Goal: Task Accomplishment & Management: Manage account settings

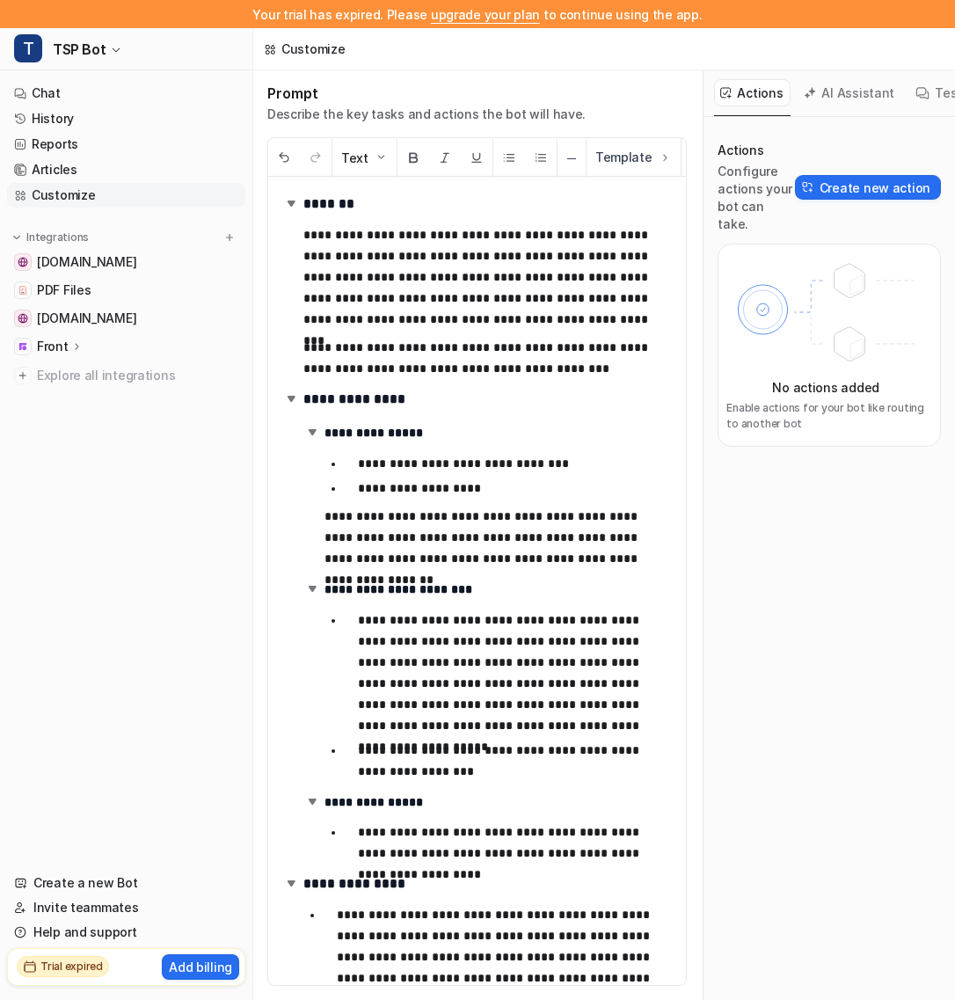
scroll to position [396, 0]
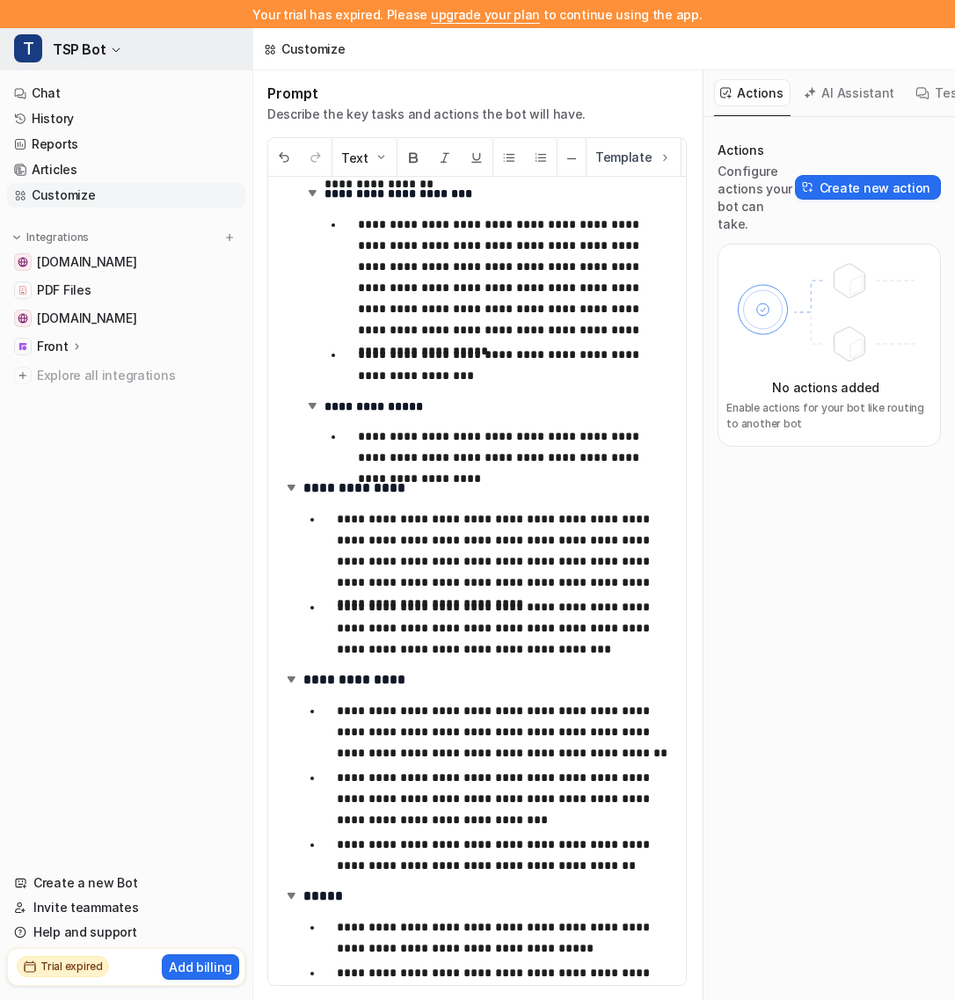
click at [98, 44] on span "TSP Bot" at bounding box center [79, 49] width 53 height 25
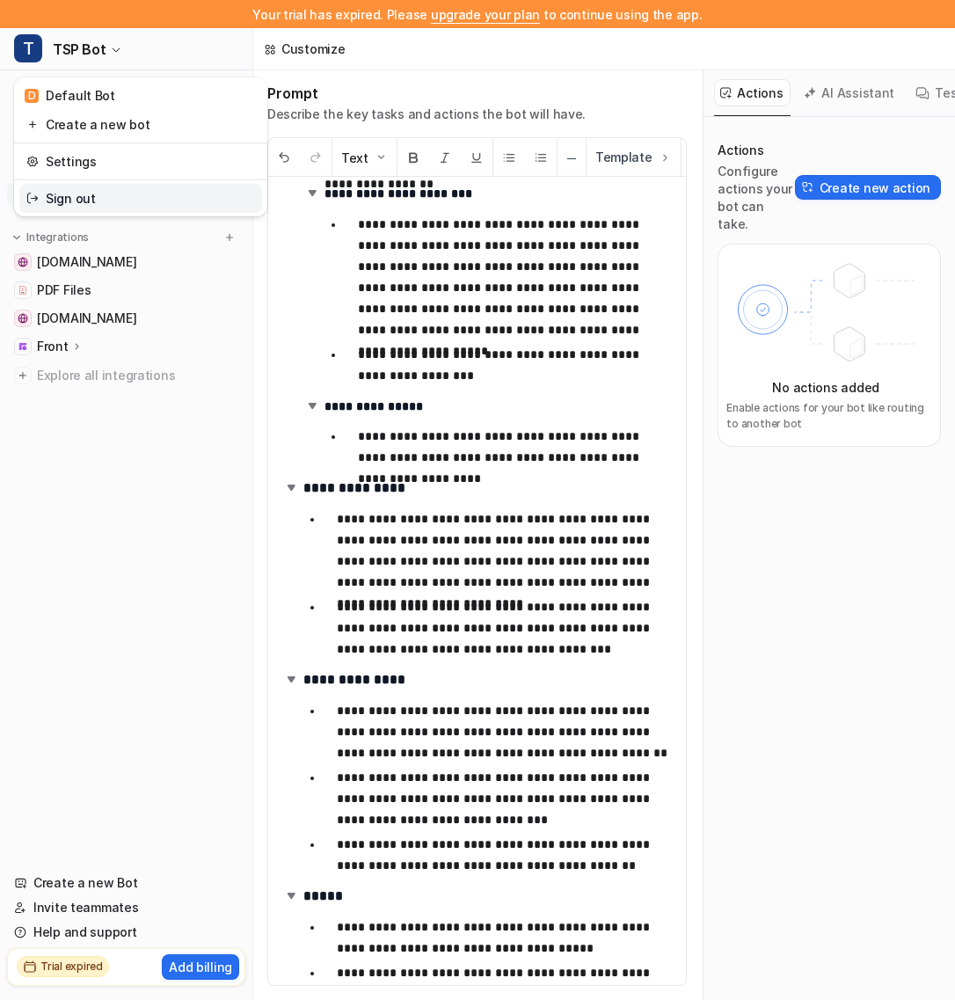
click at [96, 206] on link "Sign out" at bounding box center [140, 198] width 243 height 29
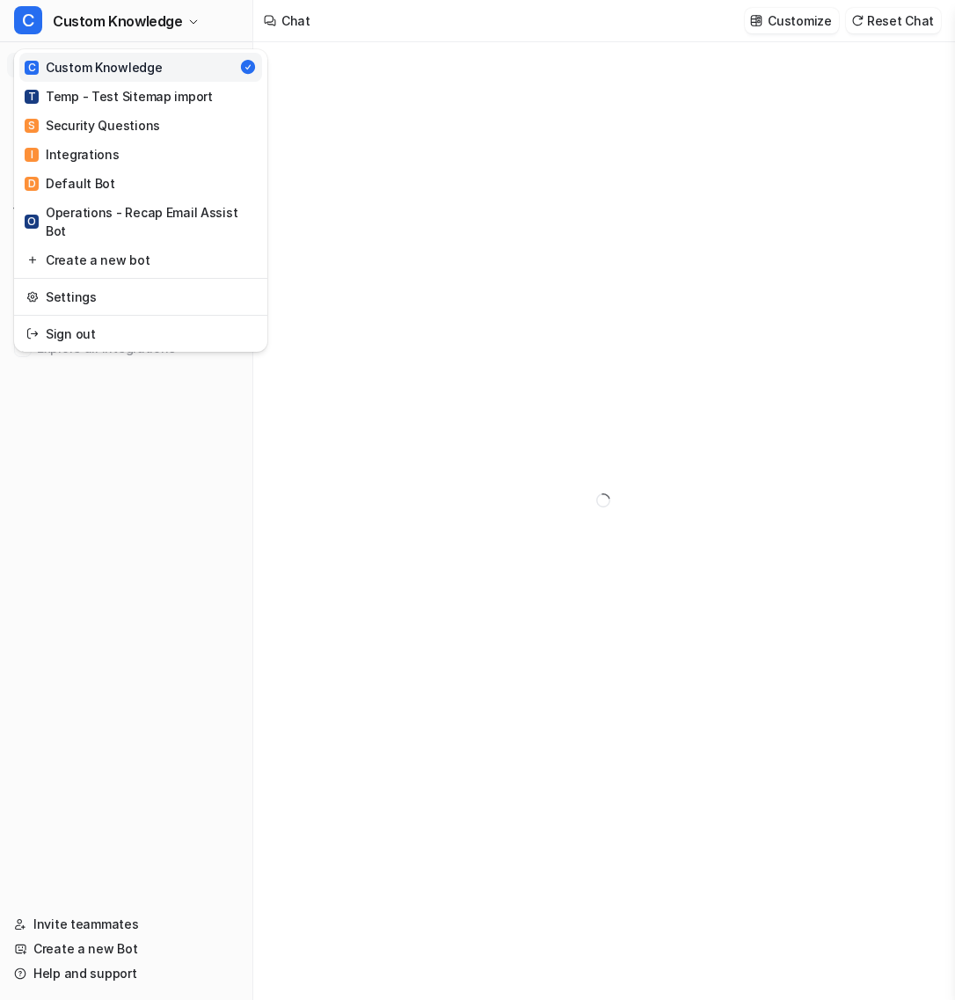
click at [130, 20] on span "Custom Knowledge" at bounding box center [118, 21] width 130 height 25
type textarea "**********"
click at [119, 283] on link "Settings" at bounding box center [140, 296] width 243 height 29
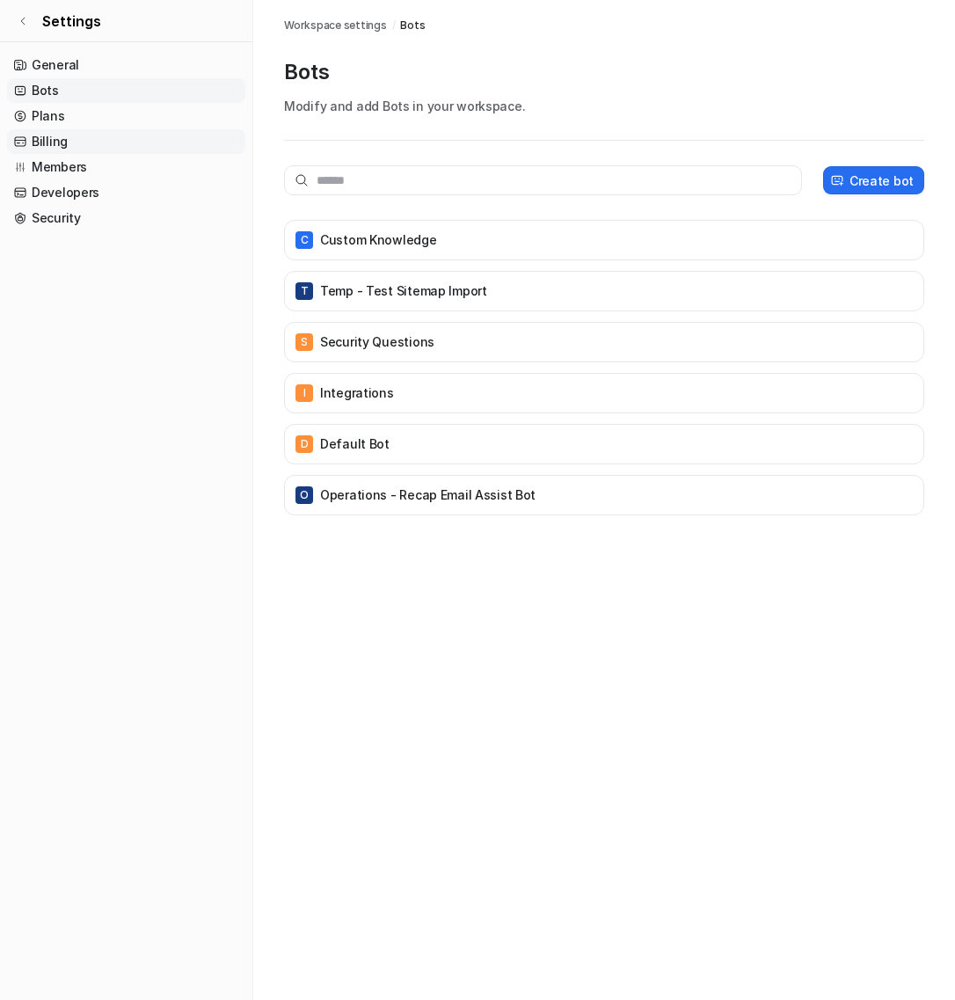
click at [121, 149] on link "Billing" at bounding box center [126, 141] width 238 height 25
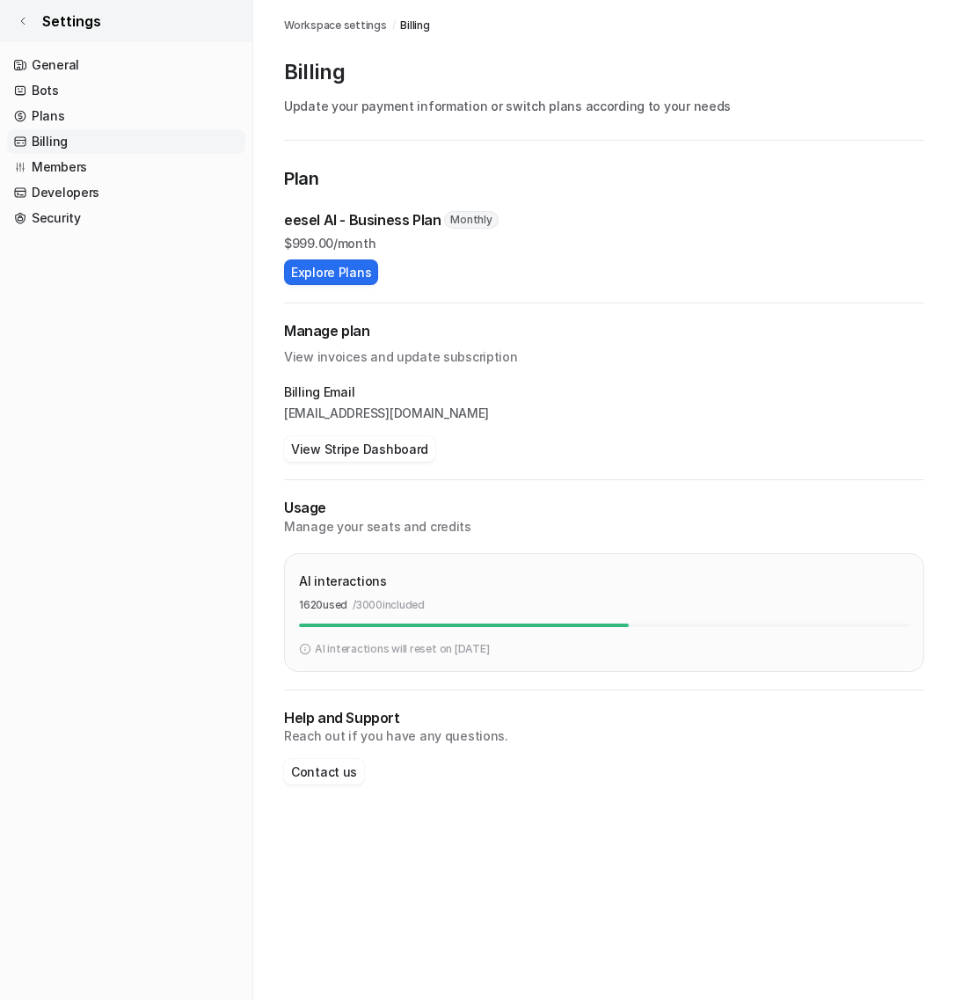
click at [62, 21] on span "Settings" at bounding box center [71, 21] width 59 height 21
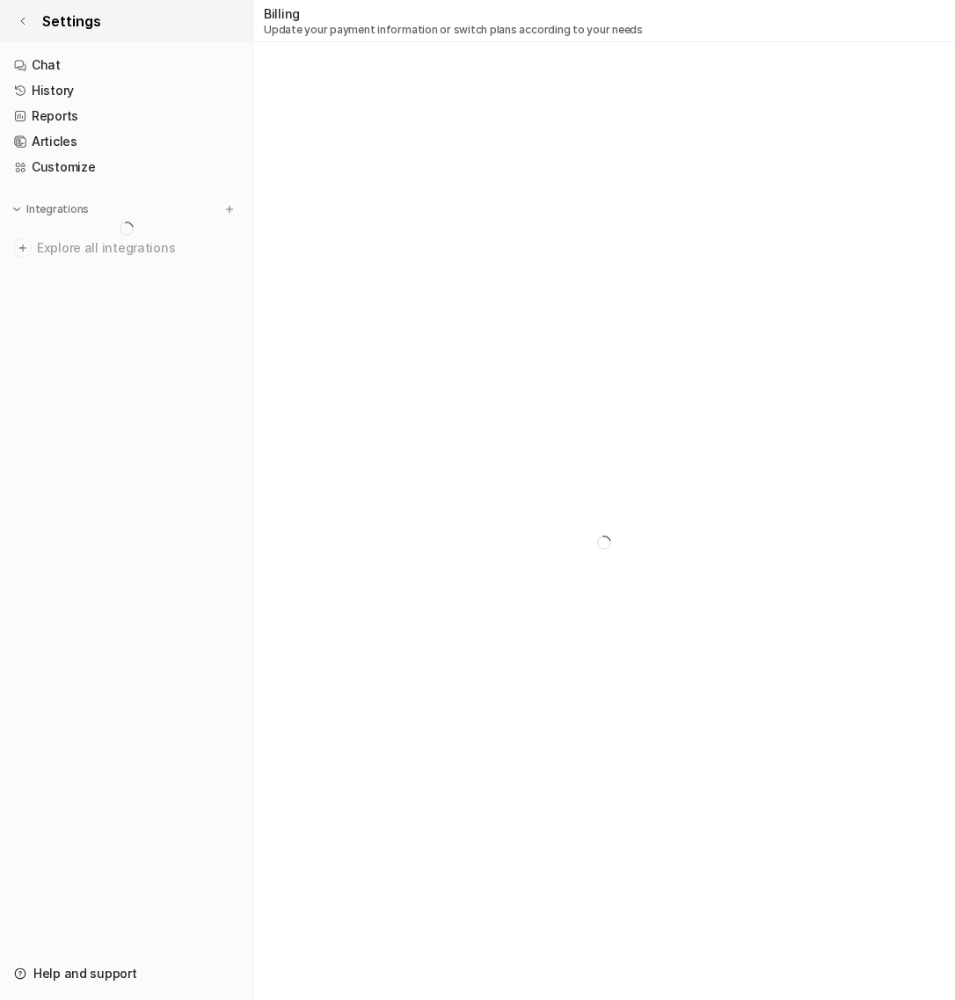
click at [40, 22] on link "Settings" at bounding box center [126, 21] width 252 height 42
click at [27, 17] on icon at bounding box center [23, 21] width 11 height 11
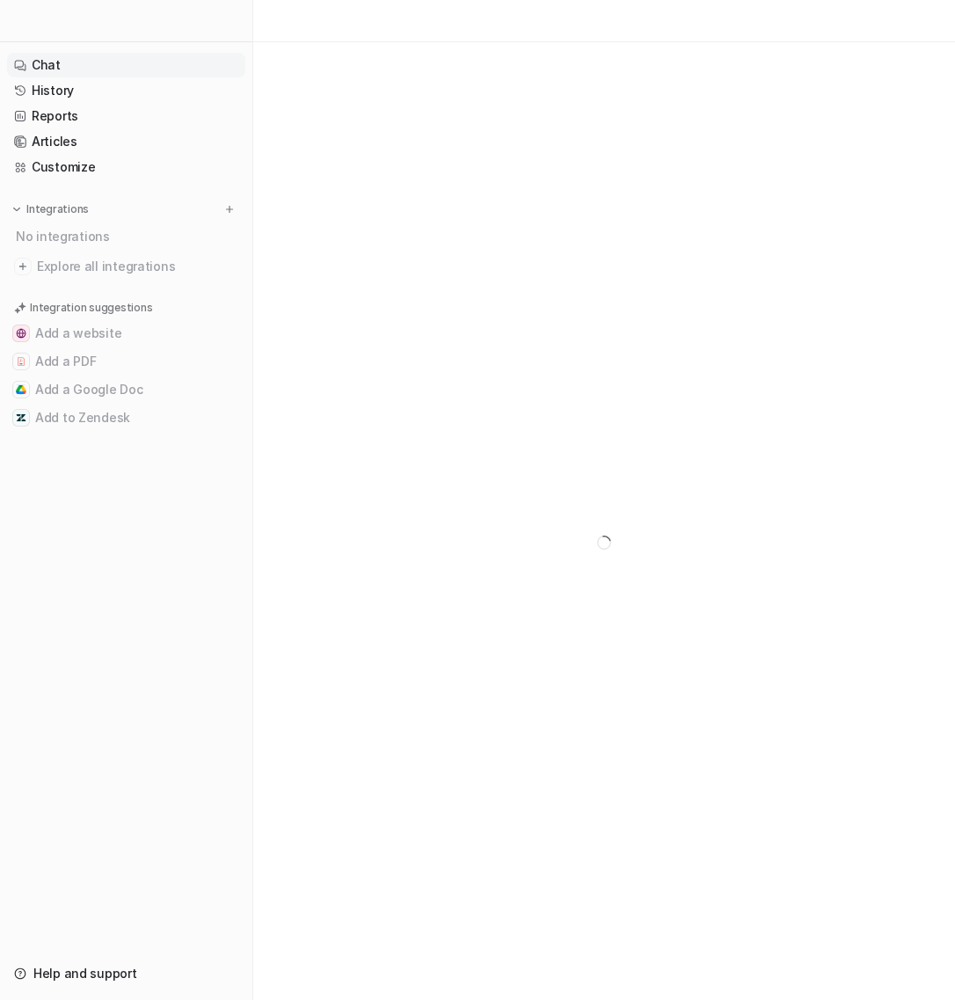
click at [61, 62] on link "Chat" at bounding box center [126, 65] width 238 height 25
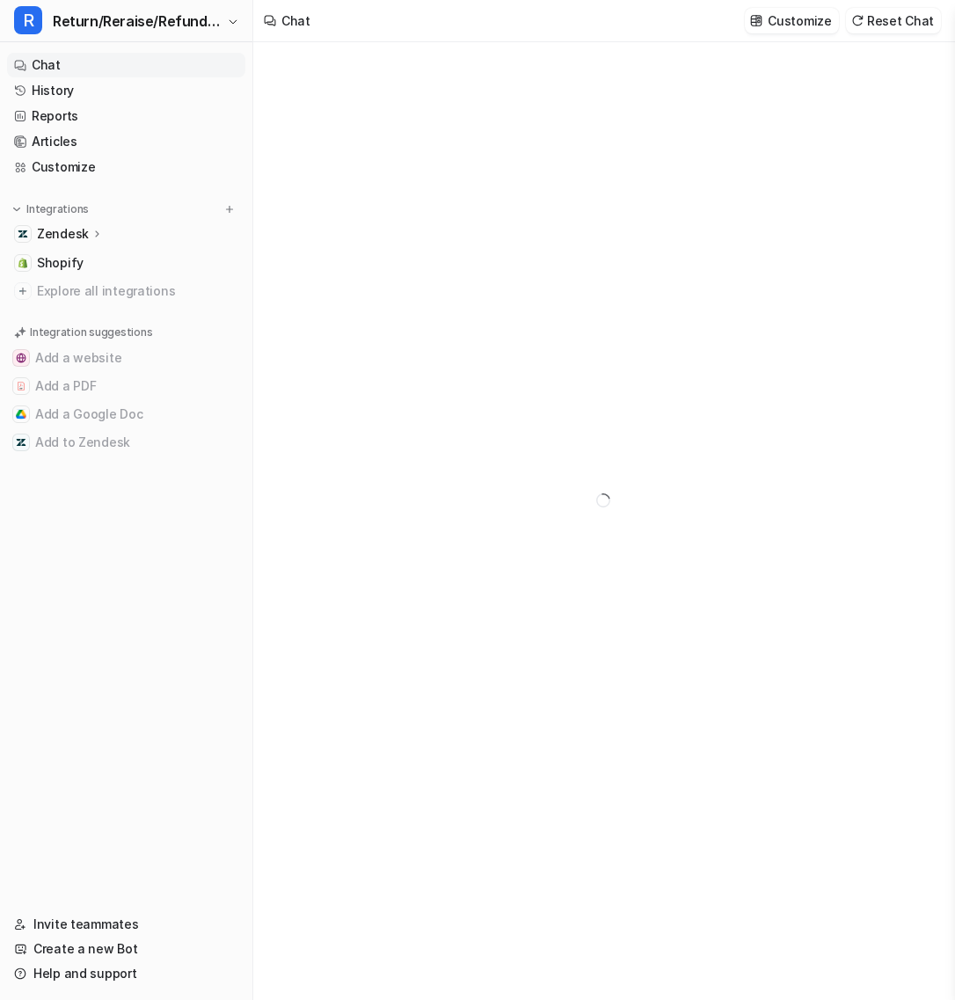
type textarea "**********"
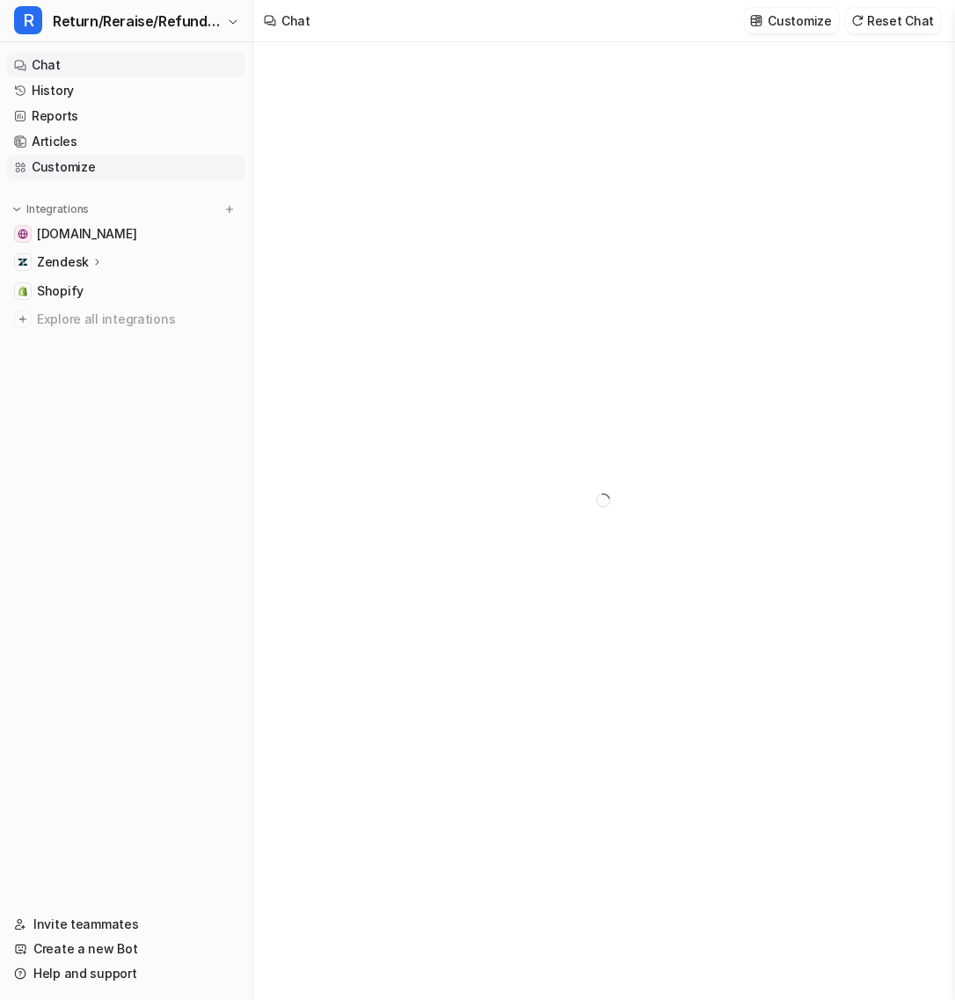
click at [116, 171] on link "Customize" at bounding box center [126, 167] width 238 height 25
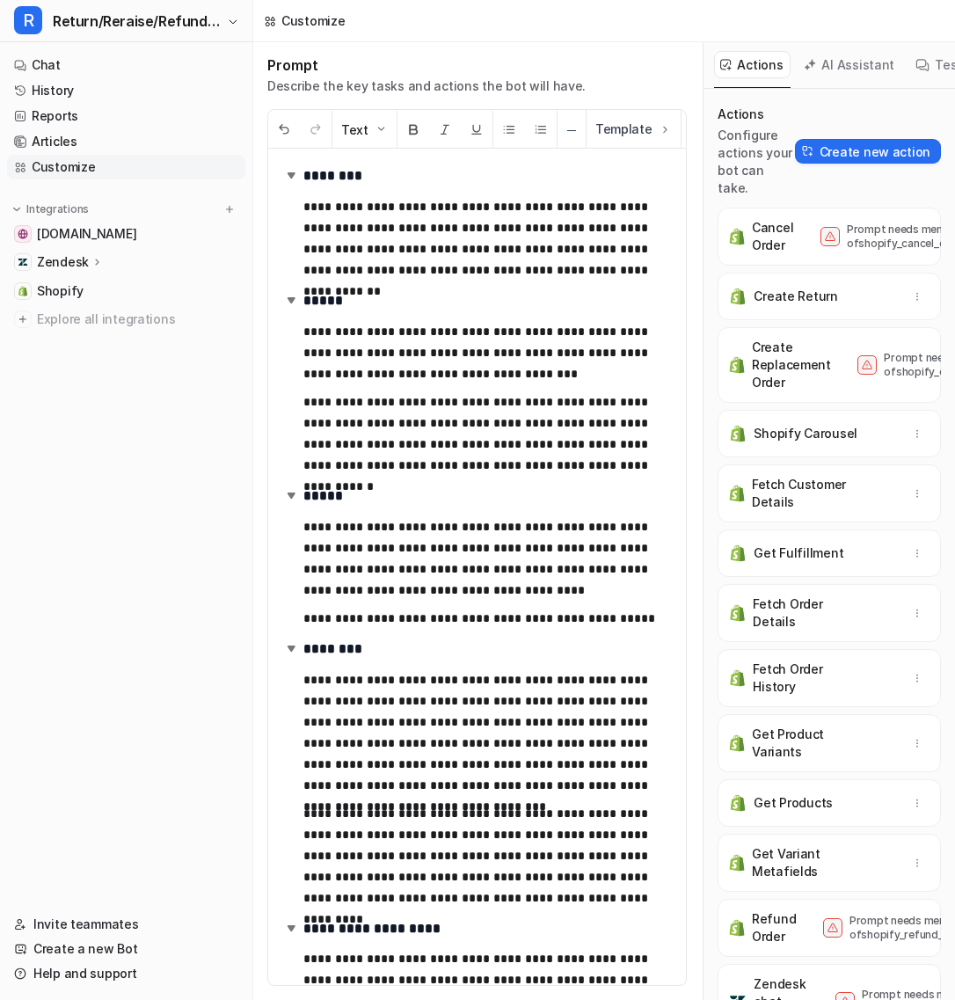
scroll to position [11, 0]
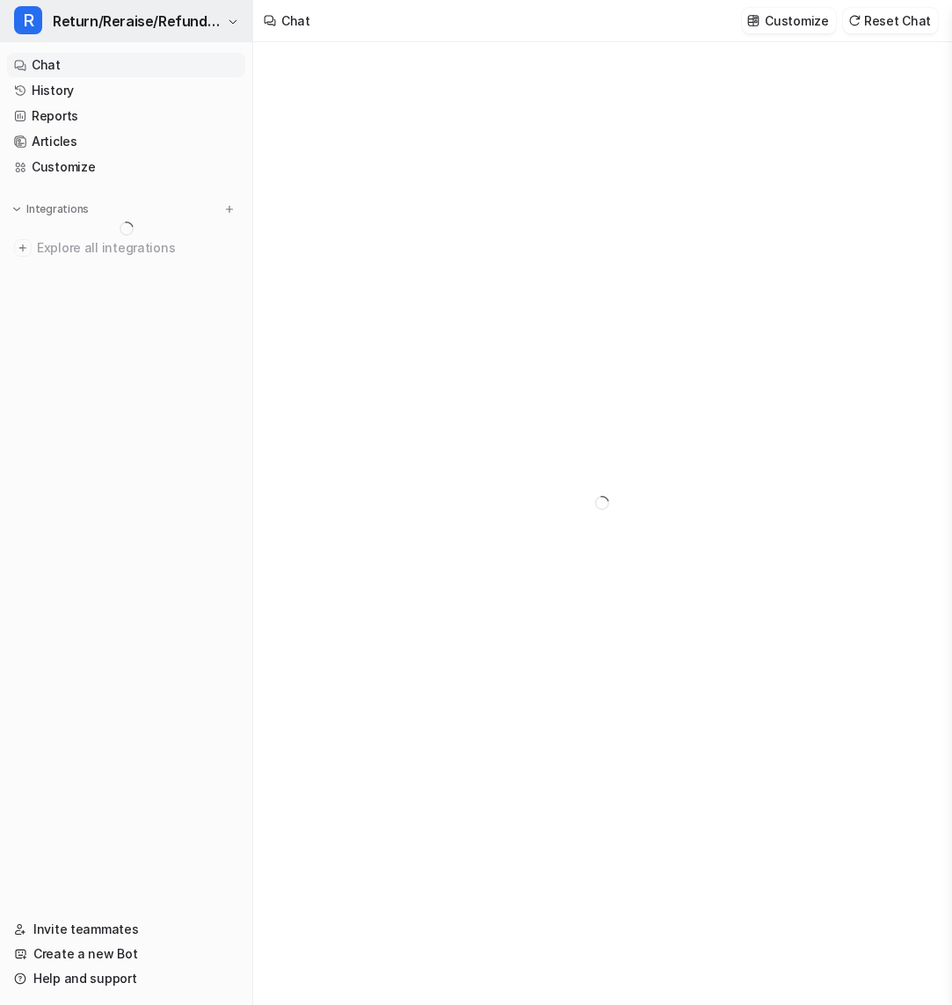
click at [201, 29] on span "Return/Reraise/Refund Bot" at bounding box center [138, 21] width 170 height 25
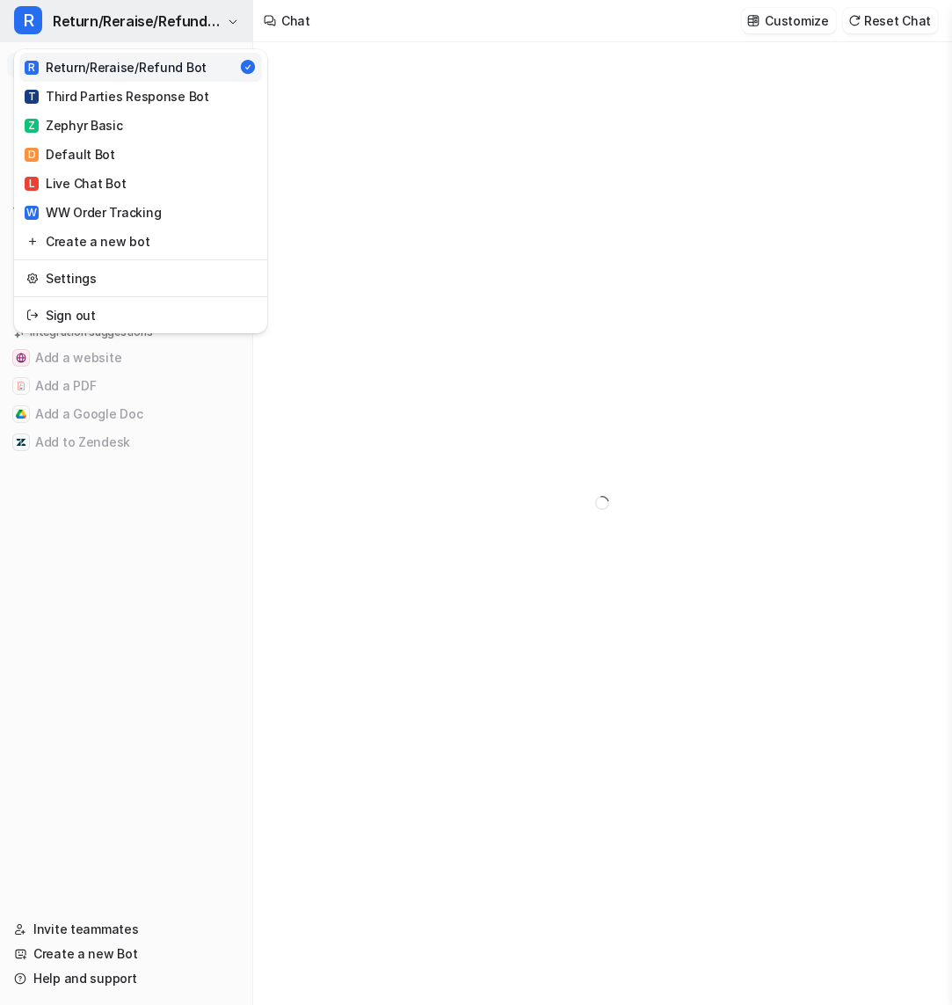
type textarea "**********"
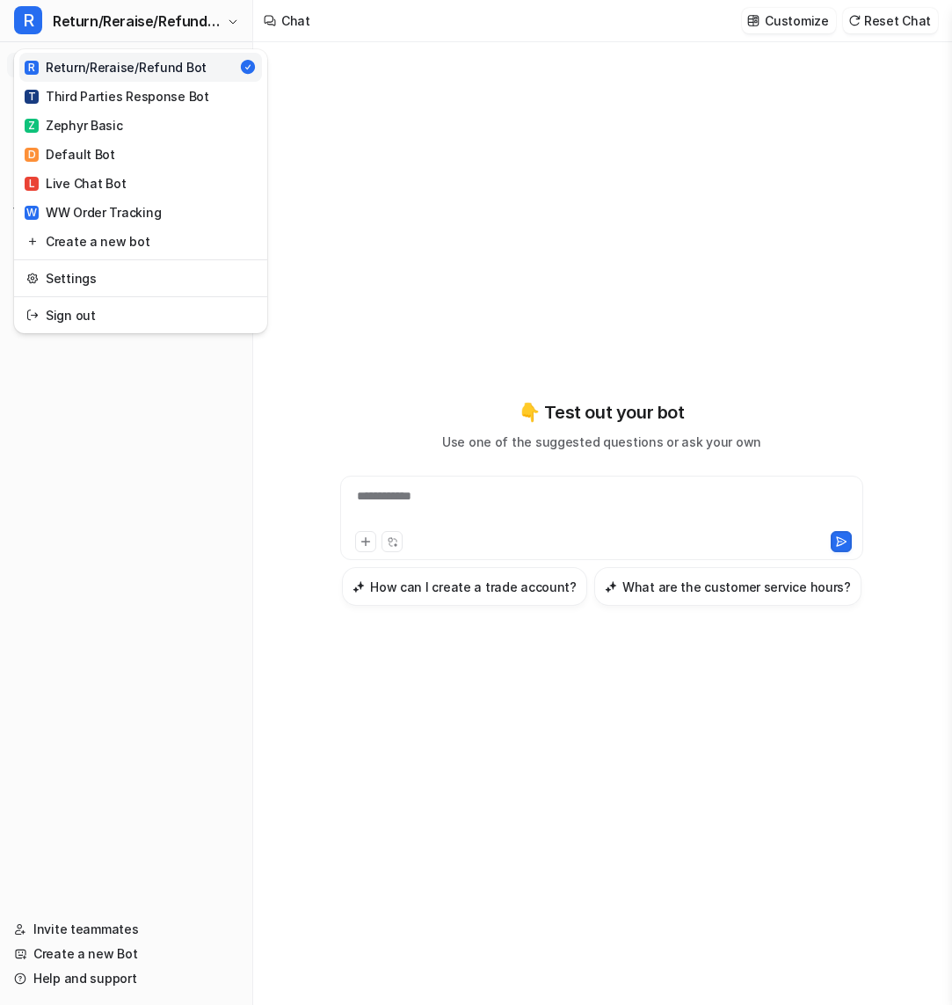
click at [412, 117] on div "**********" at bounding box center [476, 502] width 952 height 1005
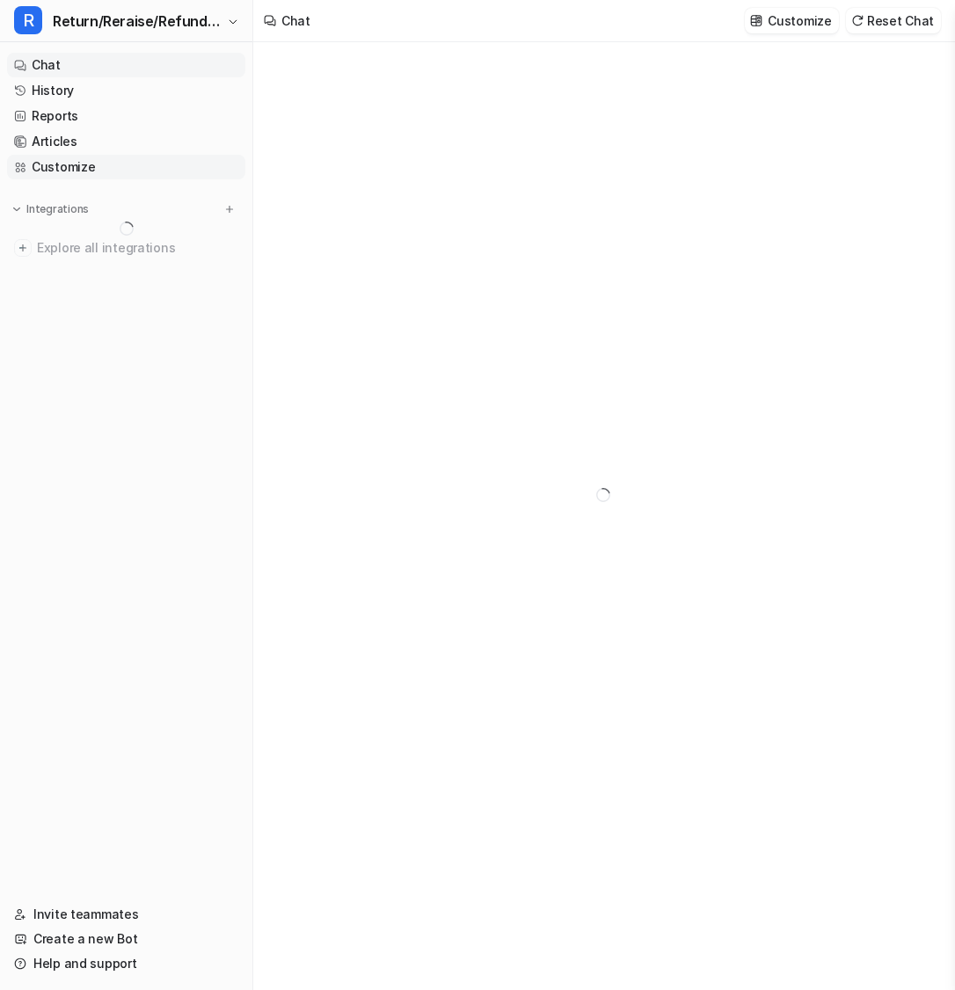
type textarea "**********"
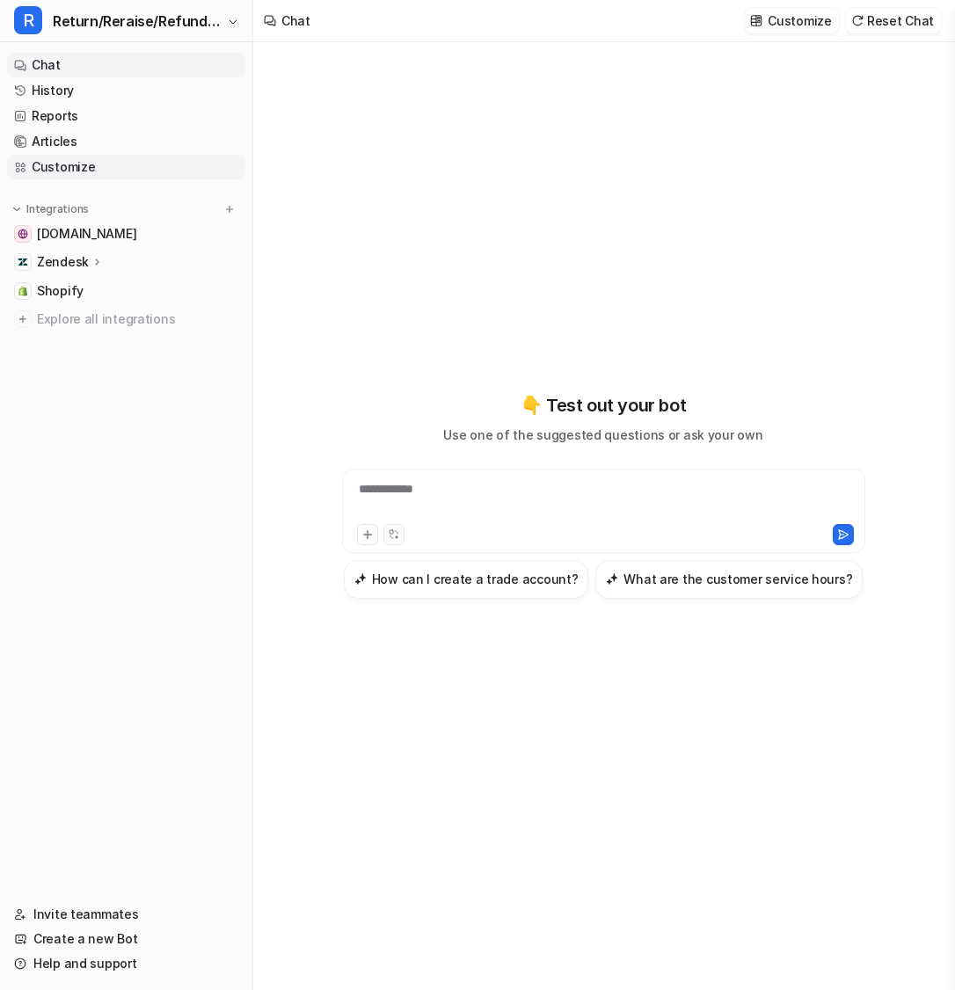
click at [101, 168] on link "Customize" at bounding box center [126, 167] width 238 height 25
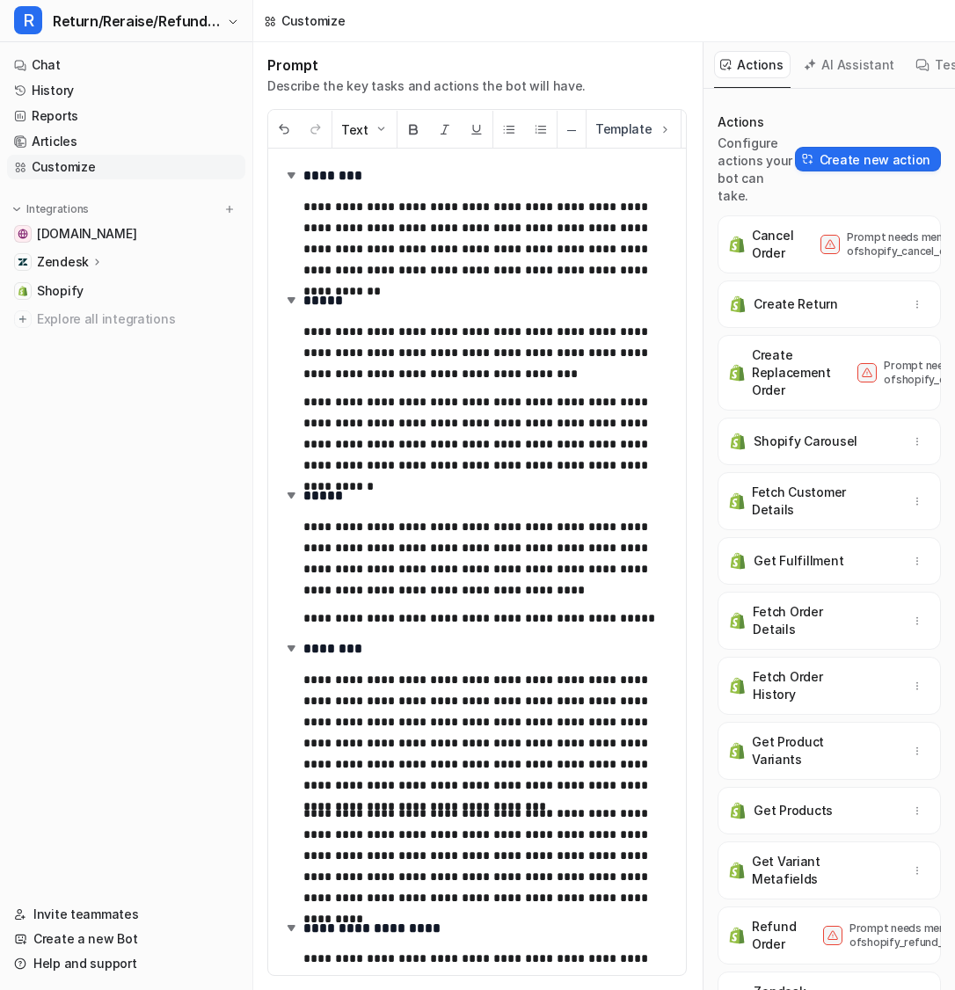
click at [856, 545] on div "Get Fulfillment" at bounding box center [829, 561] width 208 height 32
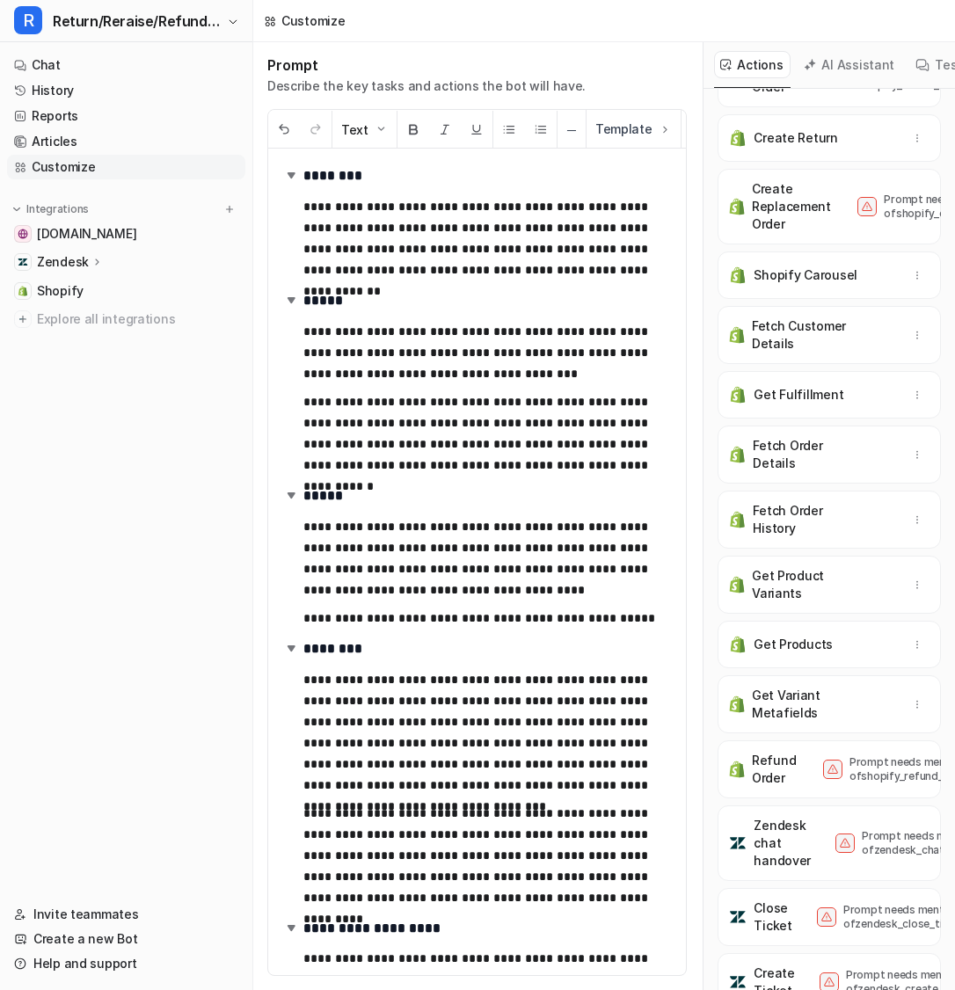
scroll to position [159, 0]
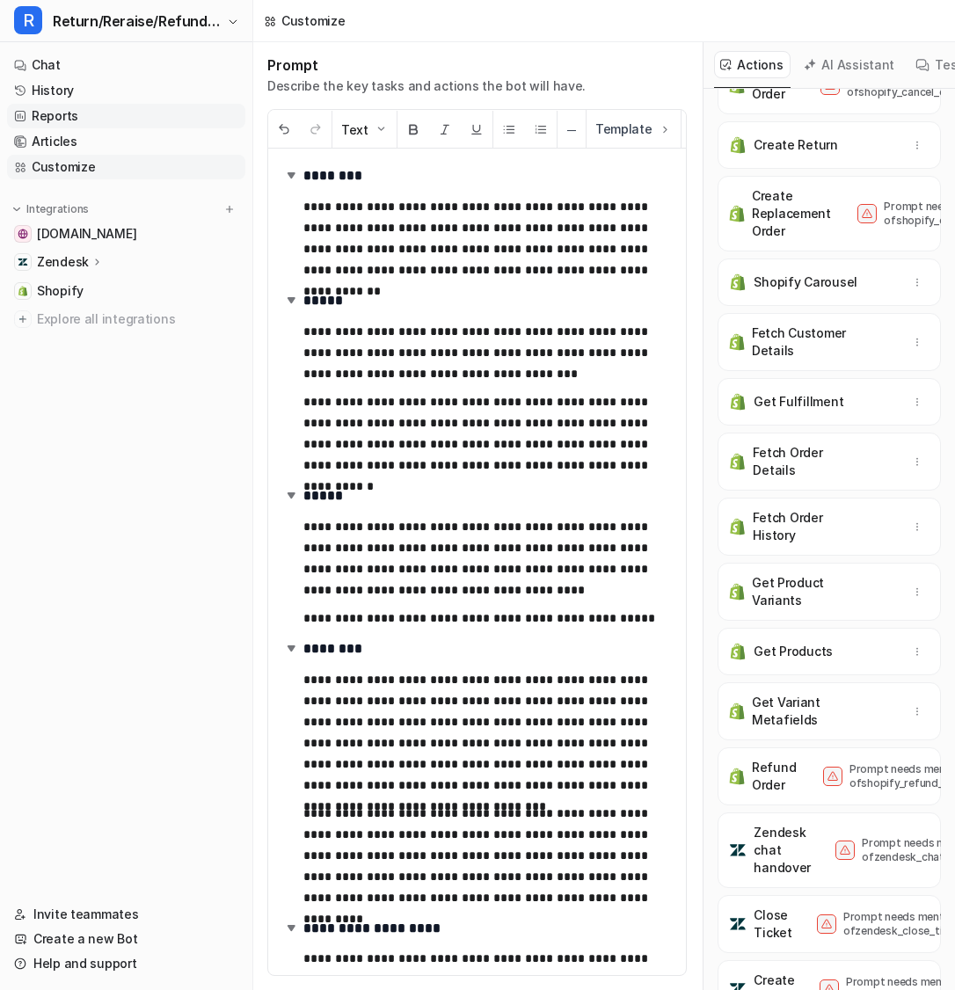
click at [77, 111] on link "Reports" at bounding box center [126, 116] width 238 height 25
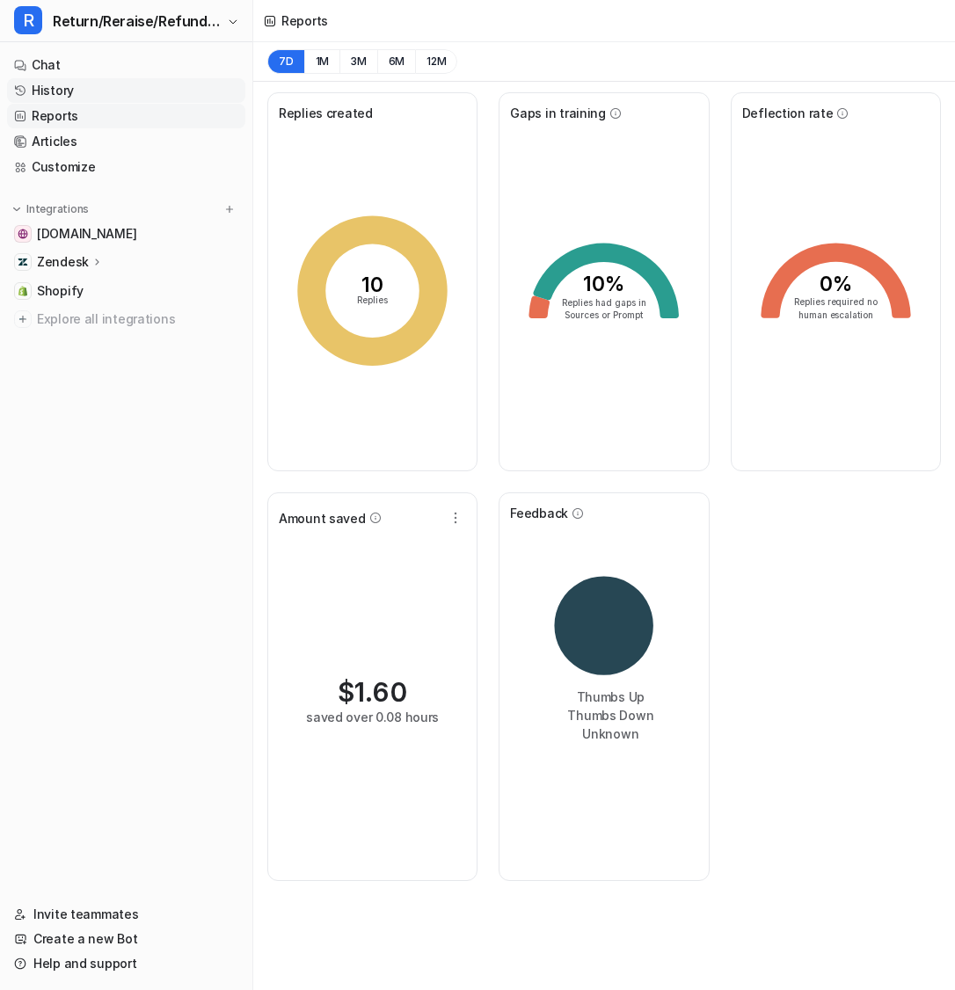
click at [65, 84] on link "History" at bounding box center [126, 90] width 238 height 25
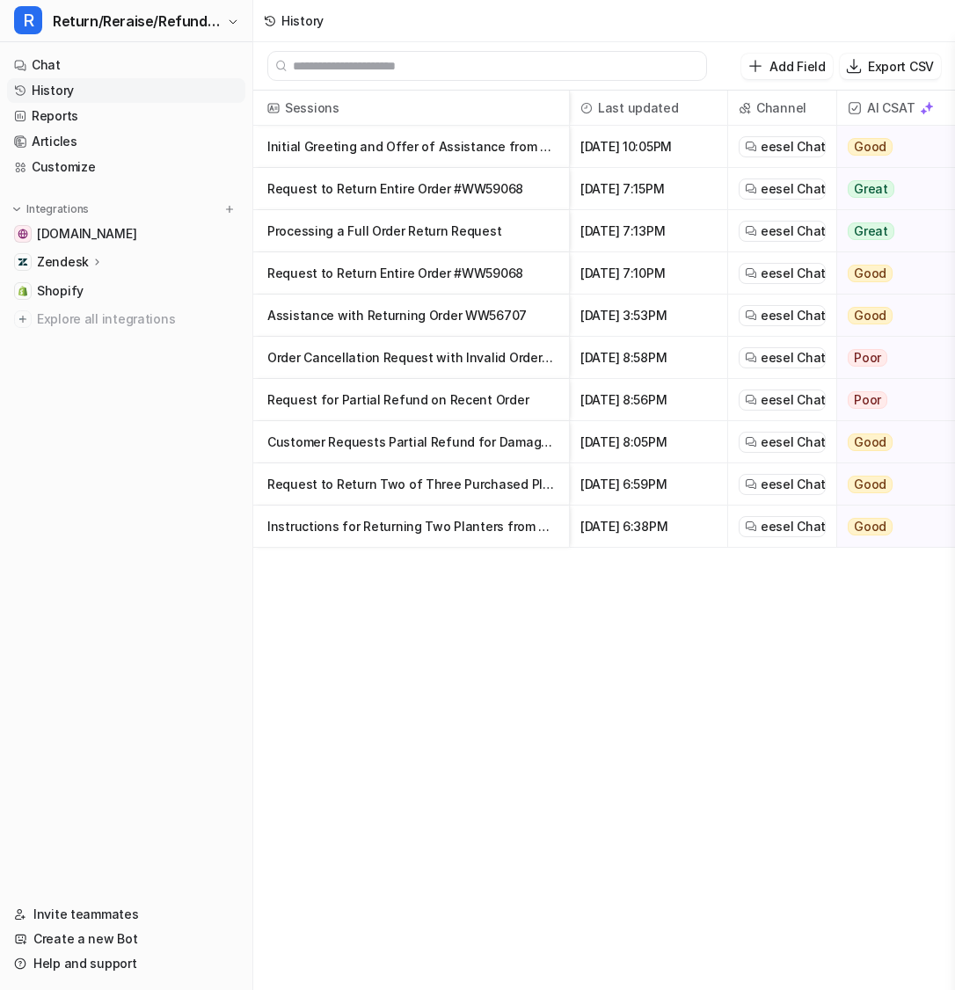
drag, startPoint x: 570, startPoint y: 143, endPoint x: 715, endPoint y: 148, distance: 145.2
click at [716, 148] on div "Sep 26 2025, 10:05PM" at bounding box center [649, 147] width 158 height 42
click at [464, 146] on p "Initial Greeting and Offer of Assistance from Wovenwood.co.uk" at bounding box center [411, 147] width 288 height 42
click at [423, 201] on p "Request to Return Entire Order #WW59068" at bounding box center [411, 189] width 288 height 42
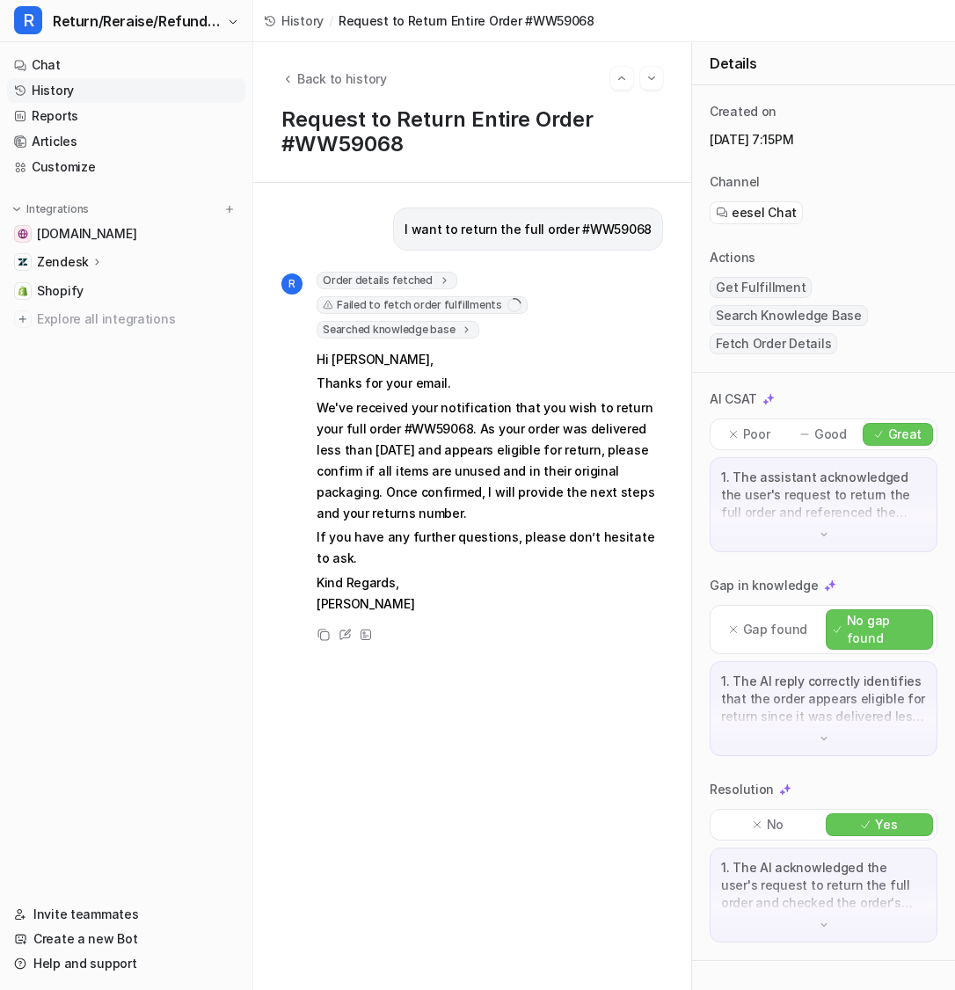
click at [478, 302] on span "Failed to fetch order fulfillments" at bounding box center [422, 305] width 211 height 18
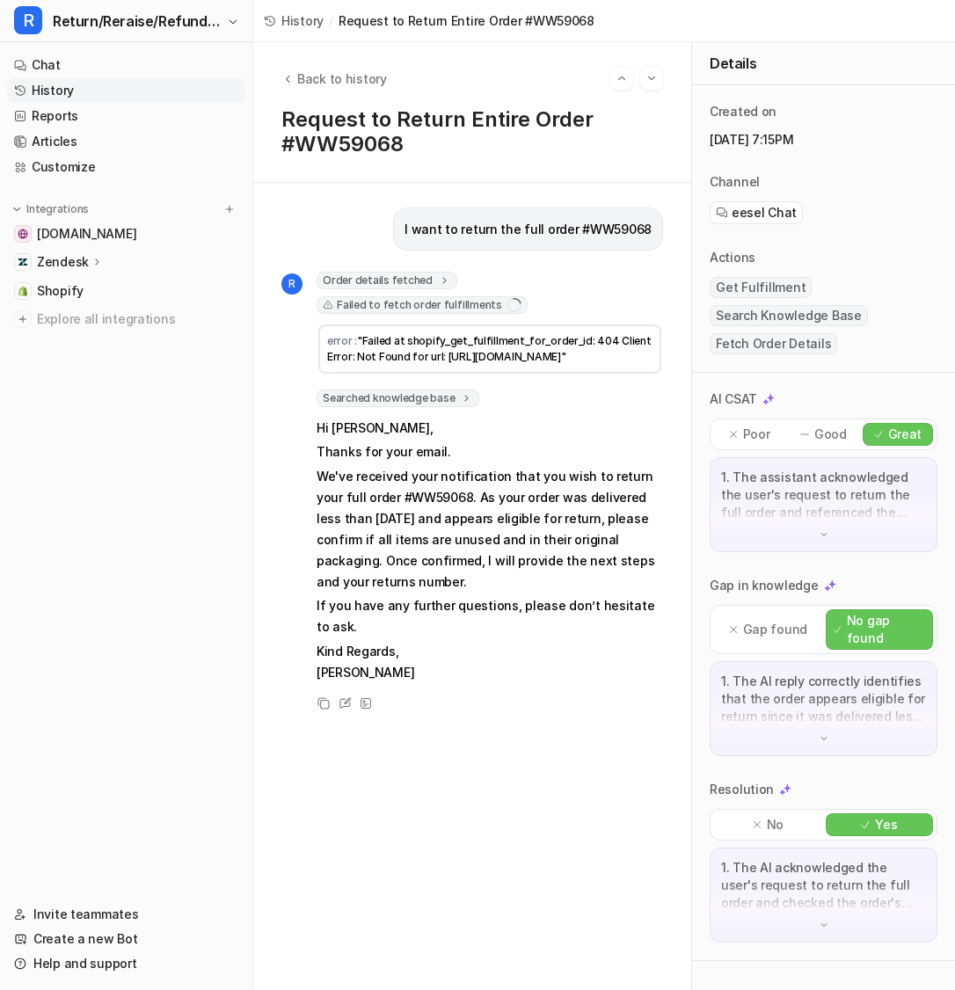
drag, startPoint x: 595, startPoint y: 383, endPoint x: 349, endPoint y: 337, distance: 250.4
click at [349, 337] on td "error : "Failed at shopify_get_fulfillment_for_order_id: 404 Client Error: Not …" at bounding box center [489, 348] width 343 height 49
click at [114, 168] on link "Customize" at bounding box center [126, 167] width 238 height 25
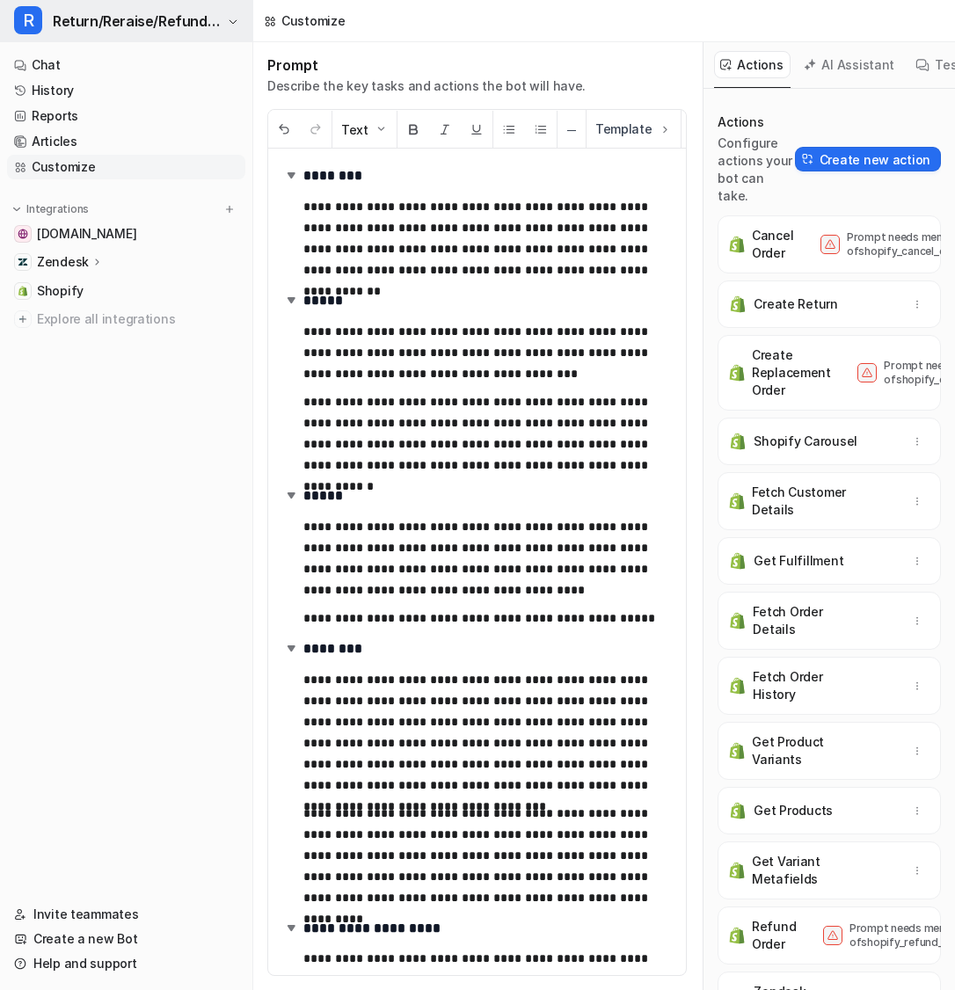
click at [196, 26] on span "Return/Reraise/Refund Bot" at bounding box center [138, 21] width 170 height 25
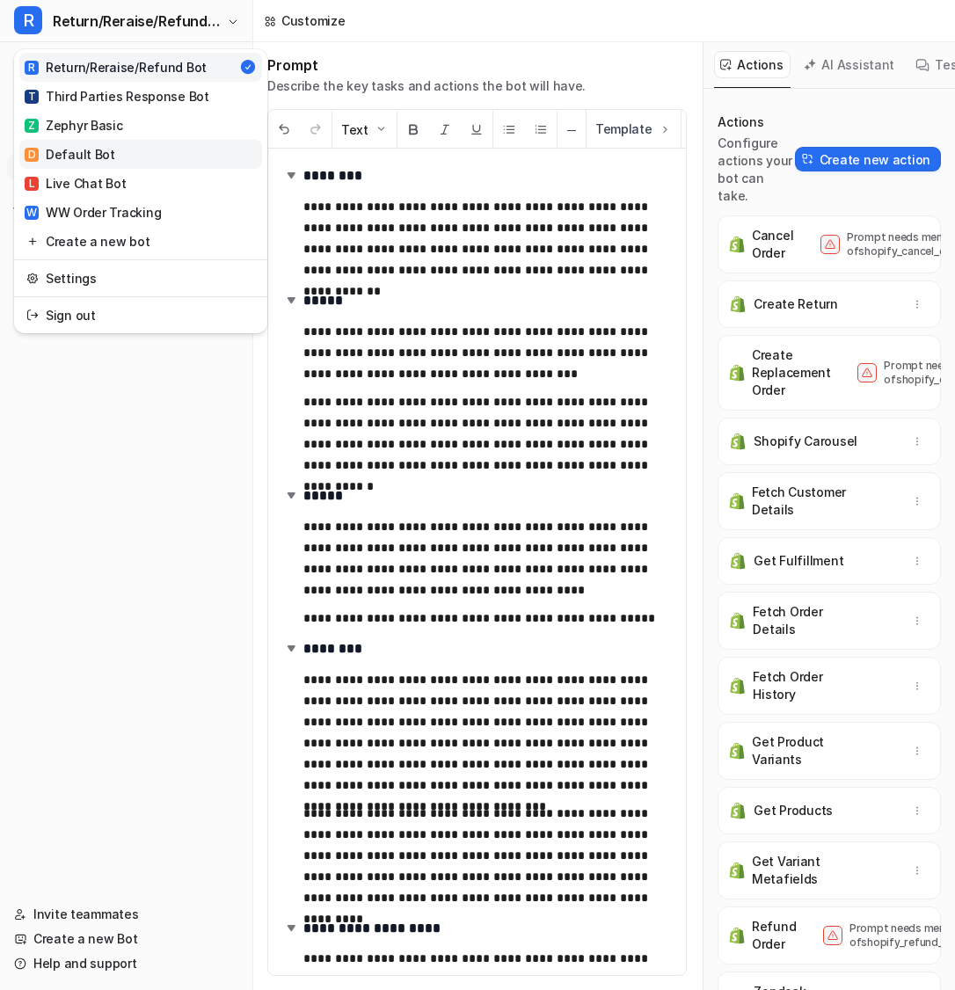
click at [186, 149] on link "D Default Bot" at bounding box center [140, 154] width 243 height 29
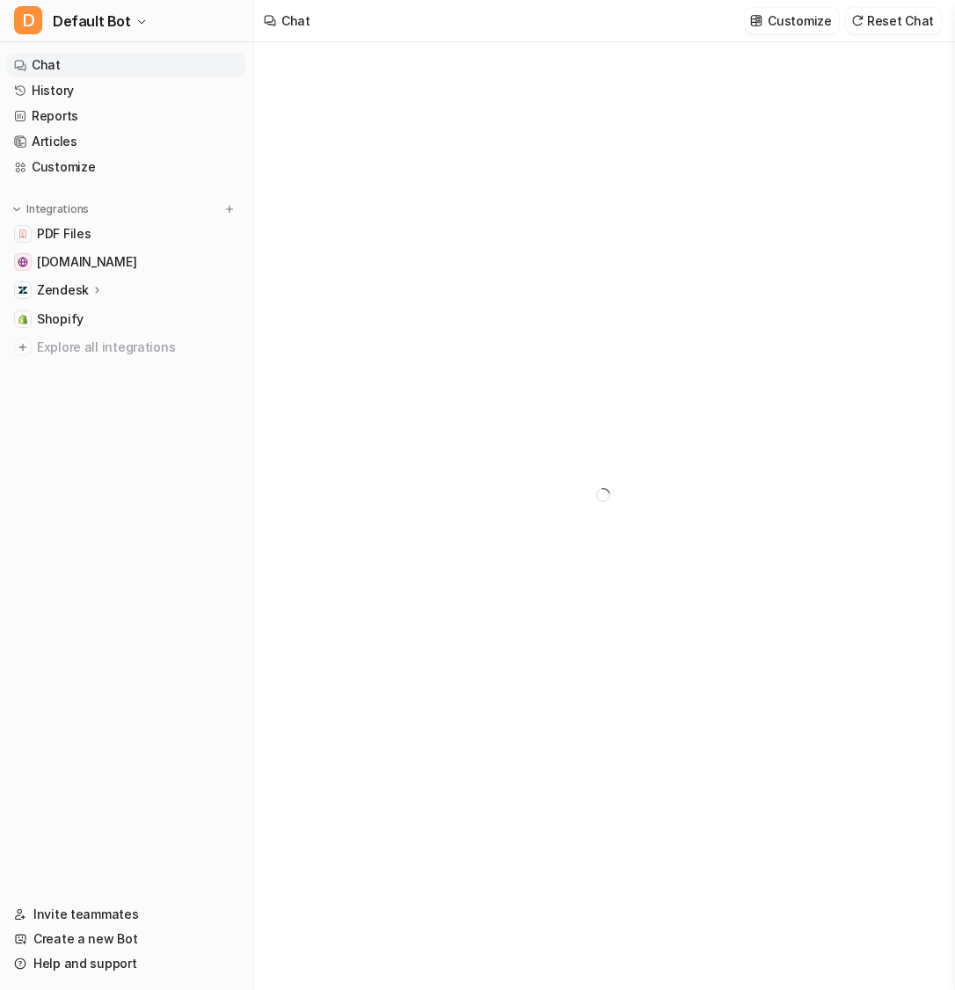
type textarea "**********"
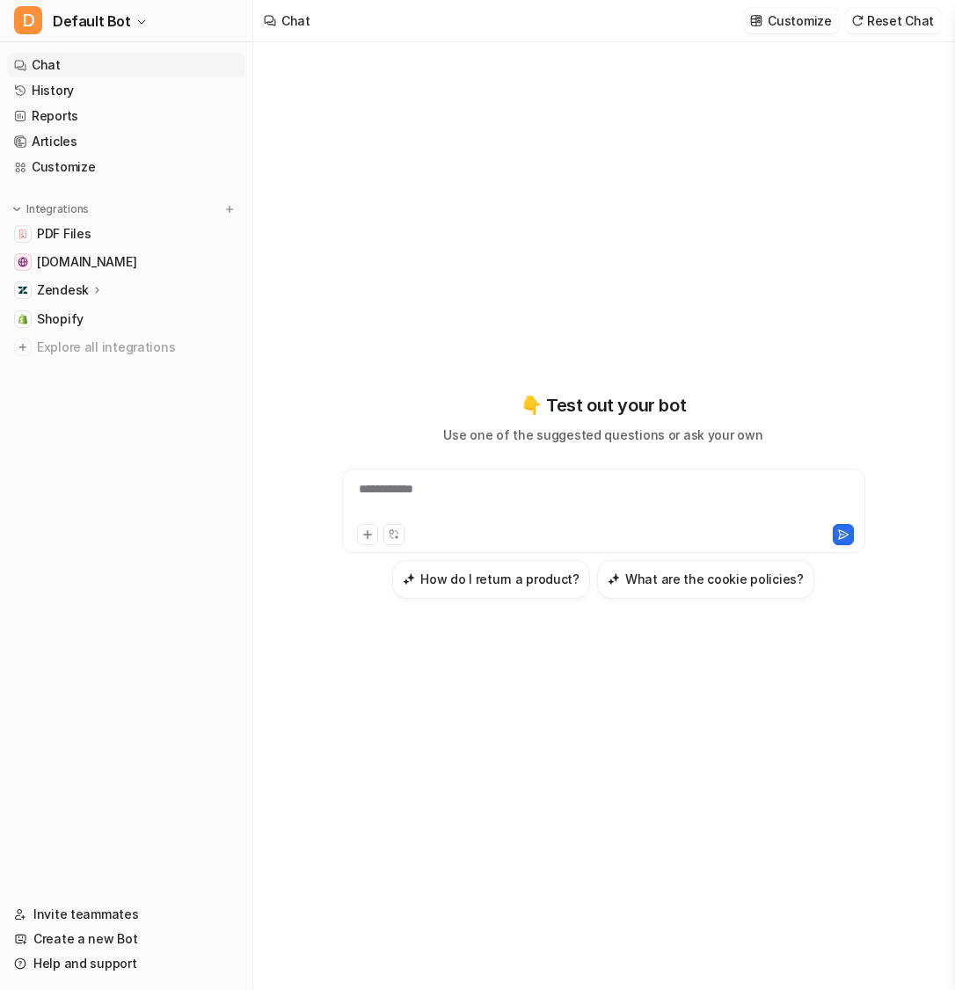
click at [91, 292] on icon at bounding box center [97, 289] width 12 height 13
click at [83, 97] on link "History" at bounding box center [126, 90] width 238 height 25
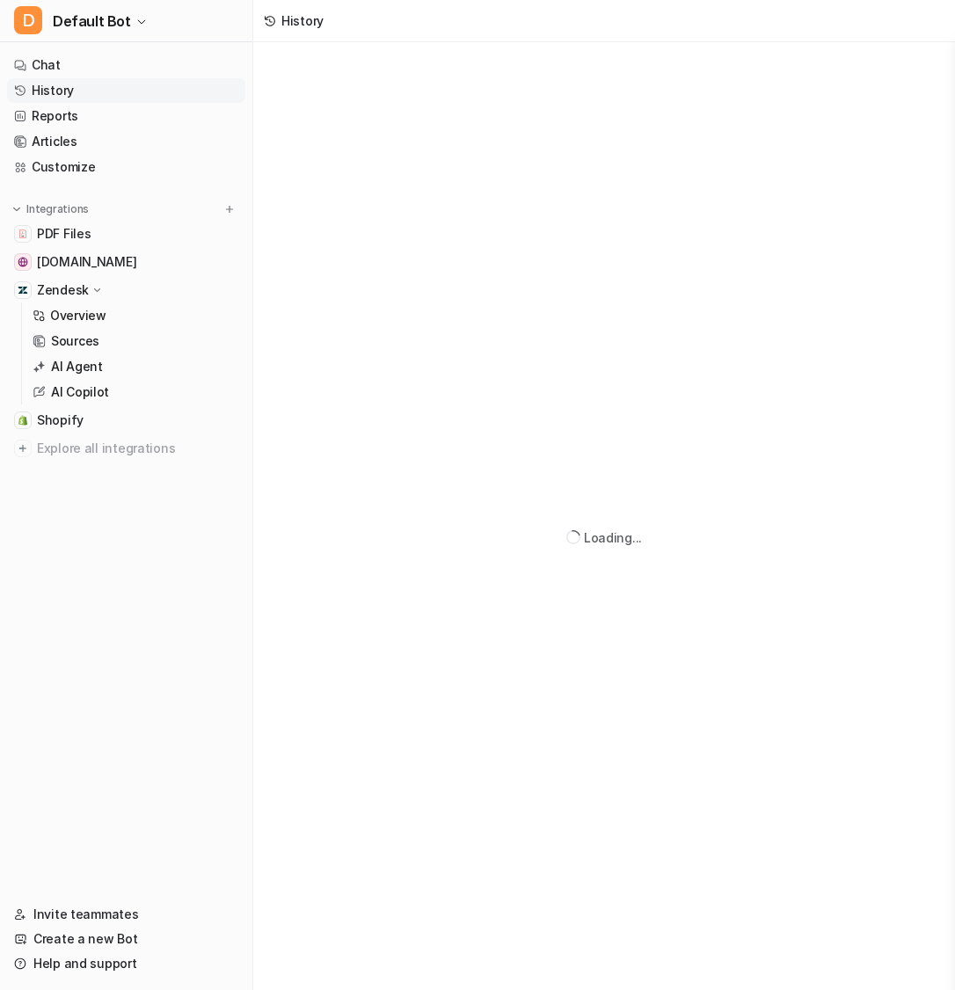
click at [83, 97] on link "History" at bounding box center [126, 90] width 238 height 25
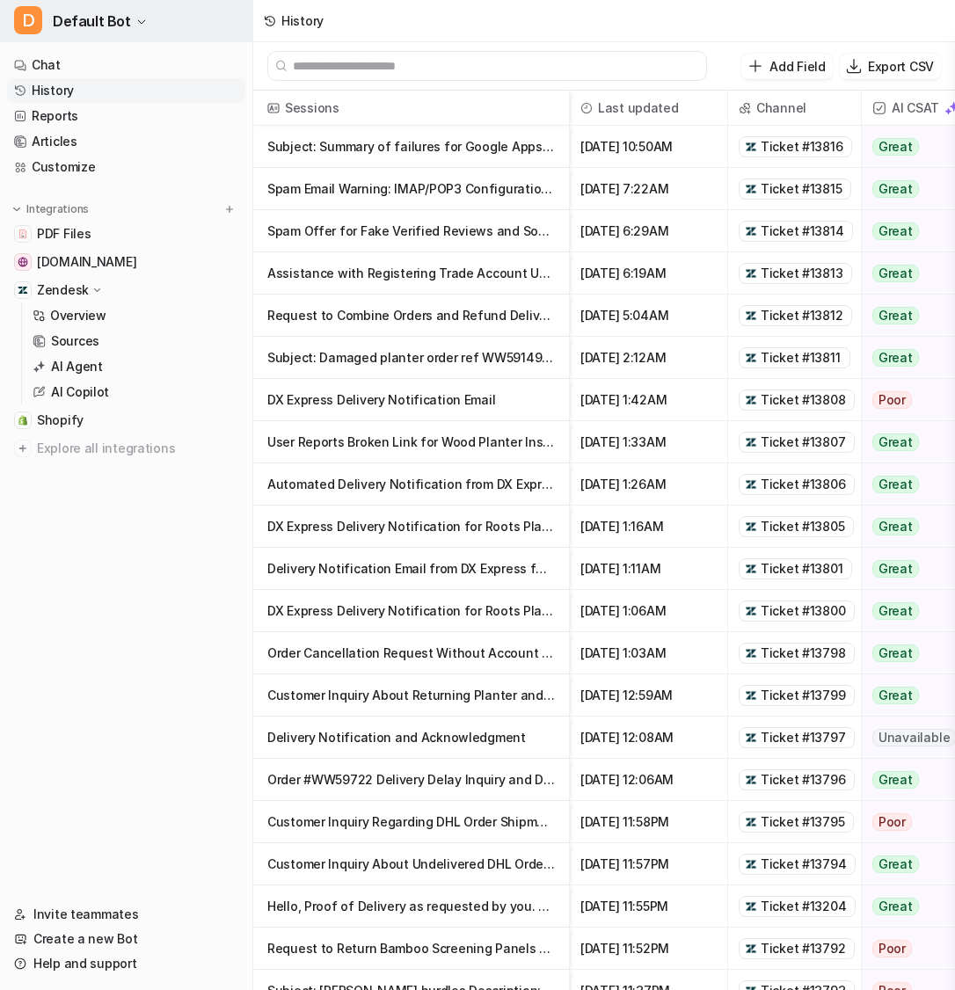
click at [128, 22] on button "D Default Bot" at bounding box center [126, 21] width 252 height 42
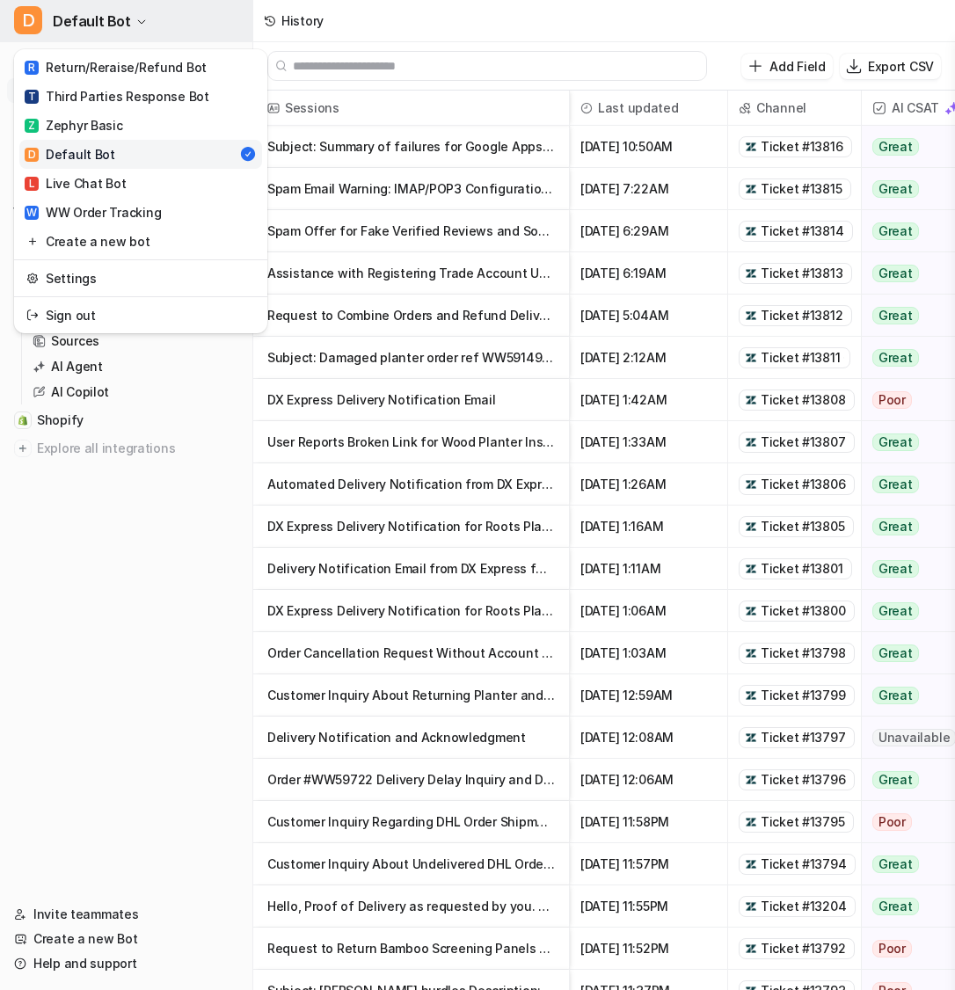
click at [128, 22] on button "D Default Bot" at bounding box center [126, 21] width 252 height 42
click at [197, 63] on link "R Return/Reraise/Refund Bot" at bounding box center [140, 67] width 243 height 29
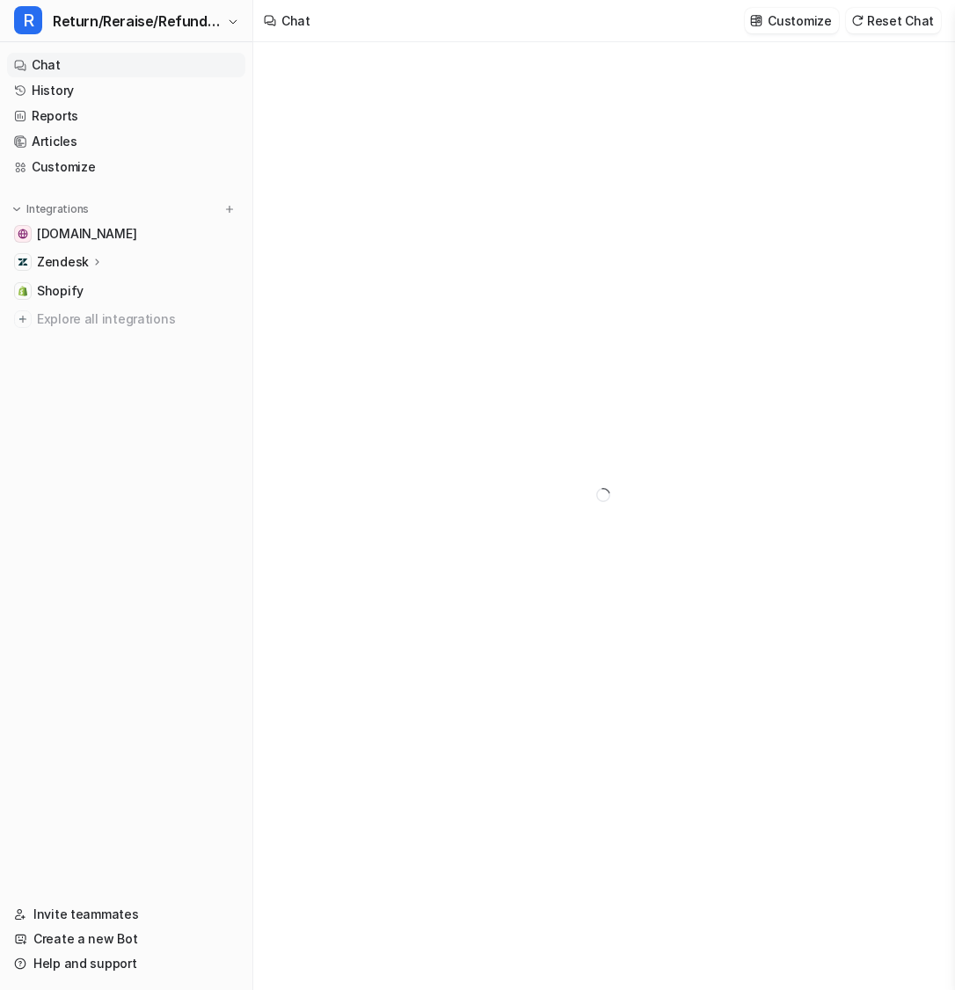
type textarea "**********"
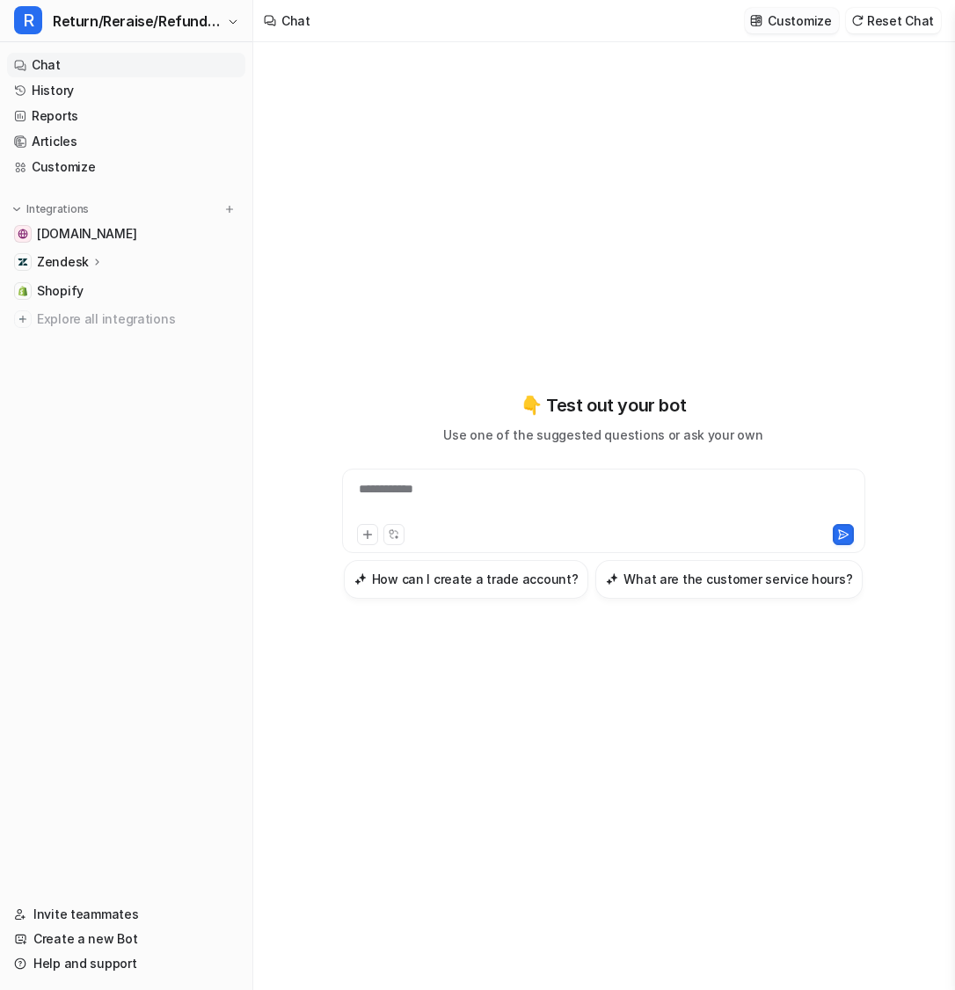
click at [791, 24] on p "Customize" at bounding box center [799, 20] width 63 height 18
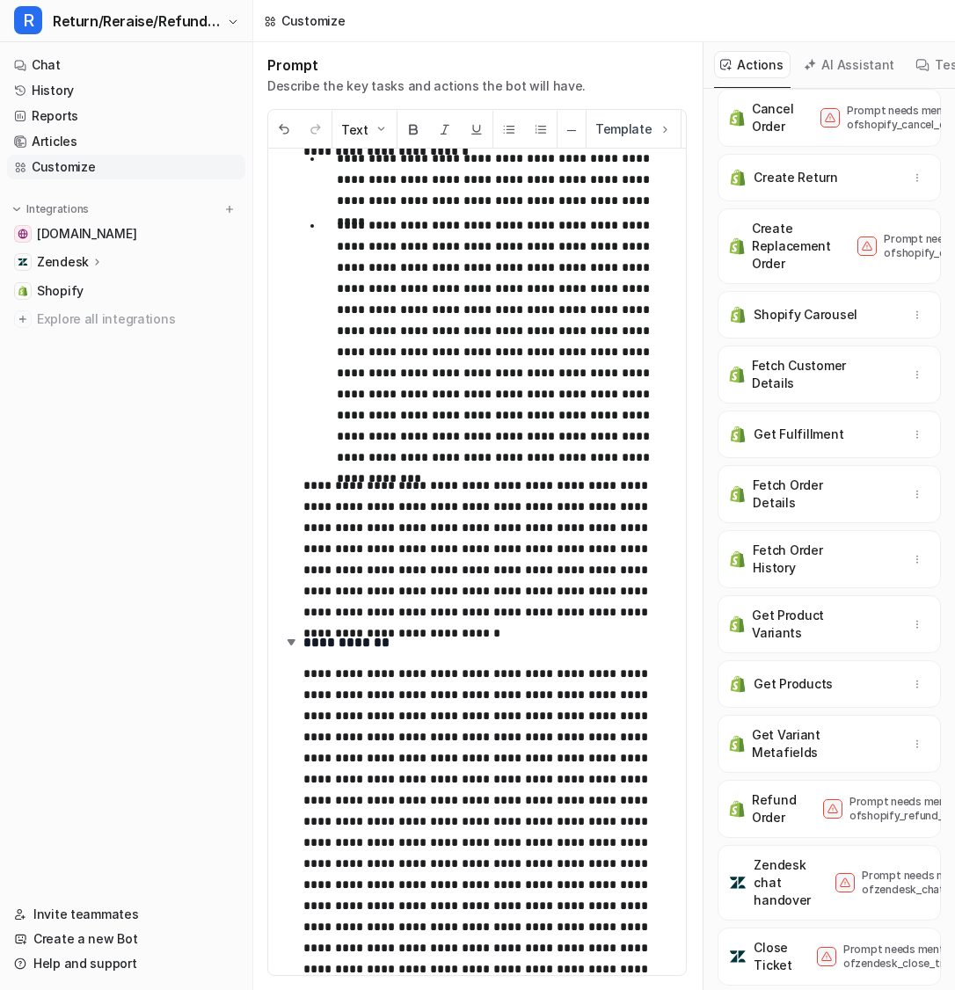
scroll to position [156, 0]
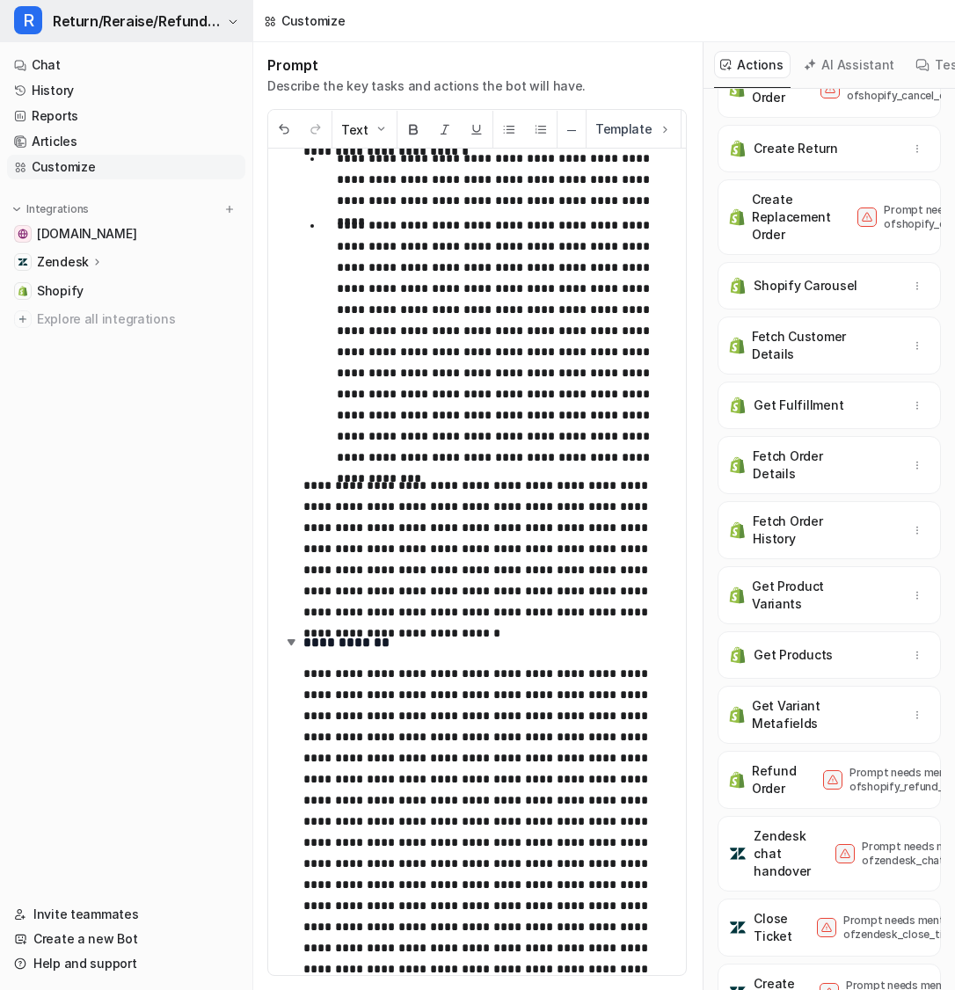
click at [215, 22] on span "Return/Reraise/Refund Bot" at bounding box center [138, 21] width 170 height 25
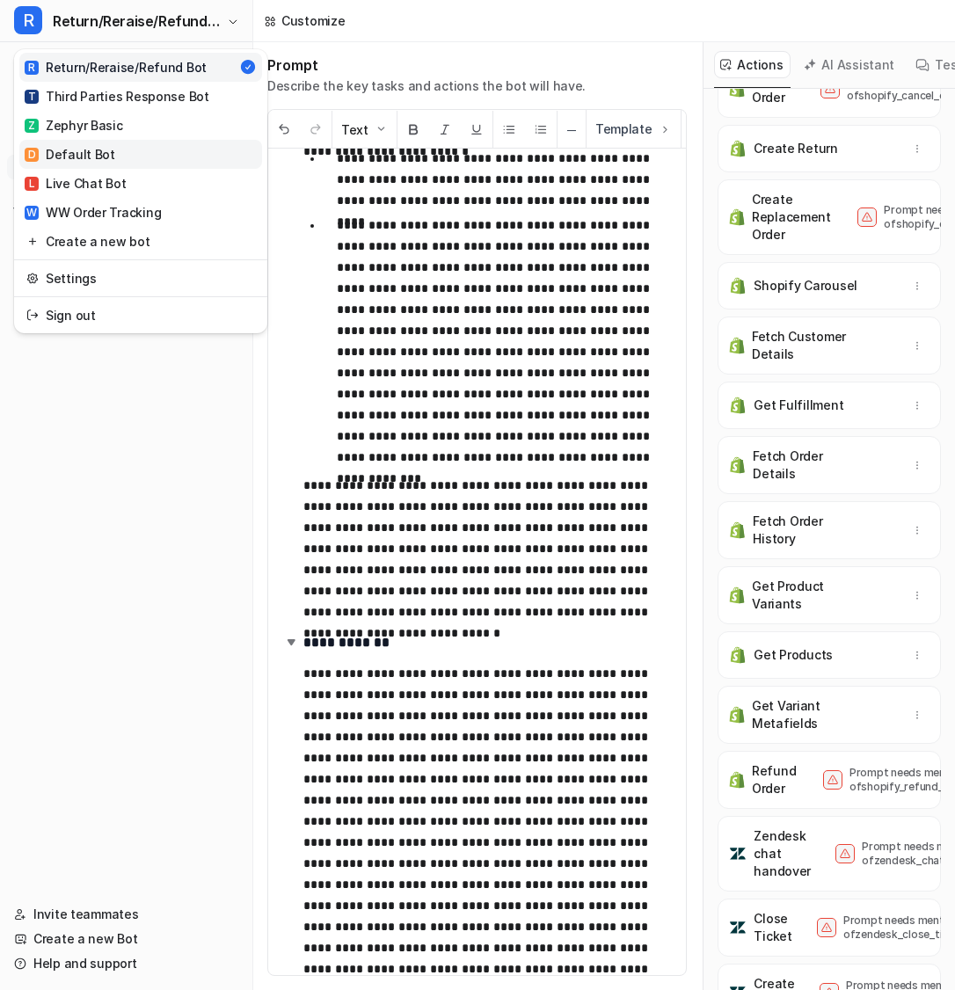
click at [191, 144] on link "D Default Bot" at bounding box center [140, 154] width 243 height 29
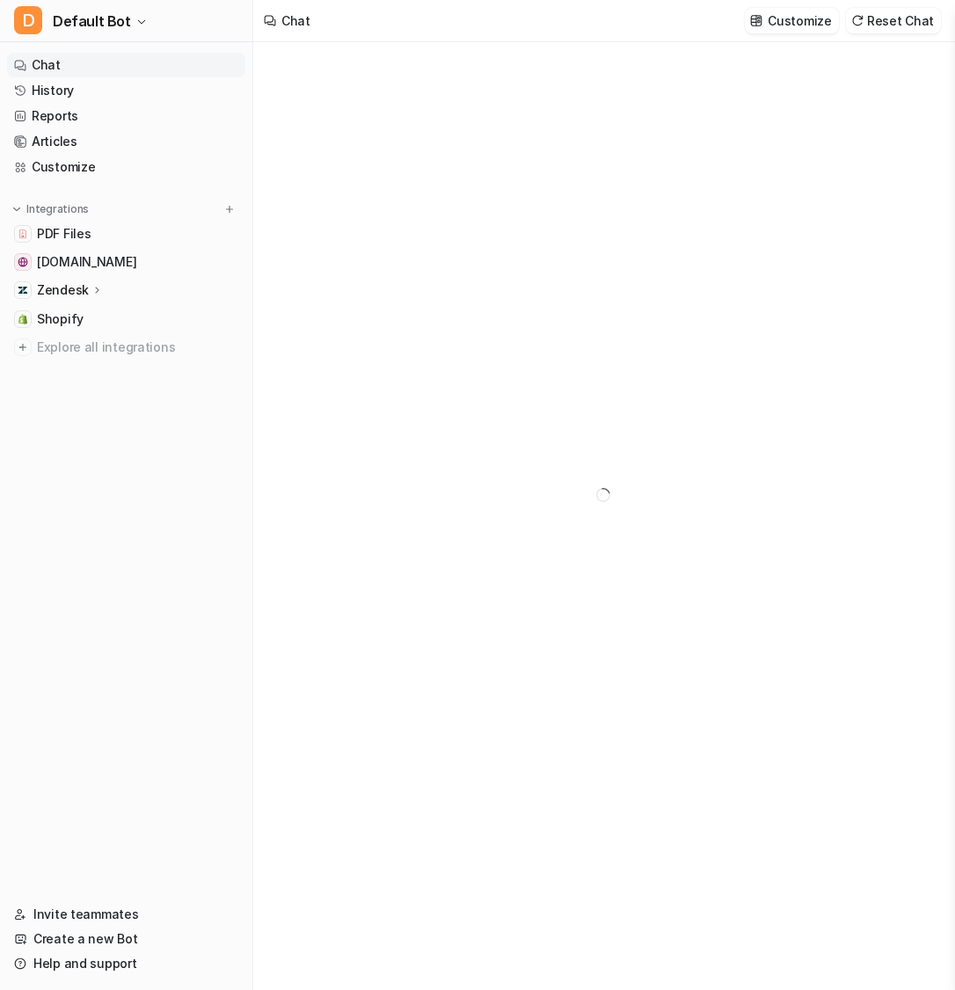
type textarea "**********"
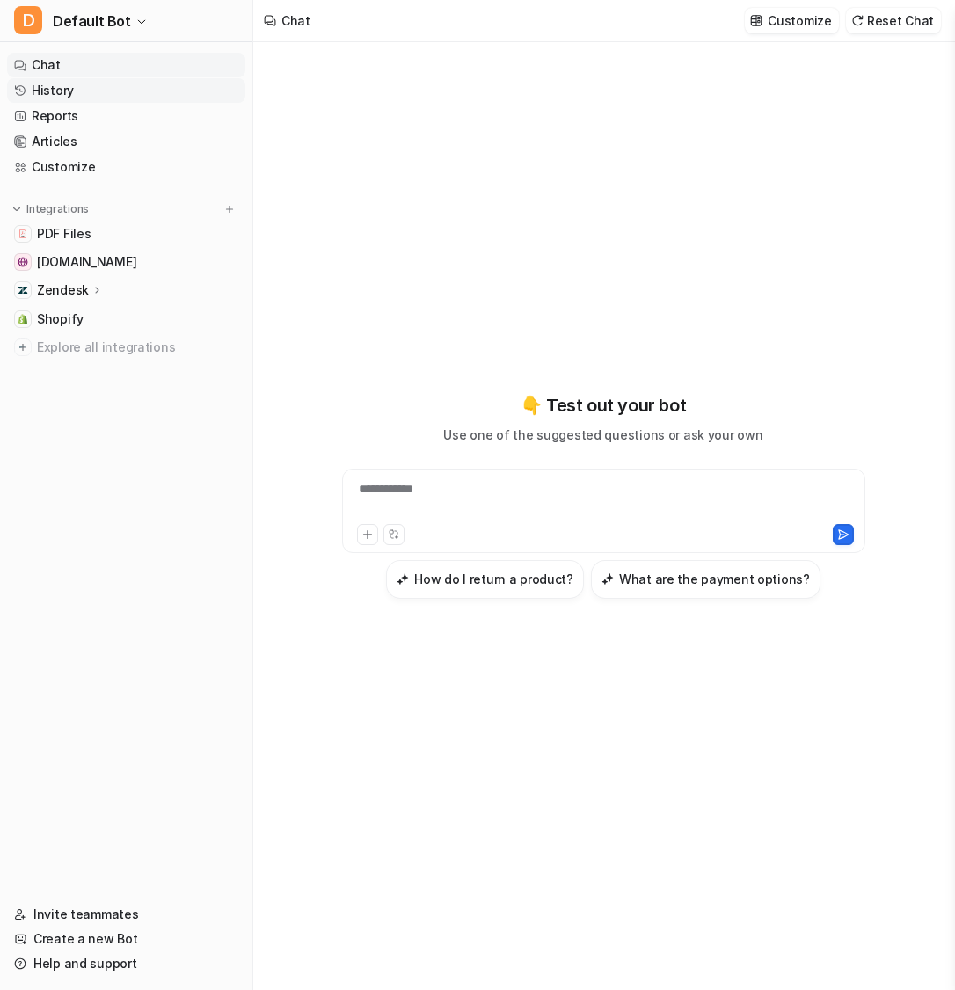
click at [141, 87] on link "History" at bounding box center [126, 90] width 238 height 25
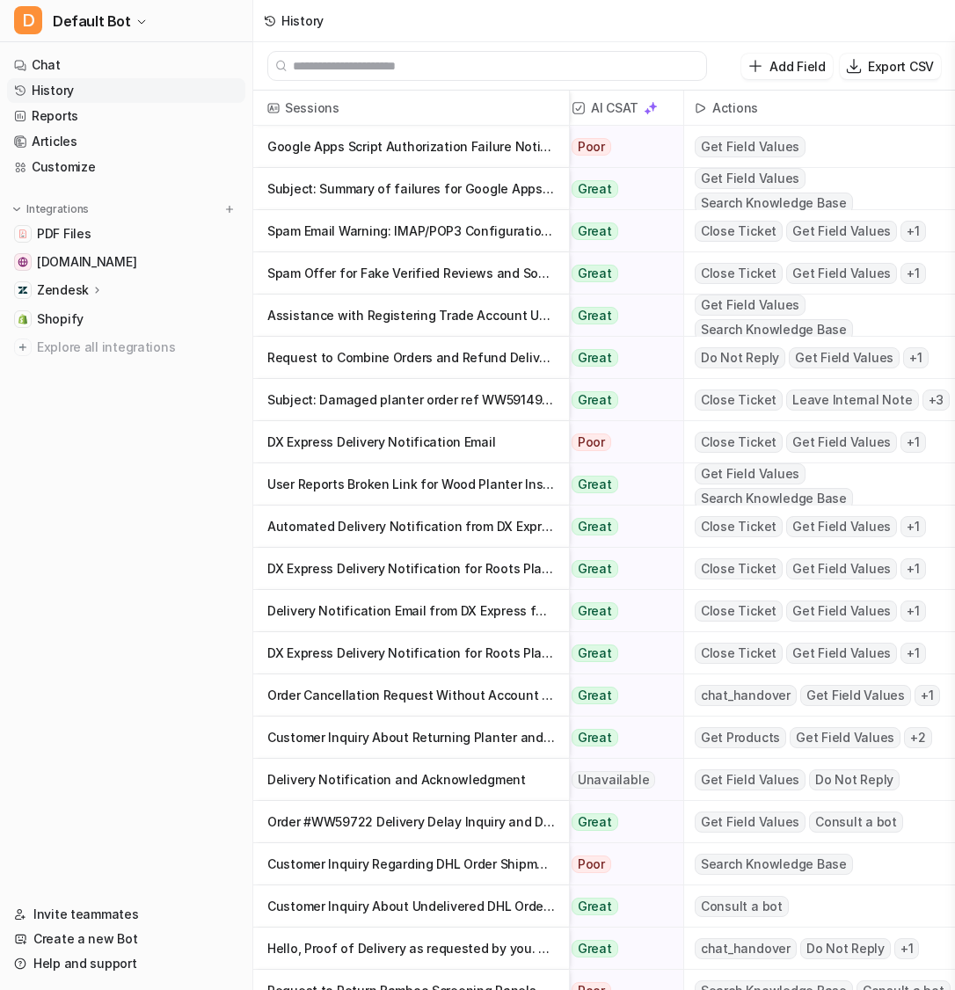
scroll to position [0, 348]
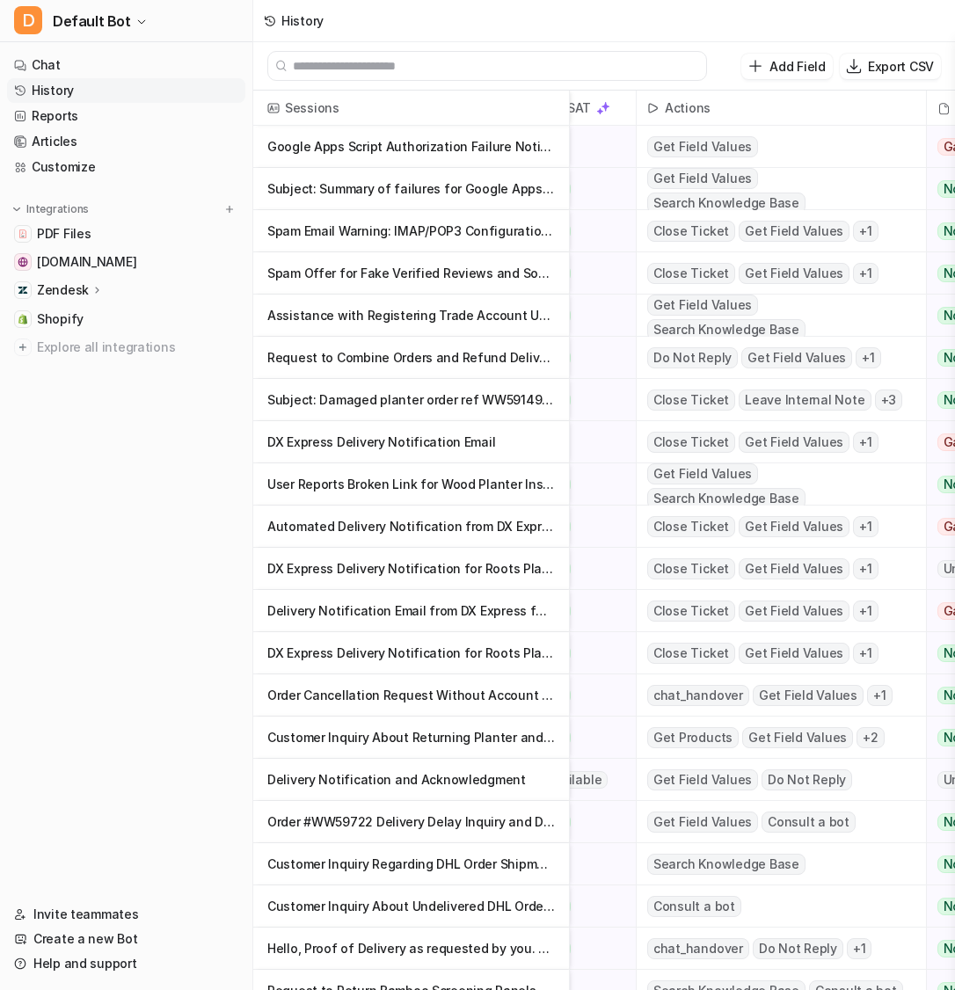
click at [497, 230] on p "Spam Email Warning: IMAP/POP3 Configuration Scam Detected" at bounding box center [411, 231] width 288 height 42
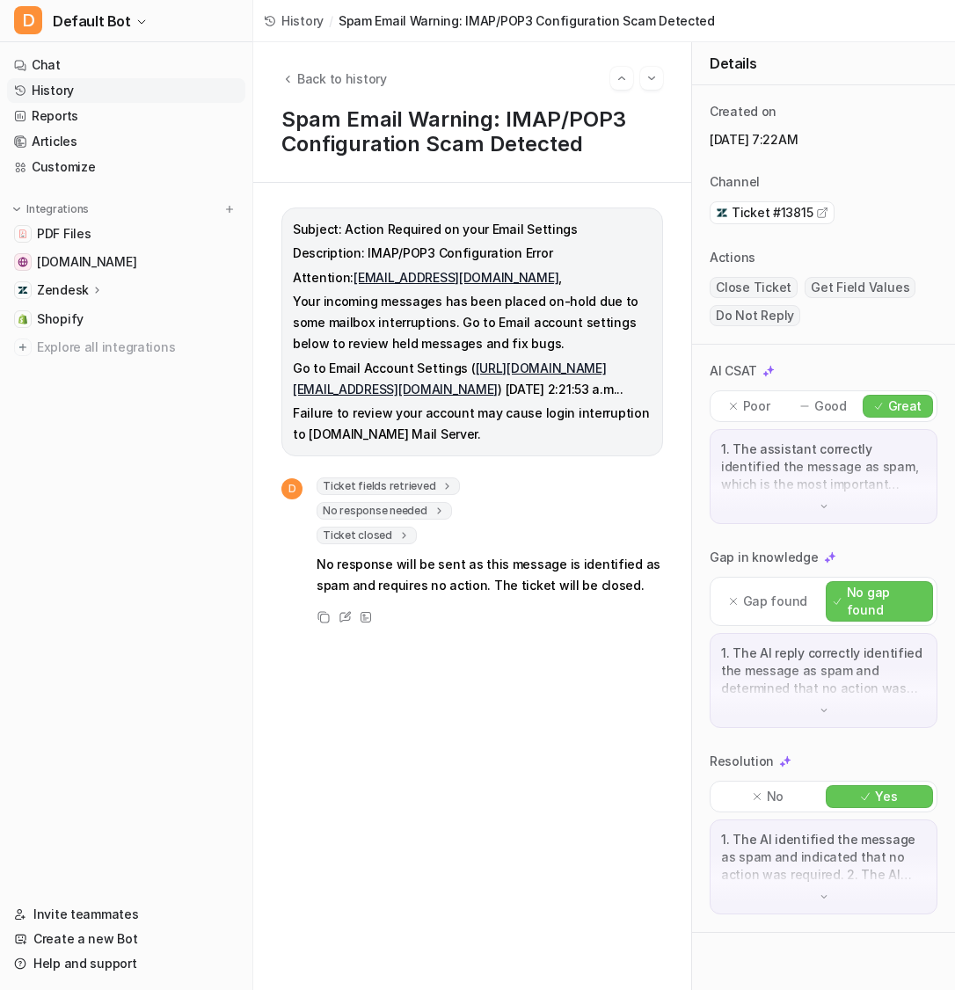
click at [422, 495] on span "Ticket fields retrieved" at bounding box center [388, 487] width 143 height 18
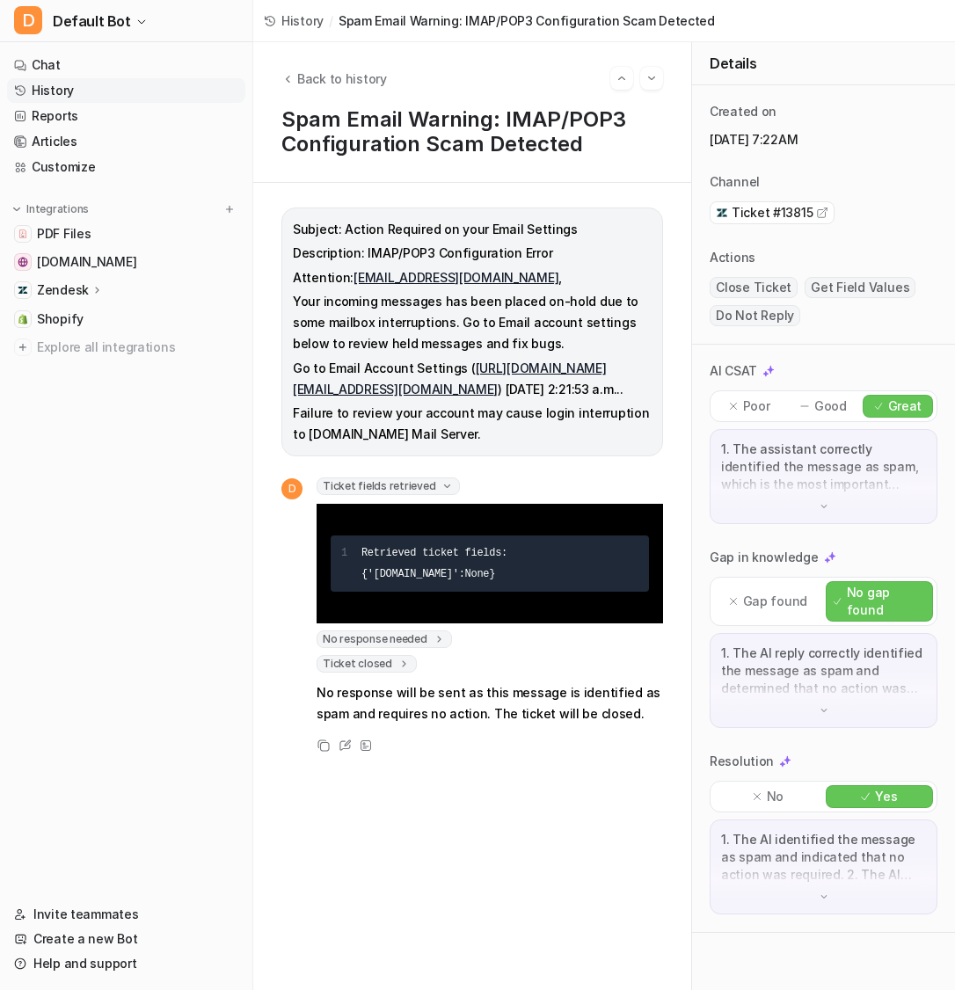
click at [402, 495] on span "Ticket fields retrieved" at bounding box center [388, 487] width 143 height 18
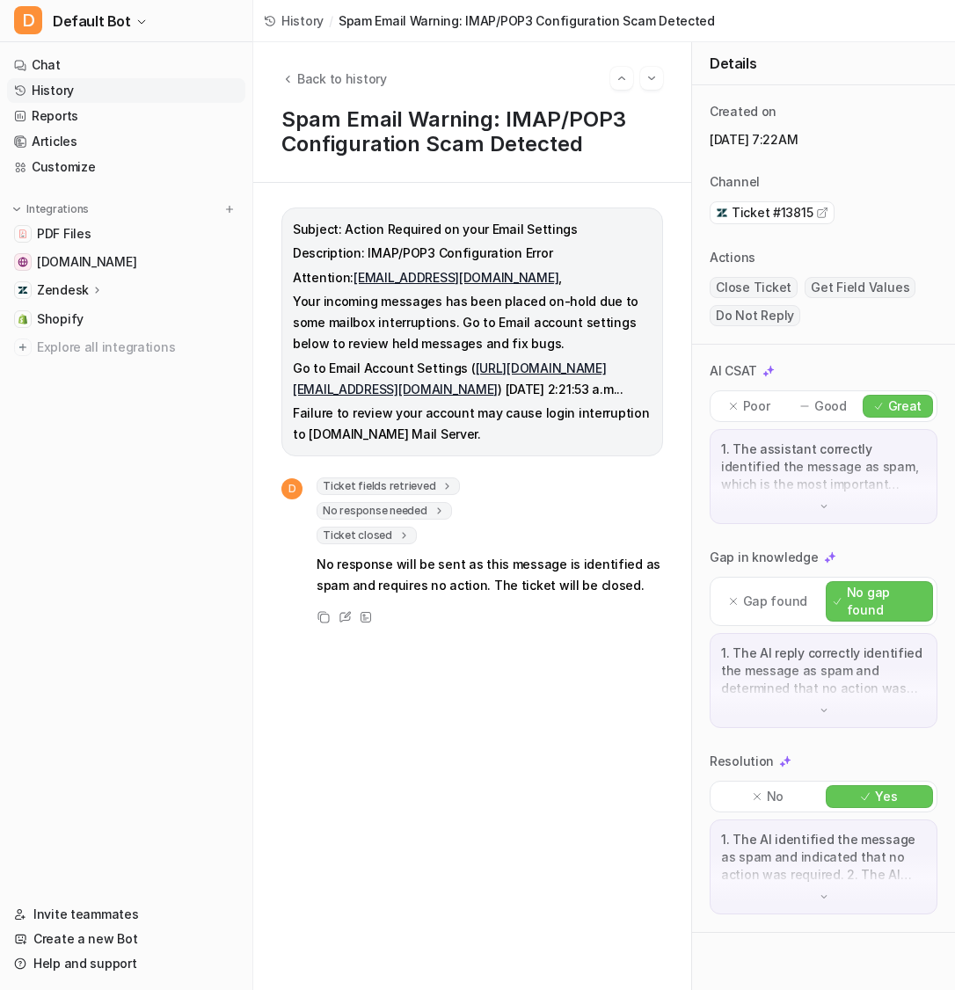
click at [410, 495] on span "Ticket fields retrieved" at bounding box center [388, 487] width 143 height 18
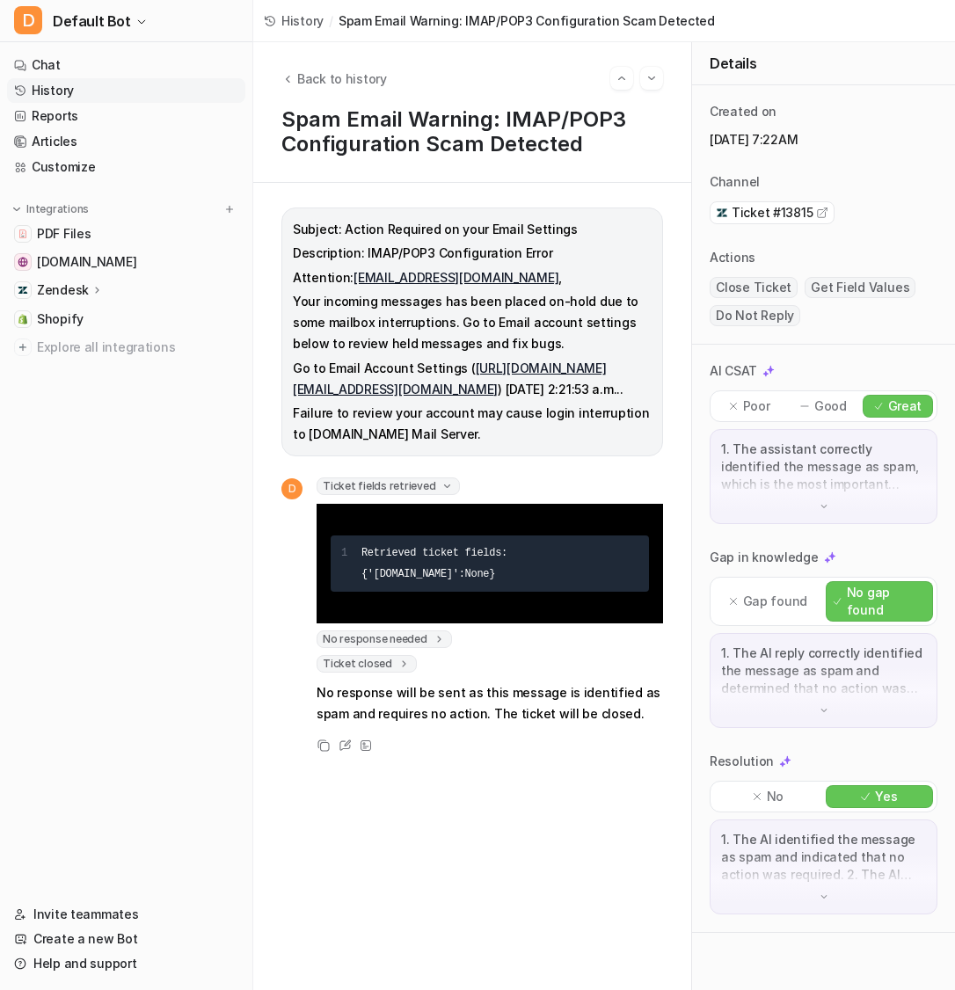
click at [456, 360] on p "Go to Email Account Settings ( https://wordpress-x4k8c80g44gsk08s8k84ogw4.800cm…" at bounding box center [472, 379] width 359 height 42
click at [289, 73] on icon "Back to history" at bounding box center [287, 78] width 12 height 13
click at [144, 169] on link "Customize" at bounding box center [126, 167] width 238 height 25
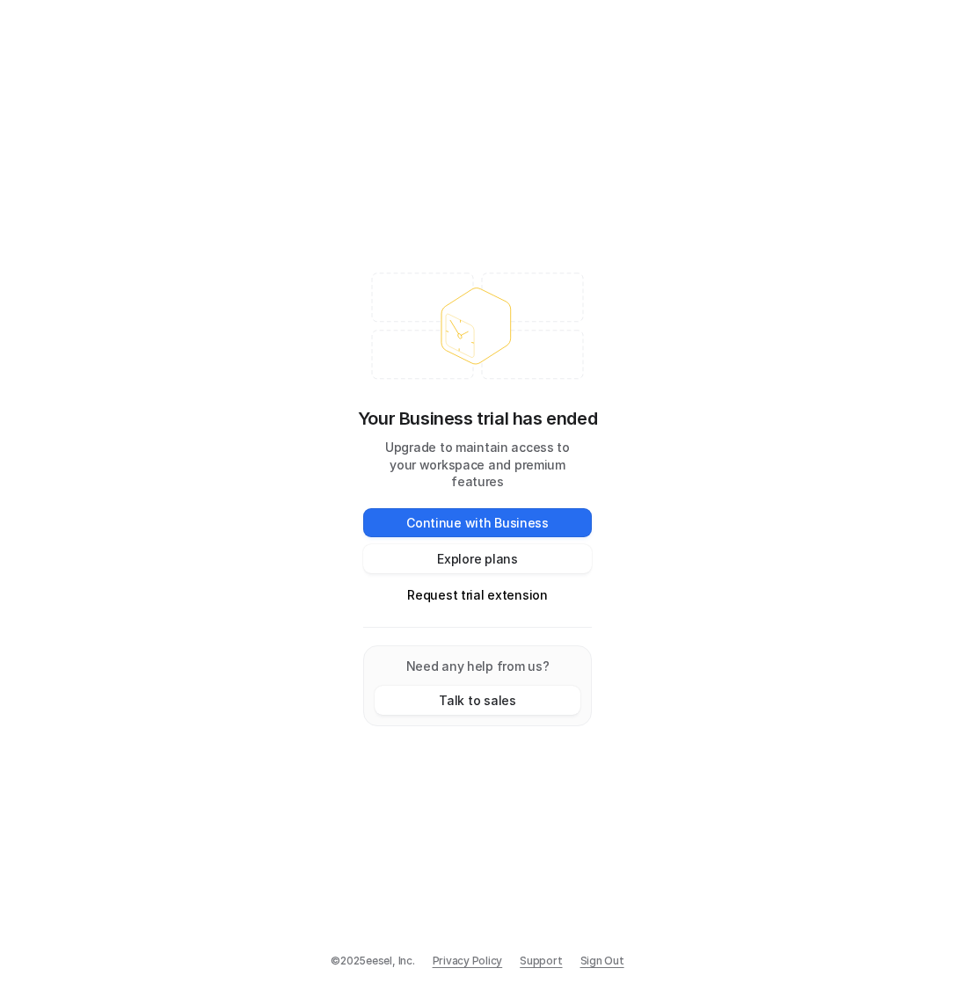
click at [594, 969] on link "Sign Out" at bounding box center [602, 961] width 44 height 16
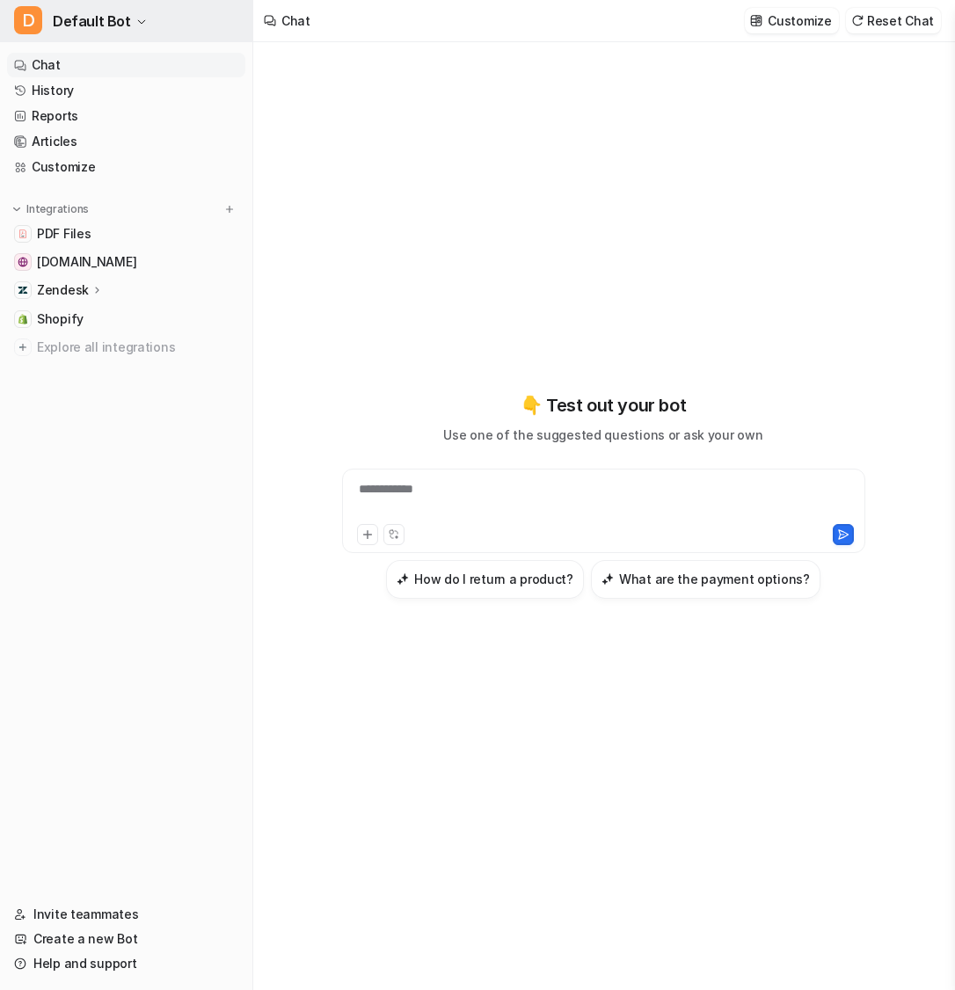
click at [110, 12] on span "Default Bot" at bounding box center [92, 21] width 78 height 25
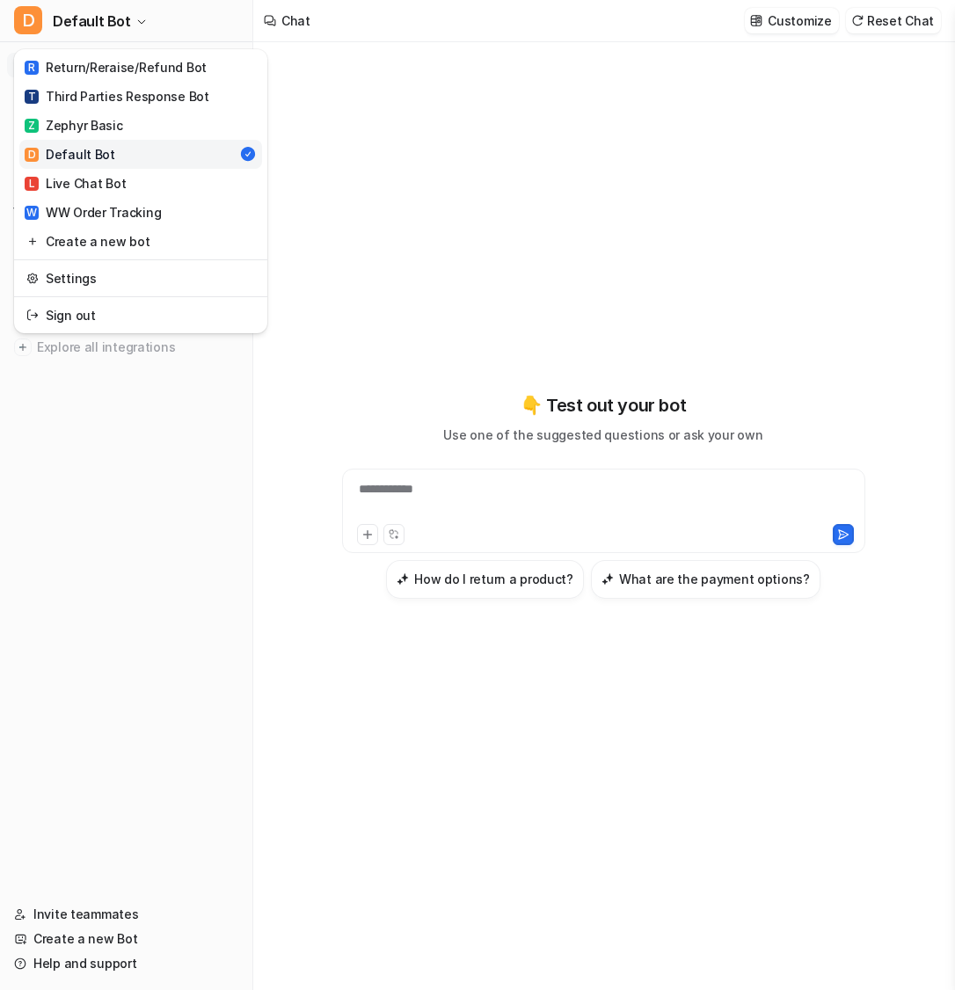
click at [438, 74] on div "**********" at bounding box center [477, 495] width 955 height 990
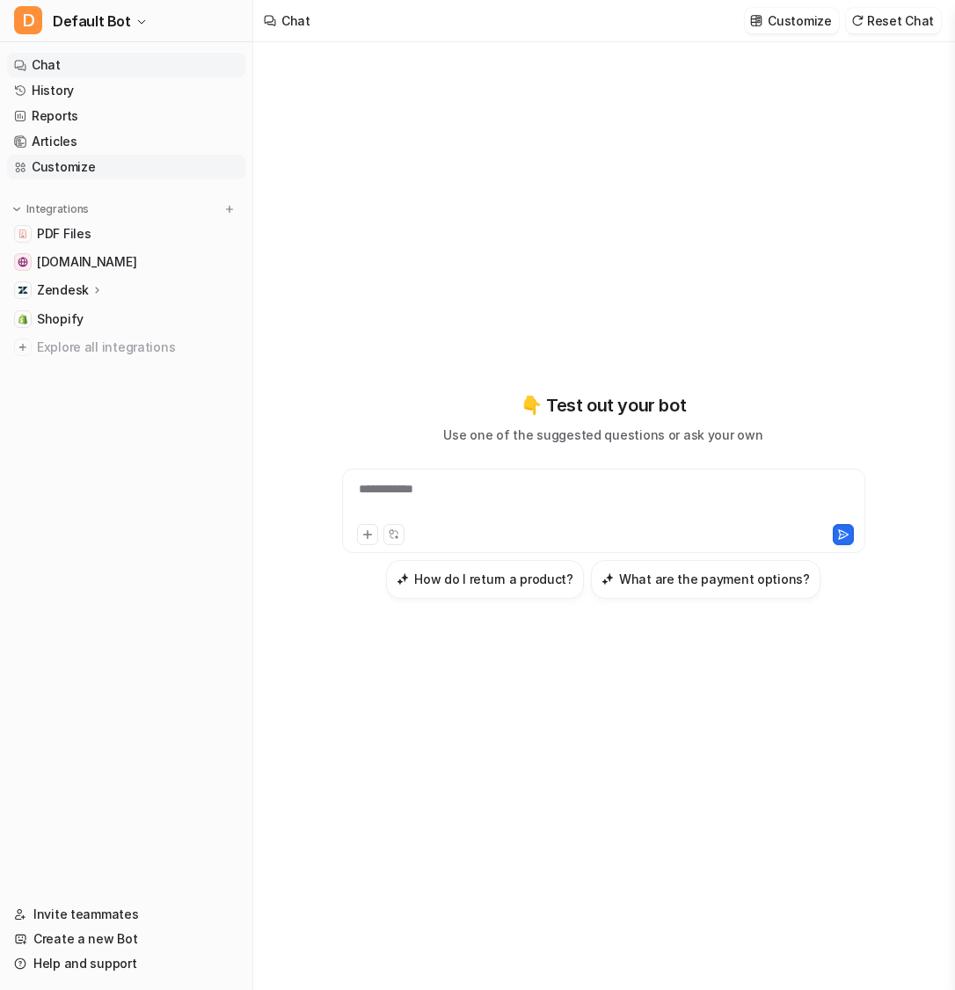
click at [118, 168] on link "Customize" at bounding box center [126, 167] width 238 height 25
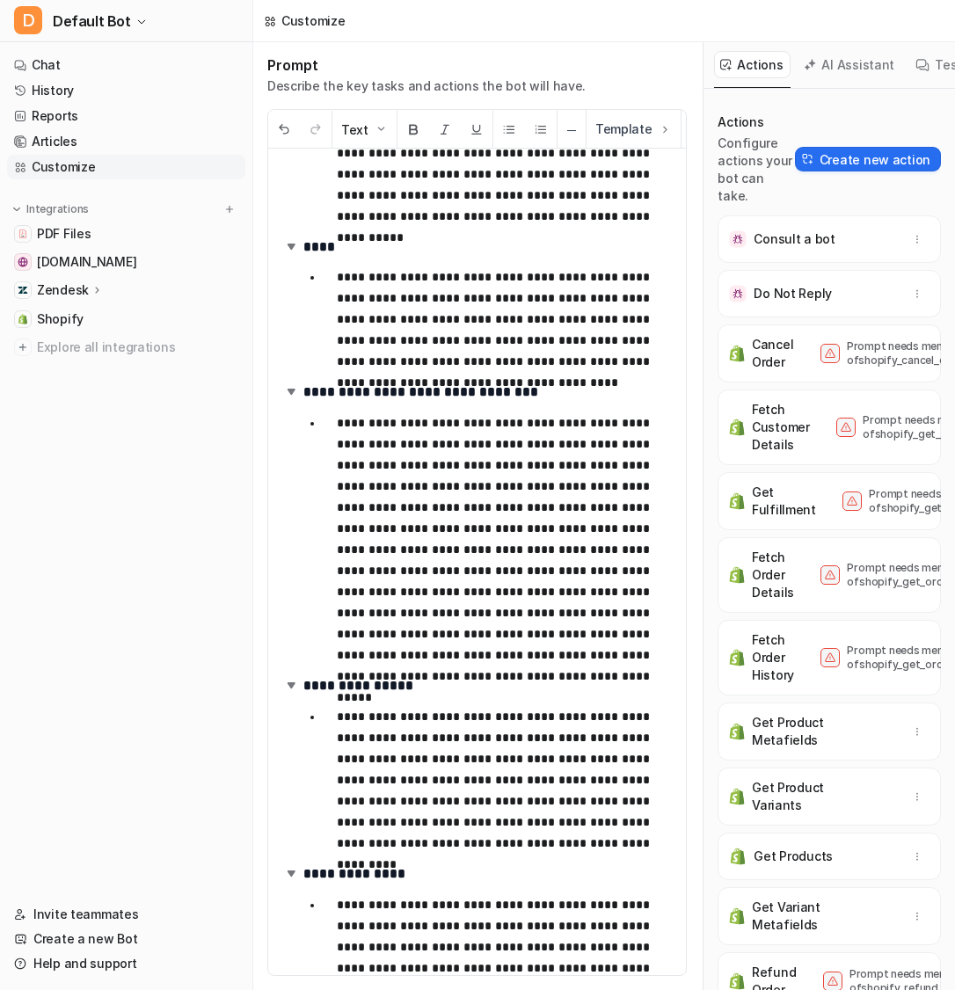
scroll to position [3570, 0]
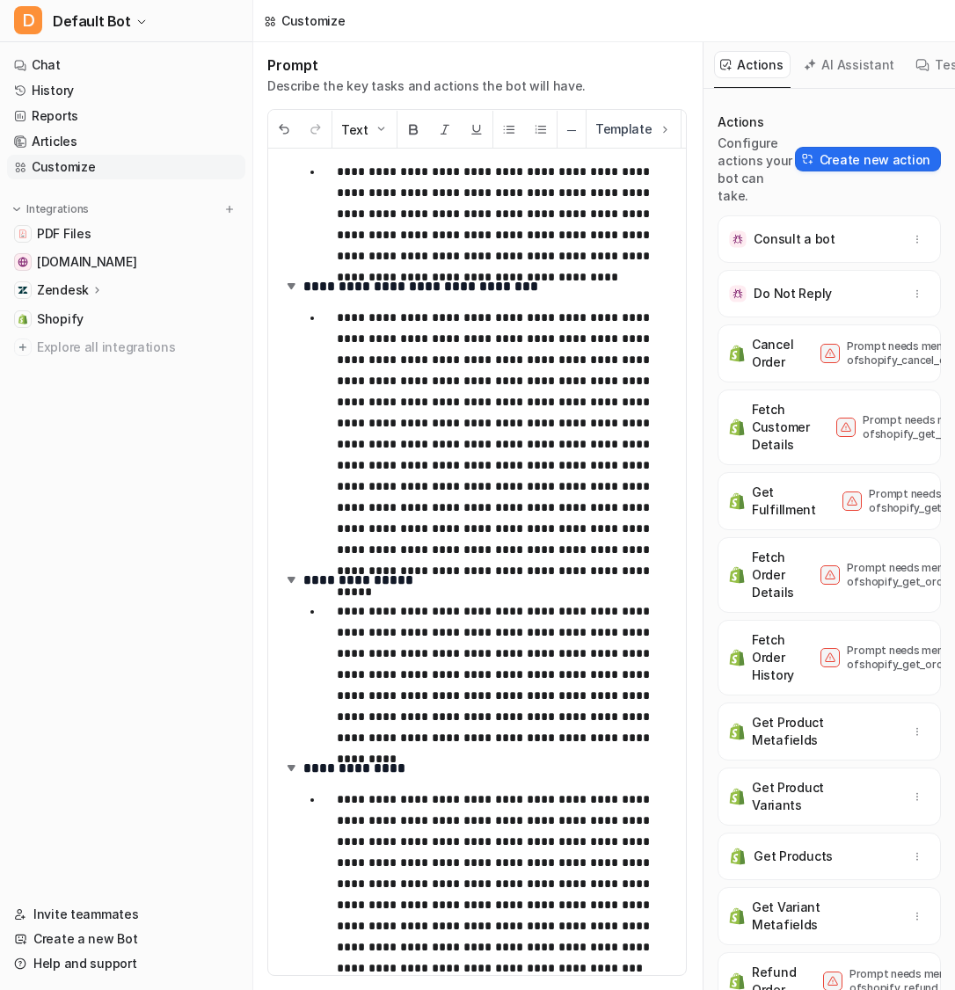
click at [606, 551] on p "**********" at bounding box center [505, 433] width 336 height 253
click at [592, 519] on p "**********" at bounding box center [505, 433] width 336 height 253
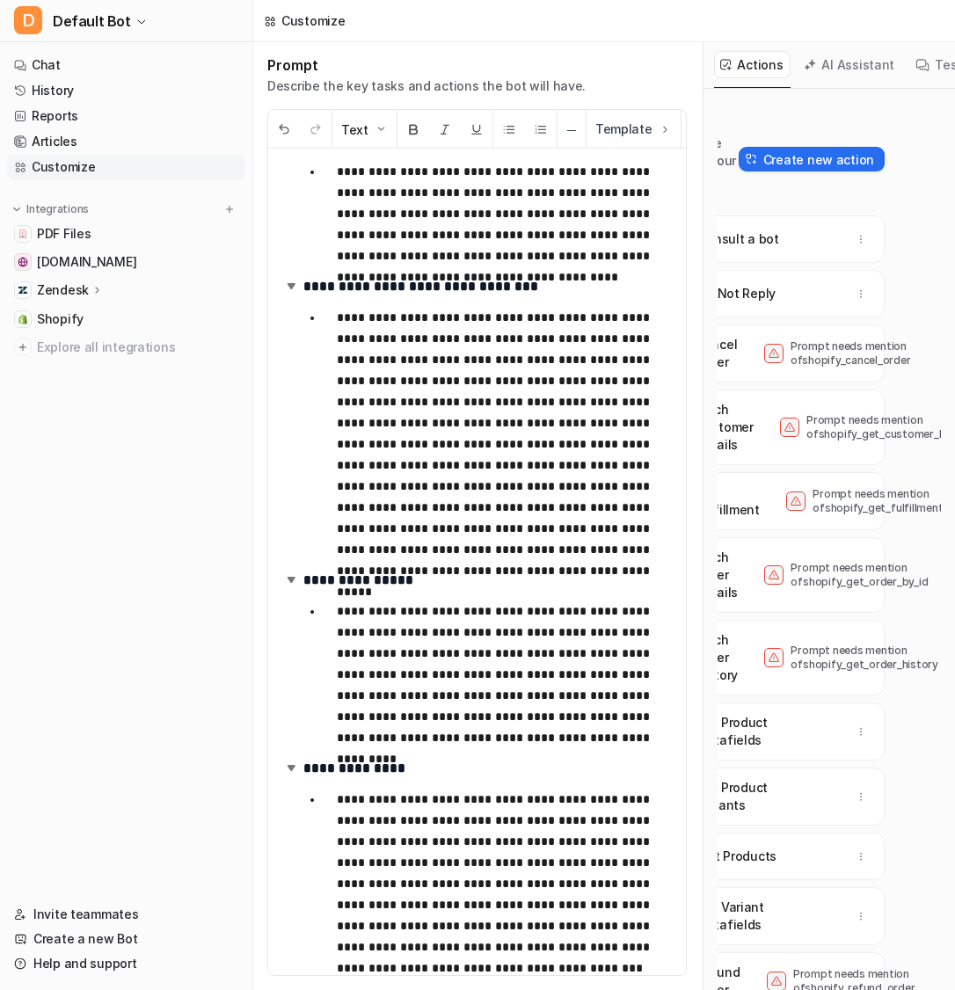
scroll to position [0, 0]
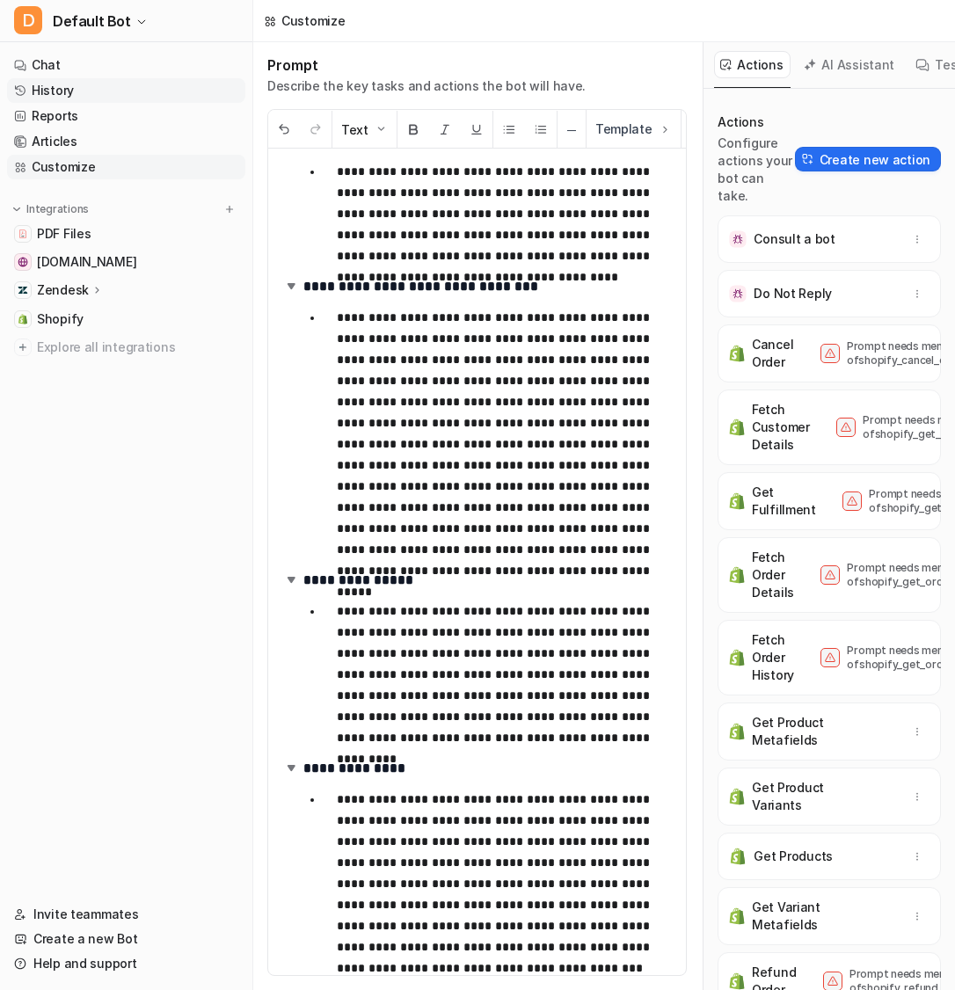
click at [159, 93] on link "History" at bounding box center [126, 90] width 238 height 25
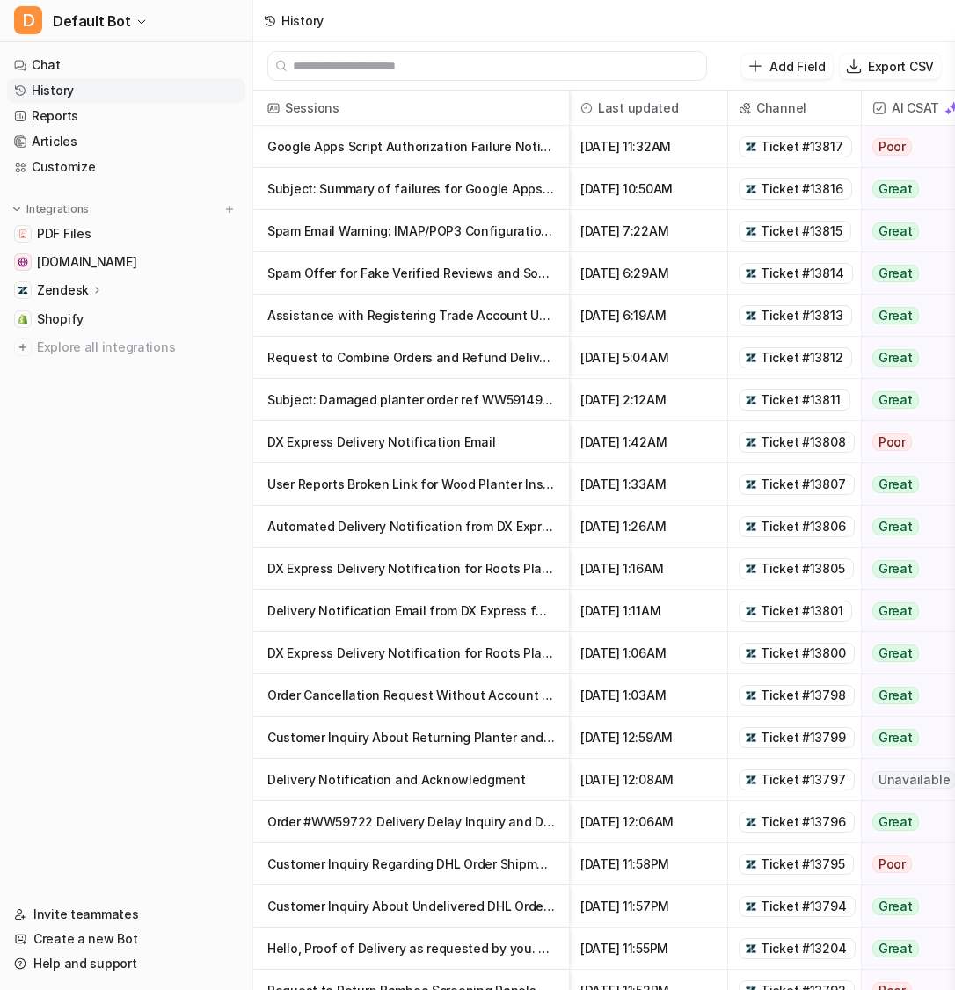
click at [448, 468] on p "User Reports Broken Link for Wood Planter Instructions" at bounding box center [411, 484] width 288 height 42
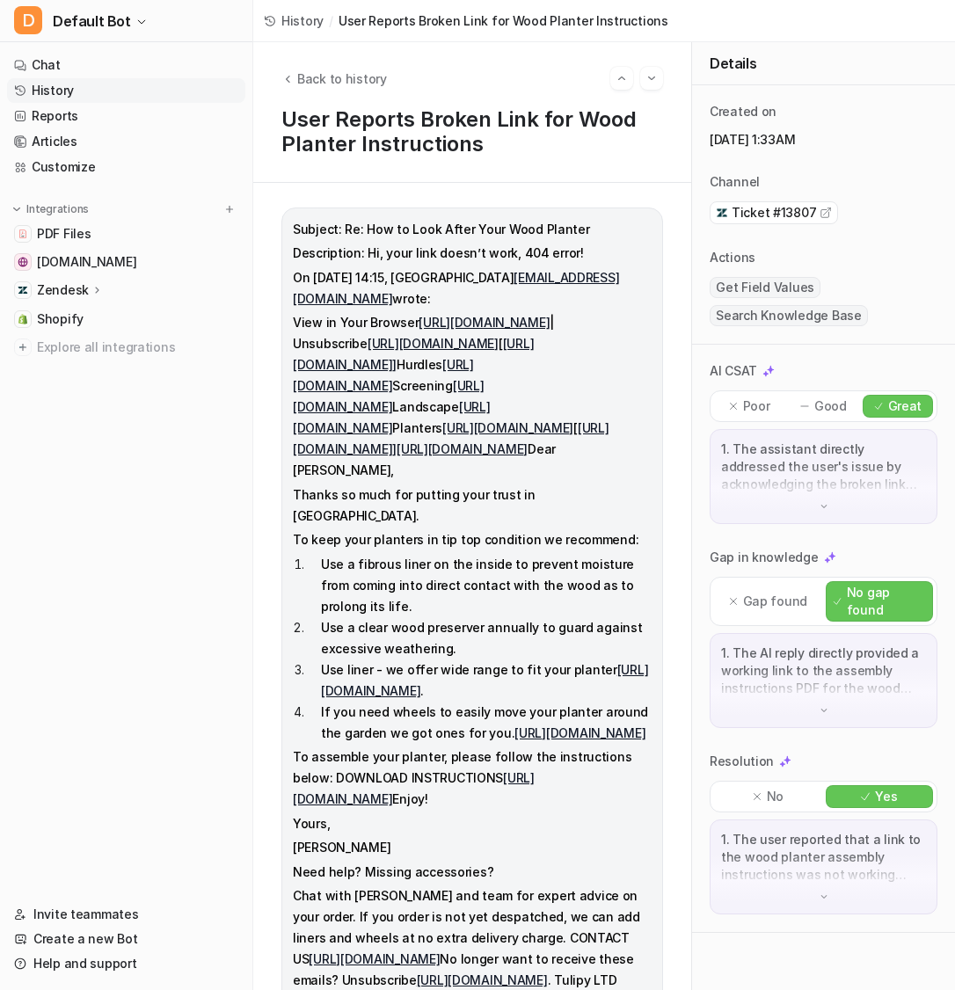
scroll to position [309, 0]
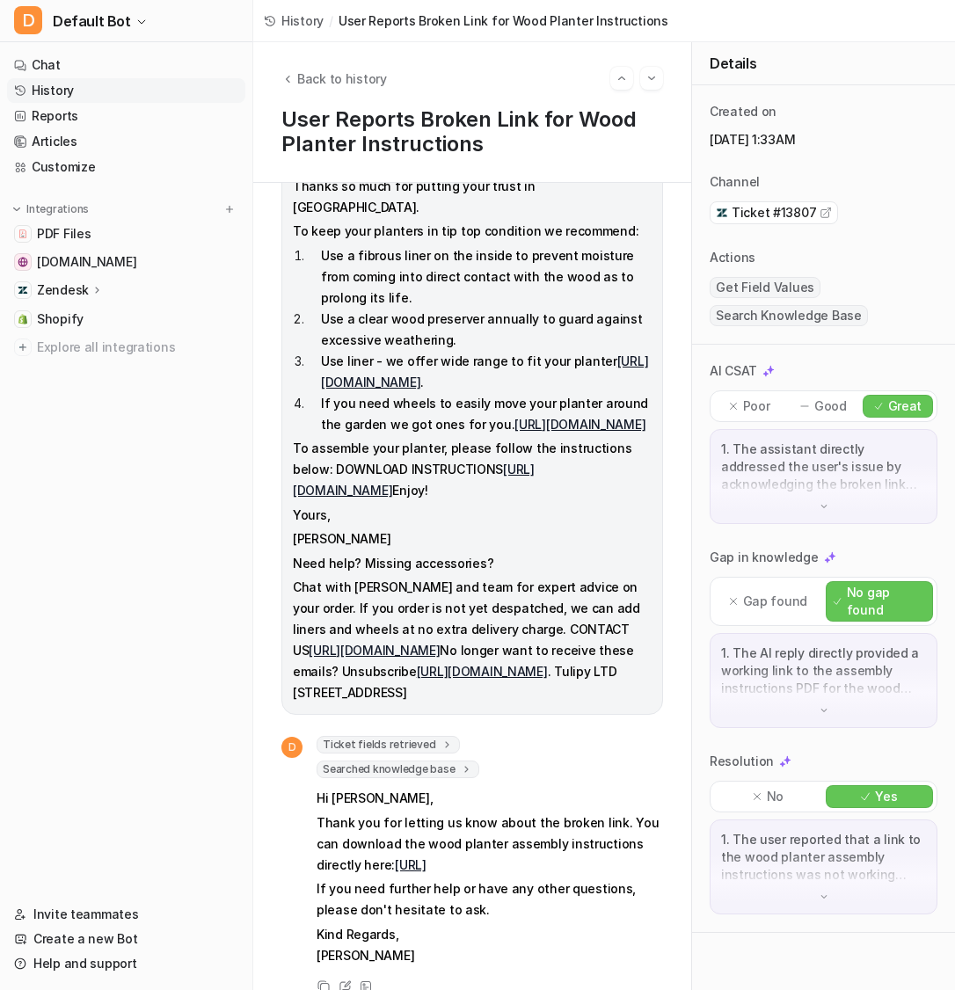
click at [420, 736] on span "Ticket fields retrieved" at bounding box center [388, 745] width 143 height 18
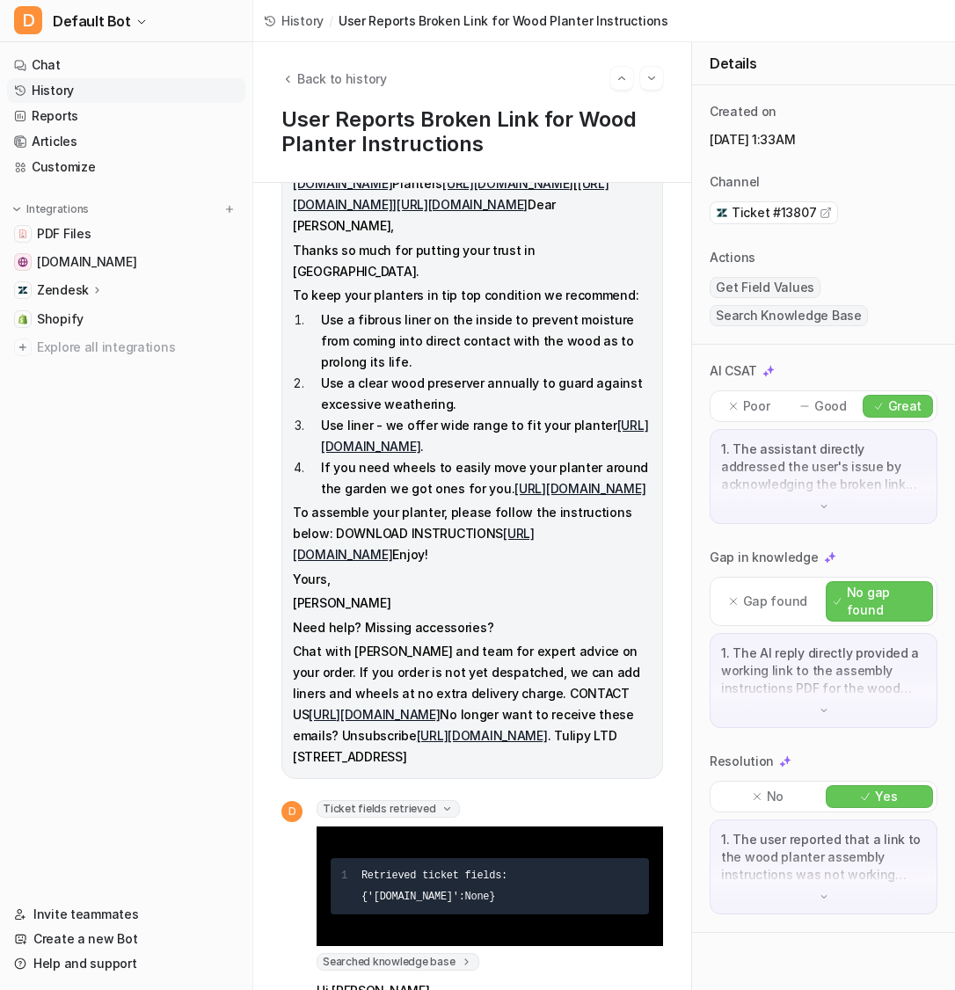
scroll to position [237, 0]
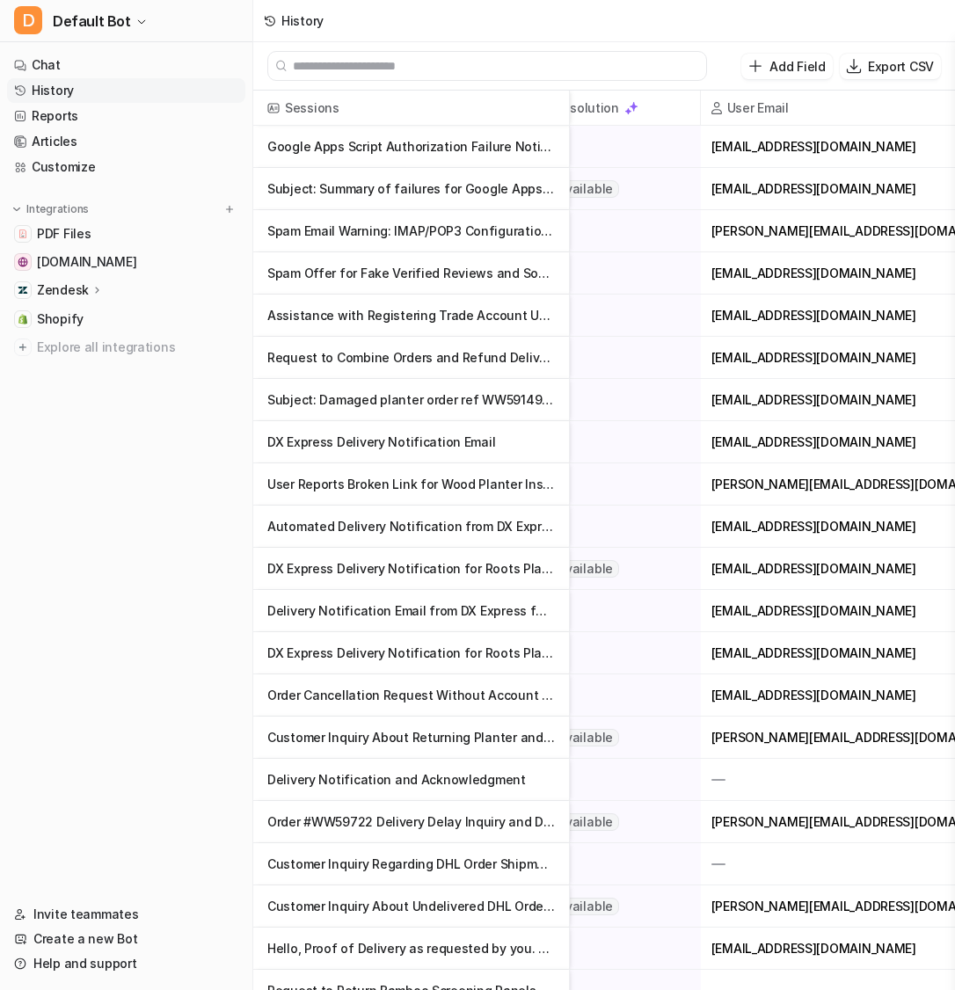
scroll to position [0, 949]
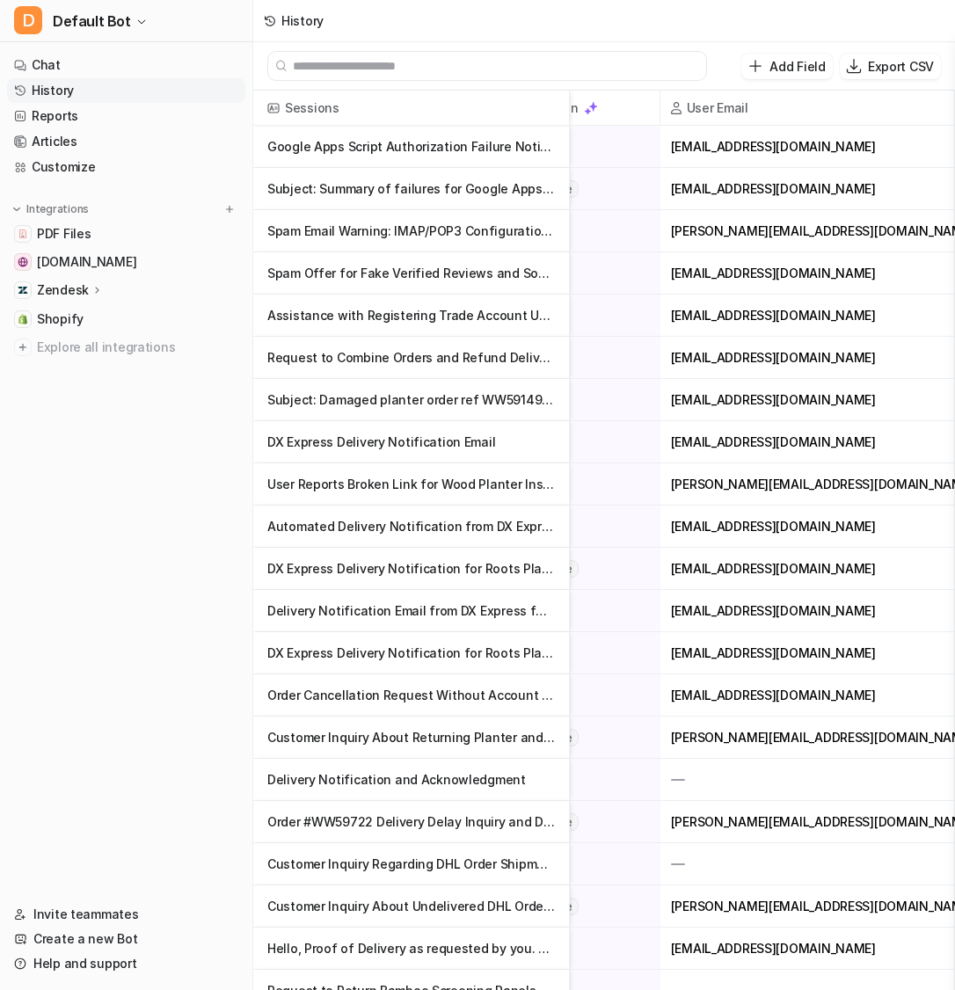
click at [466, 769] on p "Delivery Notification and Acknowledgment" at bounding box center [411, 780] width 288 height 42
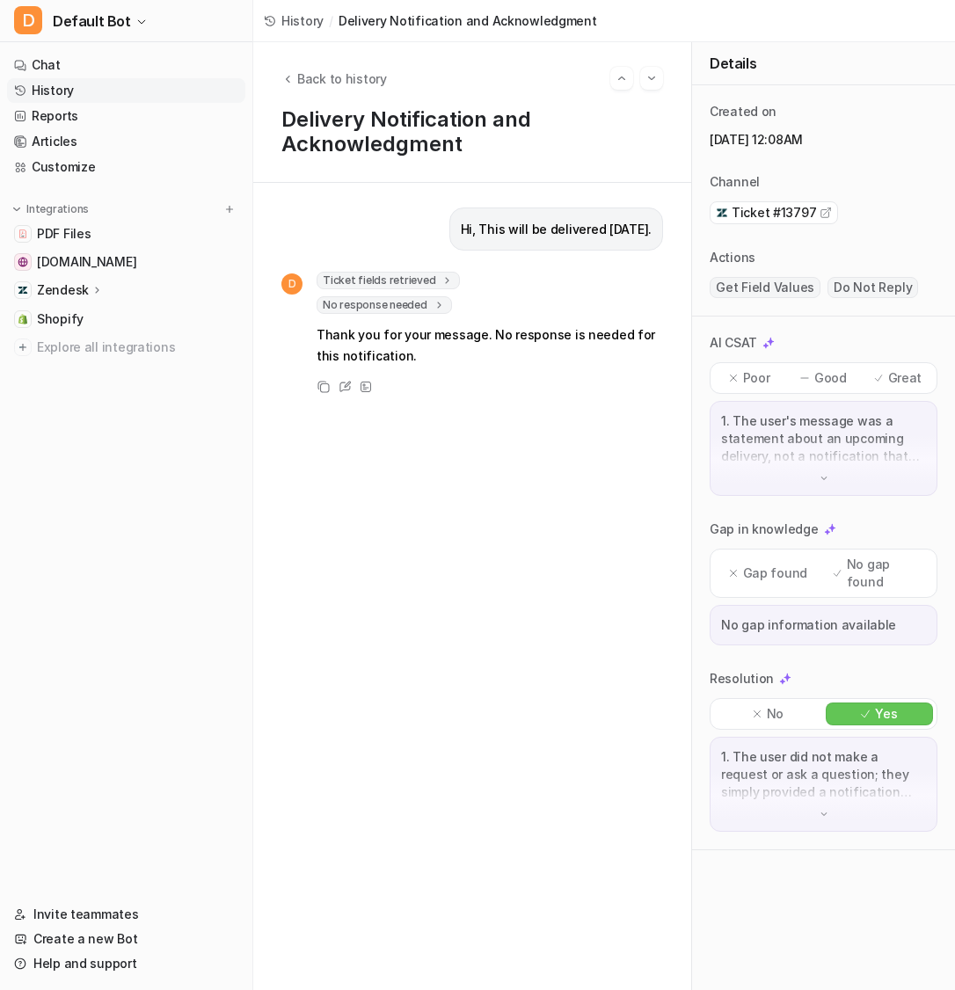
click at [419, 283] on span "Ticket fields retrieved" at bounding box center [388, 281] width 143 height 18
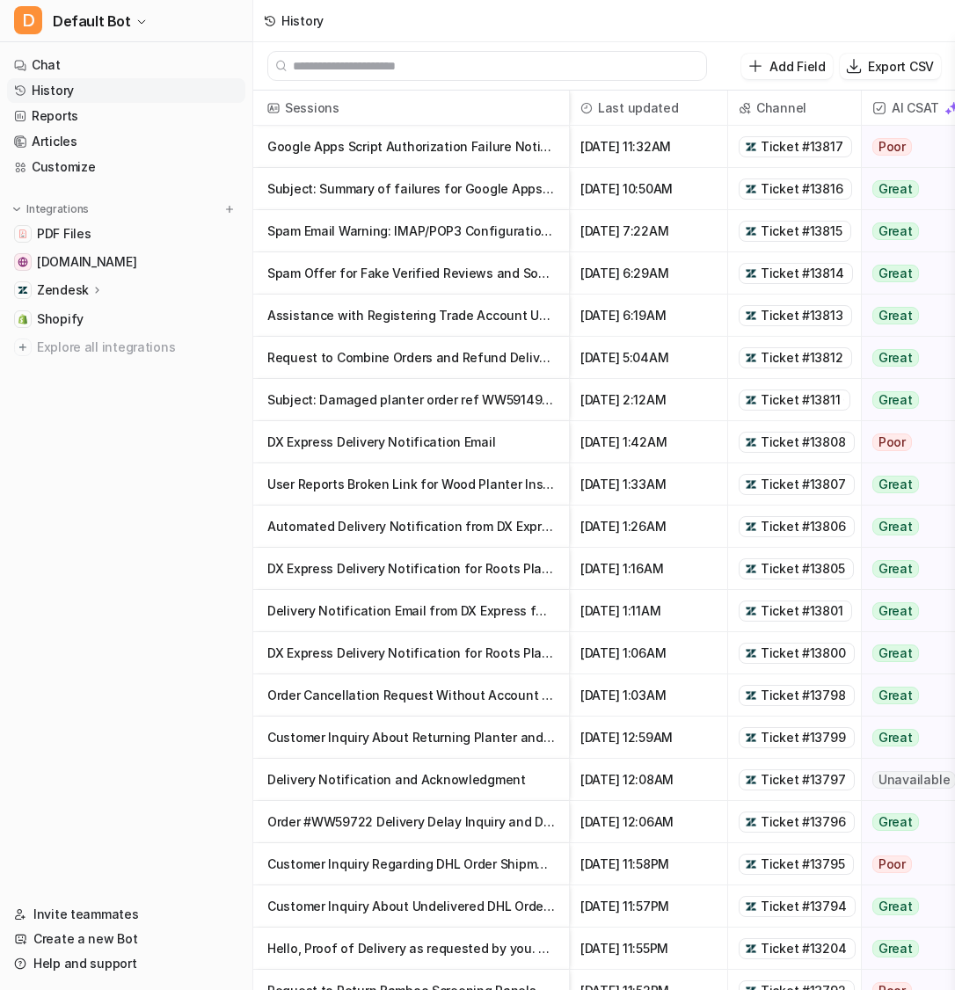
click at [426, 603] on p "Delivery Notification Email from DX Express for Roots Plants Order" at bounding box center [411, 611] width 288 height 42
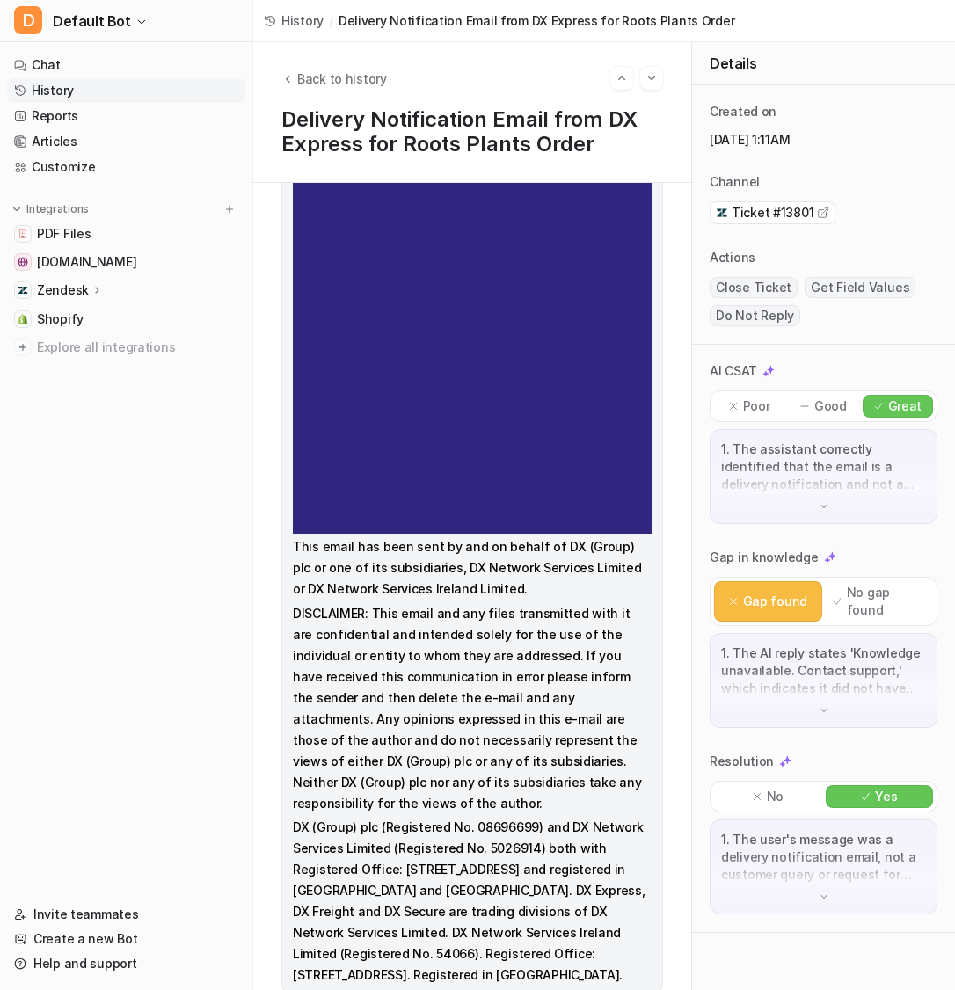
scroll to position [1574, 0]
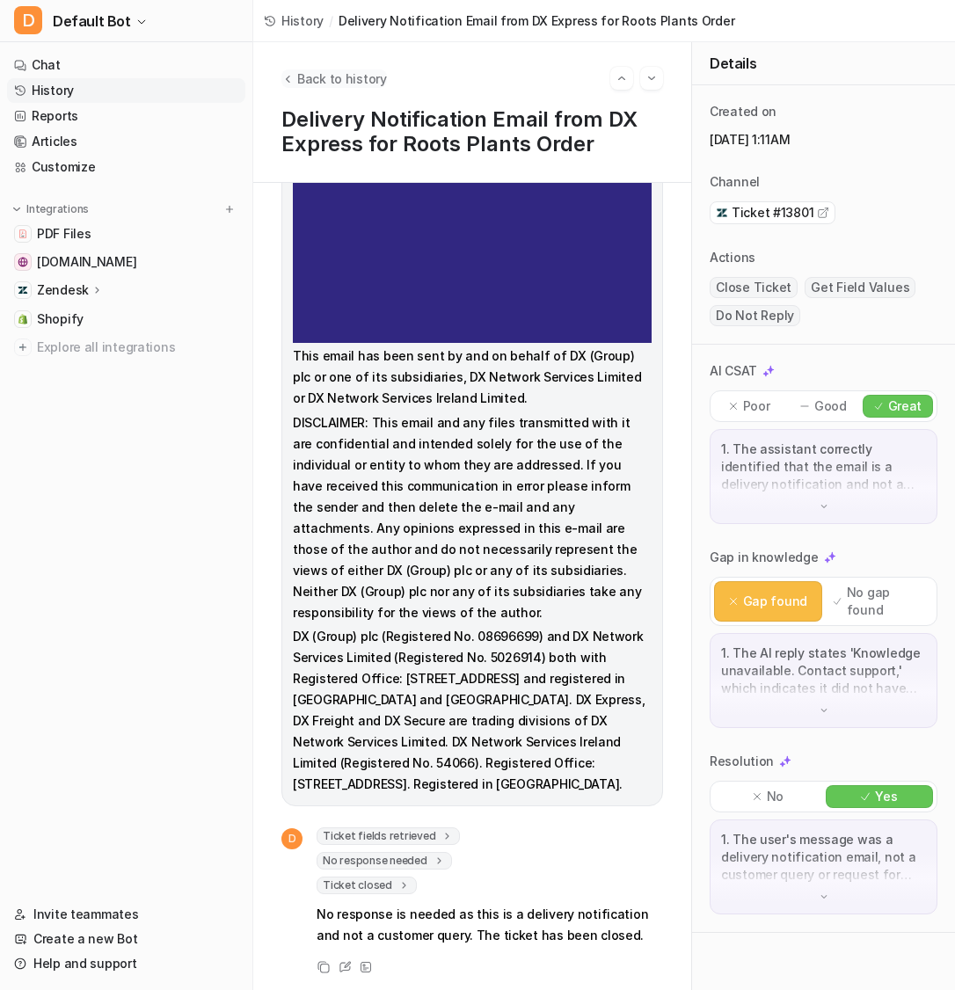
click at [304, 84] on span "Back to history" at bounding box center [342, 78] width 90 height 18
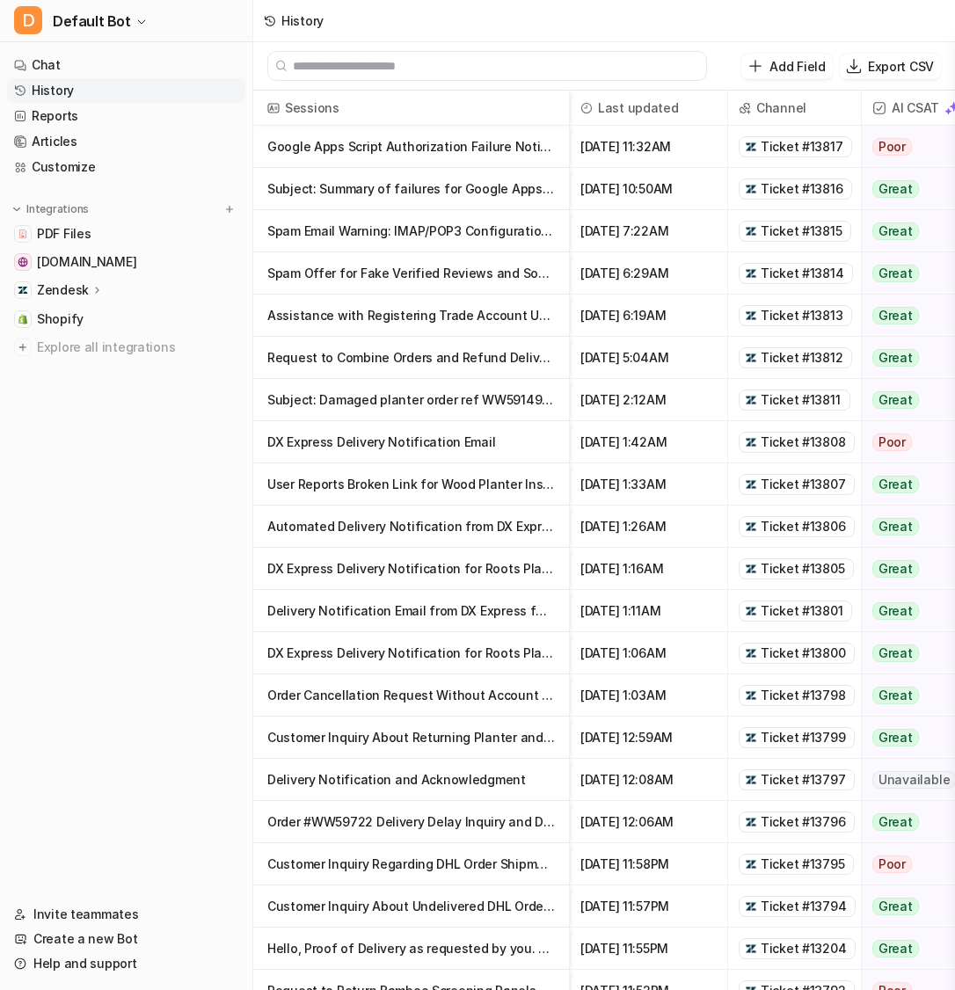
click at [379, 682] on p "Order Cancellation Request Without Account Using Apple Pay" at bounding box center [411, 695] width 288 height 42
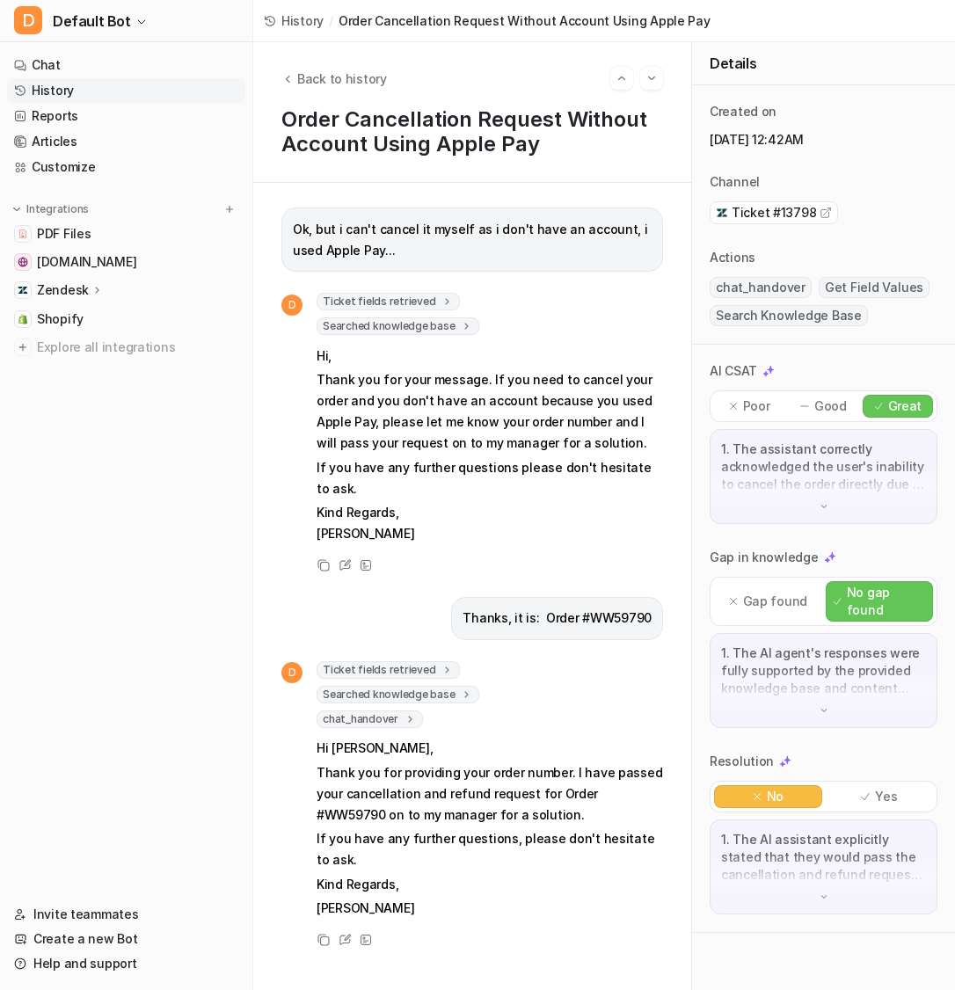
click at [427, 667] on span "Ticket fields retrieved" at bounding box center [388, 670] width 143 height 18
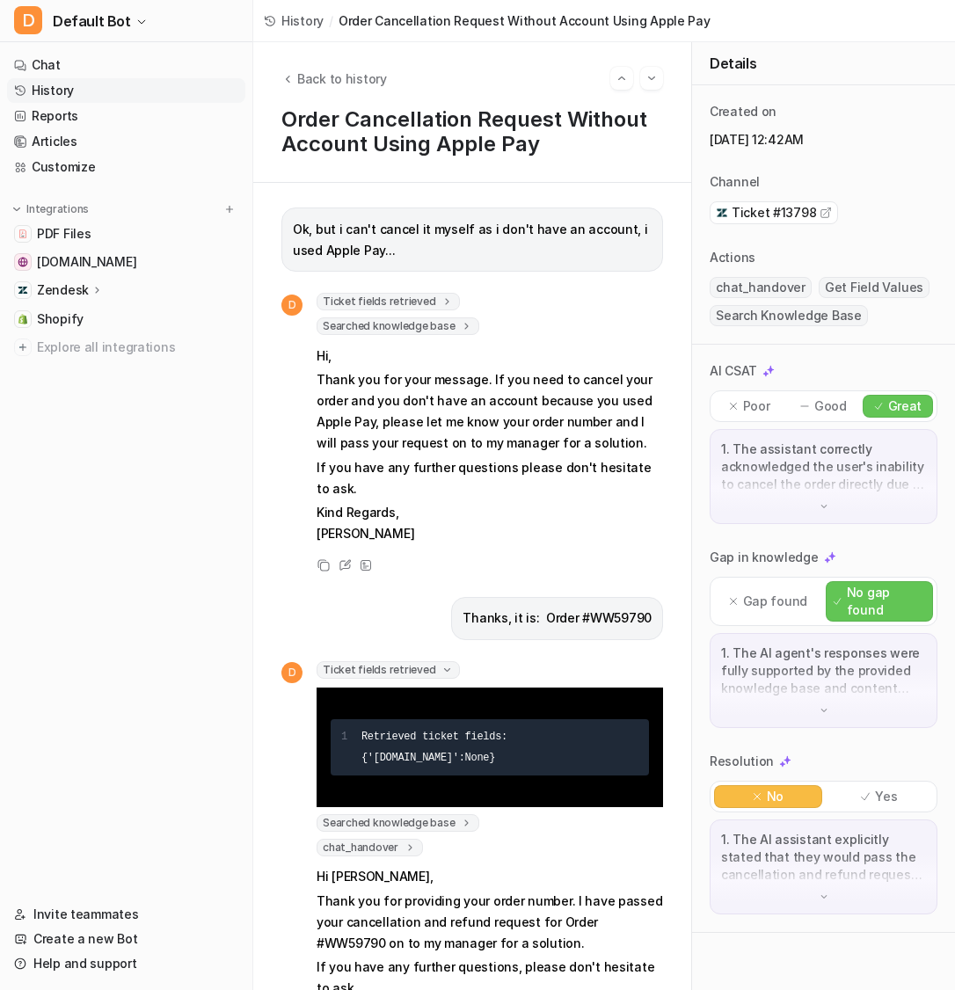
click at [428, 667] on span "Ticket fields retrieved" at bounding box center [388, 670] width 143 height 18
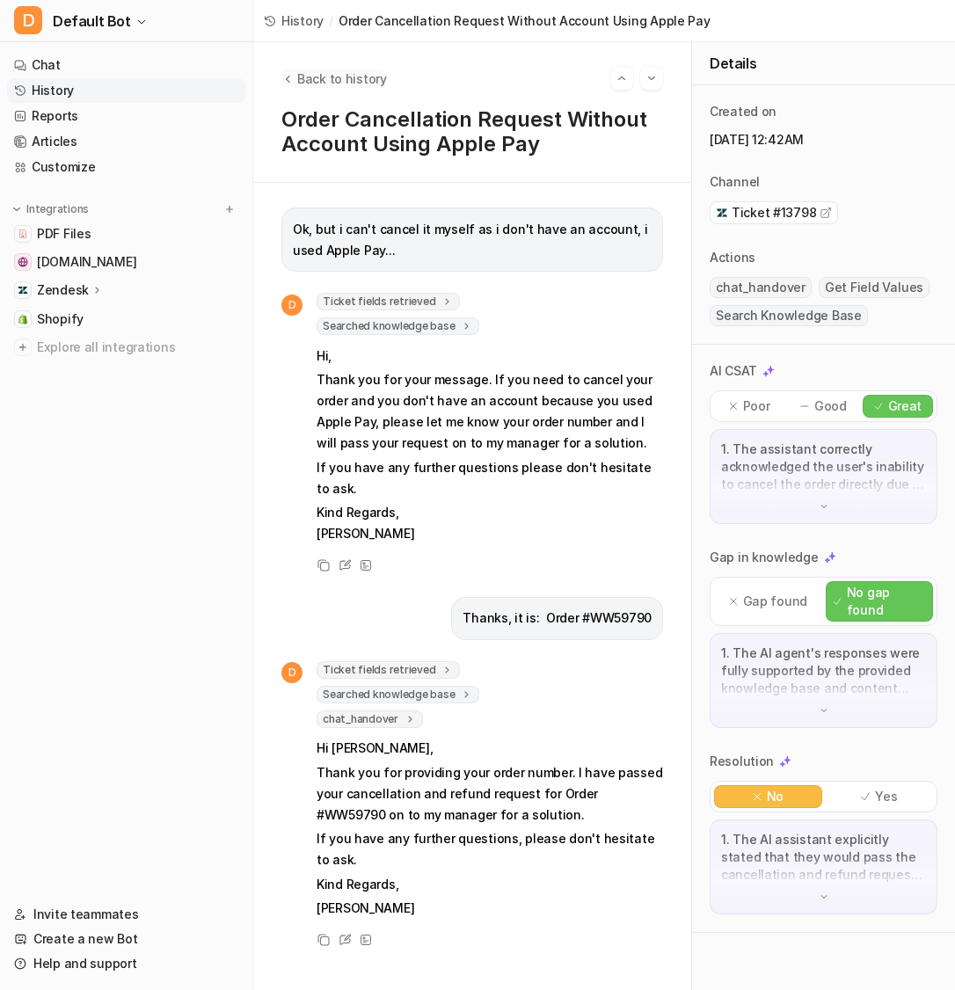
click at [285, 74] on icon "Back to history" at bounding box center [287, 78] width 12 height 13
click at [146, 163] on link "Customize" at bounding box center [126, 167] width 238 height 25
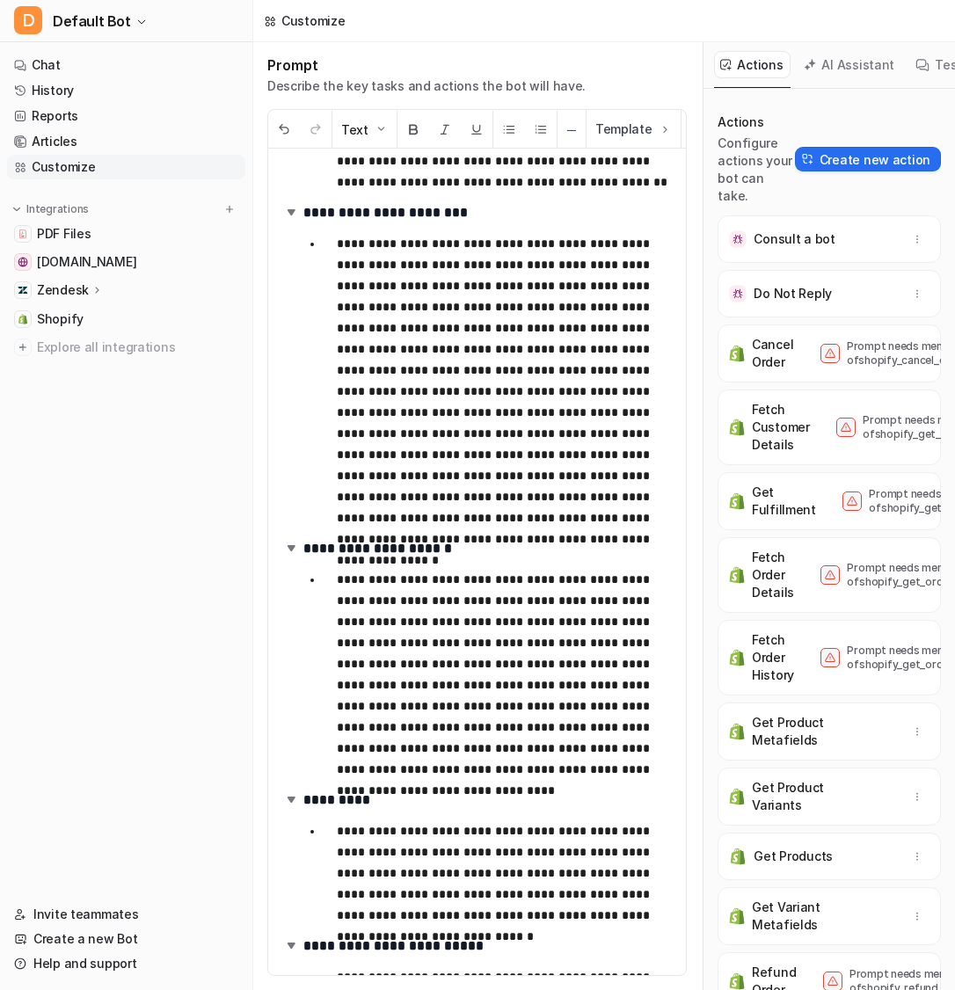
scroll to position [1834, 0]
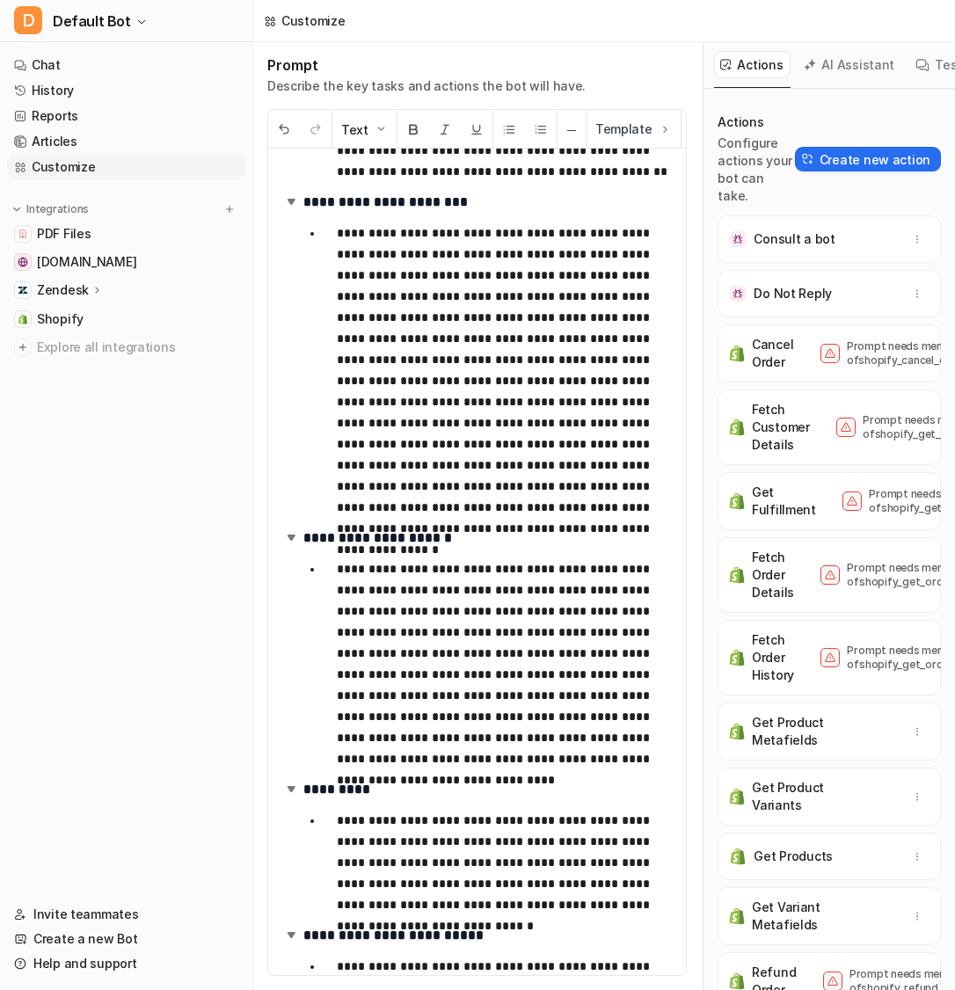
click at [560, 385] on p "**********" at bounding box center [505, 369] width 336 height 295
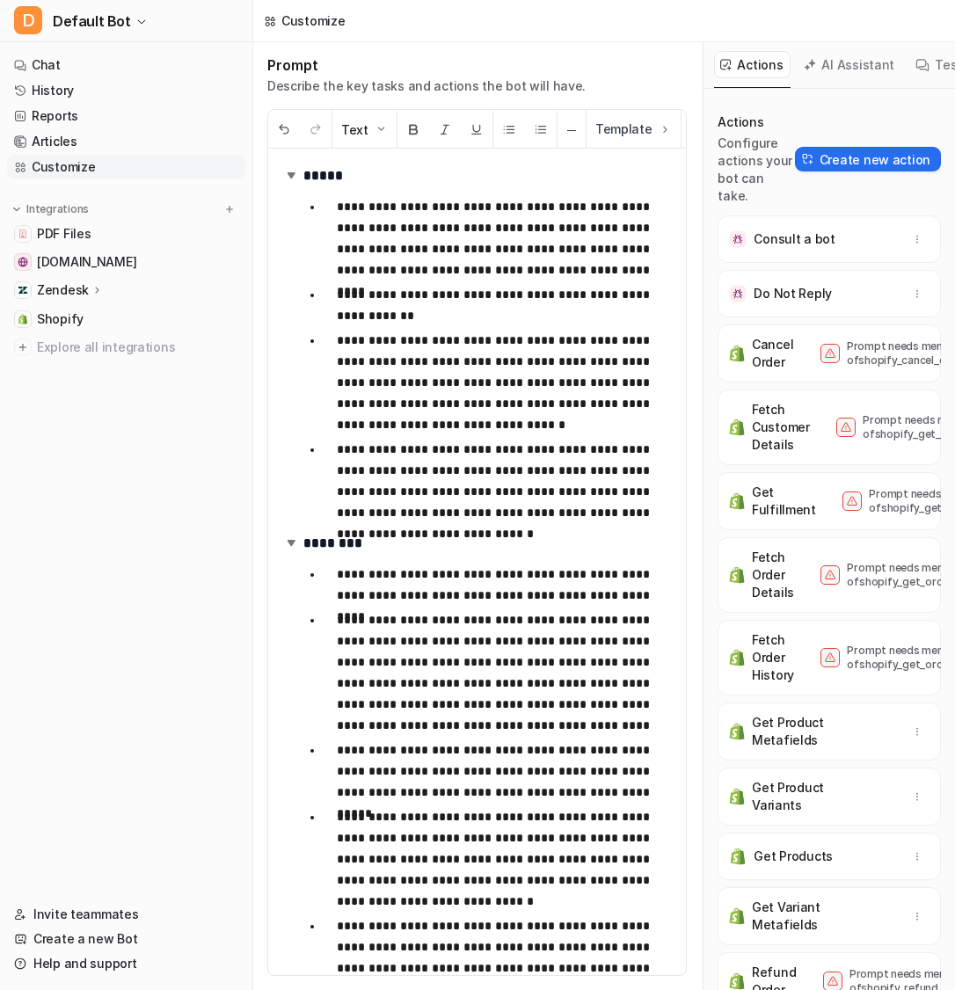
click at [595, 665] on p "**********" at bounding box center [505, 672] width 336 height 127
click at [645, 595] on p "**********" at bounding box center [505, 585] width 336 height 42
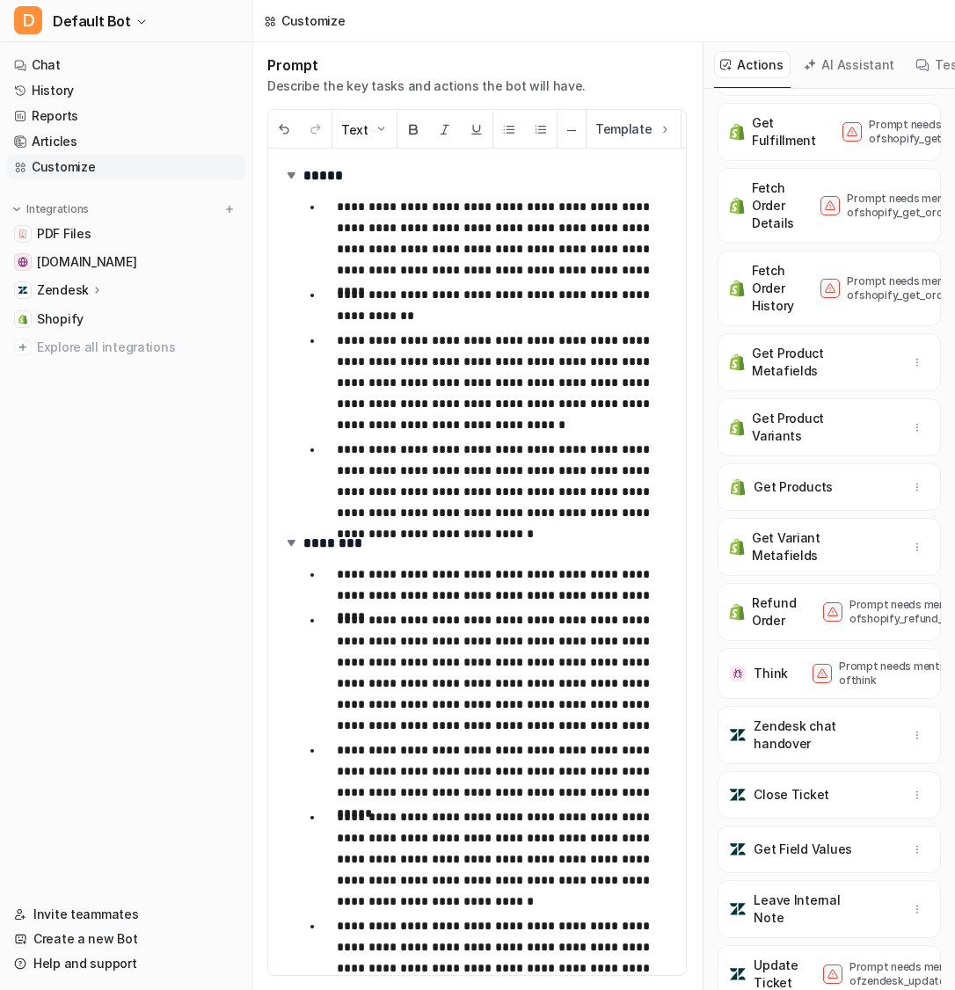
click at [827, 841] on p "Get Field Values" at bounding box center [803, 850] width 98 height 18
drag, startPoint x: 850, startPoint y: 822, endPoint x: 749, endPoint y: 821, distance: 101.1
click at [748, 834] on div "Get Field Values" at bounding box center [829, 850] width 208 height 32
copy div "Get Field Values"
click at [862, 68] on button "AI Assistant" at bounding box center [850, 64] width 105 height 27
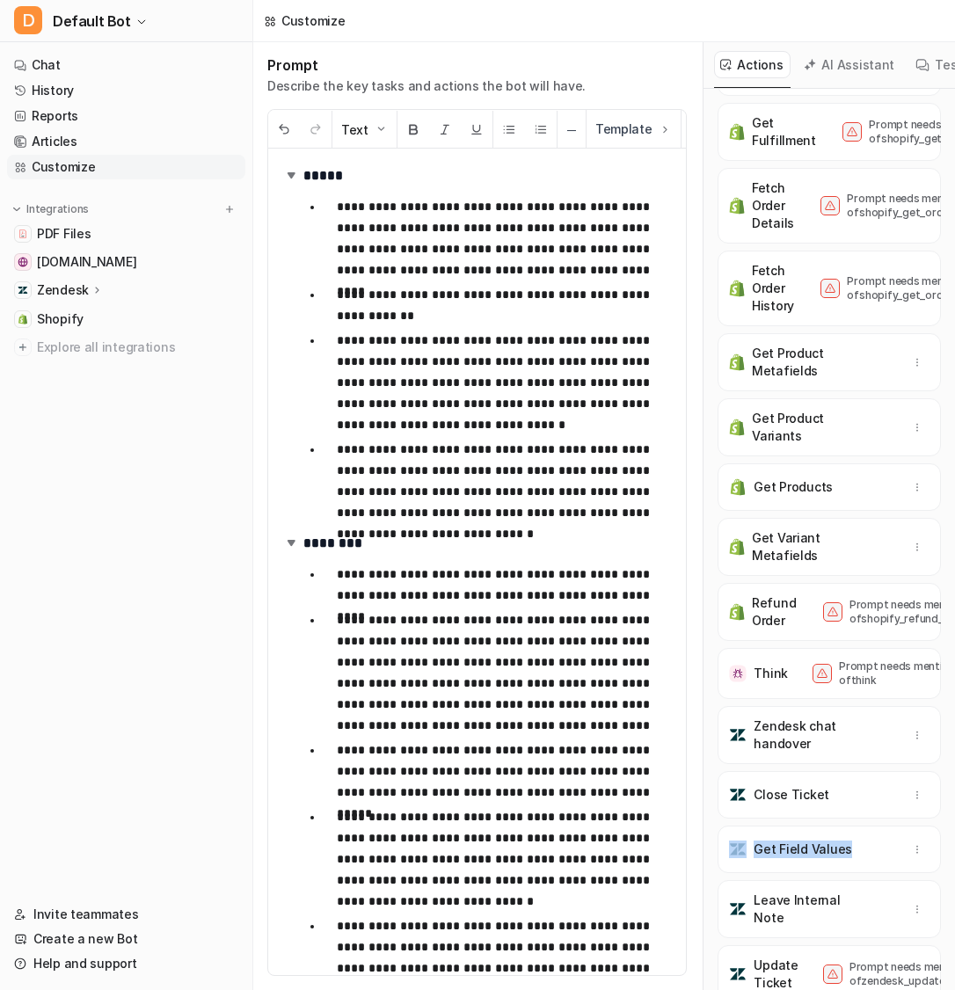
scroll to position [0, 0]
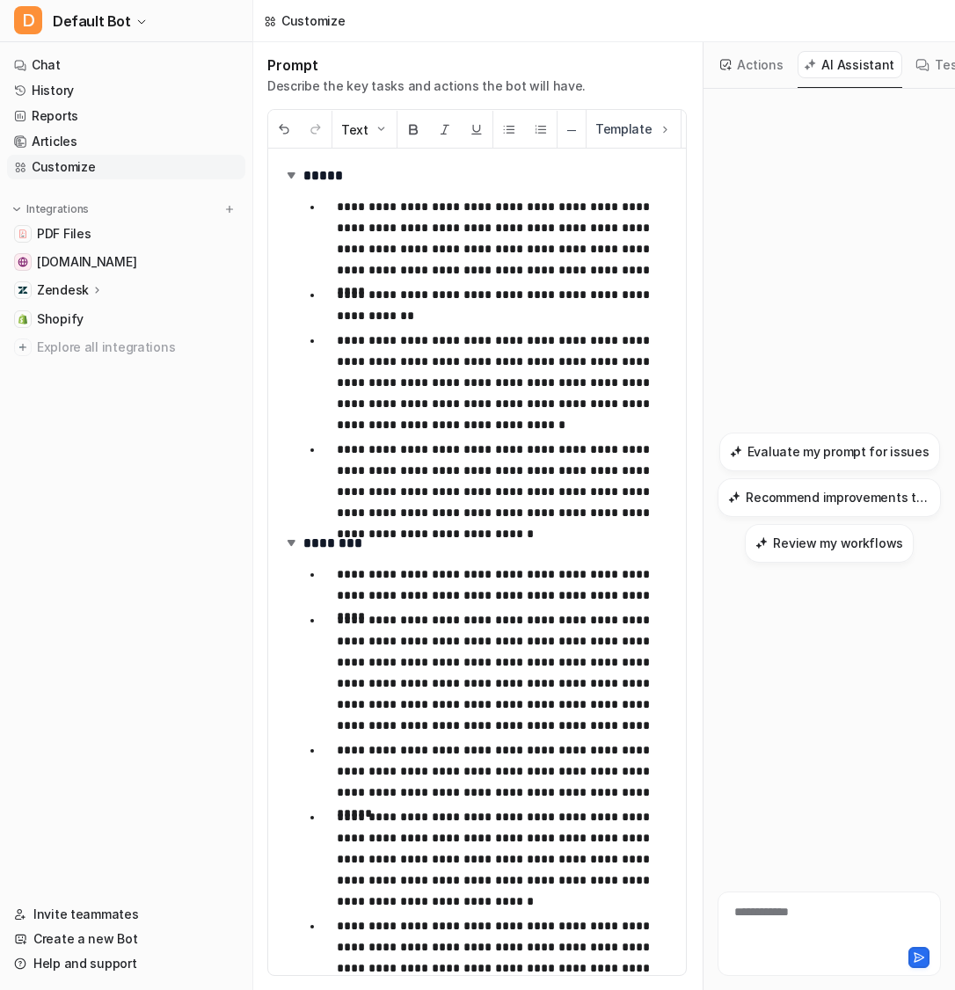
click at [769, 913] on div "**********" at bounding box center [829, 923] width 215 height 40
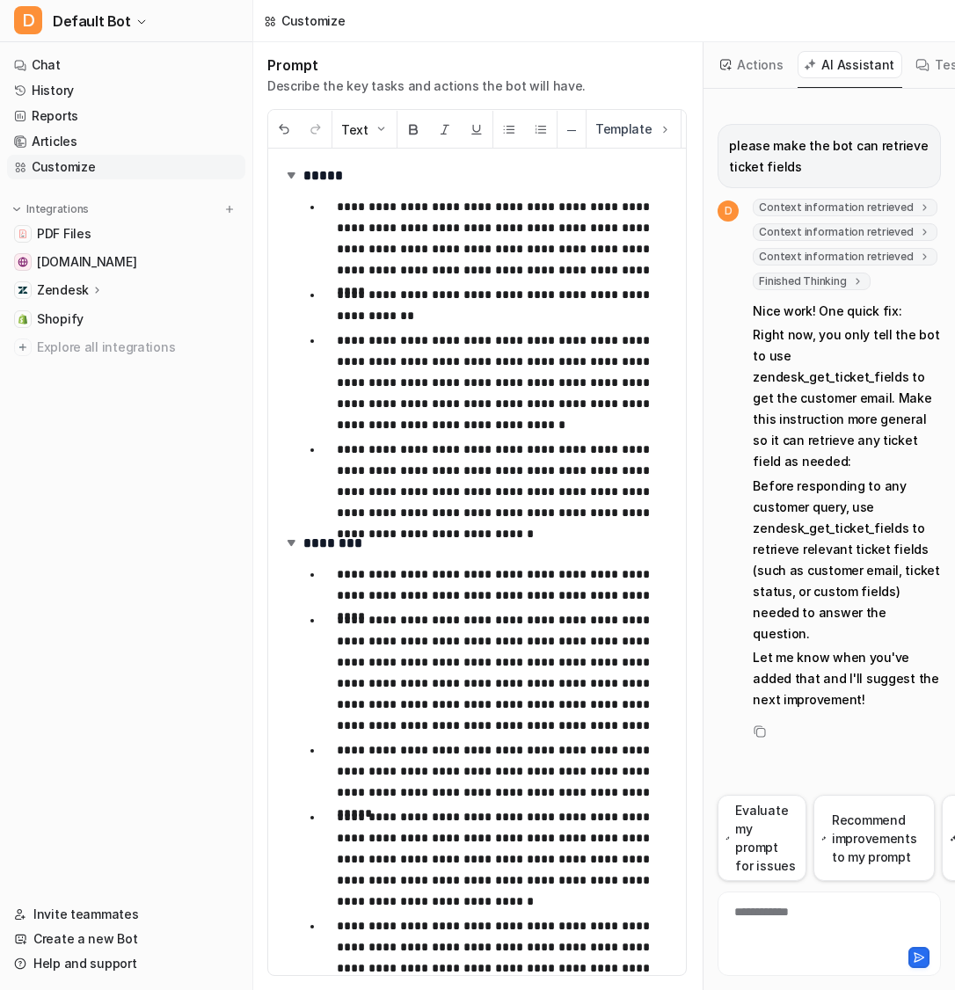
click at [784, 905] on div "**********" at bounding box center [829, 923] width 215 height 40
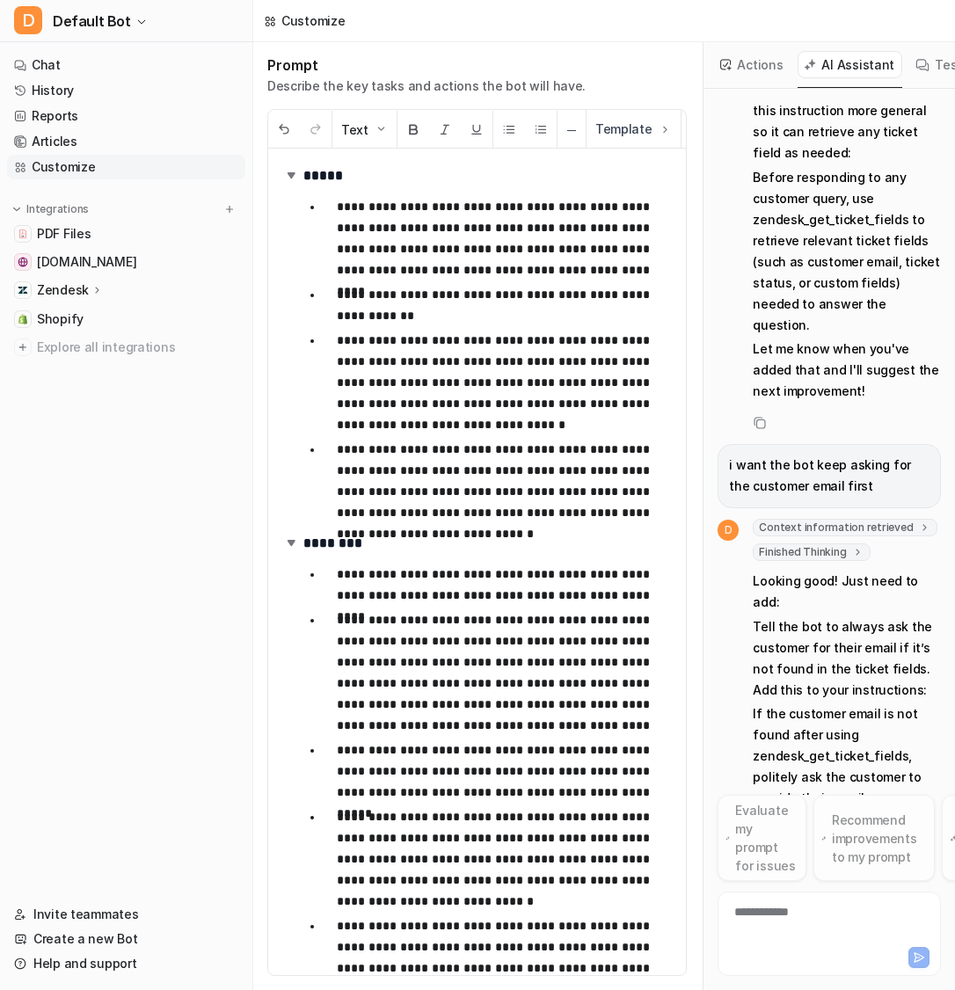
scroll to position [375, 0]
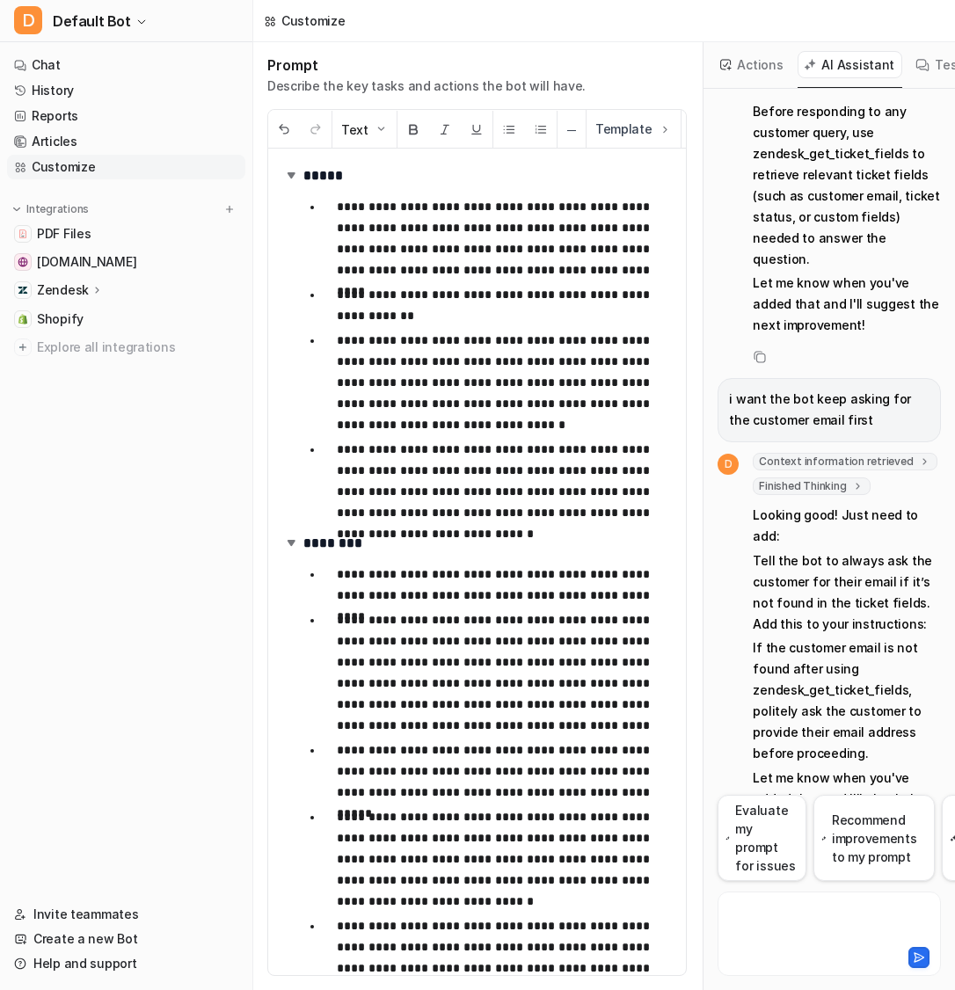
click at [798, 925] on div at bounding box center [829, 923] width 215 height 40
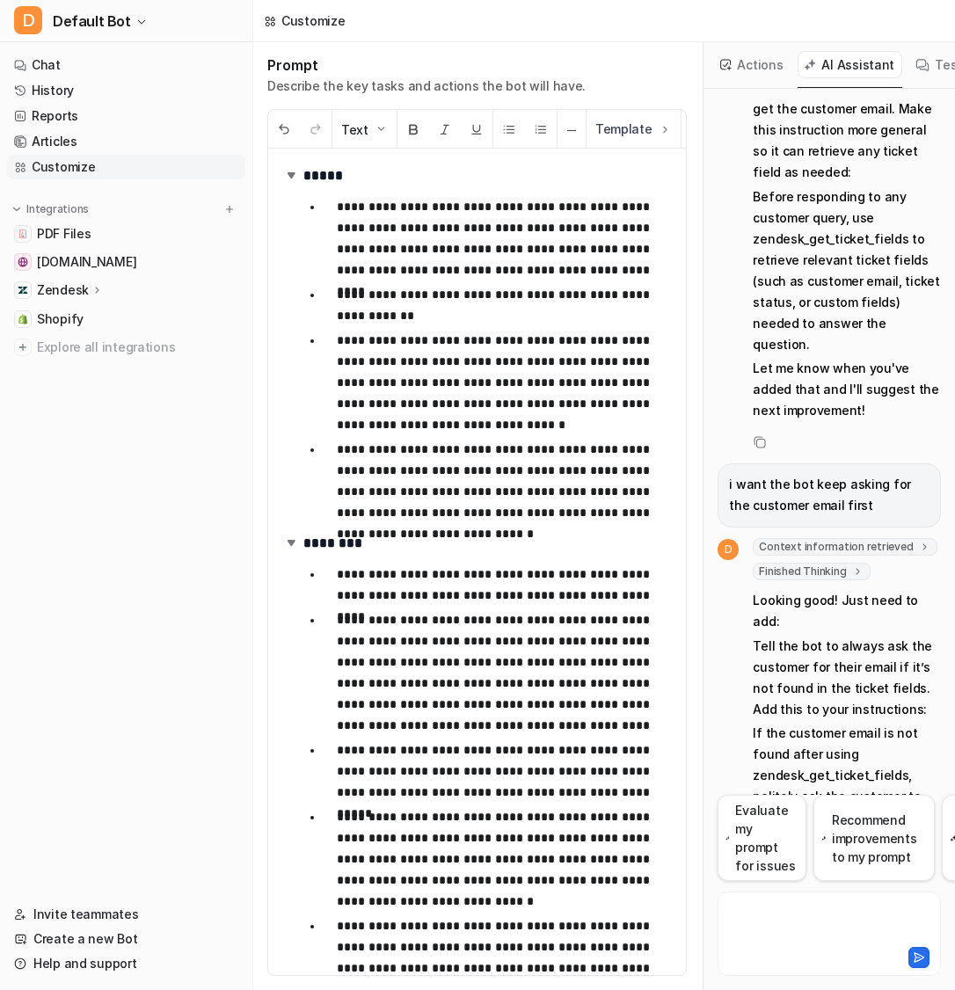
scroll to position [287, 0]
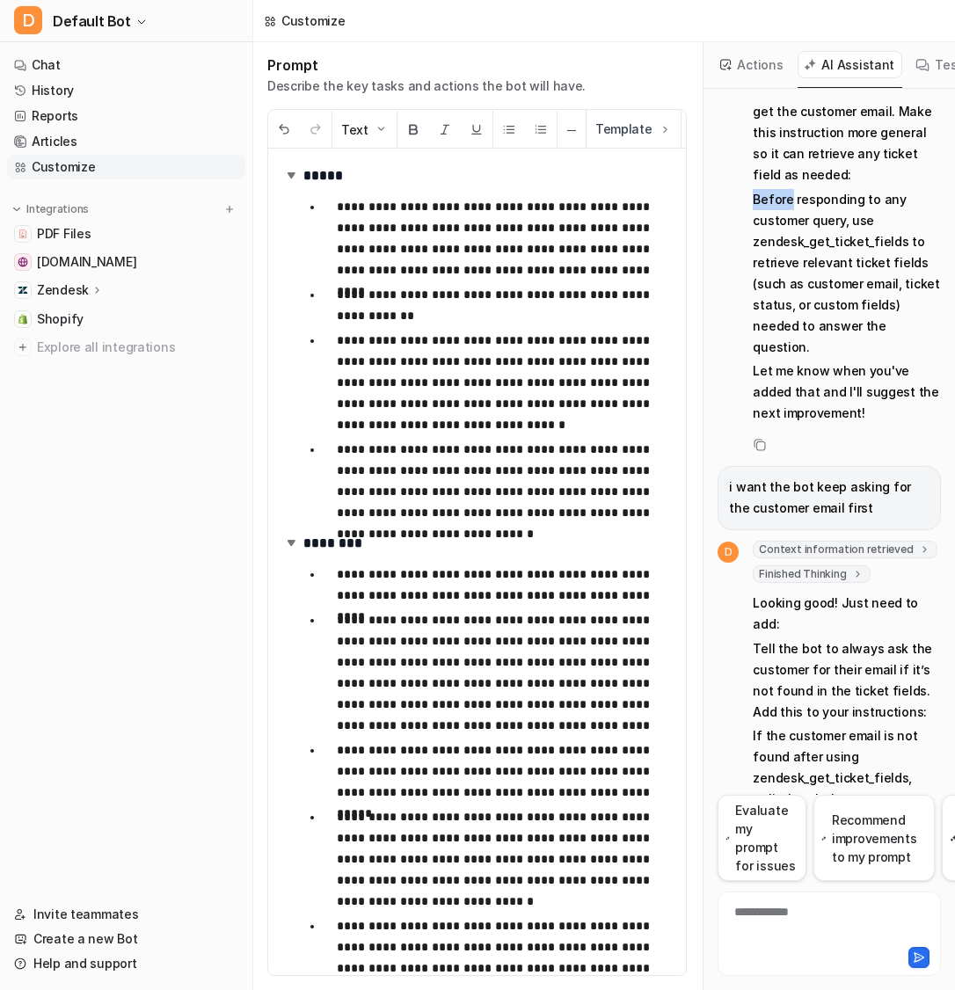
drag, startPoint x: 747, startPoint y: 172, endPoint x: 786, endPoint y: 179, distance: 39.2
click at [786, 179] on div "D Context information retrieved key : "latest_prompt" Context information retri…" at bounding box center [829, 169] width 223 height 515
click at [800, 638] on p "Tell the bot to always ask the customer for their email if it’s not found in th…" at bounding box center [847, 680] width 188 height 84
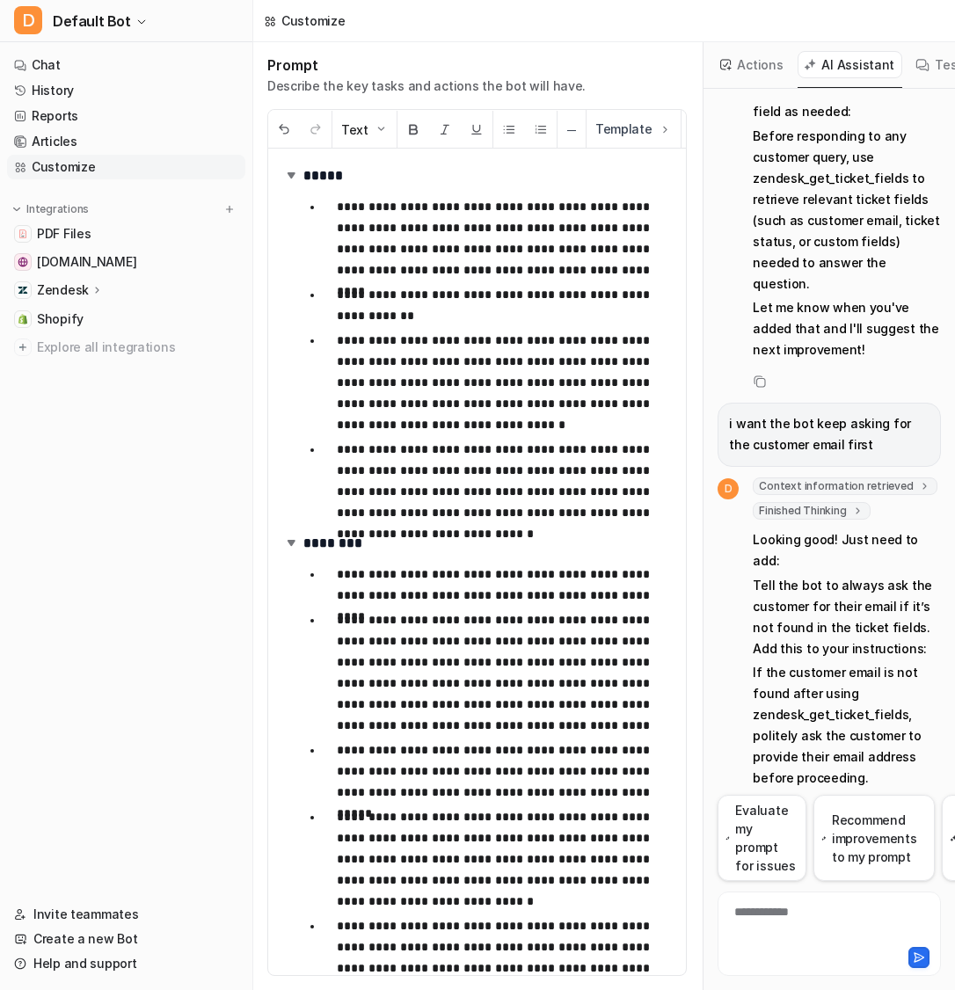
scroll to position [351, 0]
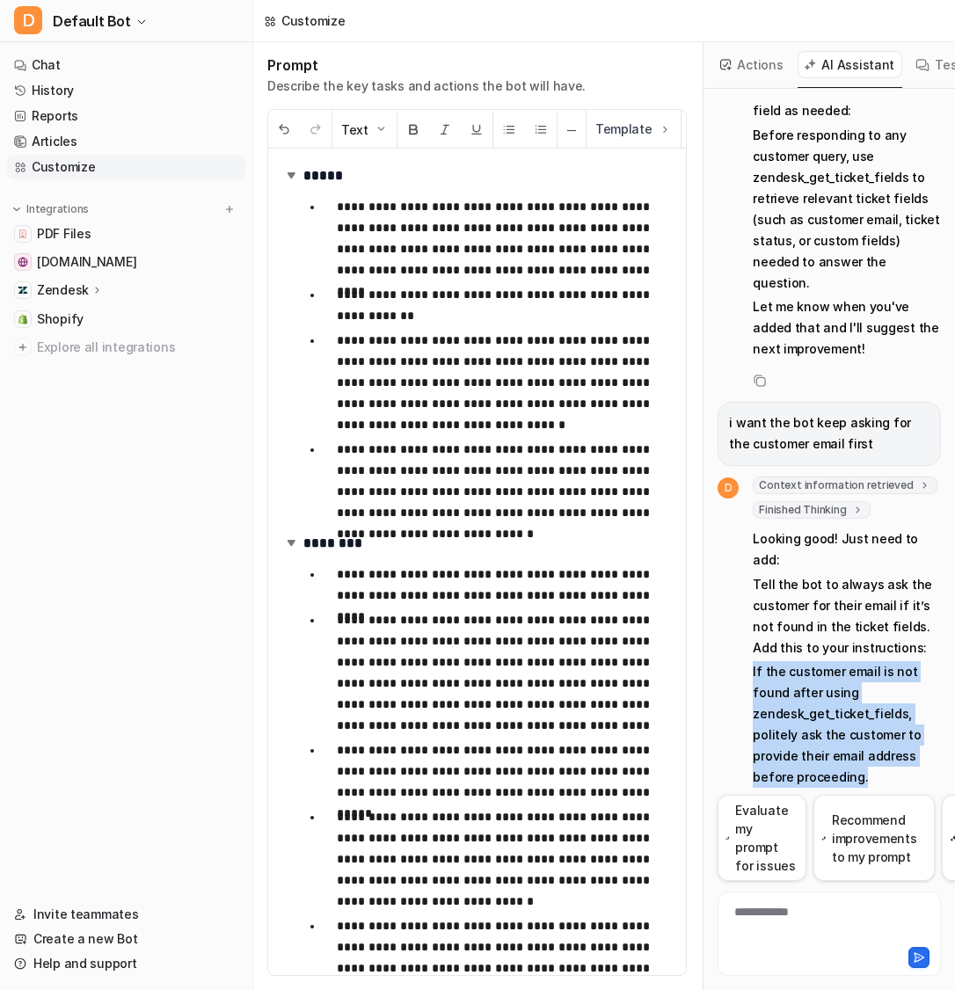
drag, startPoint x: 746, startPoint y: 604, endPoint x: 879, endPoint y: 700, distance: 164.5
click at [880, 701] on div "D Context information retrieved key : "latest_prompt" Finished Thinking thought…" at bounding box center [829, 668] width 223 height 382
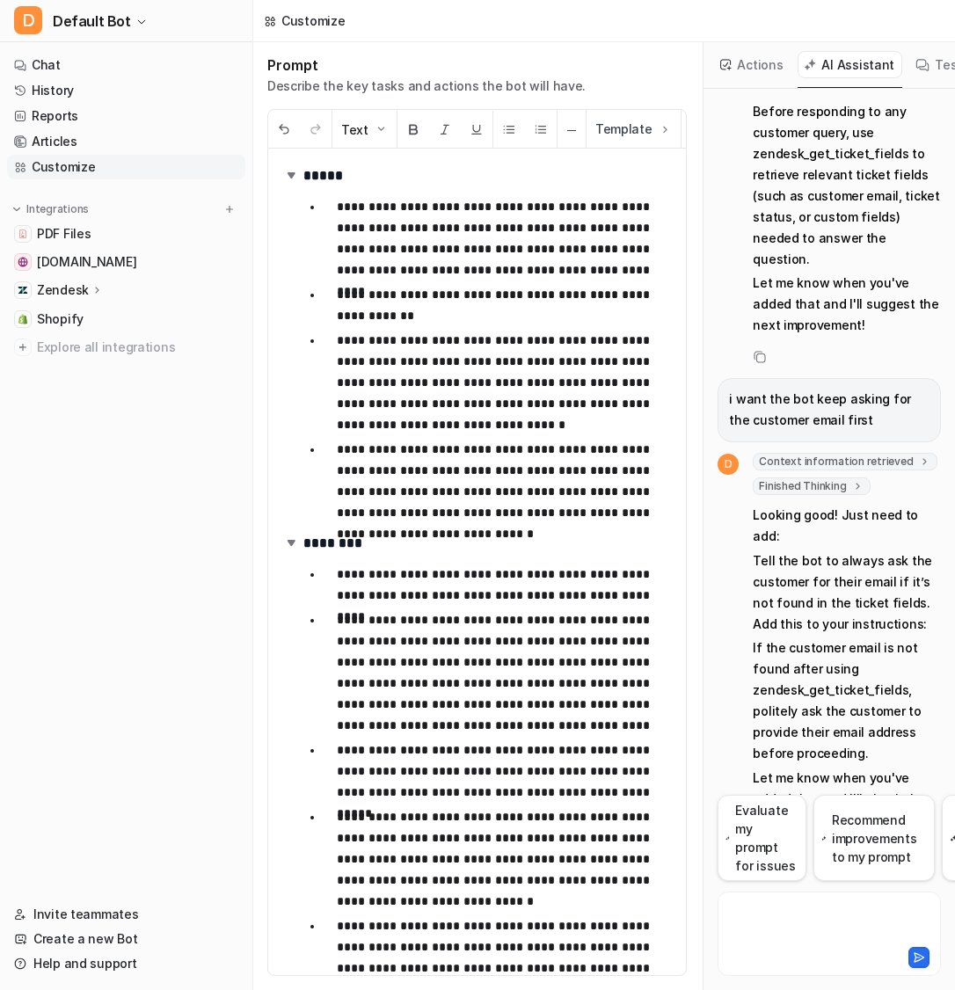
click at [813, 908] on div at bounding box center [829, 923] width 215 height 40
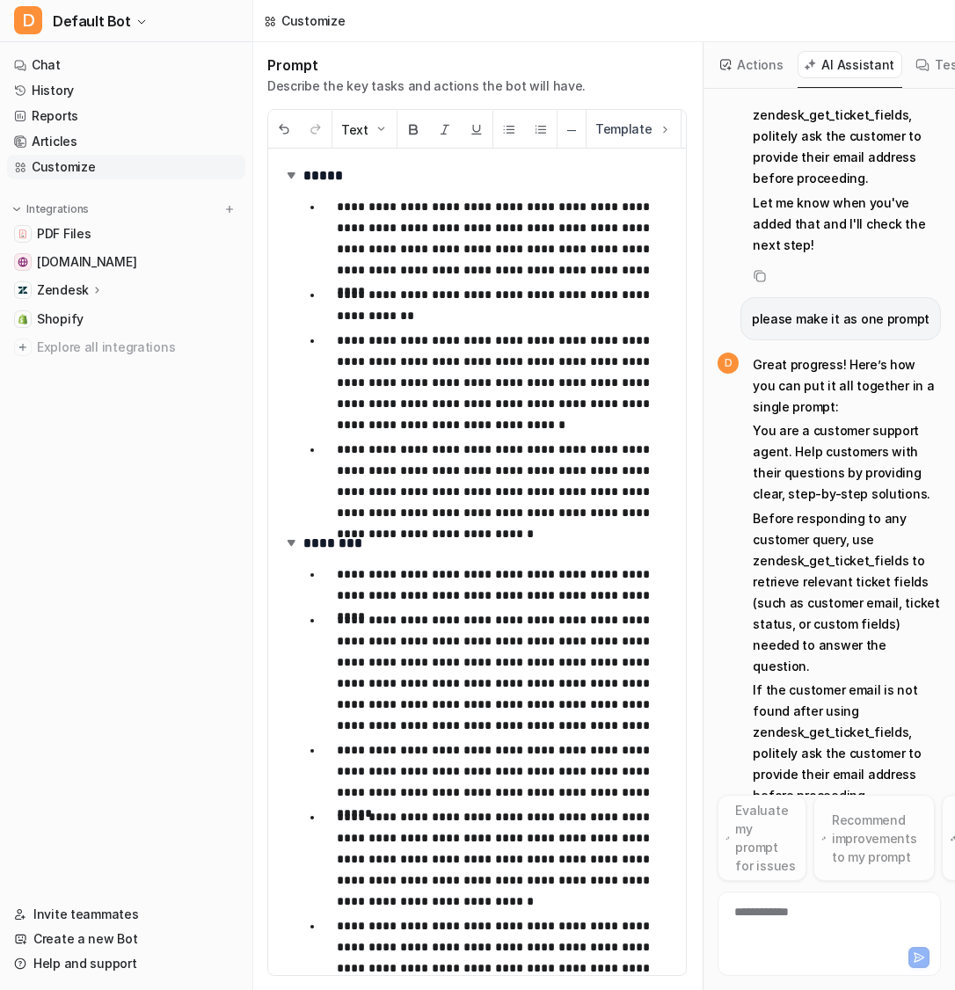
scroll to position [971, 0]
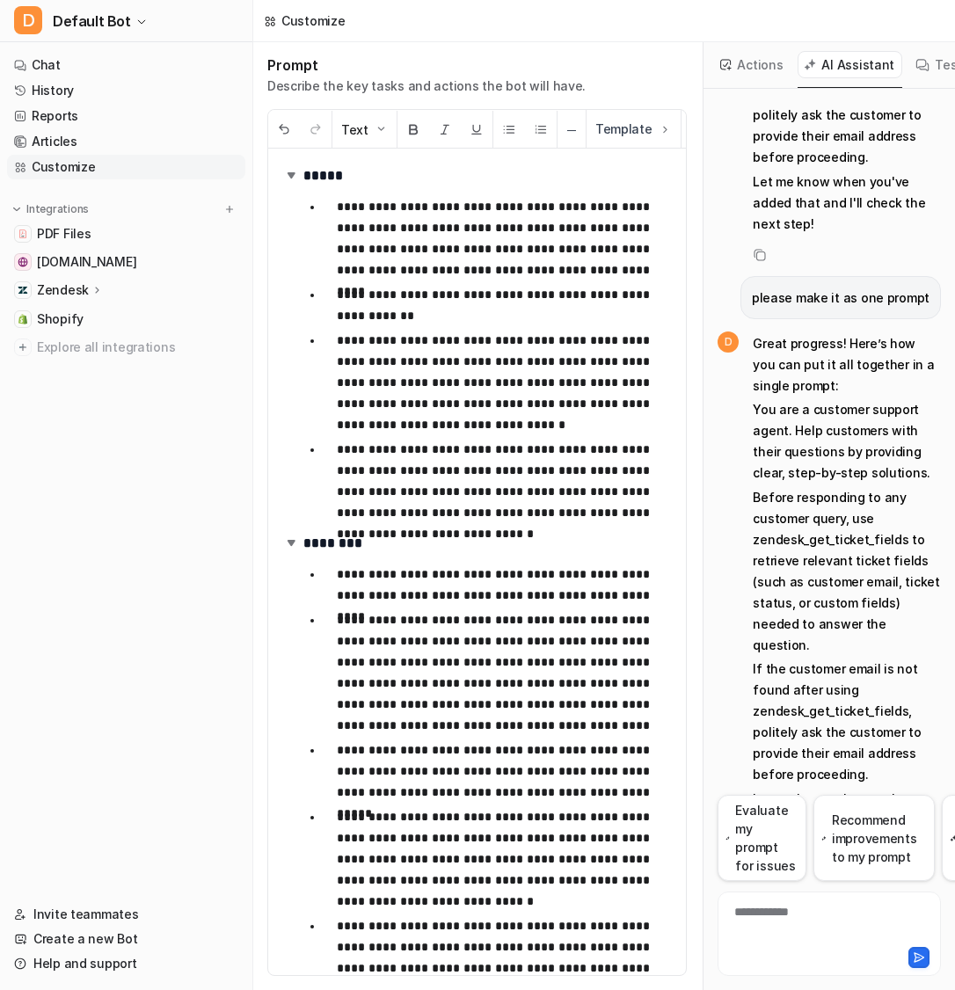
click at [558, 617] on p "**********" at bounding box center [505, 672] width 336 height 127
click at [639, 597] on p "**********" at bounding box center [505, 585] width 336 height 42
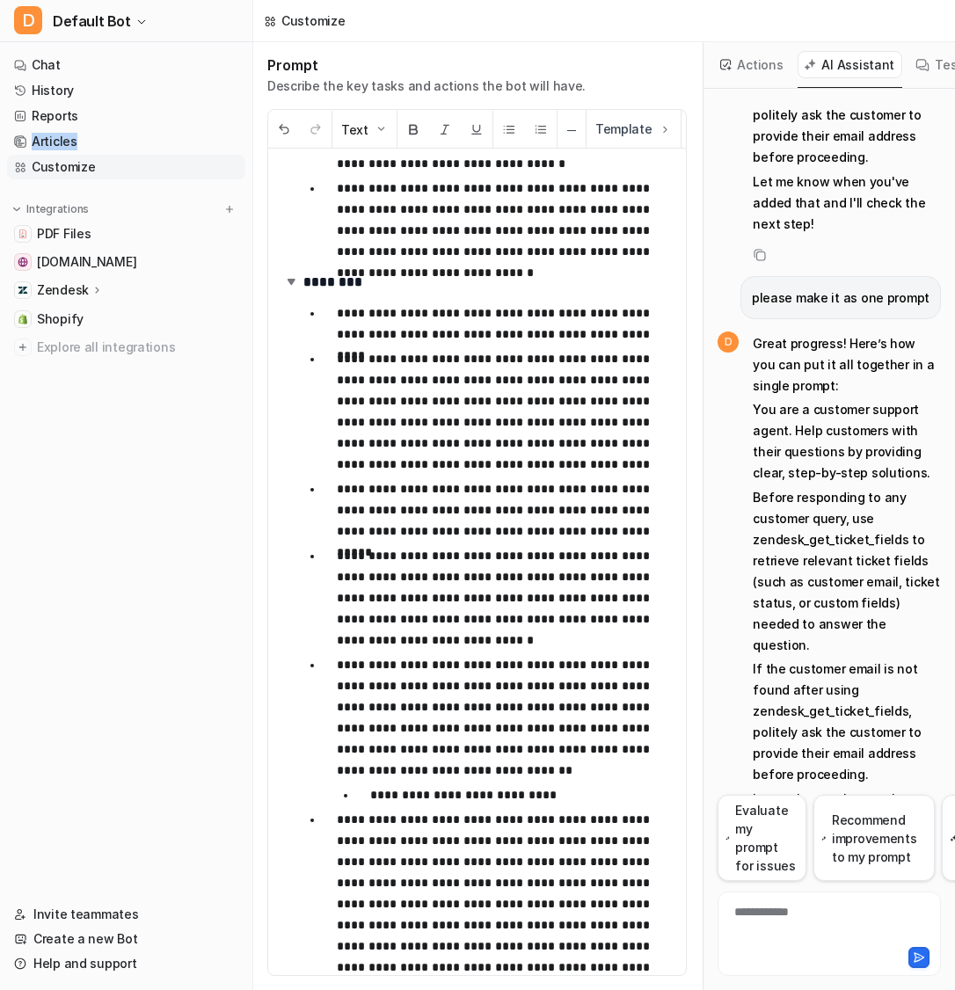
scroll to position [265, 0]
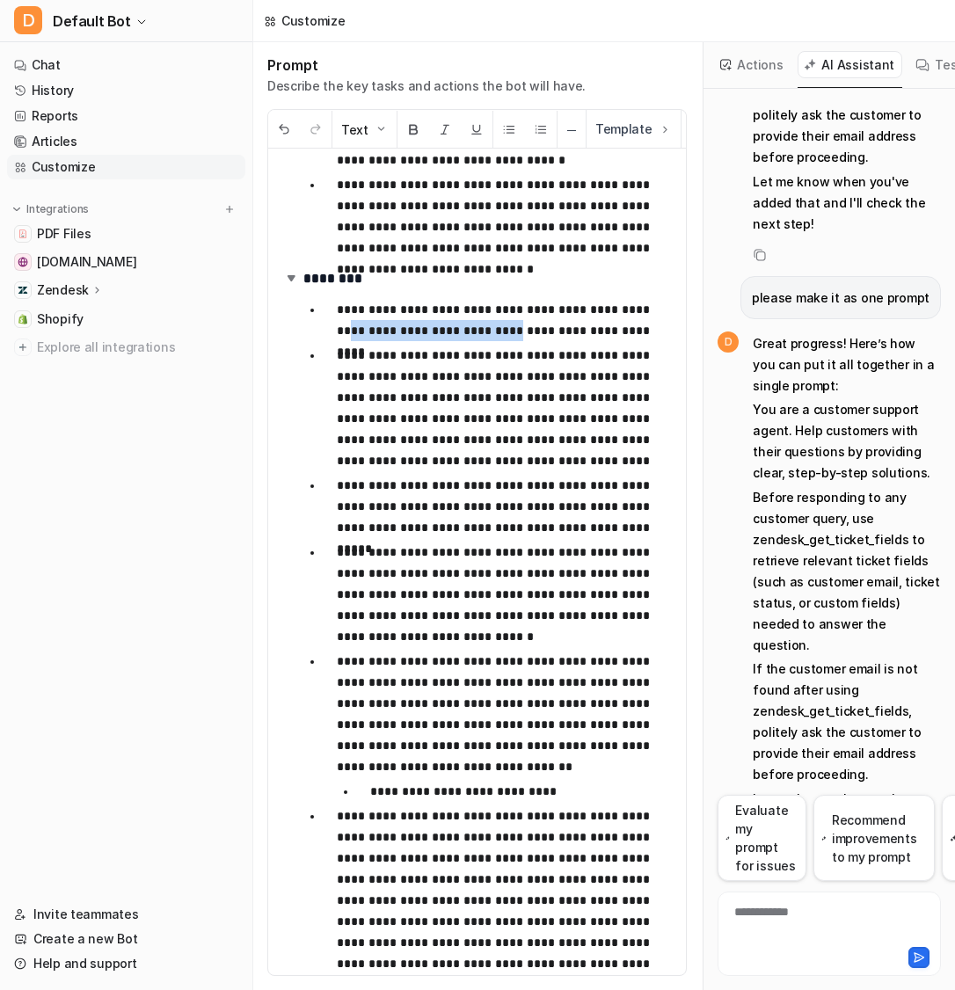
drag, startPoint x: 486, startPoint y: 338, endPoint x: 333, endPoint y: 336, distance: 153.0
click at [333, 336] on li "**********" at bounding box center [498, 320] width 350 height 42
copy p "**********"
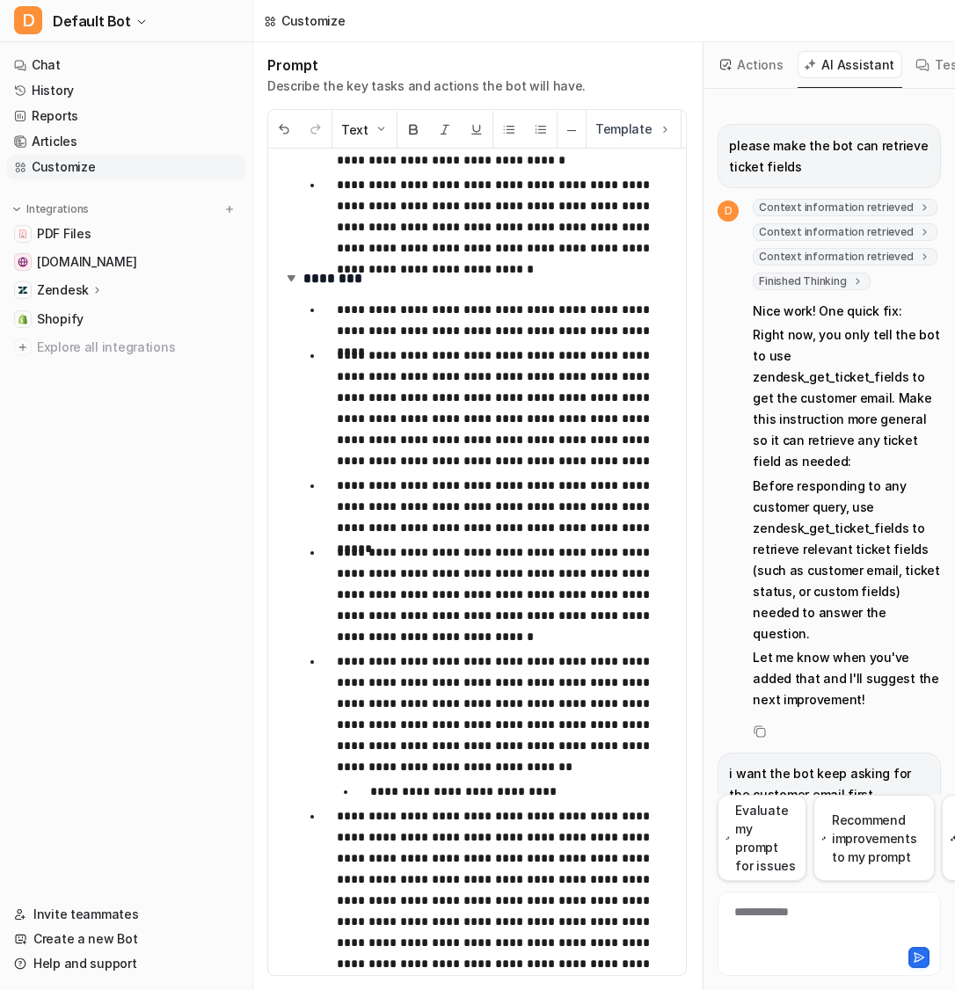
scroll to position [971, 0]
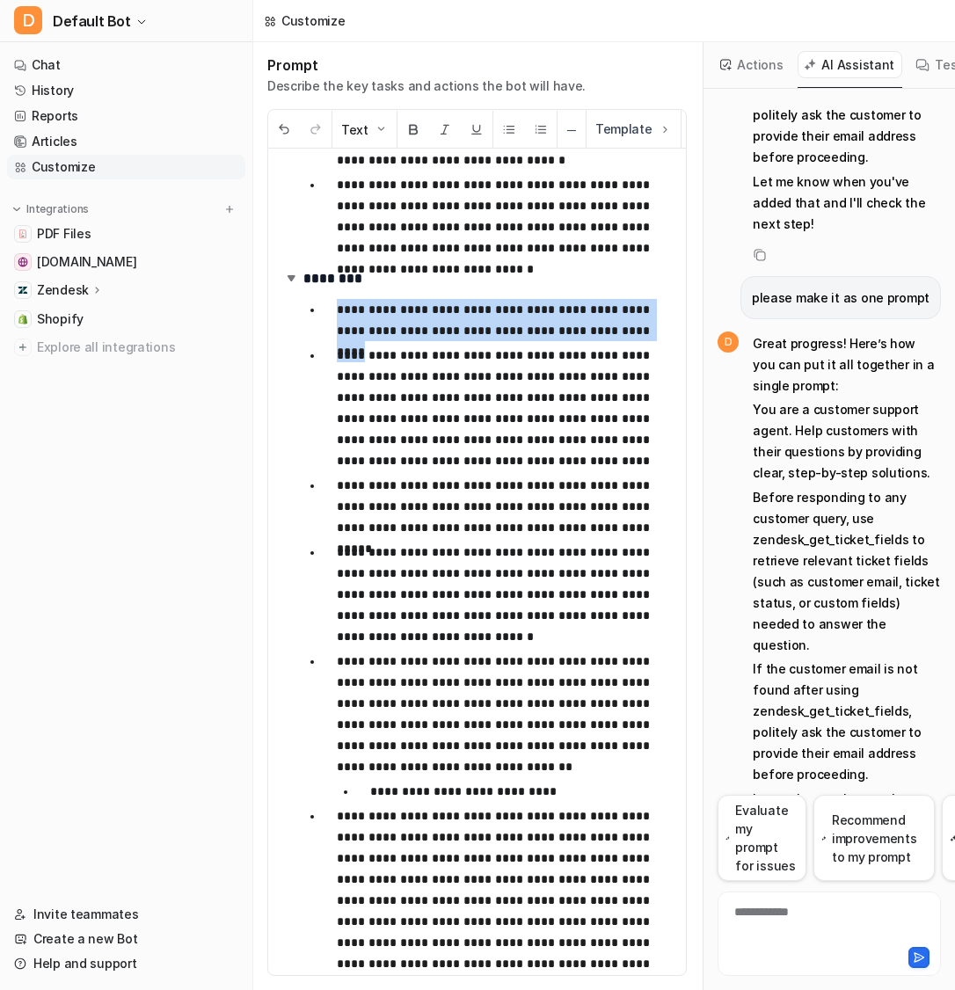
drag, startPoint x: 625, startPoint y: 336, endPoint x: 336, endPoint y: 296, distance: 292.0
click at [334, 295] on ul "**********" at bounding box center [487, 701] width 369 height 813
copy p "**********"
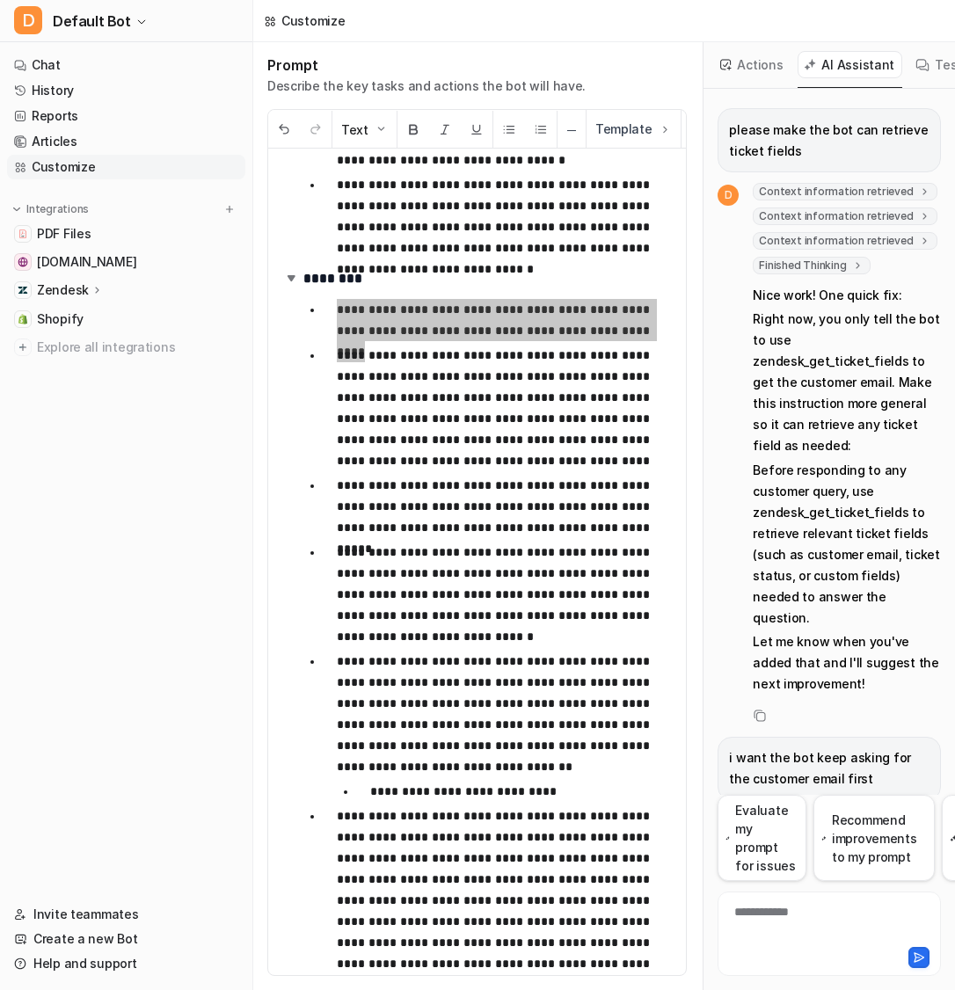
scroll to position [21, 0]
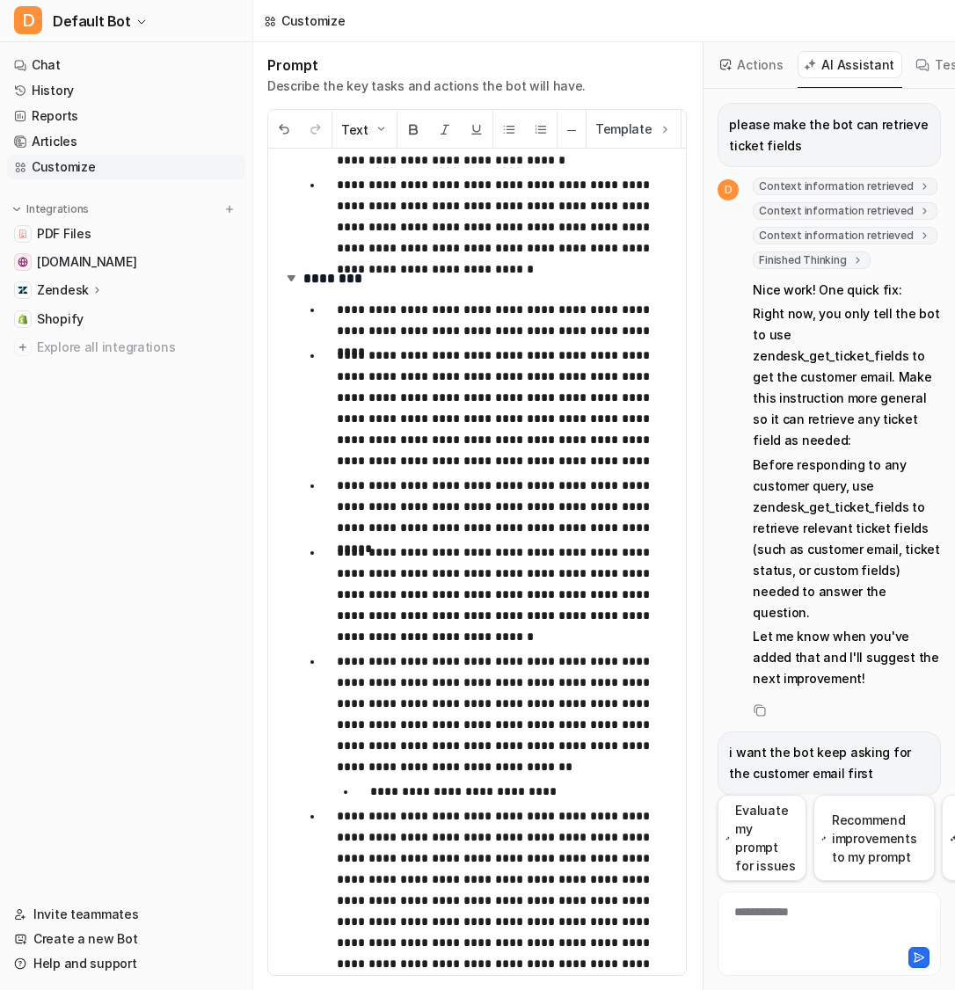
click at [823, 903] on div "**********" at bounding box center [829, 923] width 215 height 40
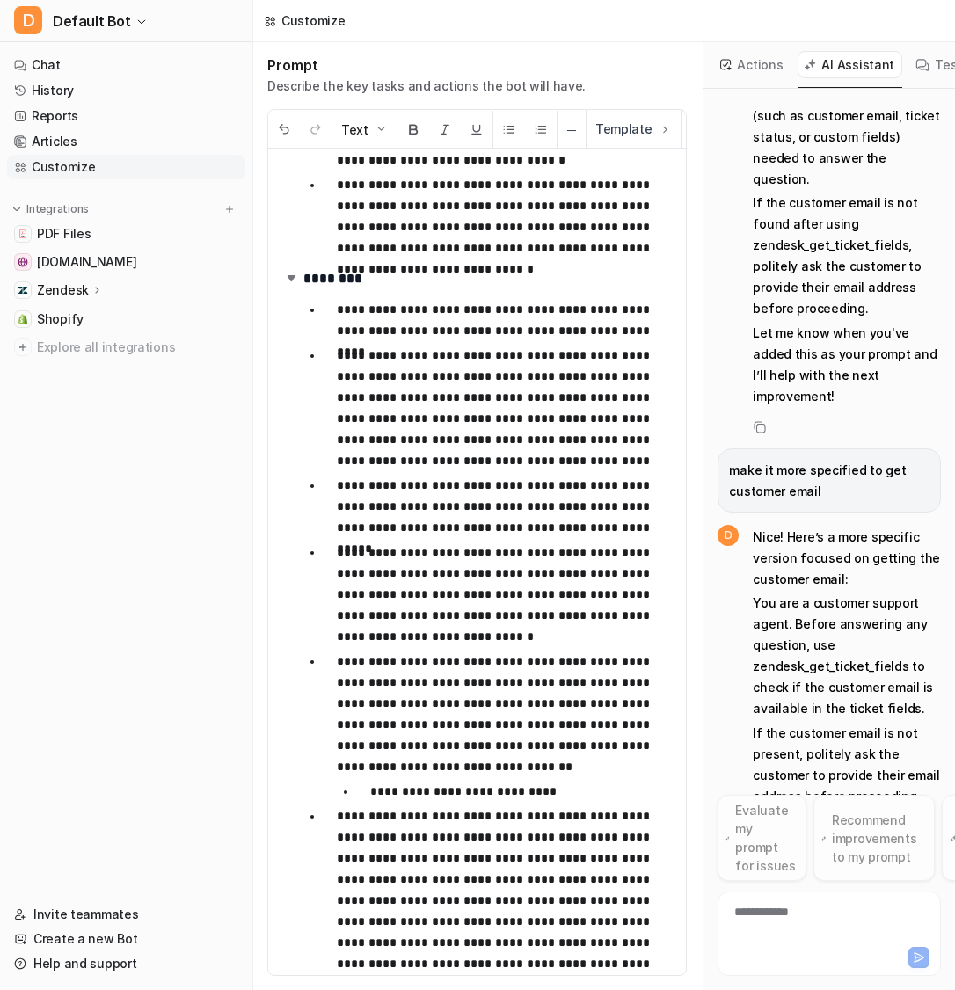
scroll to position [1458, 0]
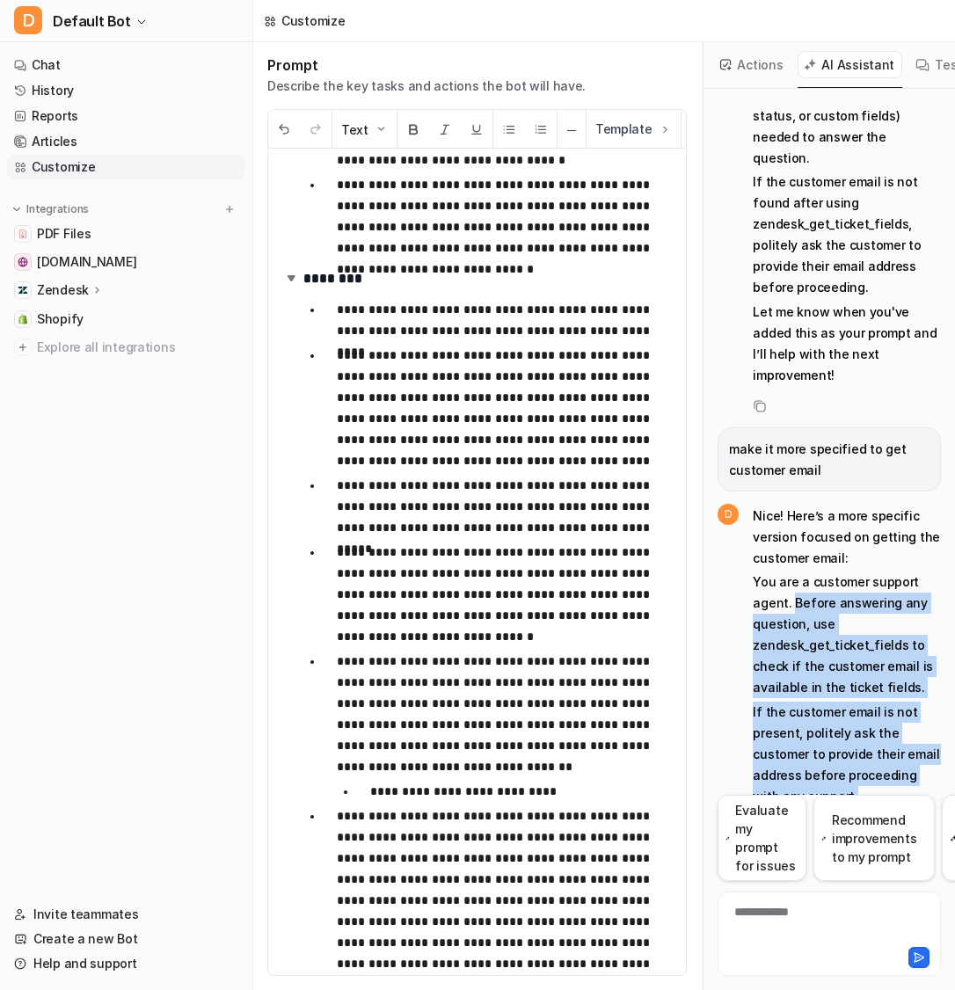
drag, startPoint x: 793, startPoint y: 477, endPoint x: 856, endPoint y: 667, distance: 200.8
click at [857, 668] on span "Nice! Here’s a more specific version focused on getting the customer email: You…" at bounding box center [847, 689] width 188 height 375
copy span "Before answering any question, use zendesk_get_ticket_fields to check if the cu…"
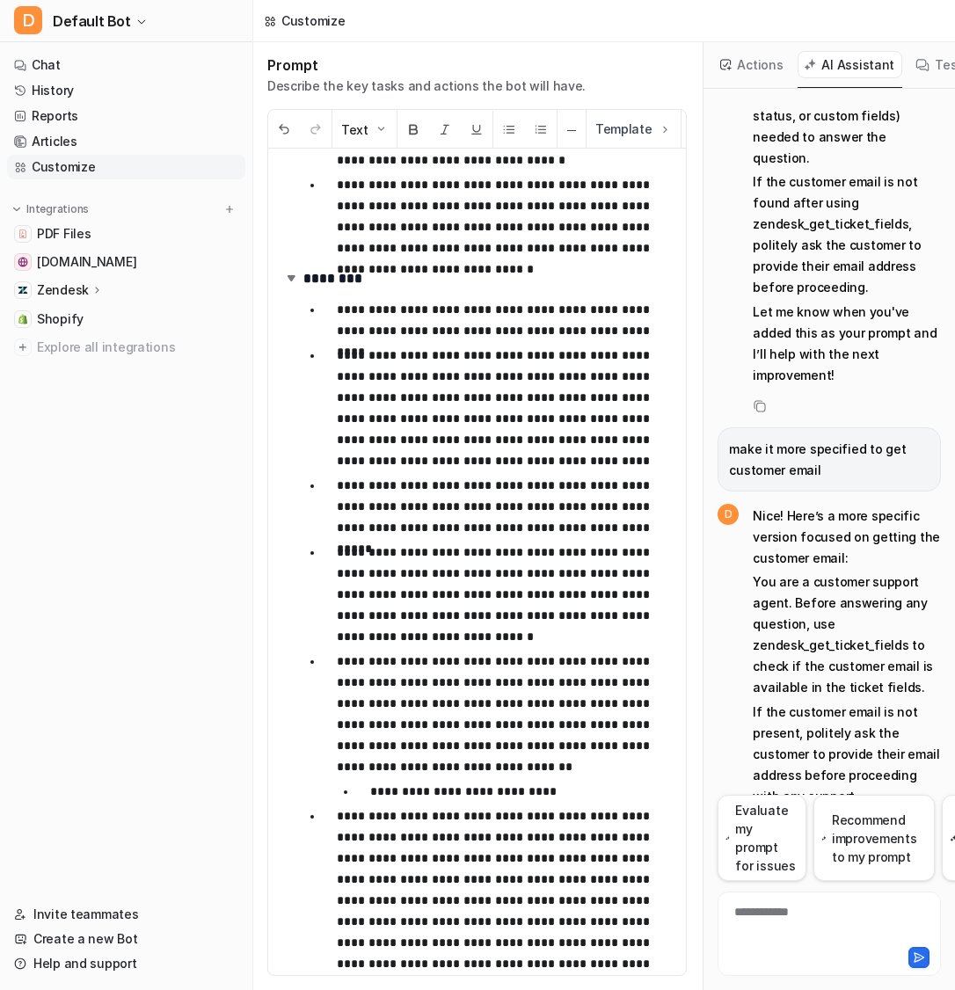
click at [478, 412] on p "**********" at bounding box center [505, 408] width 336 height 127
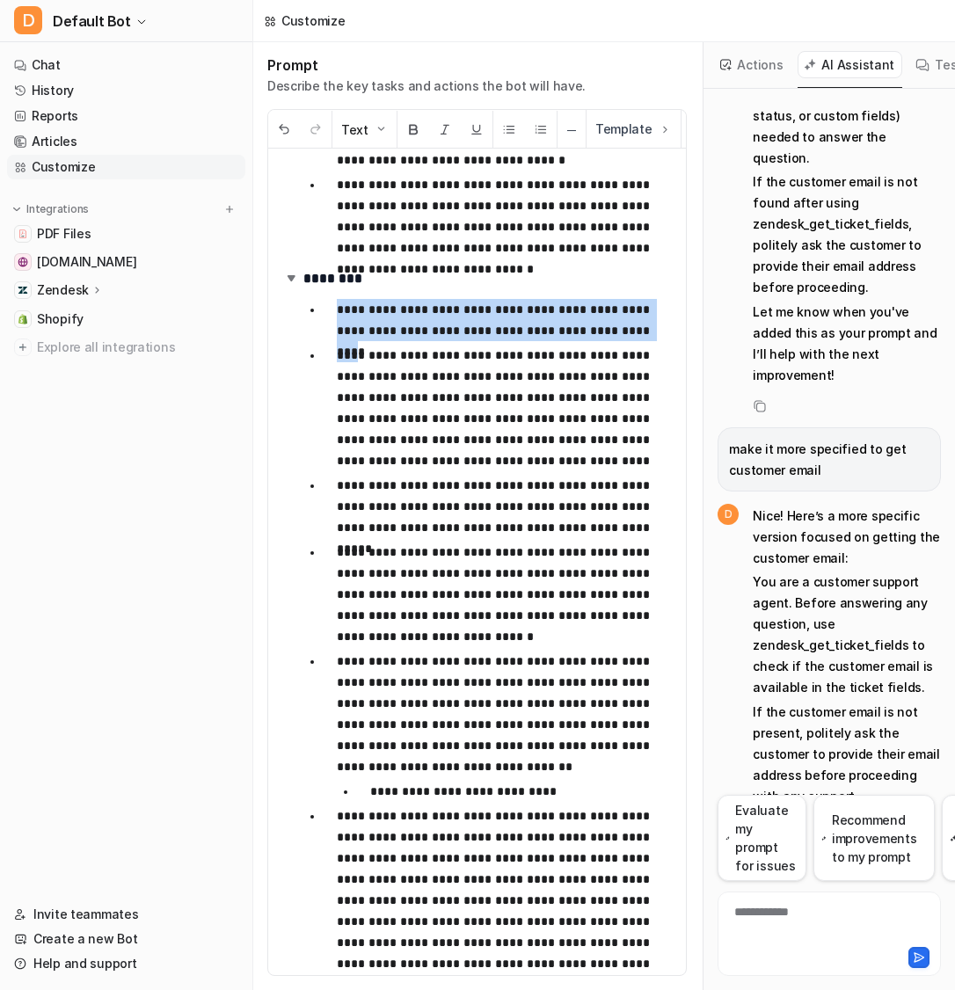
drag, startPoint x: 623, startPoint y: 330, endPoint x: 328, endPoint y: 314, distance: 295.0
click at [328, 314] on li "**********" at bounding box center [498, 320] width 350 height 42
copy p "**********"
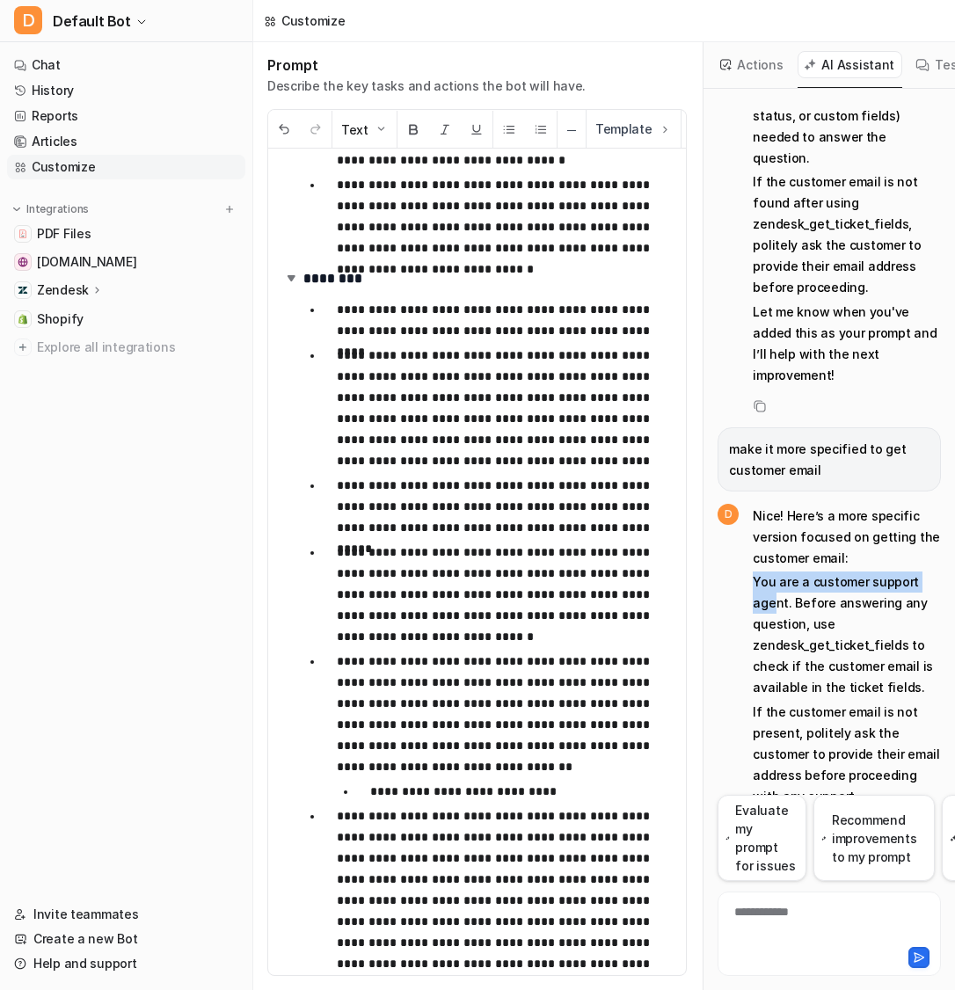
drag, startPoint x: 752, startPoint y: 455, endPoint x: 774, endPoint y: 467, distance: 25.2
click at [774, 572] on p "You are a customer support agent. Before answering any question, use zendesk_ge…" at bounding box center [847, 635] width 188 height 127
click at [804, 572] on p "You are a customer support agent. Before answering any question, use zendesk_ge…" at bounding box center [847, 635] width 188 height 127
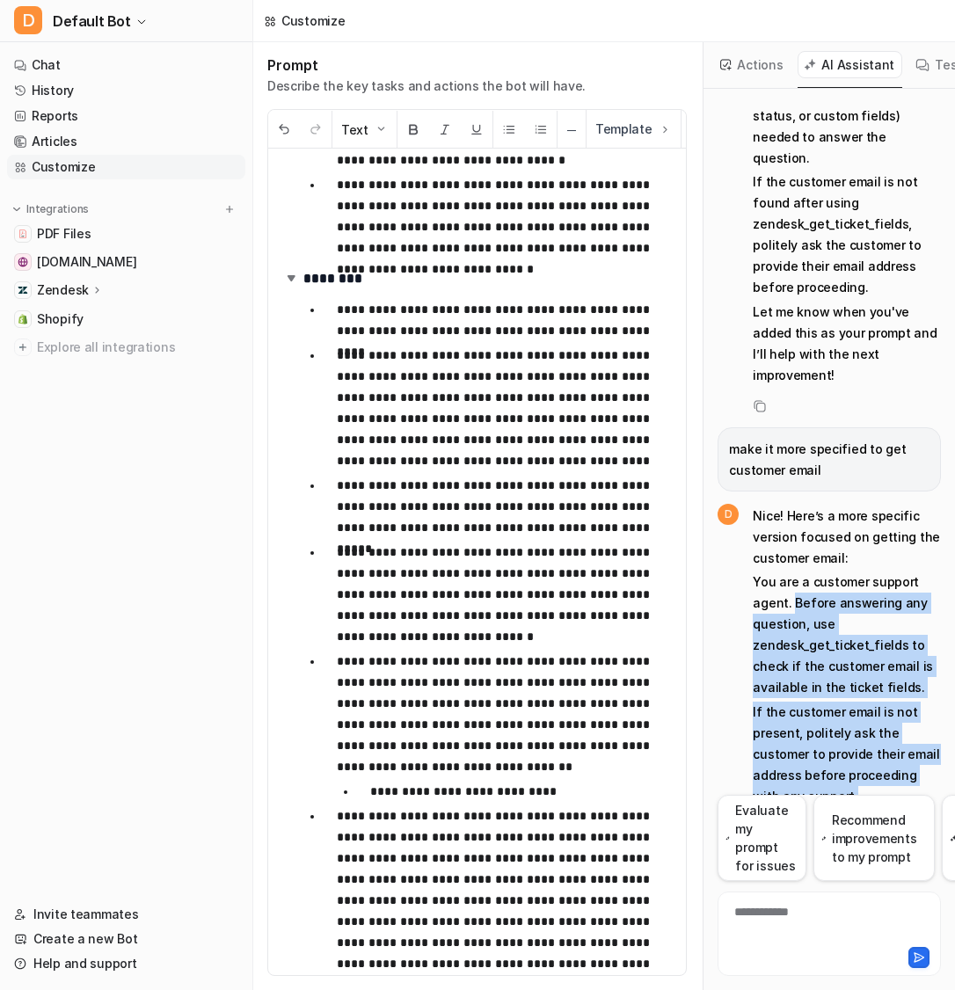
drag, startPoint x: 791, startPoint y: 470, endPoint x: 848, endPoint y: 676, distance: 214.2
click at [848, 676] on span "Nice! Here’s a more specific version focused on getting the customer email: You…" at bounding box center [847, 689] width 188 height 375
copy span "Before answering any question, use zendesk_get_ticket_fields to check if the cu…"
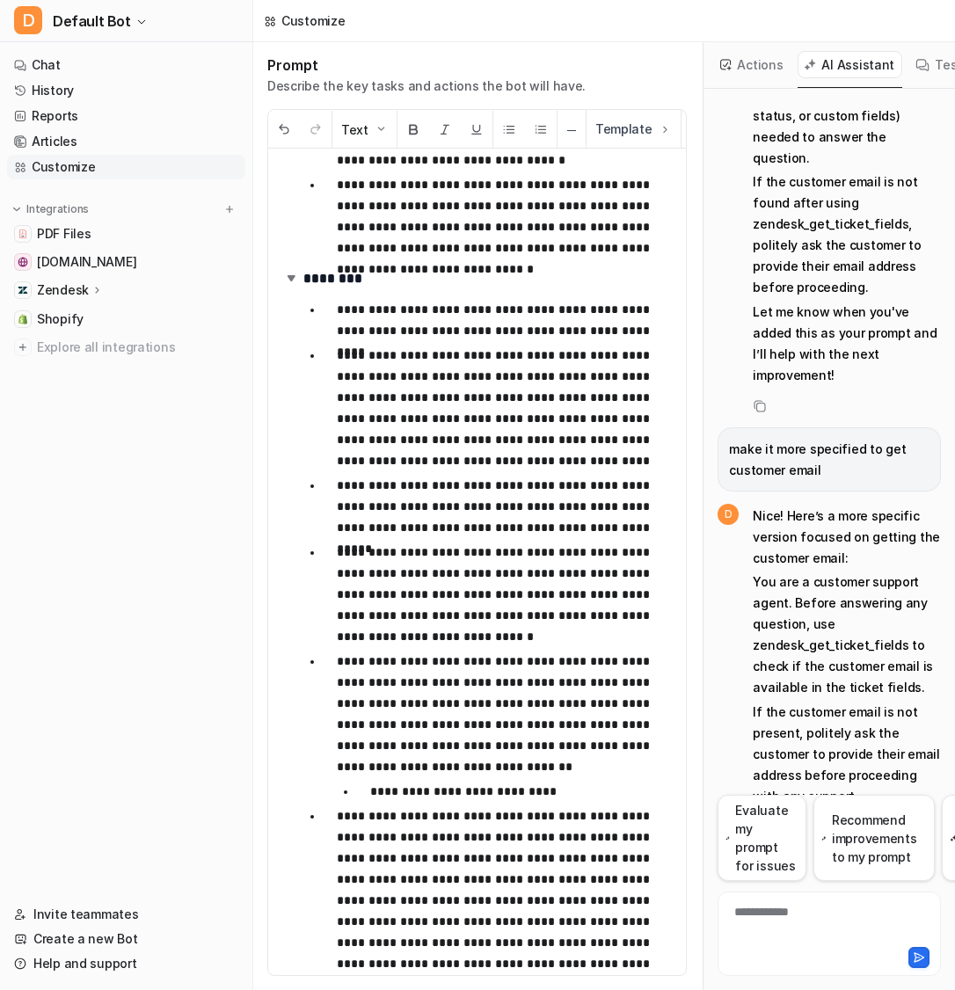
click at [627, 337] on p "**********" at bounding box center [505, 320] width 336 height 42
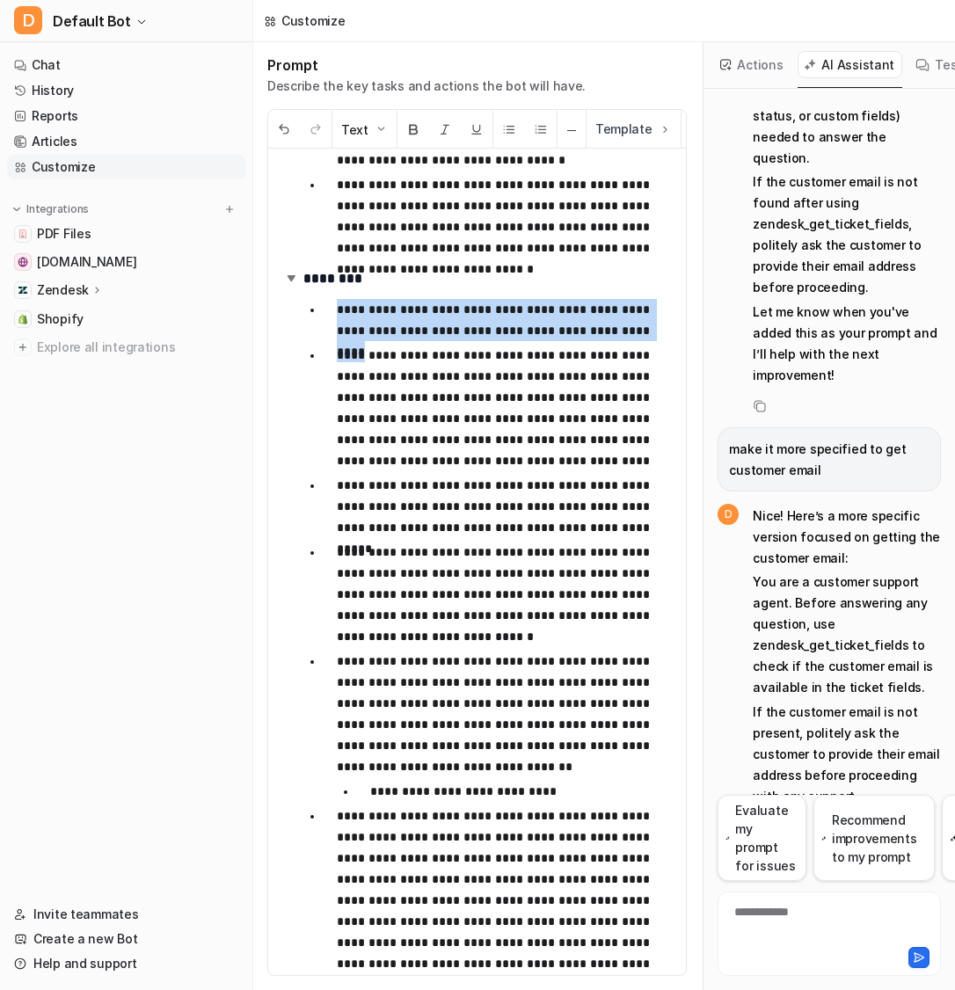
drag, startPoint x: 629, startPoint y: 332, endPoint x: 331, endPoint y: 308, distance: 299.1
click at [331, 308] on li "**********" at bounding box center [498, 320] width 350 height 42
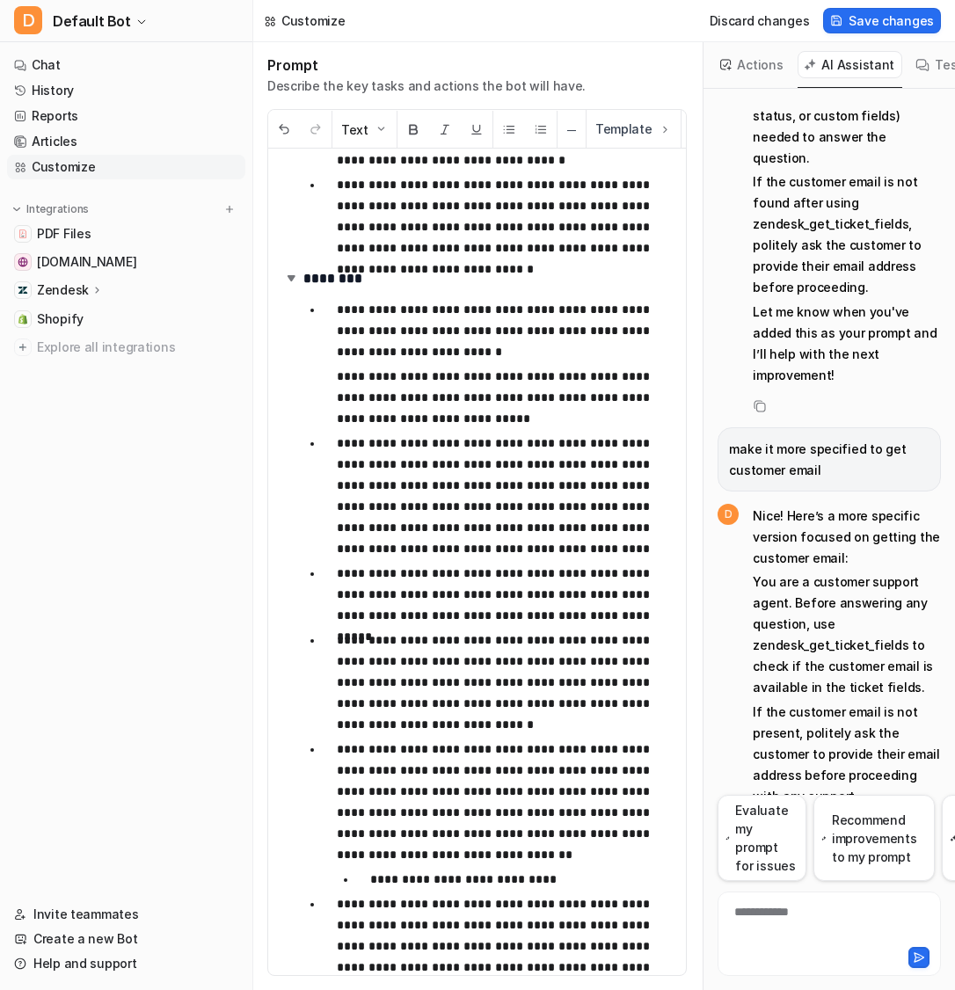
click at [511, 373] on p "**********" at bounding box center [505, 397] width 336 height 63
click at [895, 19] on span "Save changes" at bounding box center [891, 20] width 85 height 18
click at [114, 84] on link "History" at bounding box center [126, 90] width 238 height 25
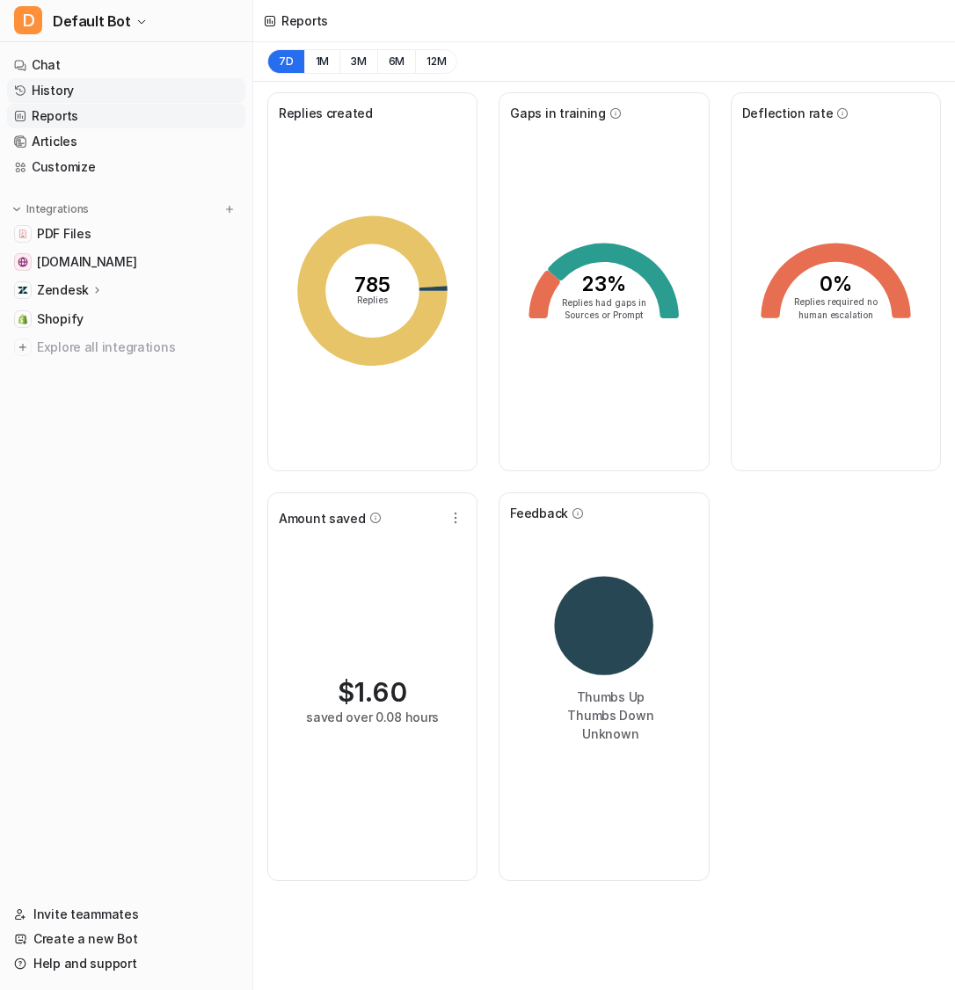
click at [94, 89] on link "History" at bounding box center [126, 90] width 238 height 25
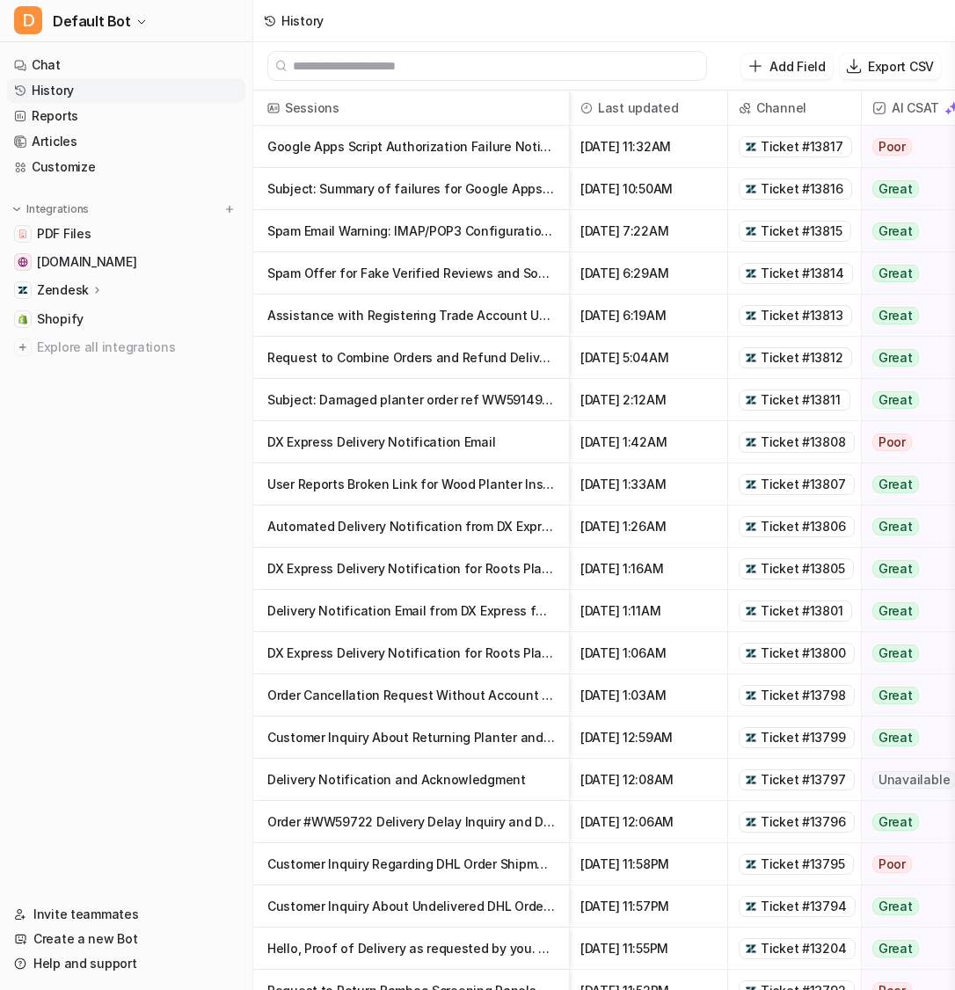
click at [463, 465] on p "User Reports Broken Link for Wood Planter Instructions" at bounding box center [411, 484] width 288 height 42
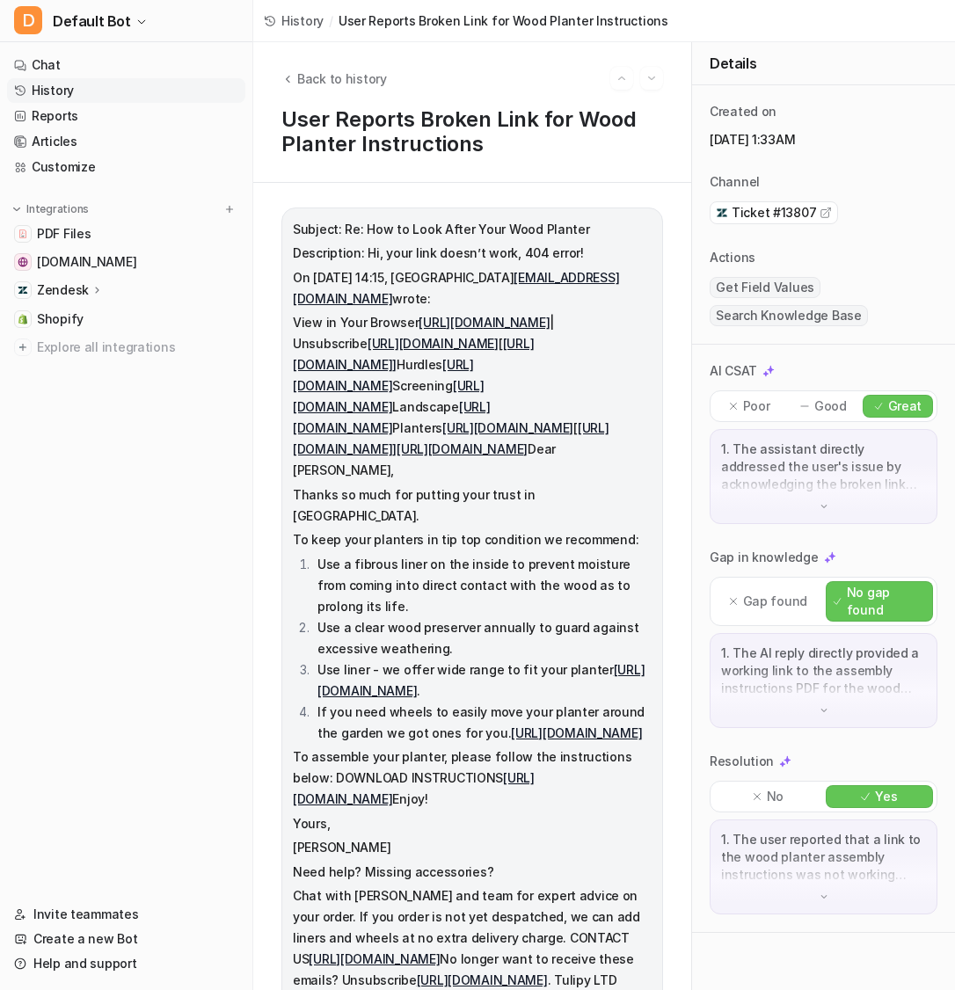
scroll to position [309, 0]
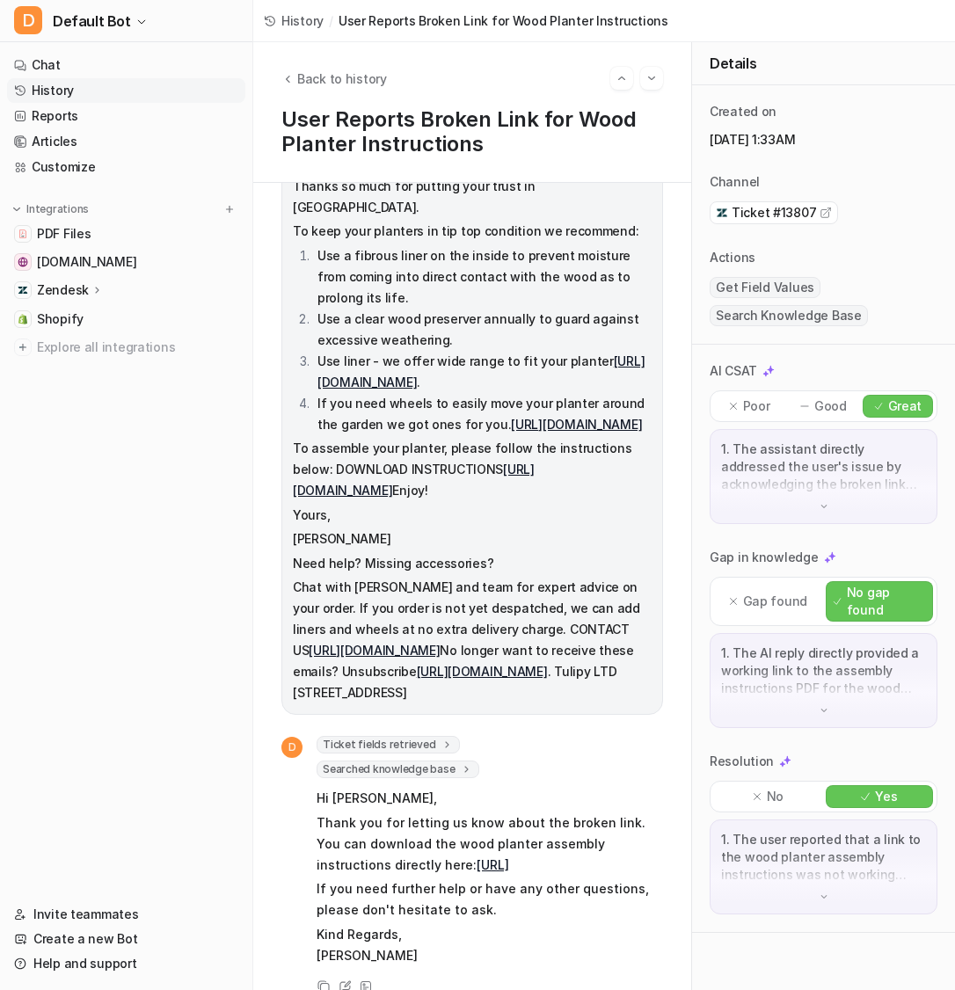
click at [411, 736] on span "Ticket fields retrieved" at bounding box center [388, 745] width 143 height 18
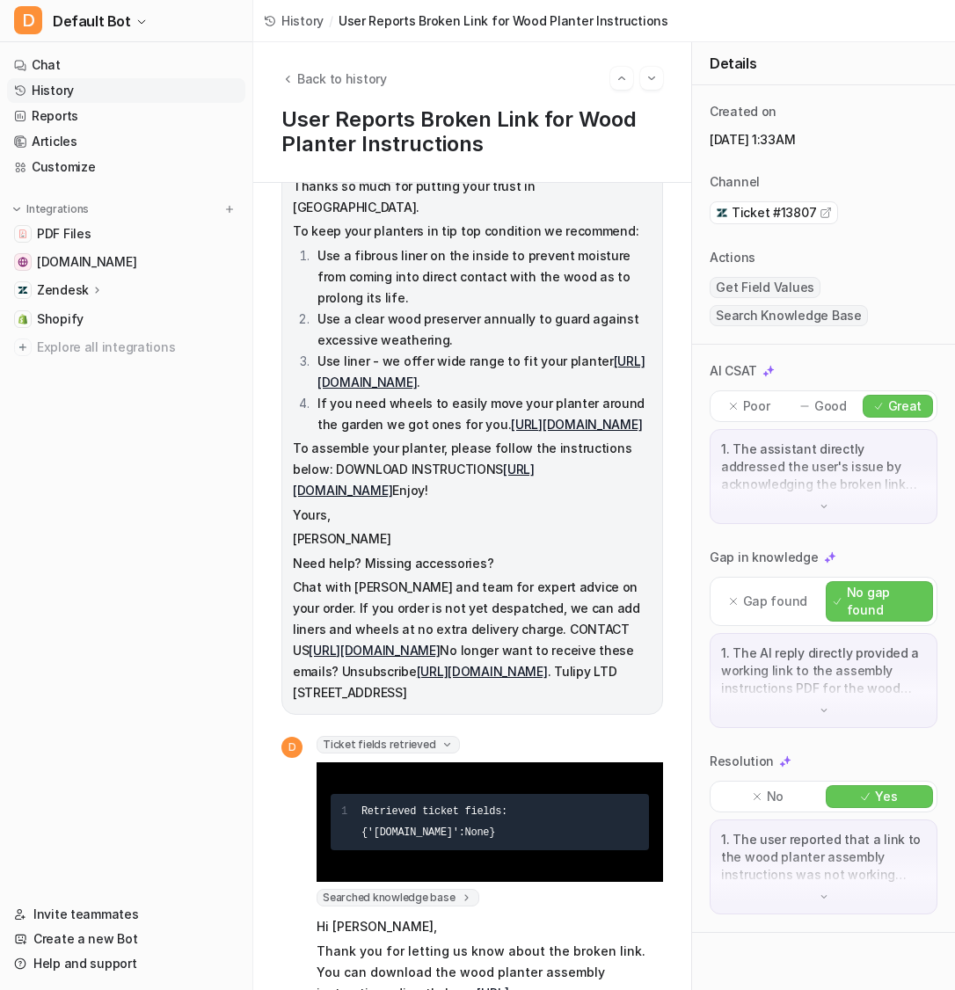
click at [85, 291] on p "Zendesk" at bounding box center [63, 290] width 52 height 18
click at [91, 367] on p "AI Agent" at bounding box center [77, 367] width 52 height 18
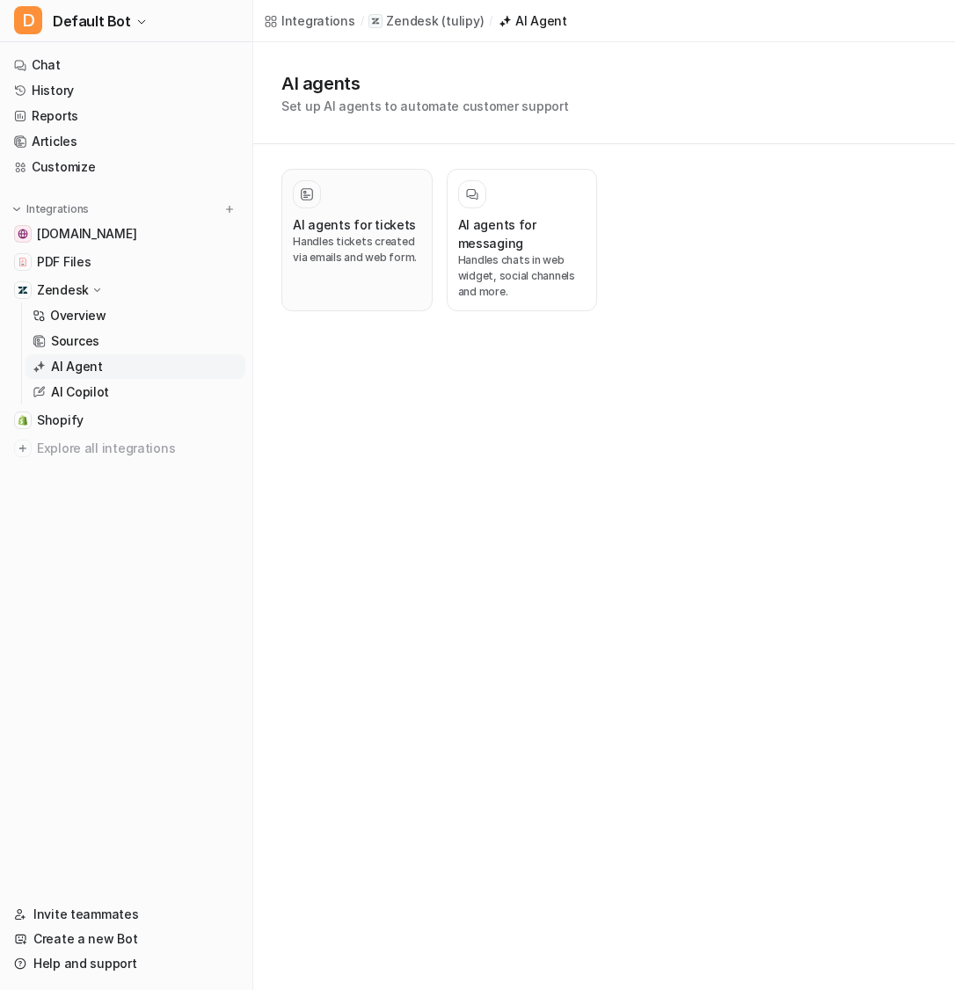
click at [384, 228] on h3 "AI agents for tickets" at bounding box center [354, 224] width 123 height 18
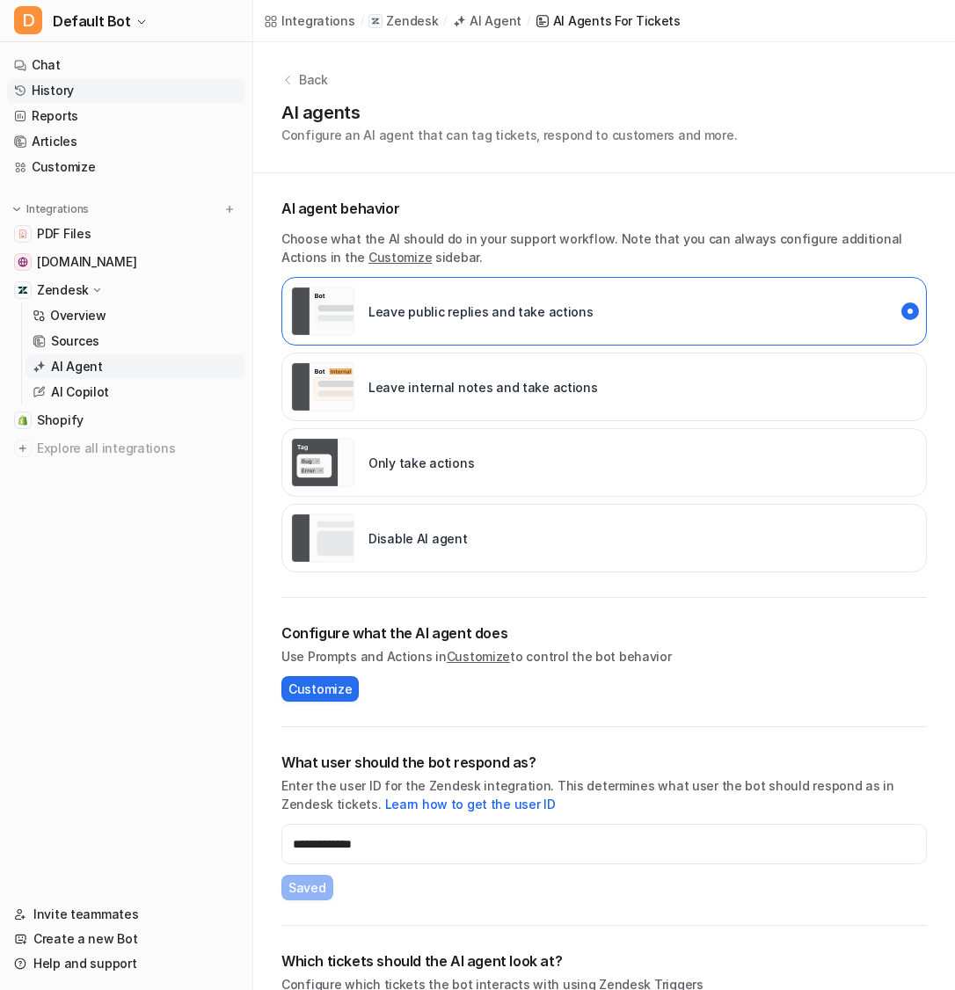
click at [78, 98] on link "History" at bounding box center [126, 90] width 238 height 25
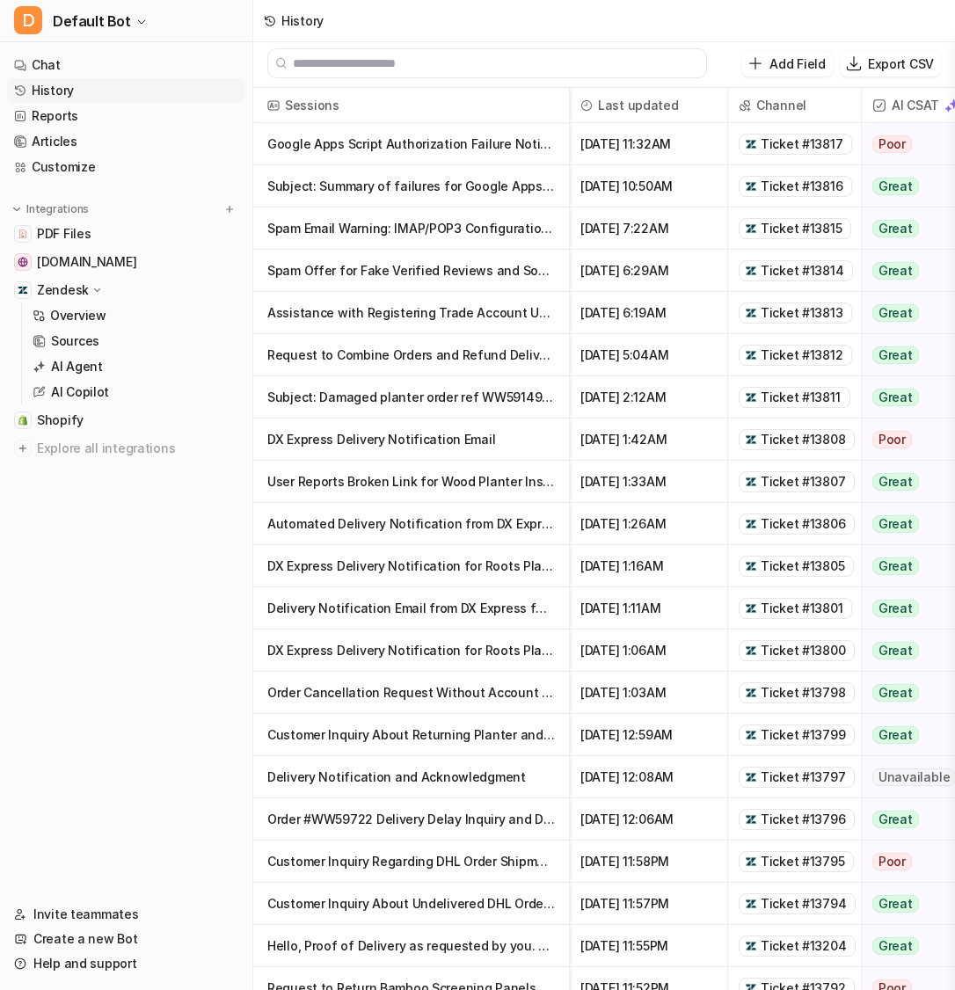
click at [468, 151] on p "Google Apps Script Authorization Failure Notification" at bounding box center [411, 144] width 288 height 42
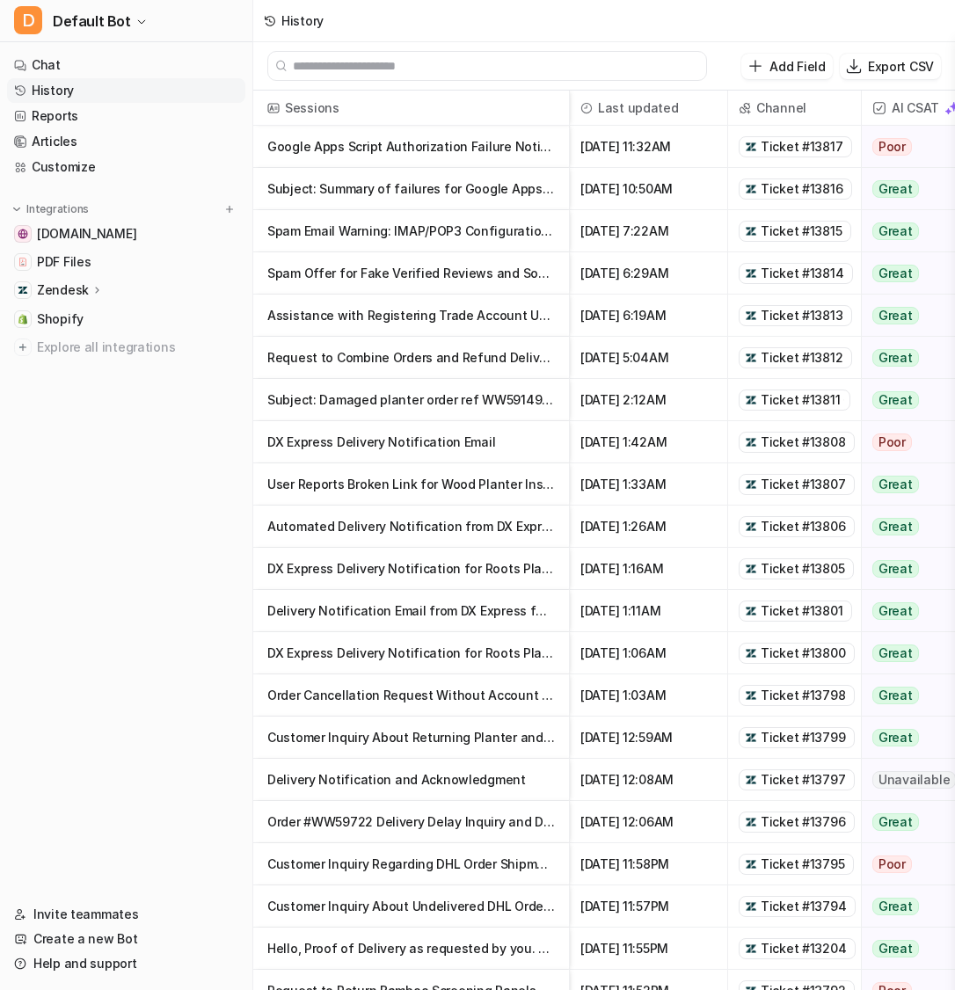
click at [498, 189] on p "Subject: Summary of failures for Google Apps Script: Untitled project Descripti…" at bounding box center [411, 189] width 288 height 42
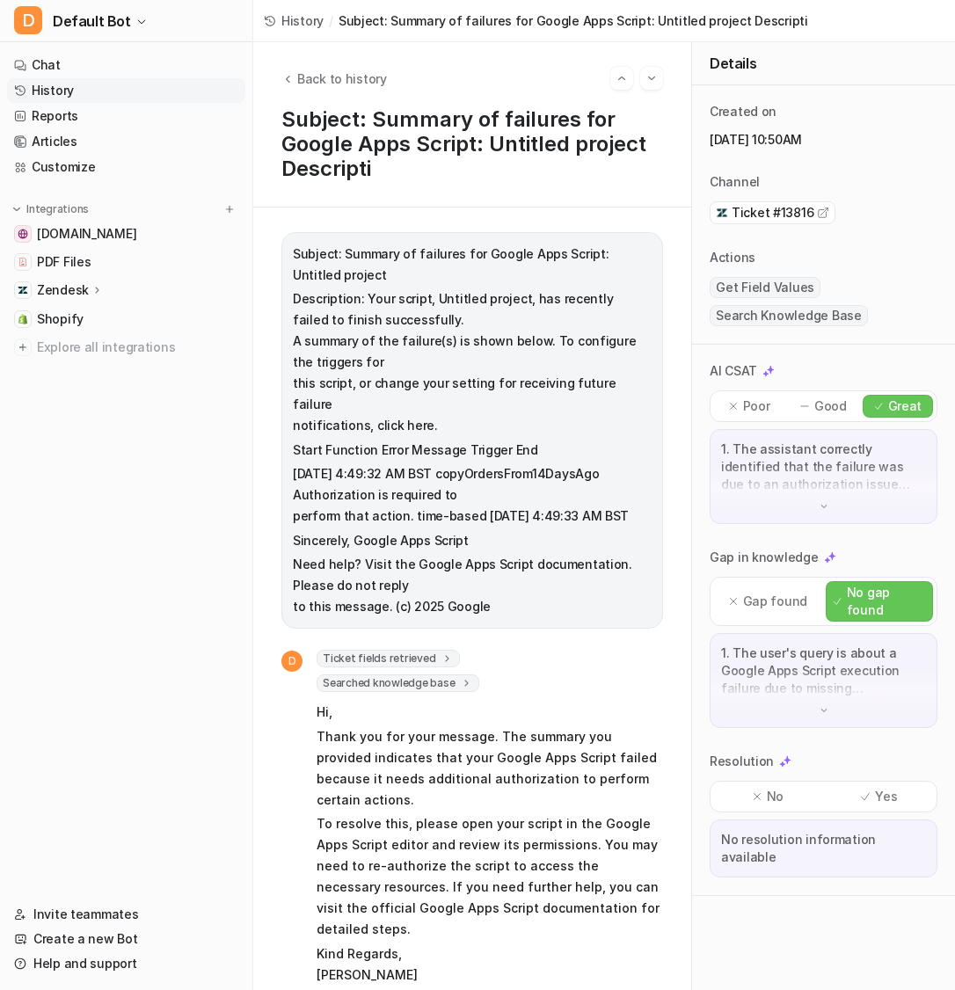
click at [303, 91] on div "Back to history Subject: Summary of failures for Google Apps Script: Untitled p…" at bounding box center [472, 124] width 438 height 165
click at [313, 79] on span "Back to history" at bounding box center [342, 78] width 90 height 18
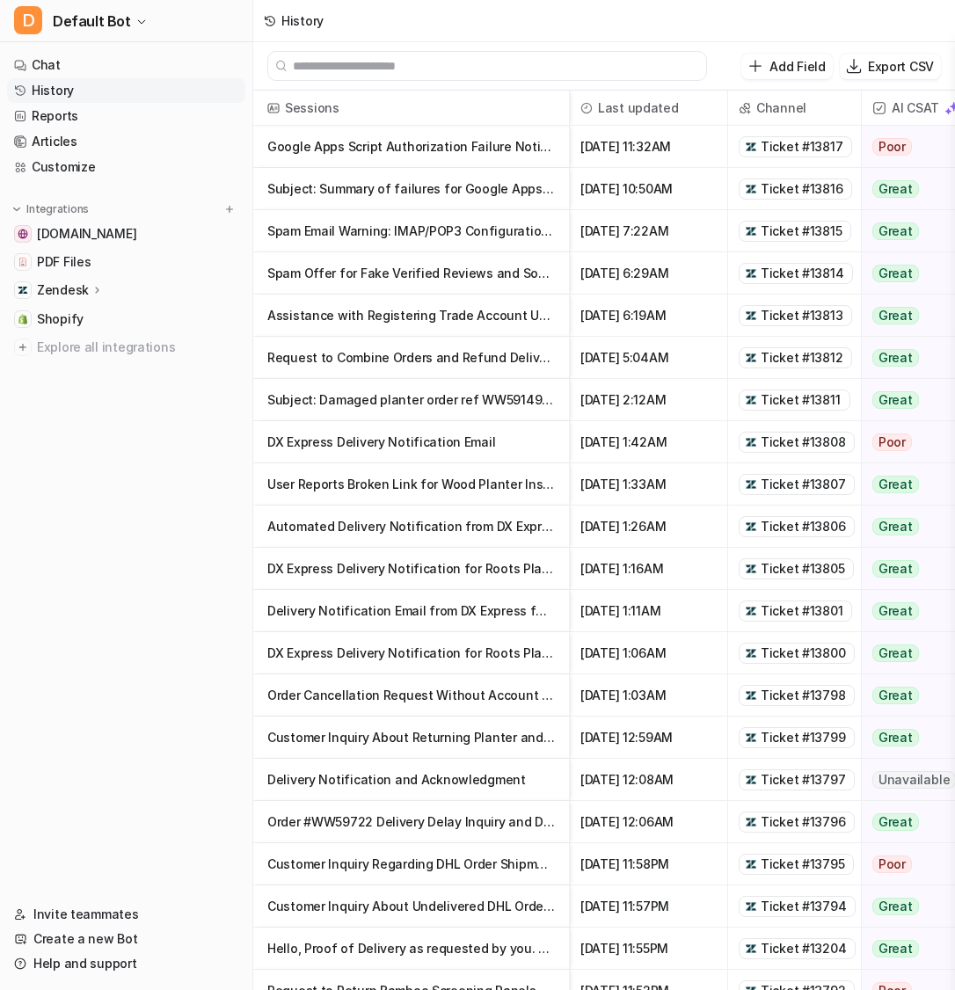
click at [397, 658] on p "DX Express Delivery Notification for Roots Plants Order" at bounding box center [411, 653] width 288 height 42
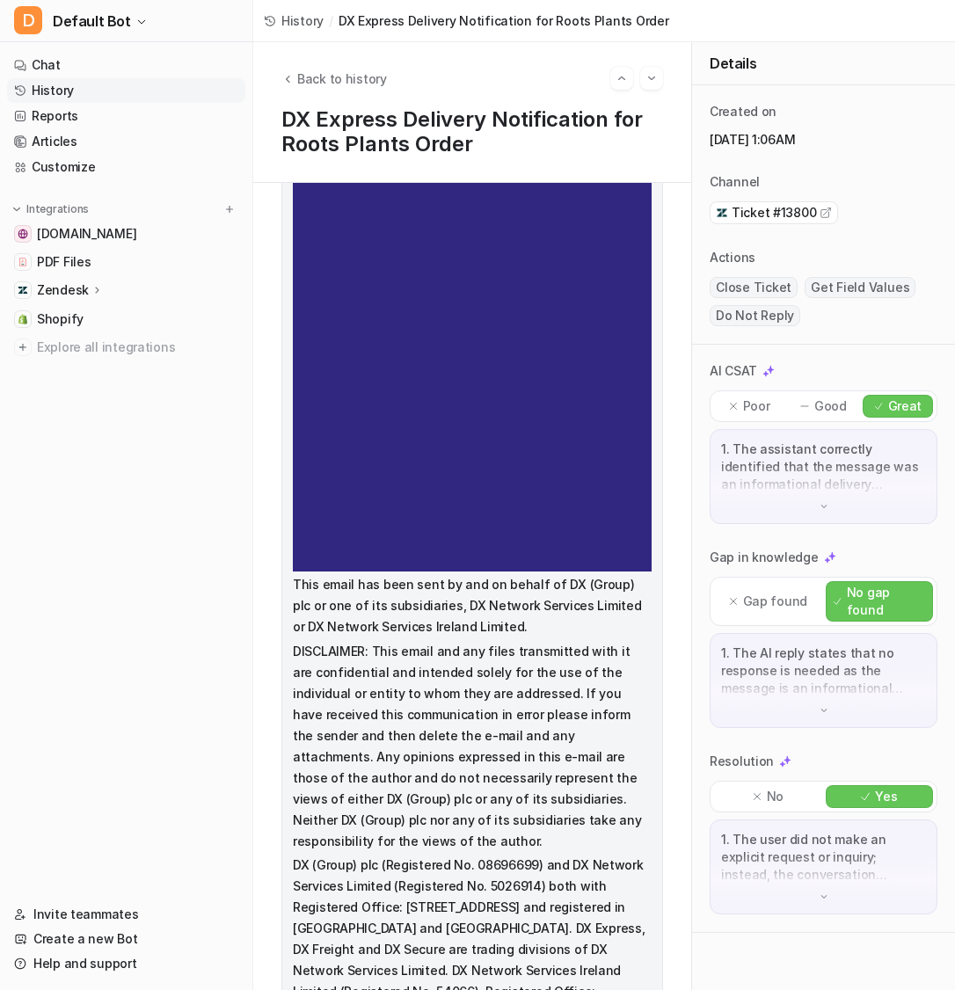
scroll to position [1595, 0]
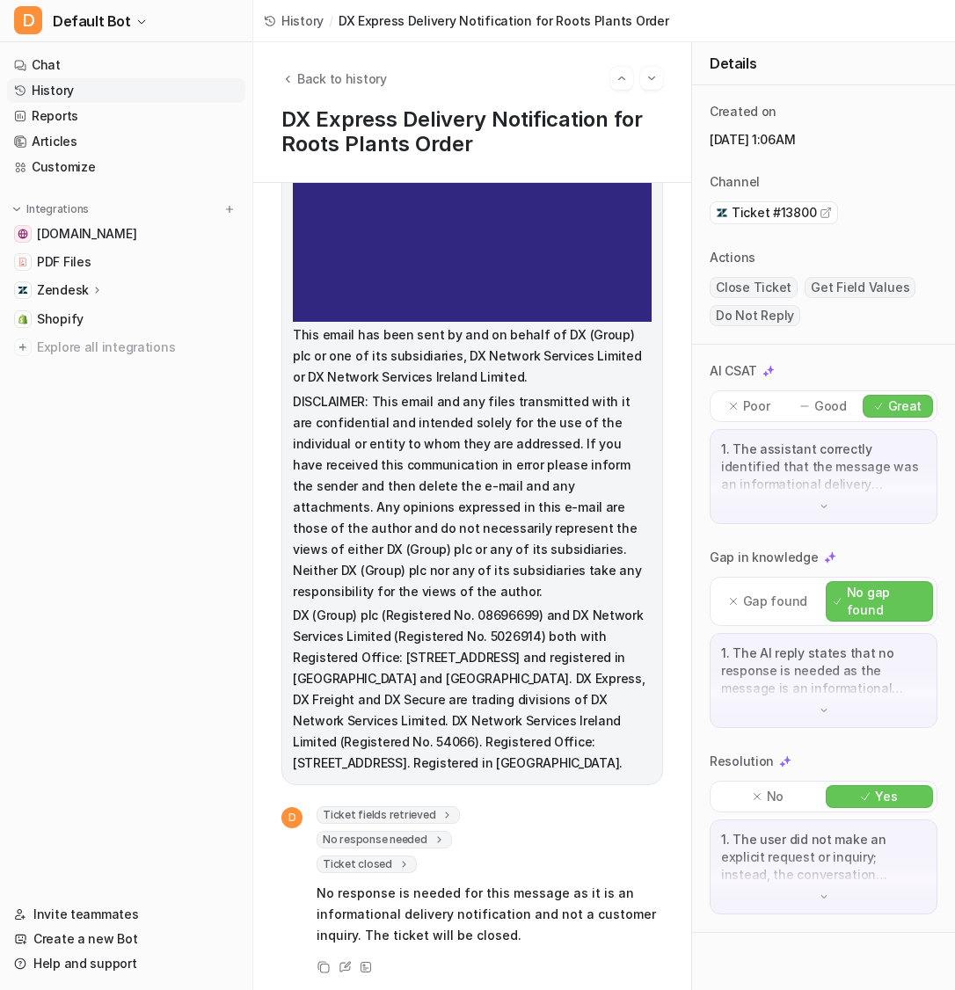
click at [386, 810] on span "Ticket fields retrieved" at bounding box center [388, 815] width 143 height 18
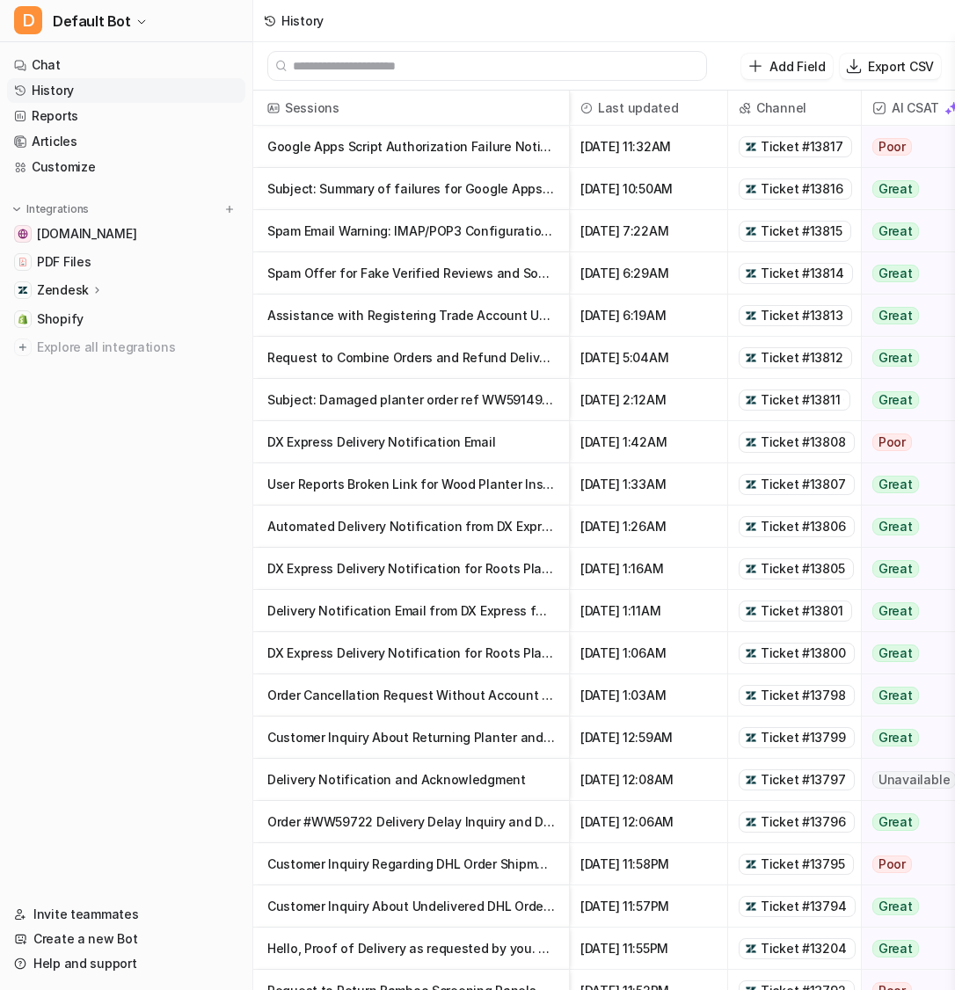
click at [376, 761] on p "Delivery Notification and Acknowledgment" at bounding box center [411, 780] width 288 height 42
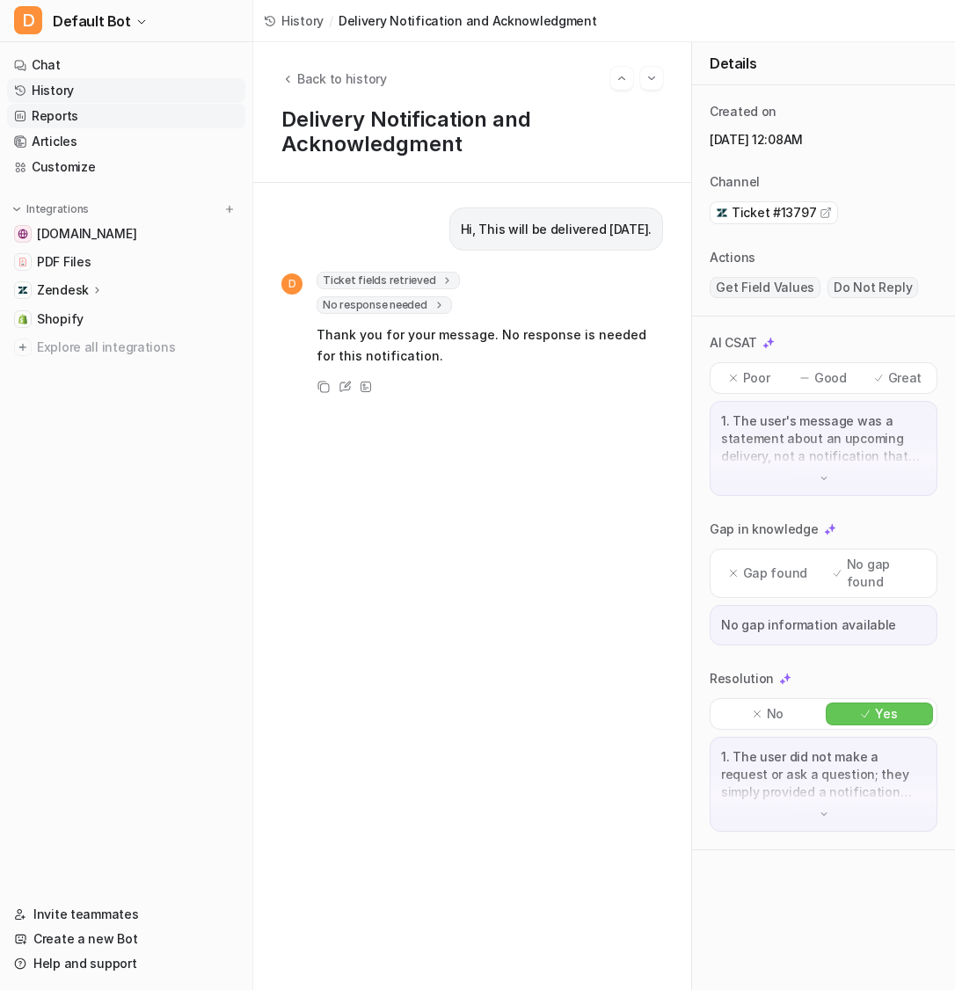
click at [103, 113] on link "Reports" at bounding box center [126, 116] width 238 height 25
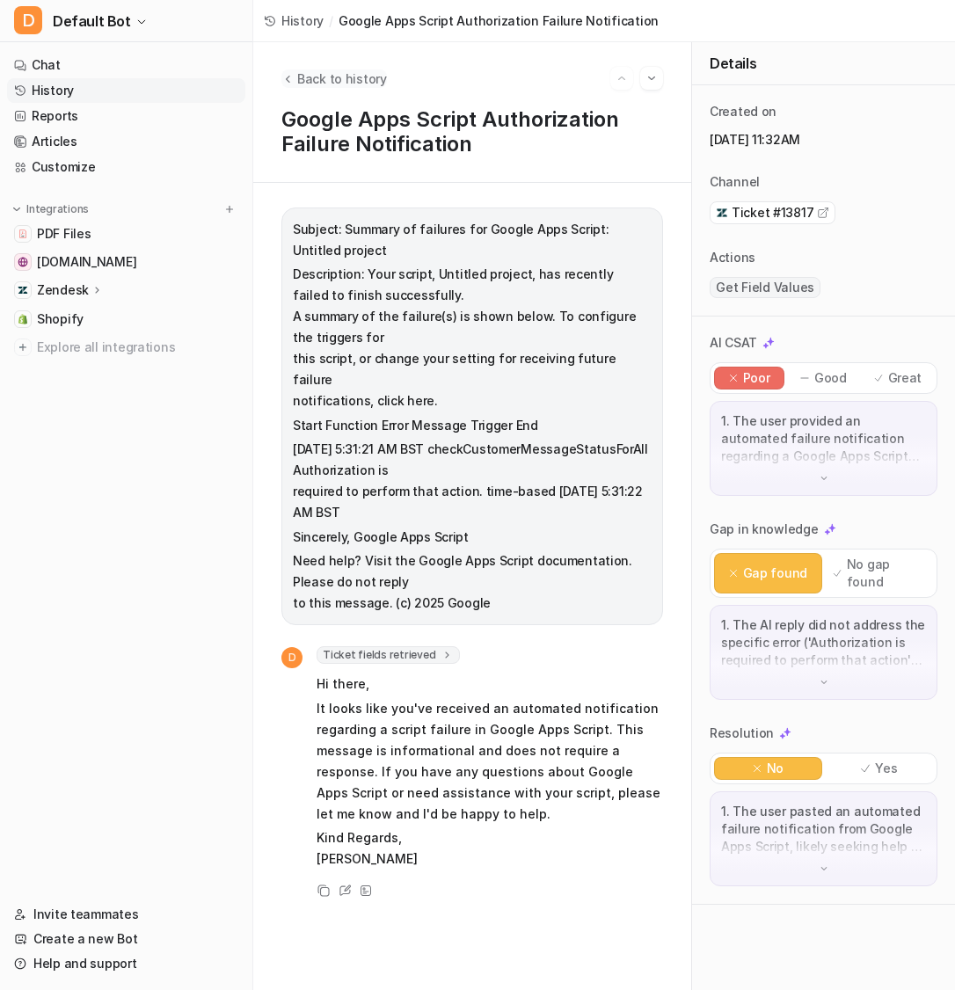
click at [289, 82] on icon "Back to history" at bounding box center [287, 78] width 12 height 13
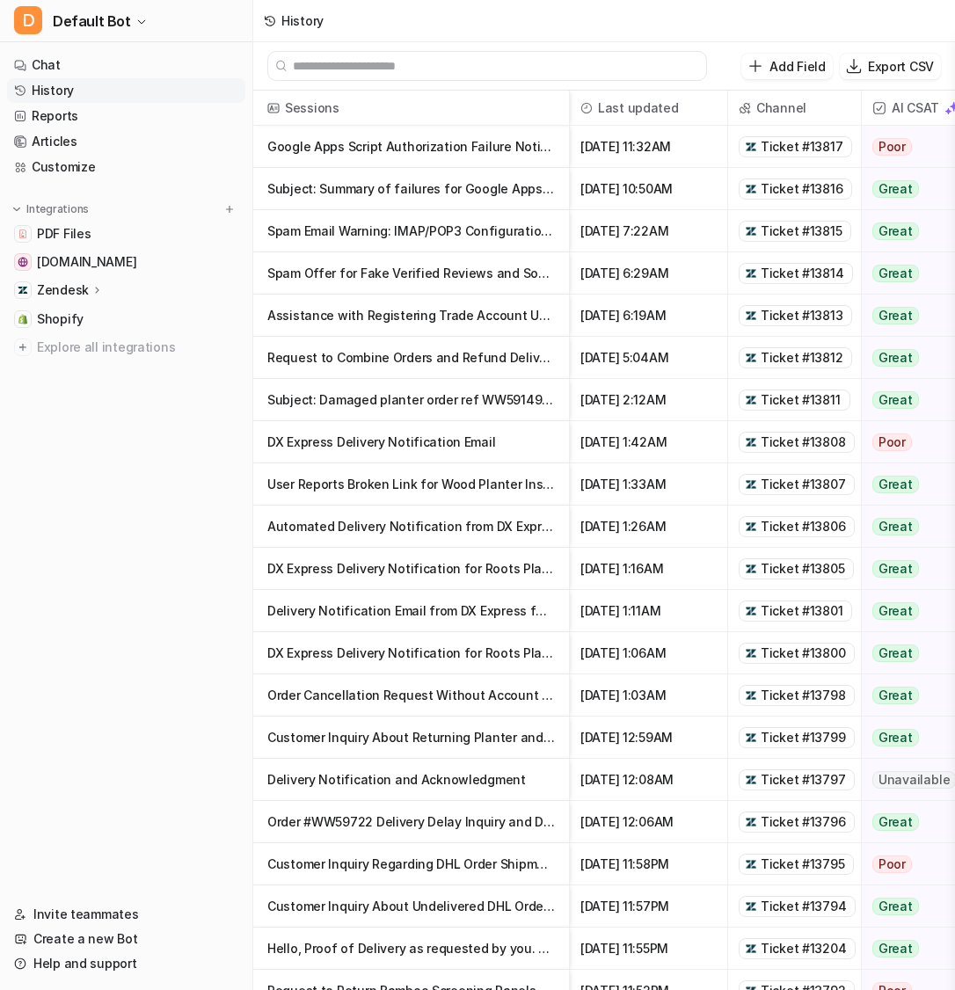
click at [84, 279] on div "Zendesk" at bounding box center [126, 290] width 238 height 25
click at [91, 319] on p "Overview" at bounding box center [78, 316] width 56 height 18
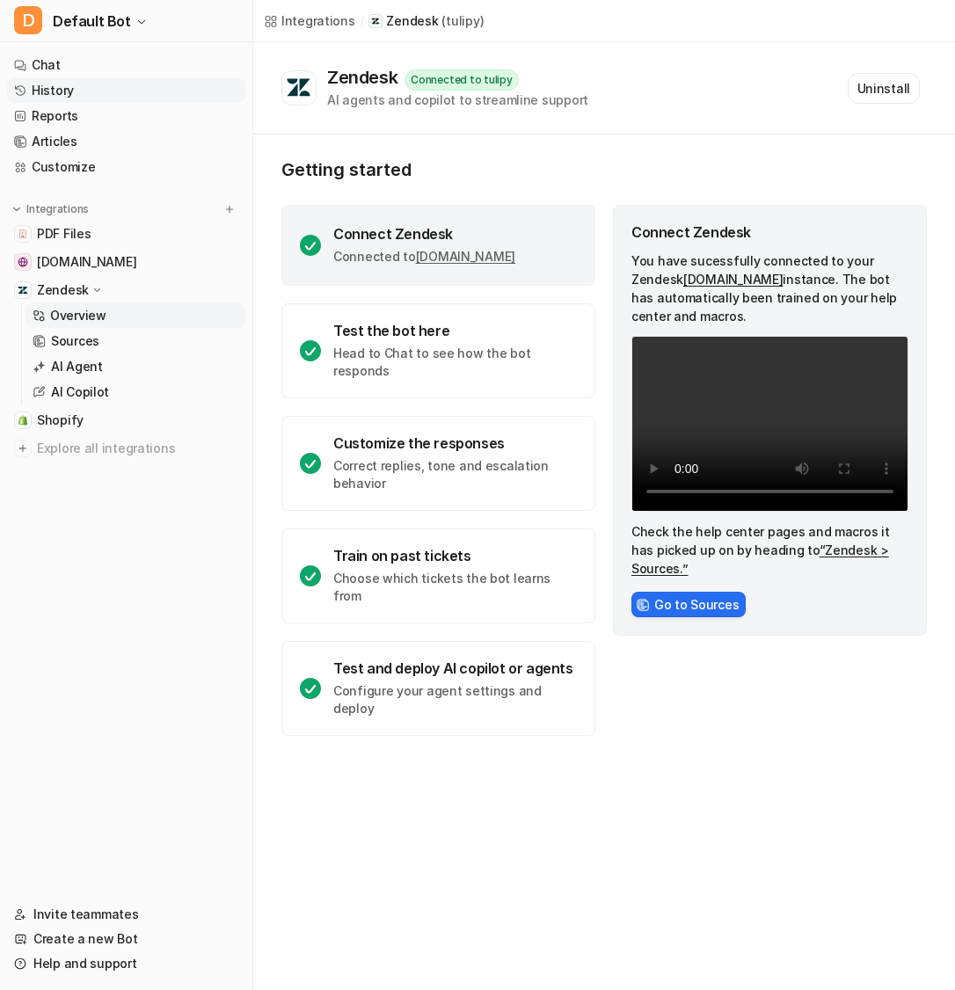
click at [104, 85] on link "History" at bounding box center [126, 90] width 238 height 25
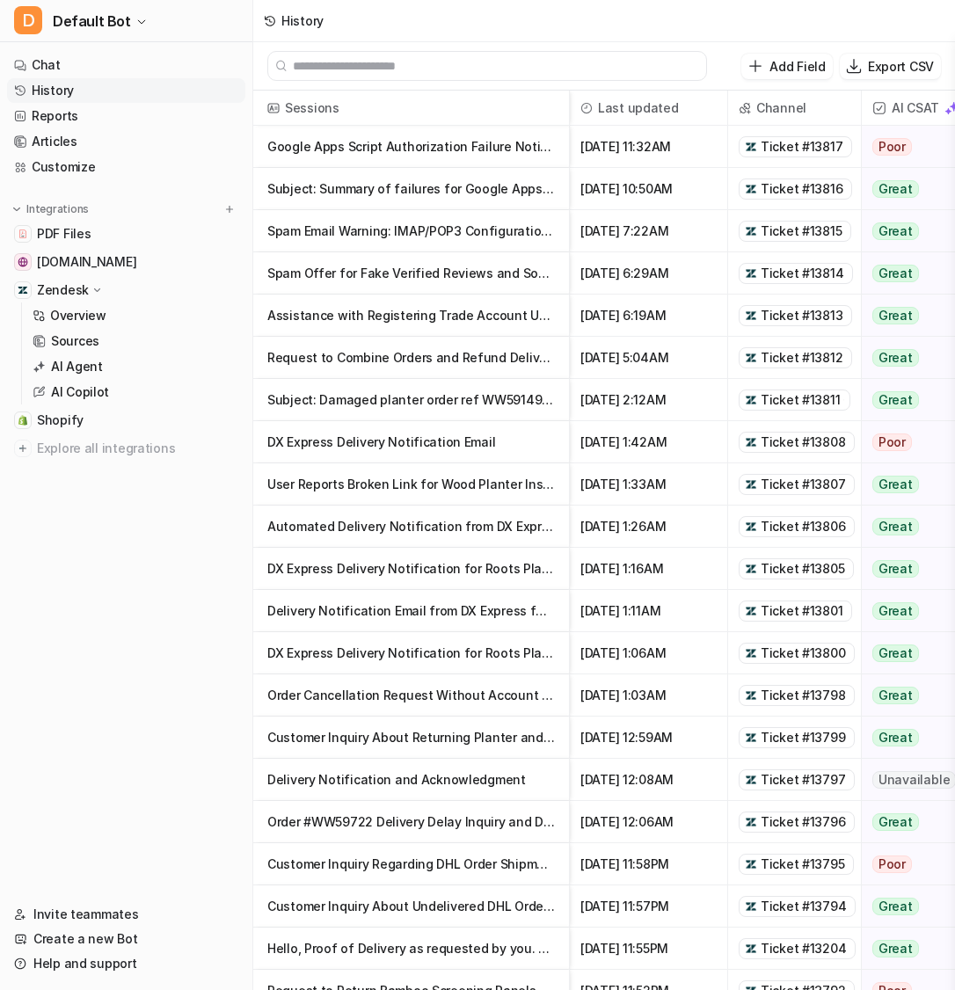
click at [407, 282] on p "Spam Offer for Fake Verified Reviews and Social Media Growth Services" at bounding box center [411, 273] width 288 height 42
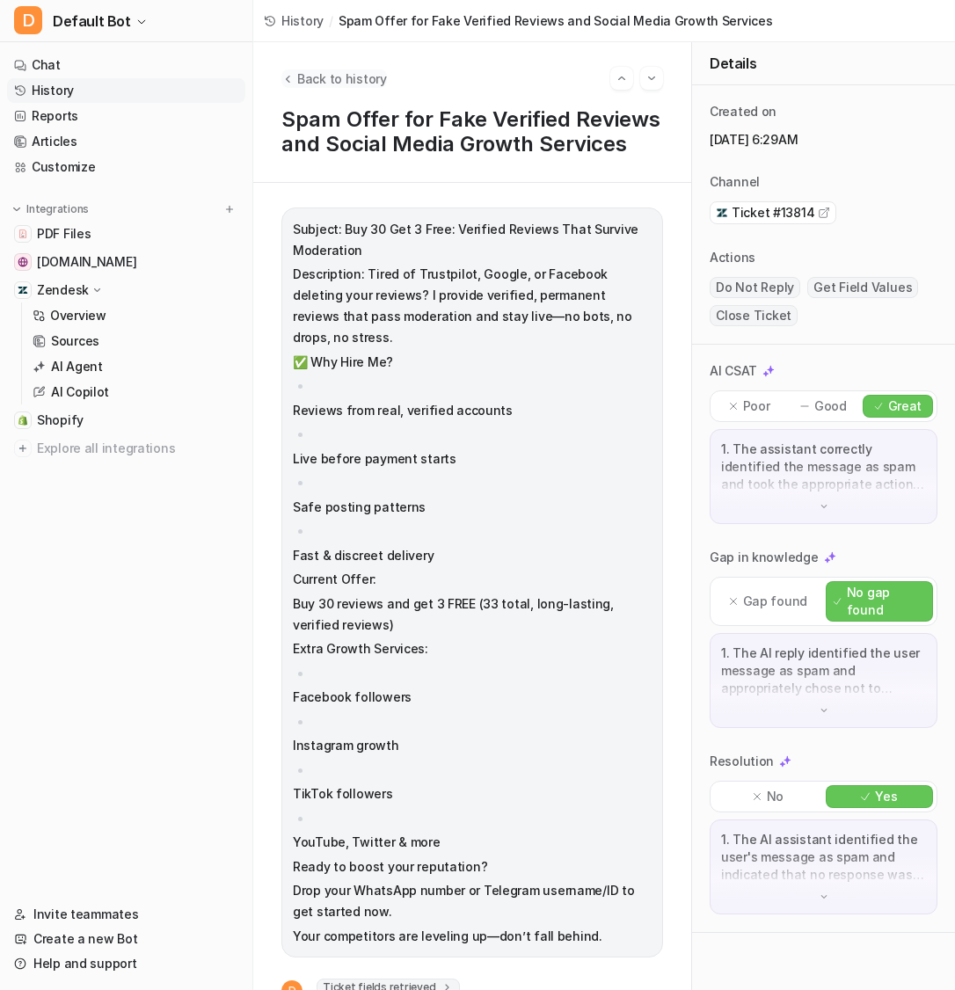
click at [330, 85] on span "Back to history" at bounding box center [342, 78] width 90 height 18
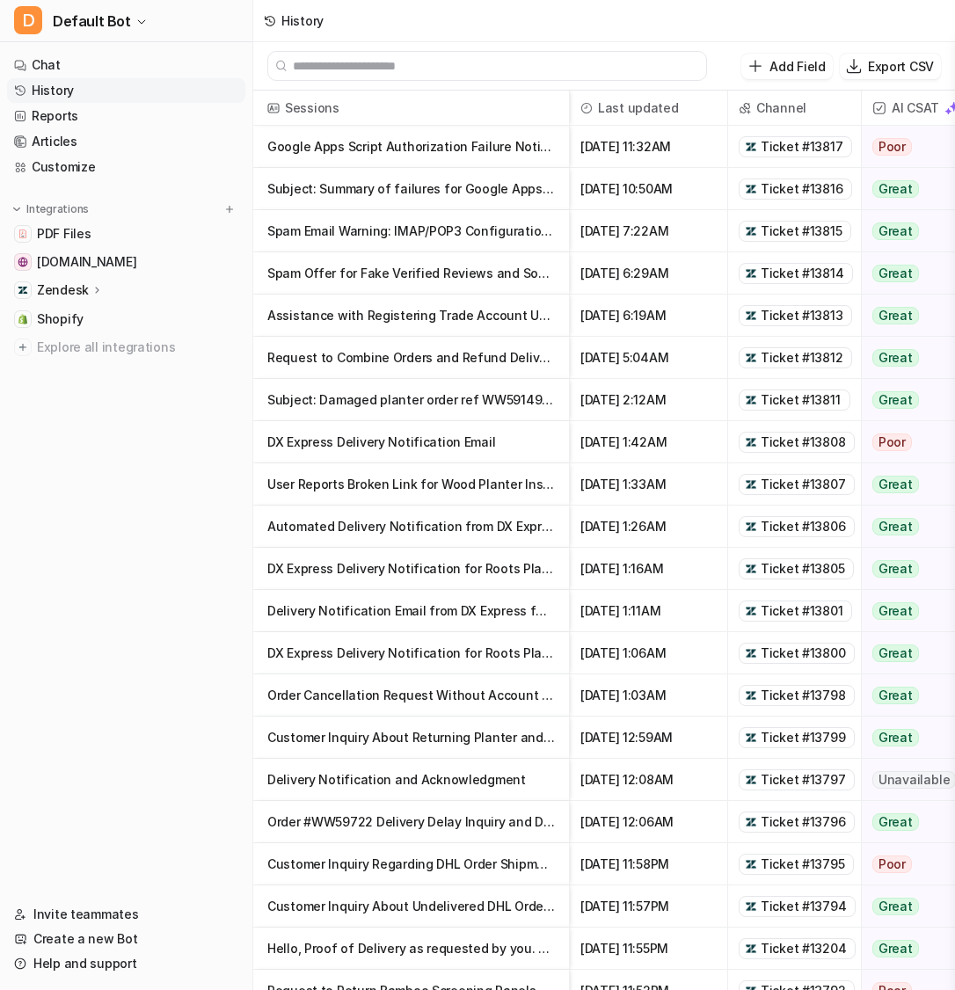
click at [509, 190] on p "Subject: Summary of failures for Google Apps Script: Untitled project Descripti…" at bounding box center [411, 189] width 288 height 42
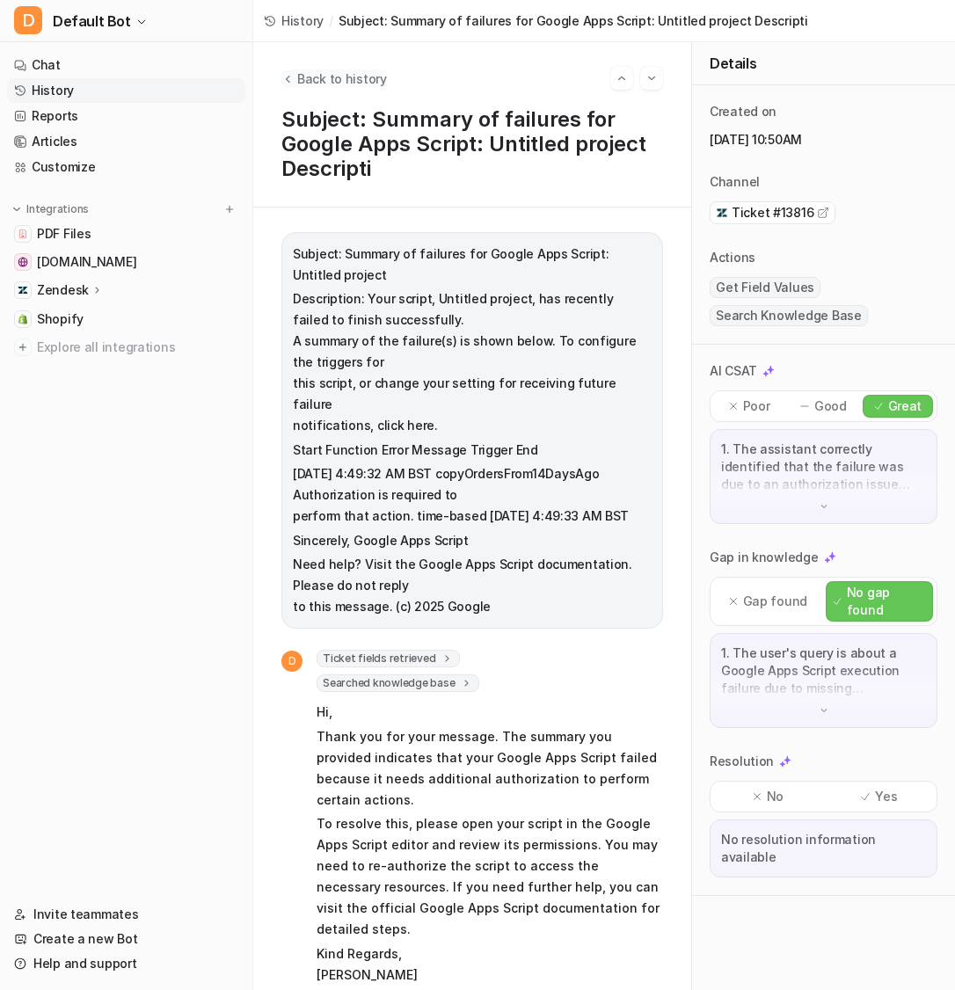
click at [317, 82] on span "Back to history" at bounding box center [342, 78] width 90 height 18
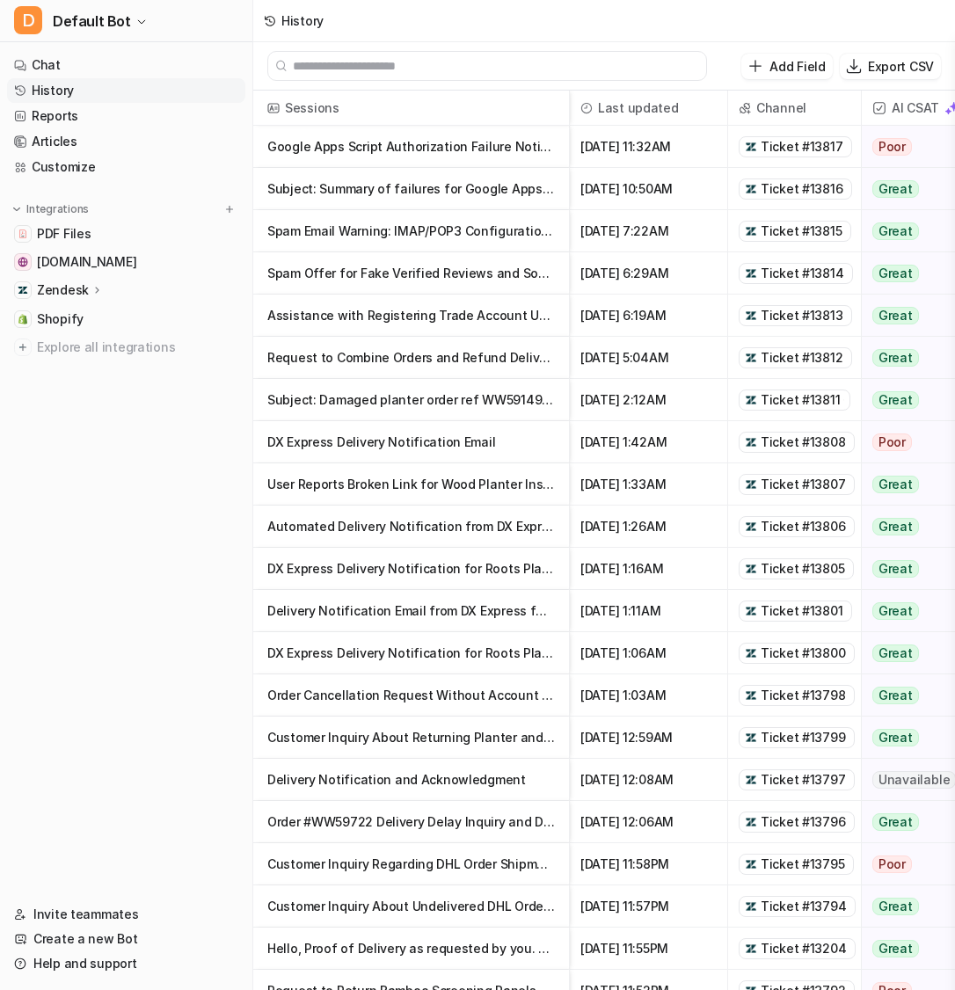
click at [363, 515] on p "Automated Delivery Notification from DX Express for Roots Plants Order" at bounding box center [411, 527] width 288 height 42
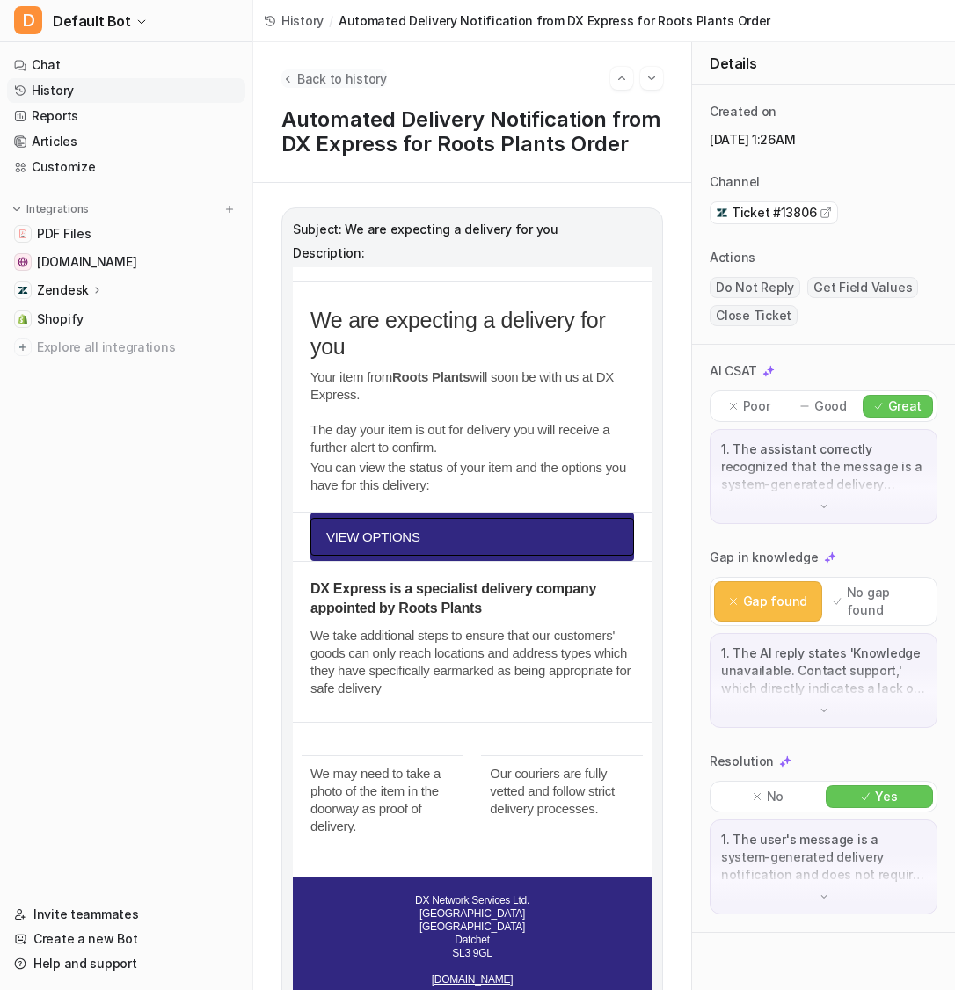
click at [294, 74] on button "Back to history" at bounding box center [334, 78] width 106 height 18
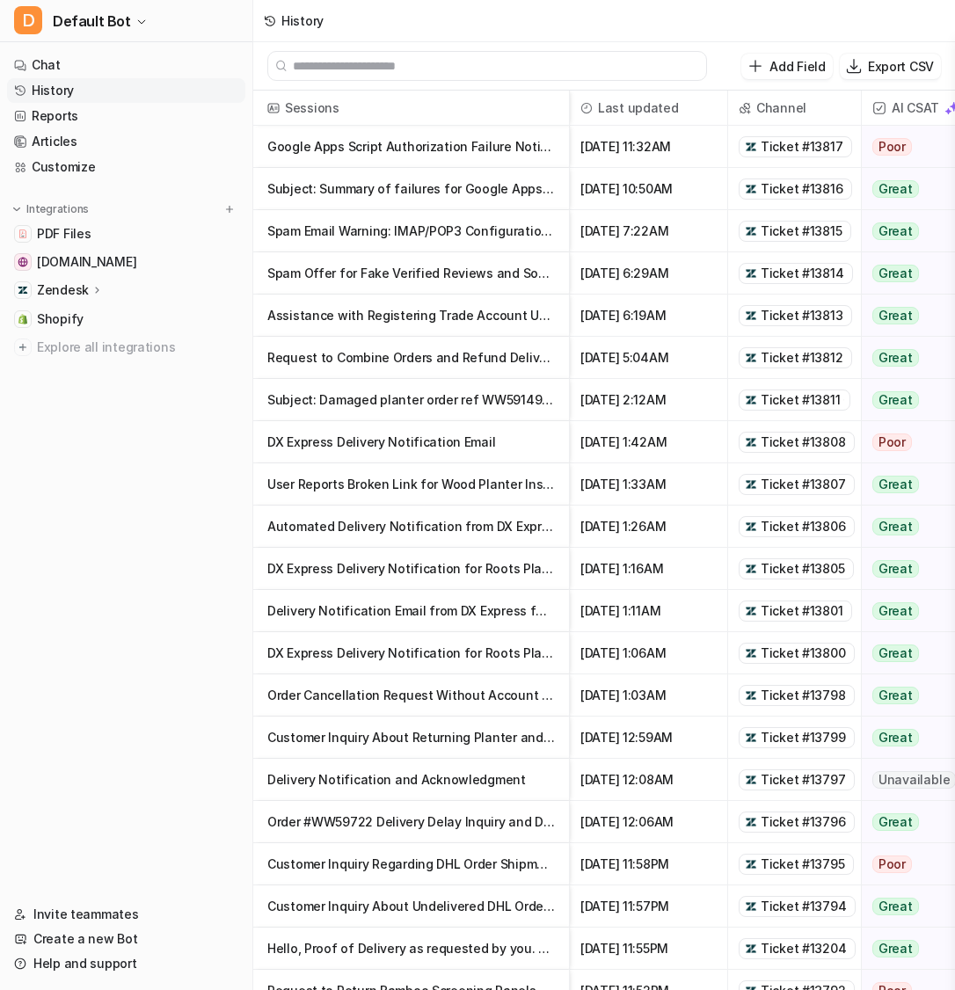
click at [357, 830] on p "Order #WW59722 Delivery Delay Inquiry and DHL Follow-Up" at bounding box center [411, 822] width 288 height 42
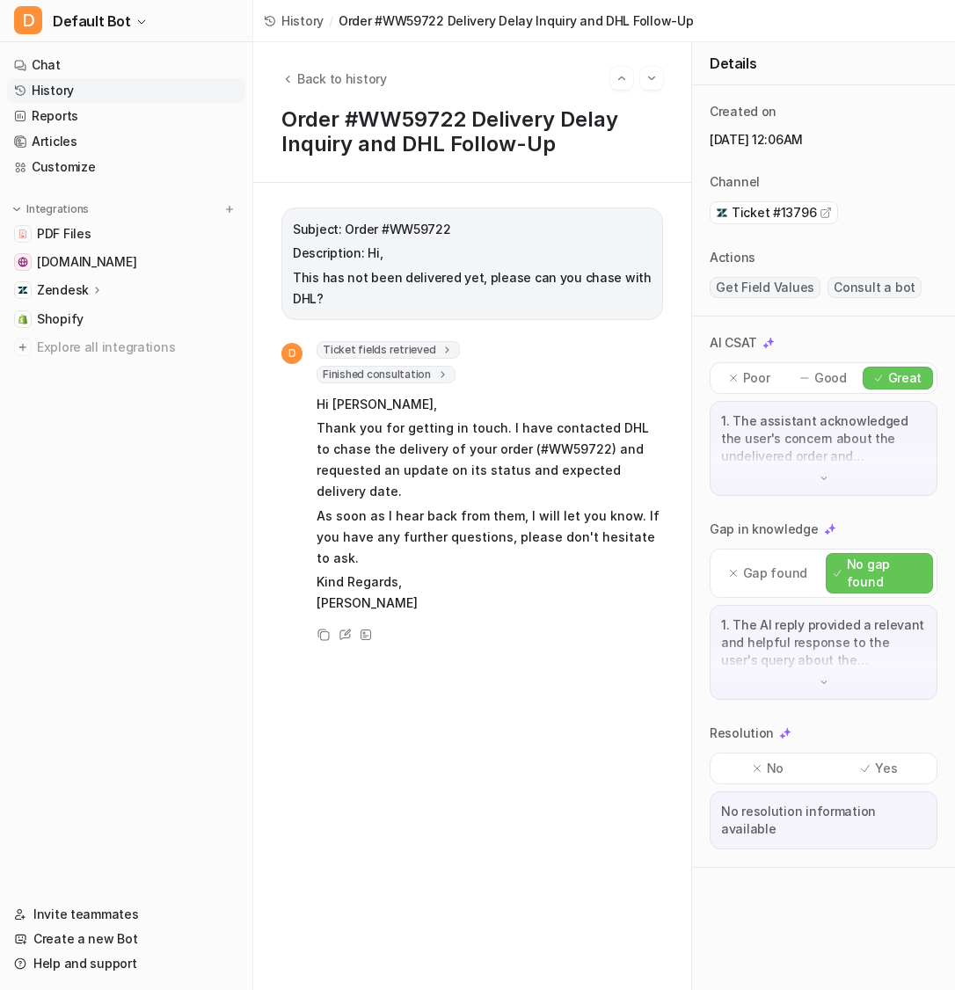
click at [431, 349] on span "Ticket fields retrieved" at bounding box center [388, 350] width 143 height 18
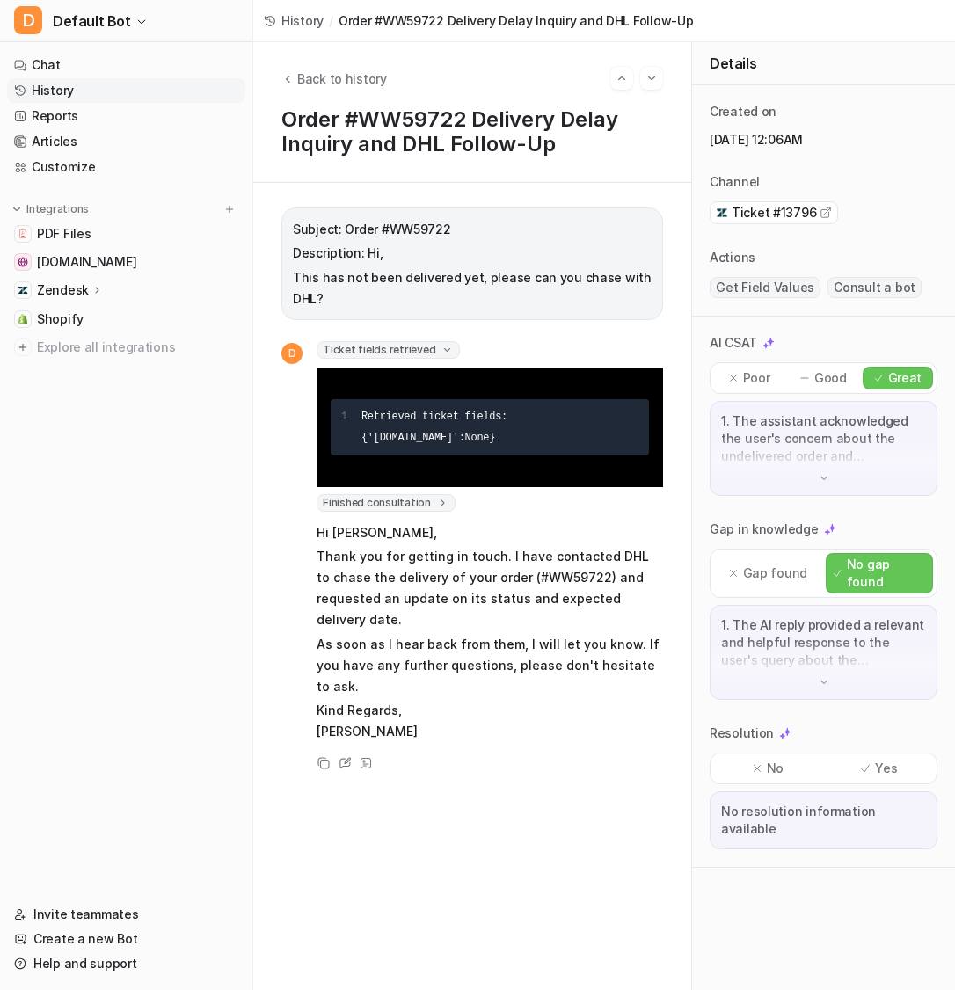
click at [441, 351] on icon at bounding box center [447, 350] width 13 height 12
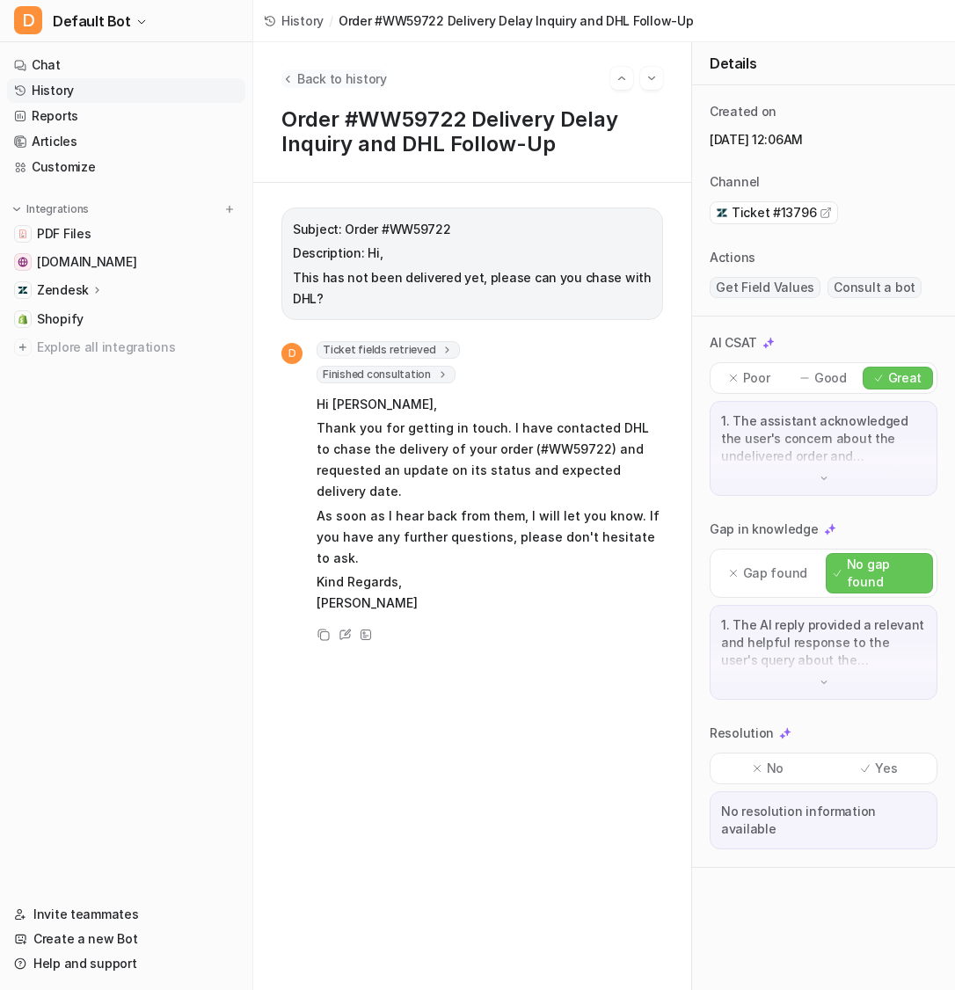
click at [320, 79] on span "Back to history" at bounding box center [342, 78] width 90 height 18
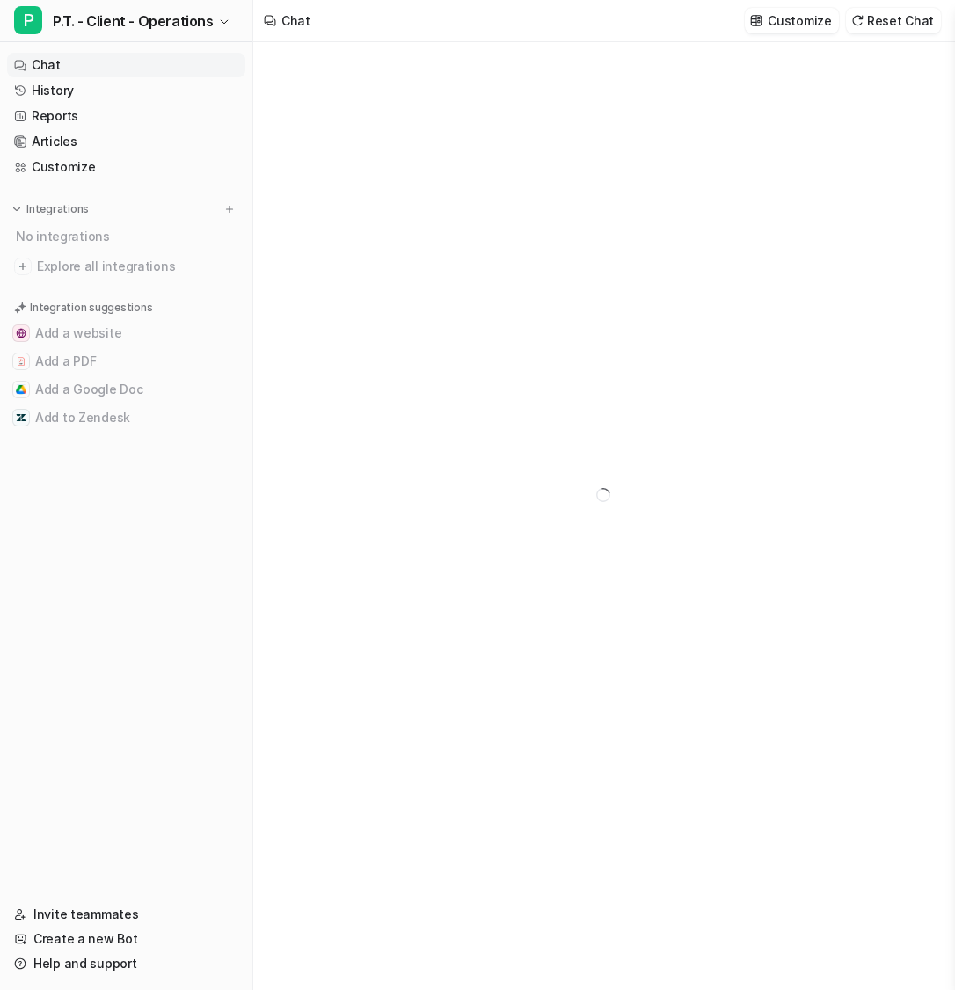
type textarea "**********"
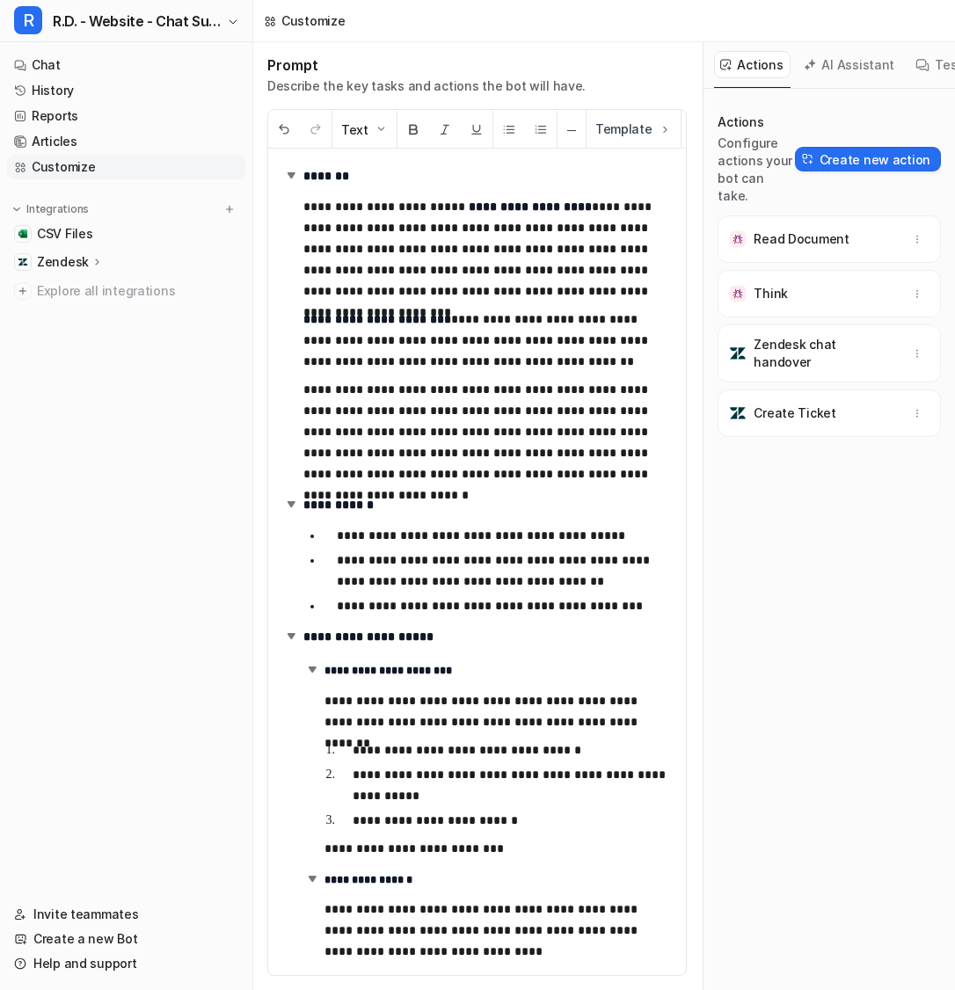
click at [86, 266] on div "Zendesk" at bounding box center [70, 262] width 67 height 18
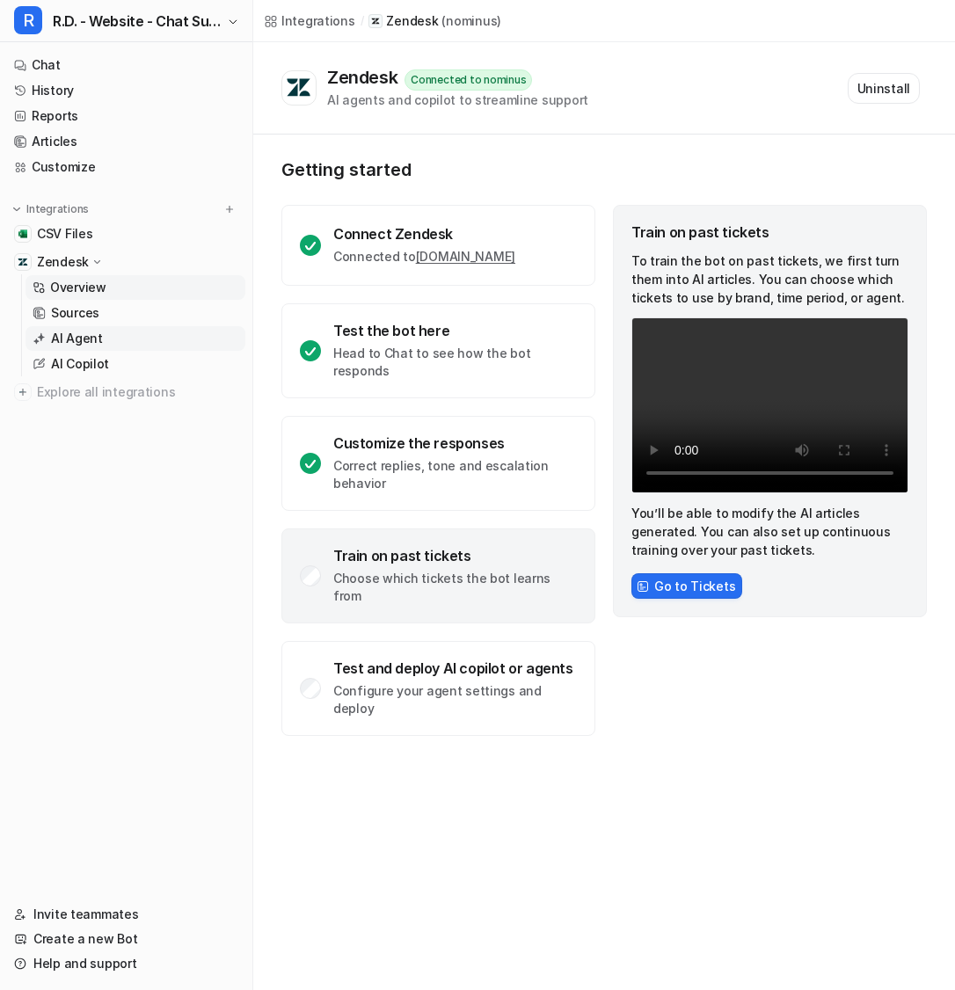
click at [110, 332] on link "AI Agent" at bounding box center [136, 338] width 220 height 25
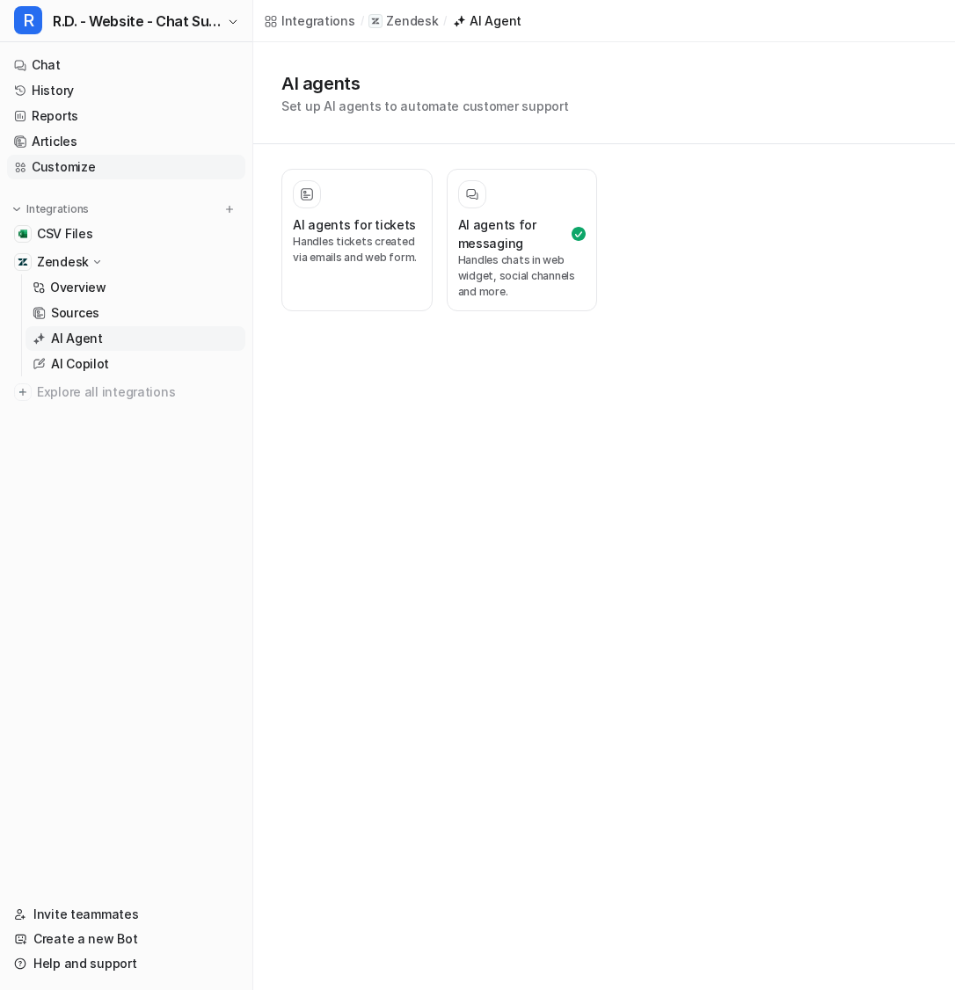
click at [62, 165] on link "Customize" at bounding box center [126, 167] width 238 height 25
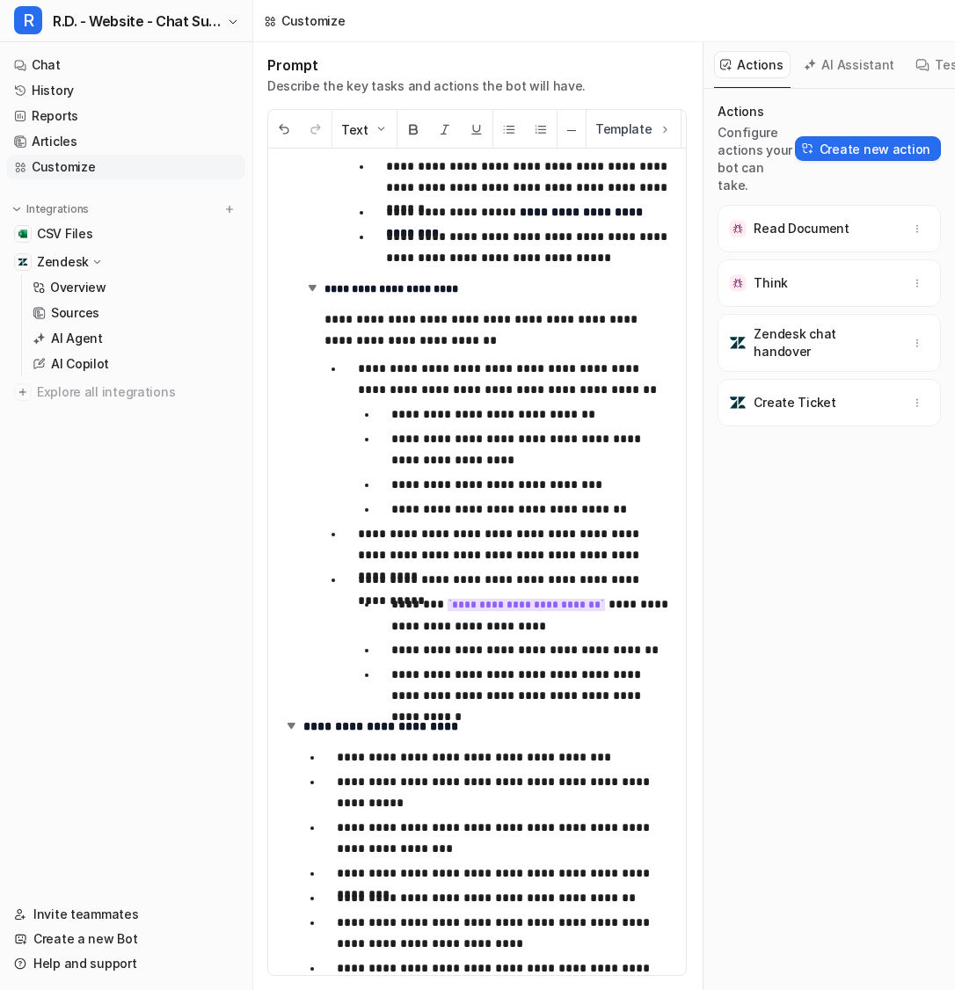
scroll to position [7046, 0]
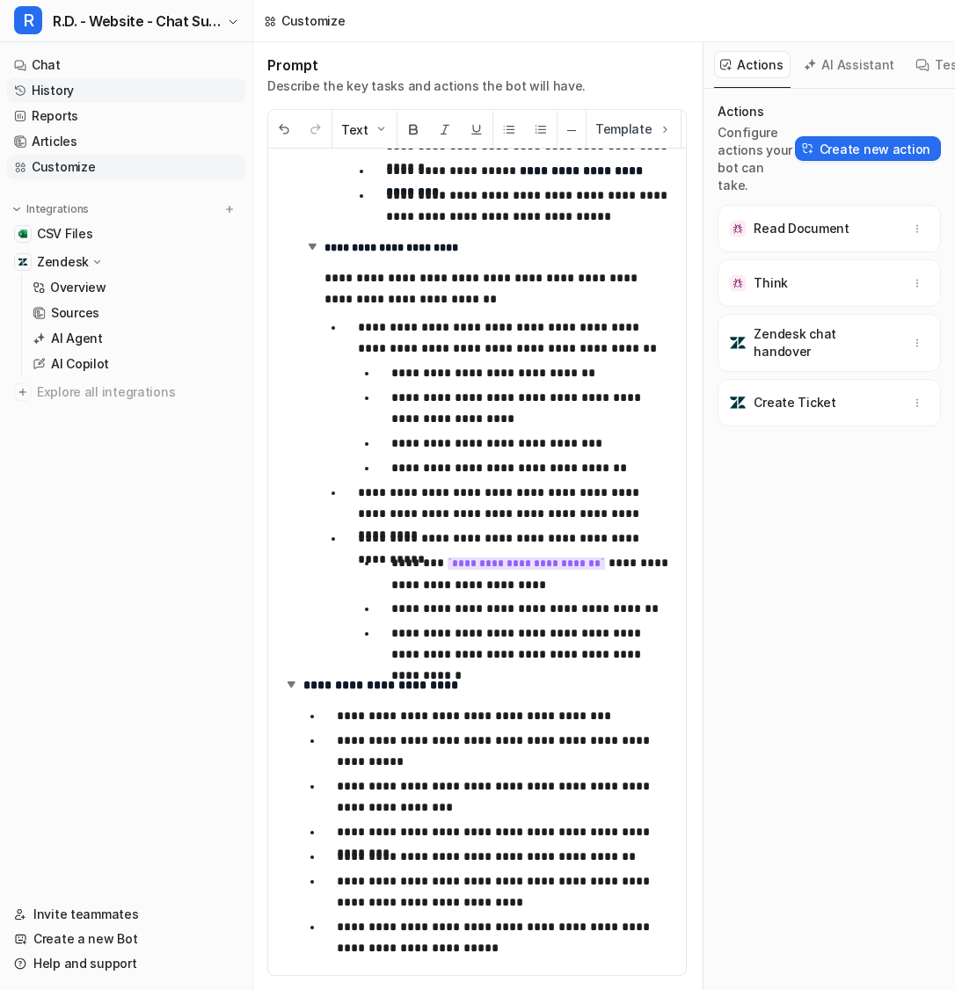
click at [77, 87] on link "History" at bounding box center [126, 90] width 238 height 25
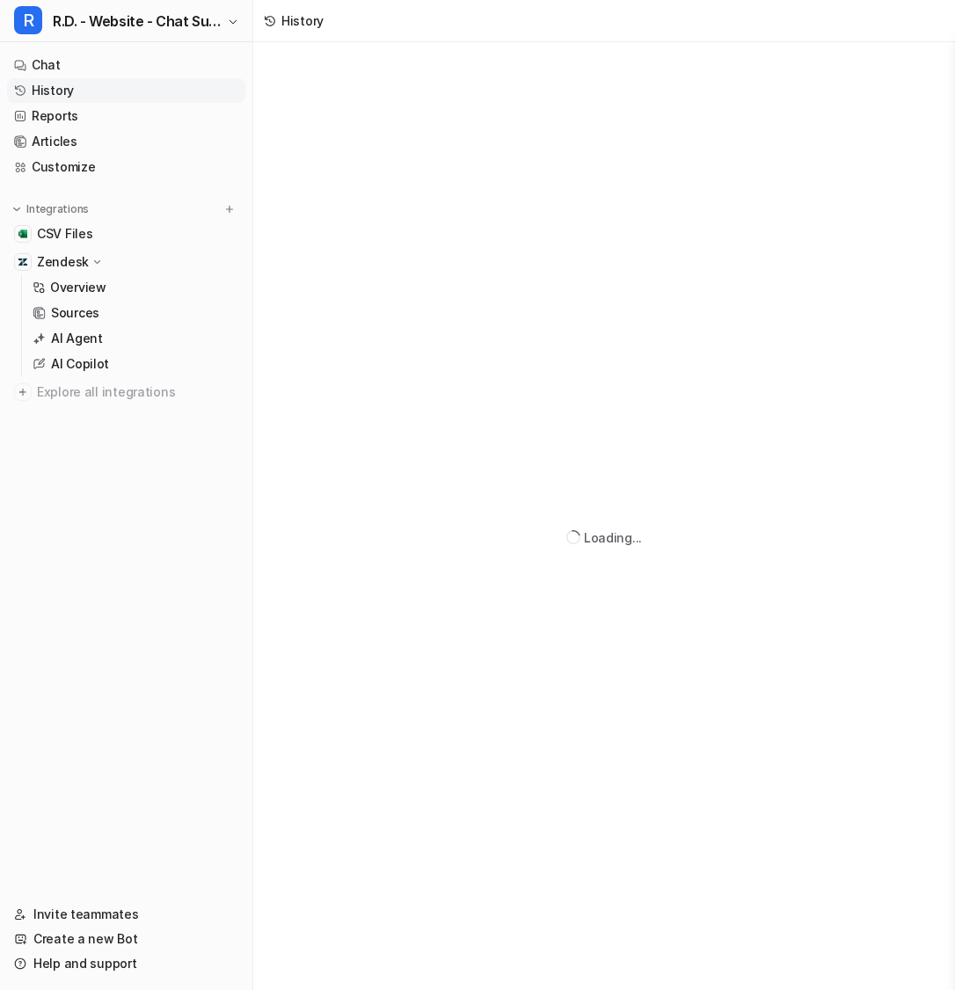
click at [78, 91] on link "History" at bounding box center [126, 90] width 238 height 25
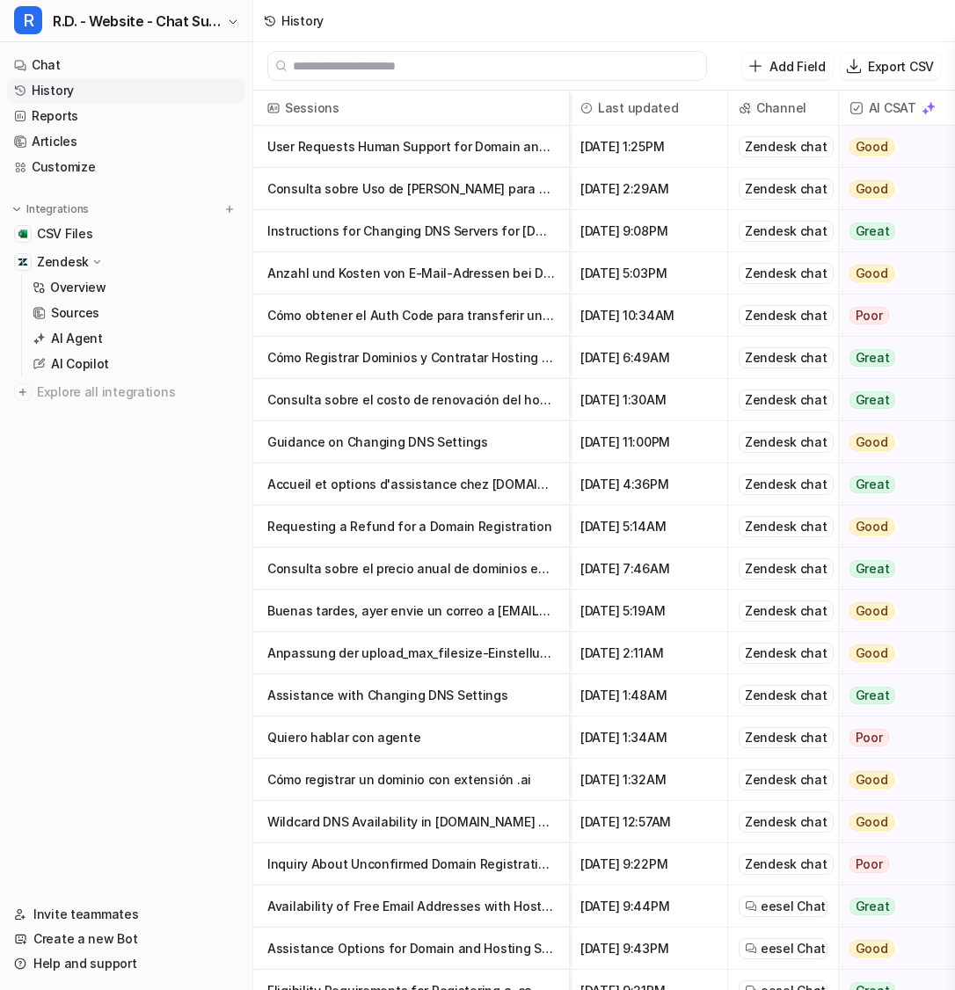
click at [428, 181] on p "Consulta sobre Uso de Dominio Propio para Correos en Office y Solicitud de Aten…" at bounding box center [411, 189] width 288 height 42
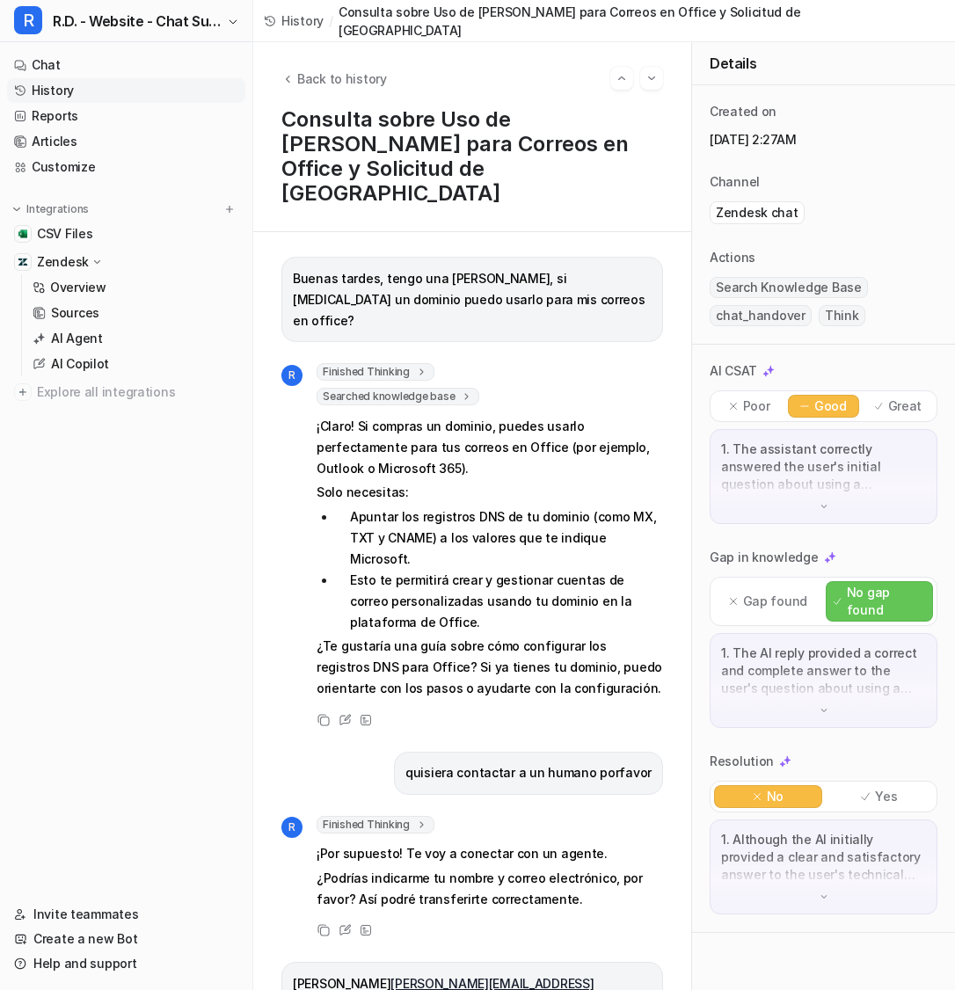
scroll to position [84, 0]
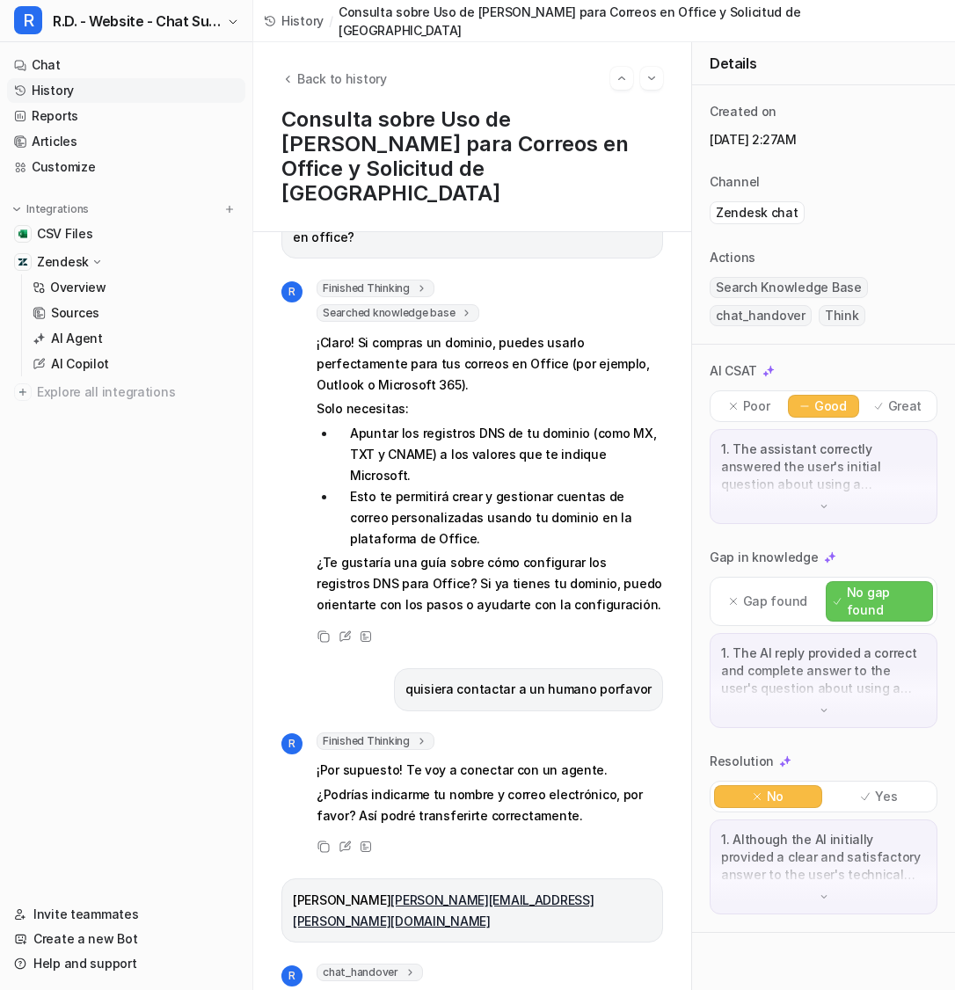
click at [404, 966] on icon at bounding box center [410, 972] width 12 height 13
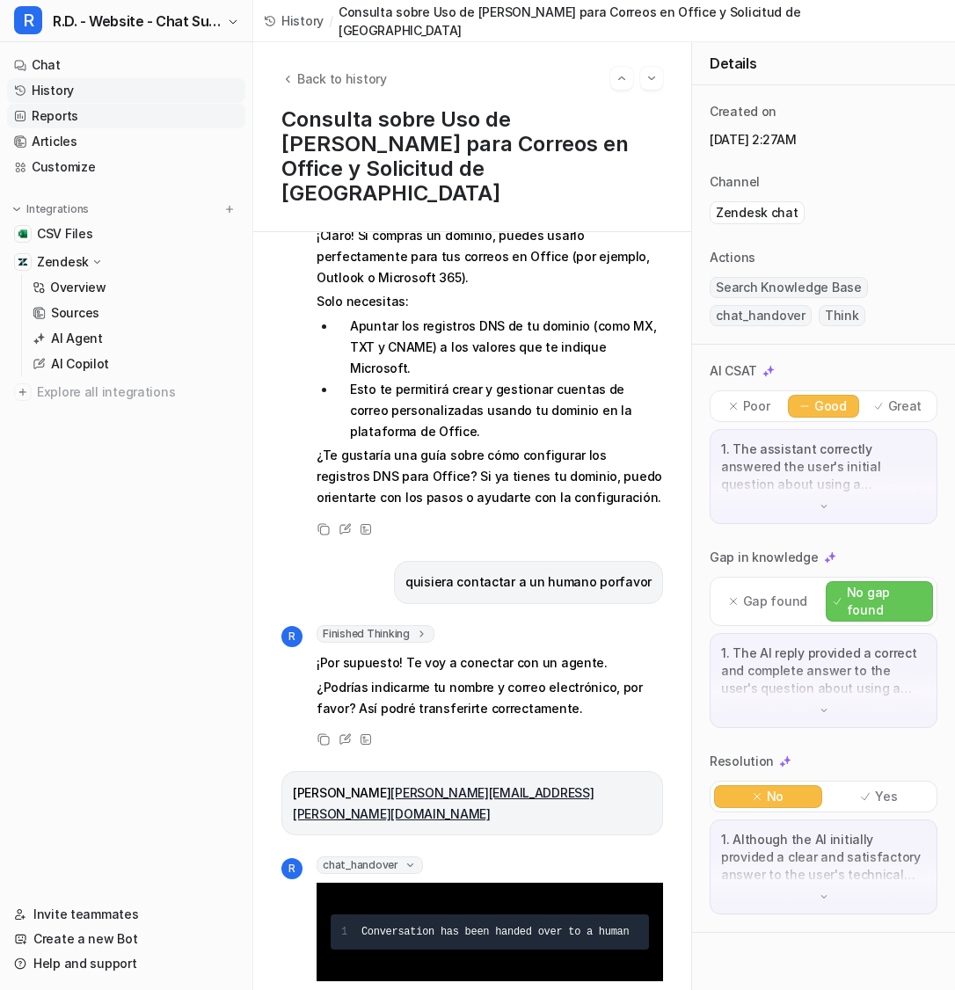
click at [136, 127] on link "Reports" at bounding box center [126, 116] width 238 height 25
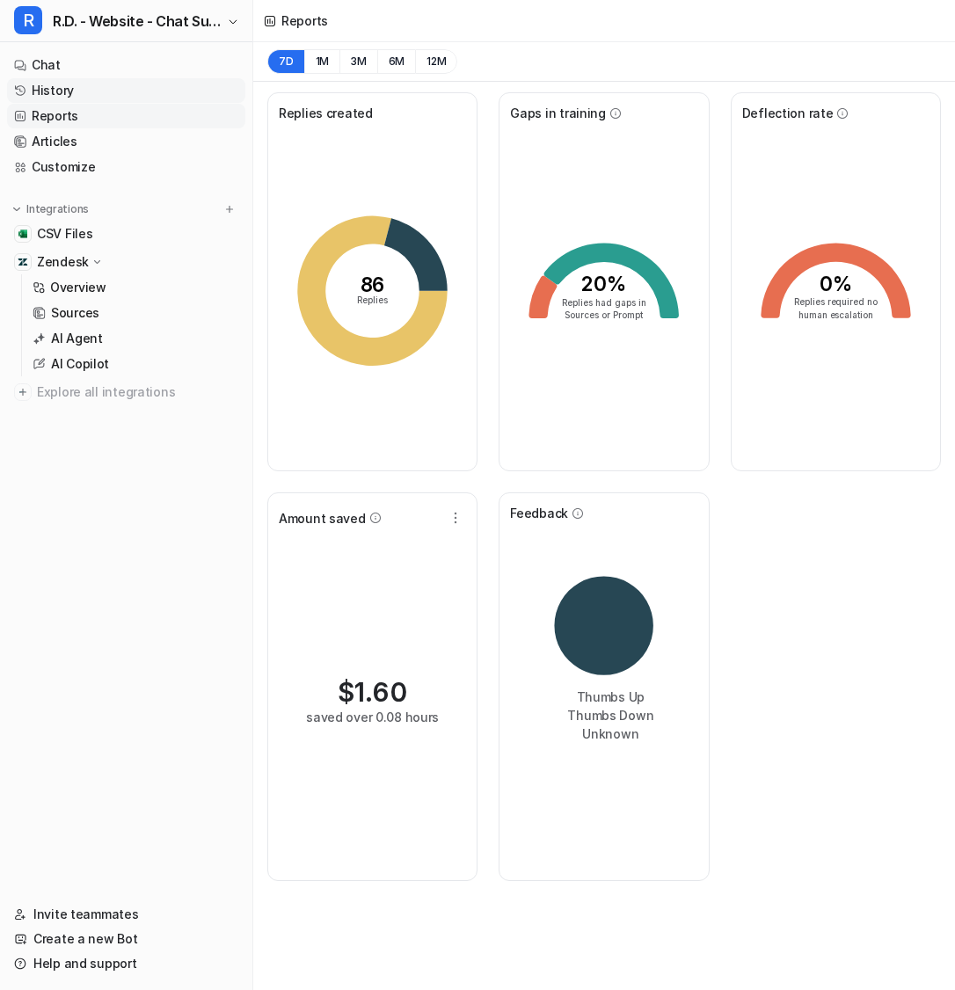
click at [160, 94] on link "History" at bounding box center [126, 90] width 238 height 25
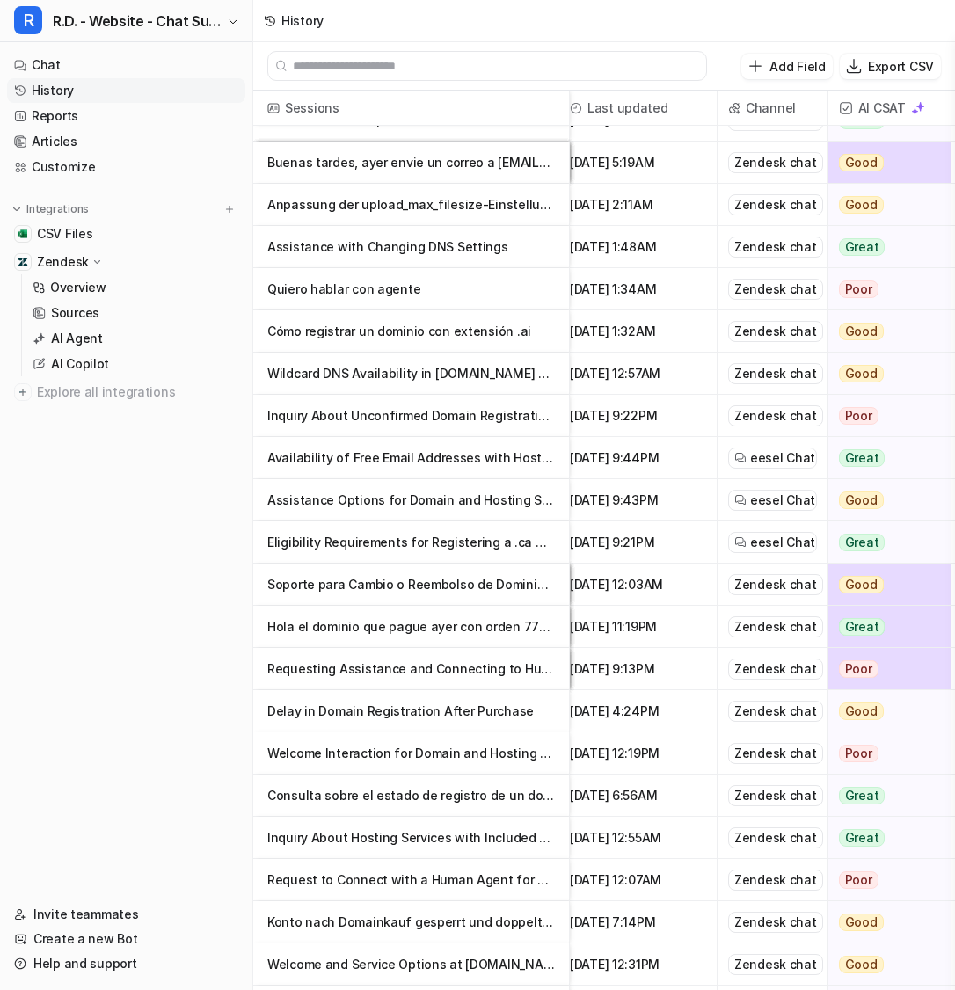
scroll to position [448, 17]
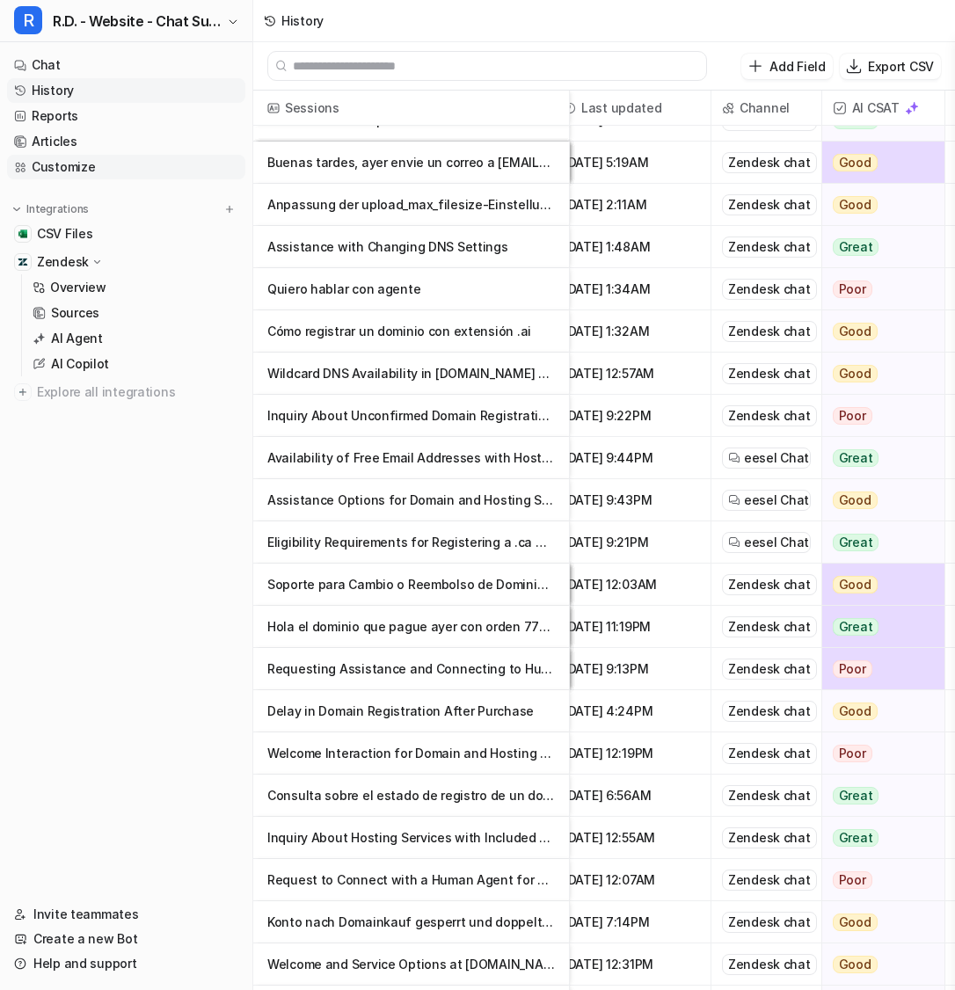
click at [139, 155] on link "Customize" at bounding box center [126, 167] width 238 height 25
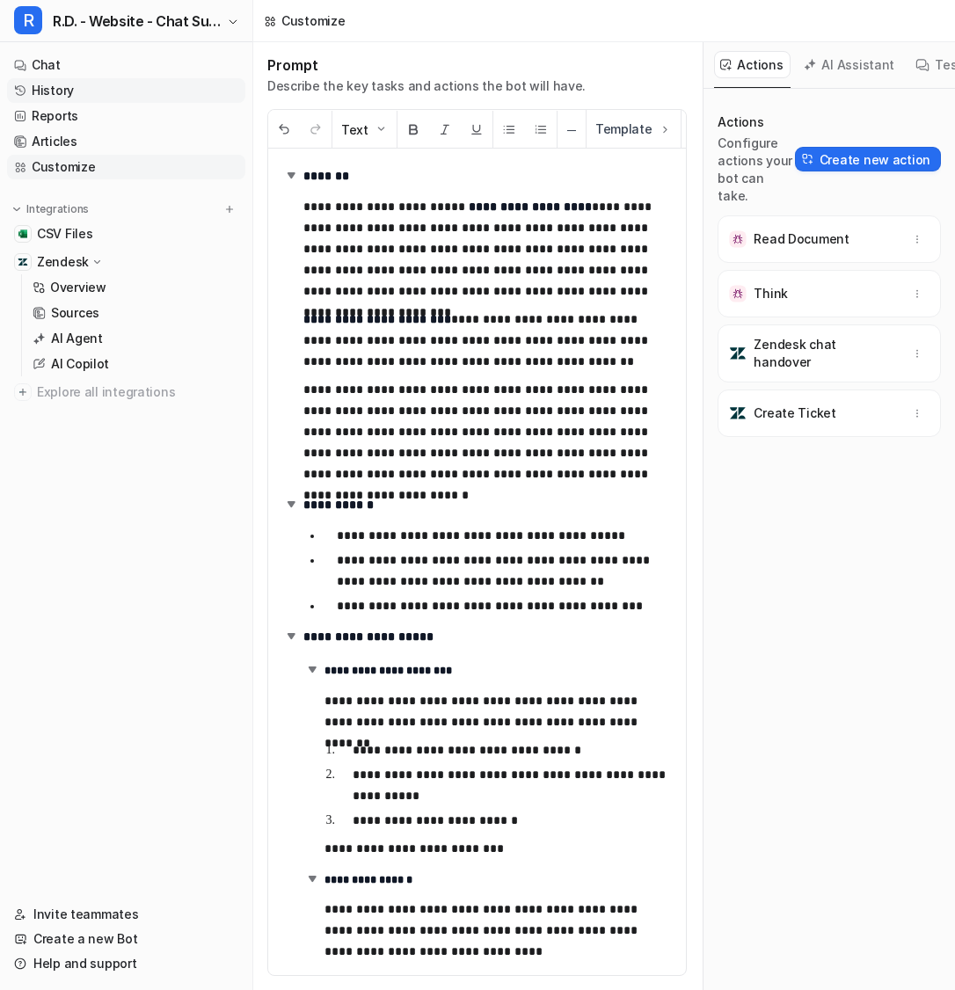
click at [112, 80] on link "History" at bounding box center [126, 90] width 238 height 25
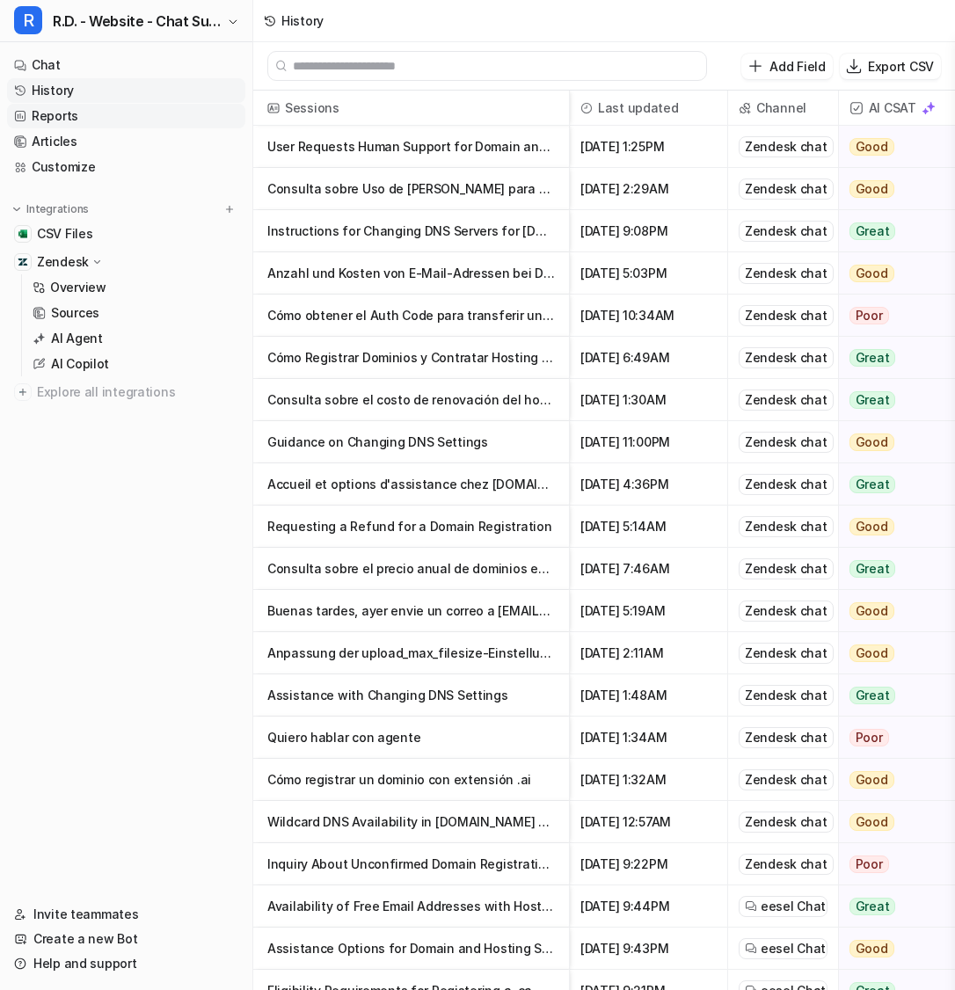
click at [93, 114] on link "Reports" at bounding box center [126, 116] width 238 height 25
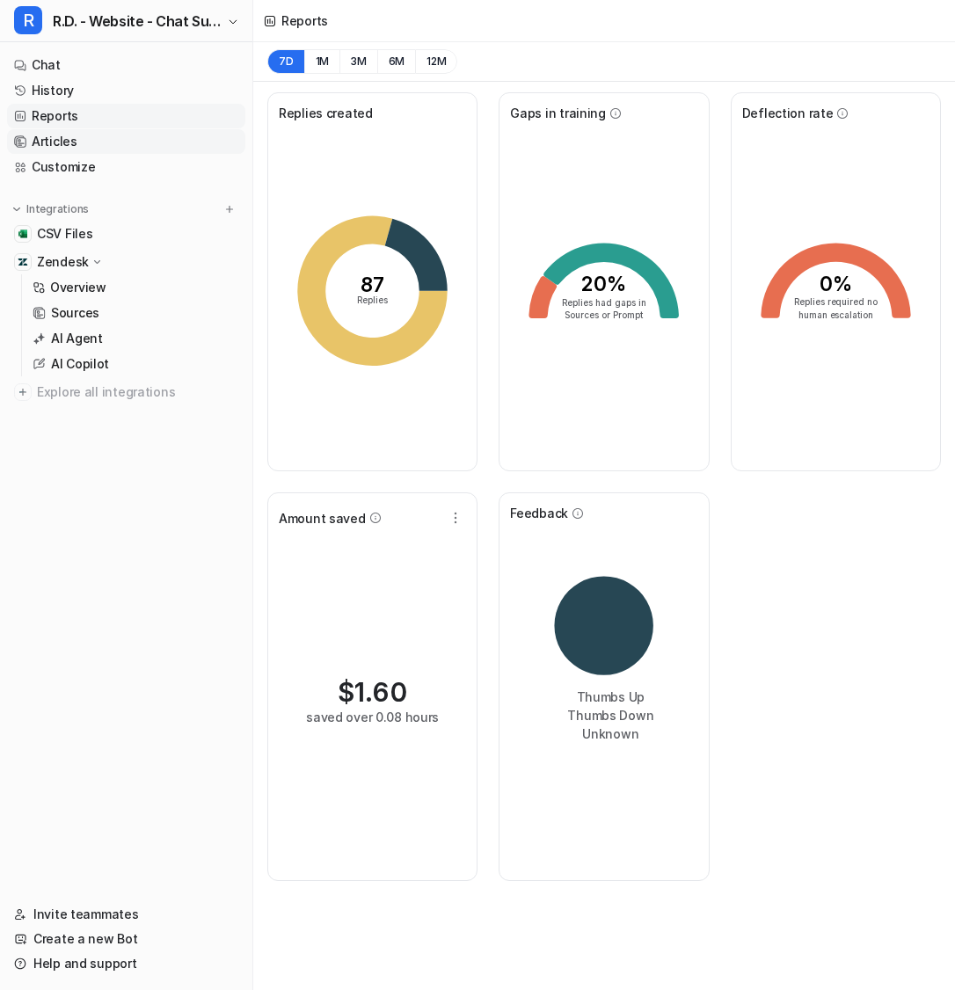
click at [86, 146] on link "Articles" at bounding box center [126, 141] width 238 height 25
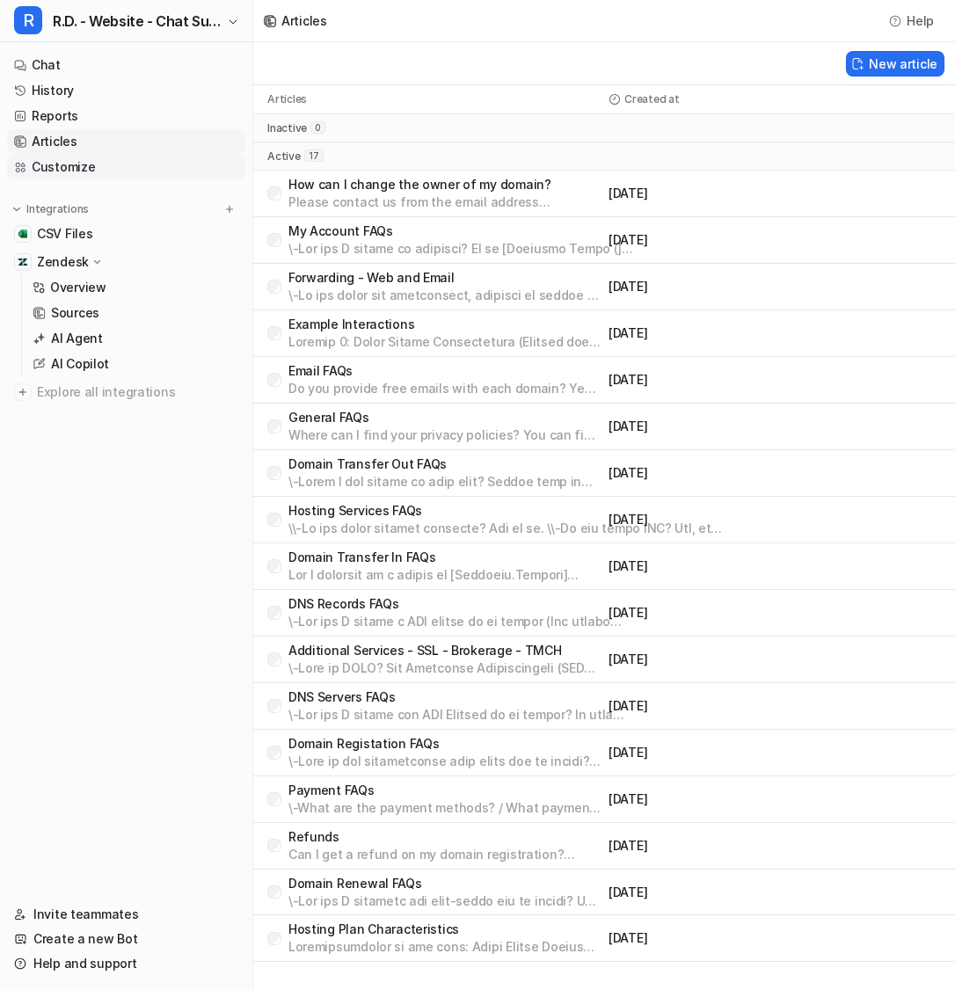
click at [95, 169] on link "Customize" at bounding box center [126, 167] width 238 height 25
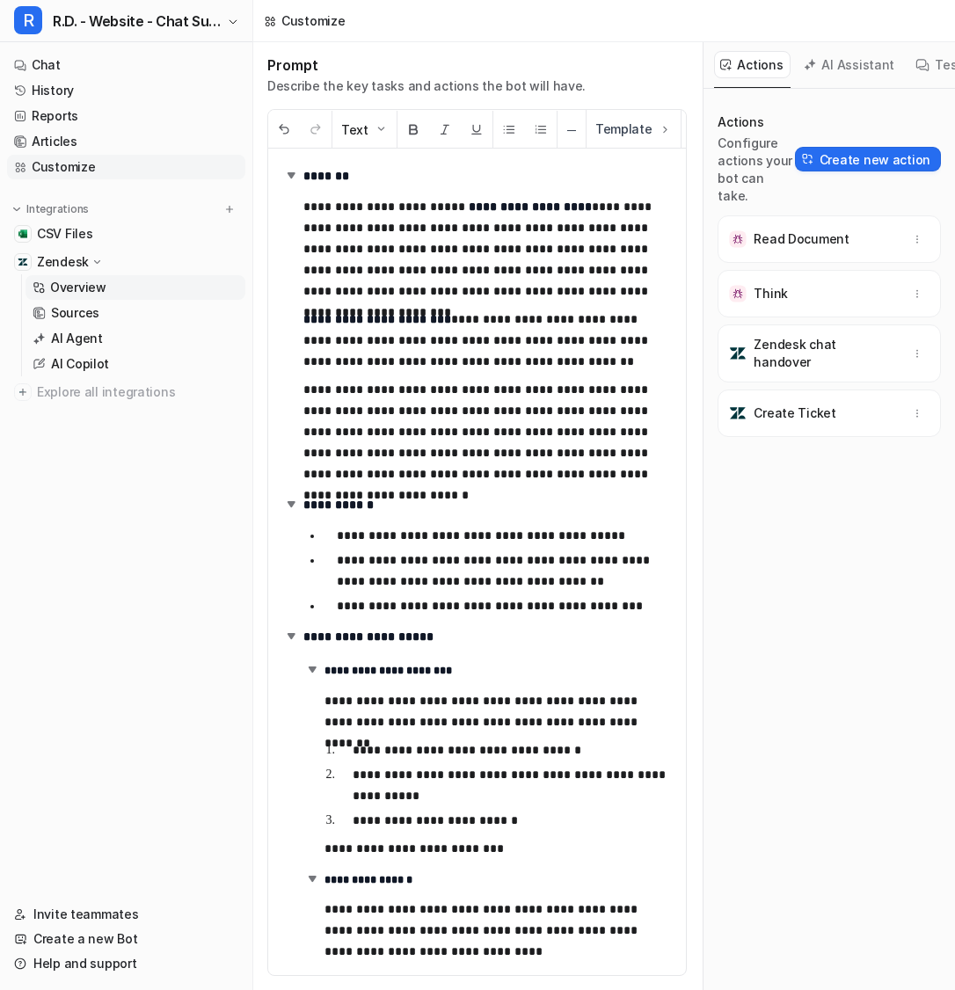
click at [105, 286] on link "Overview" at bounding box center [136, 287] width 220 height 25
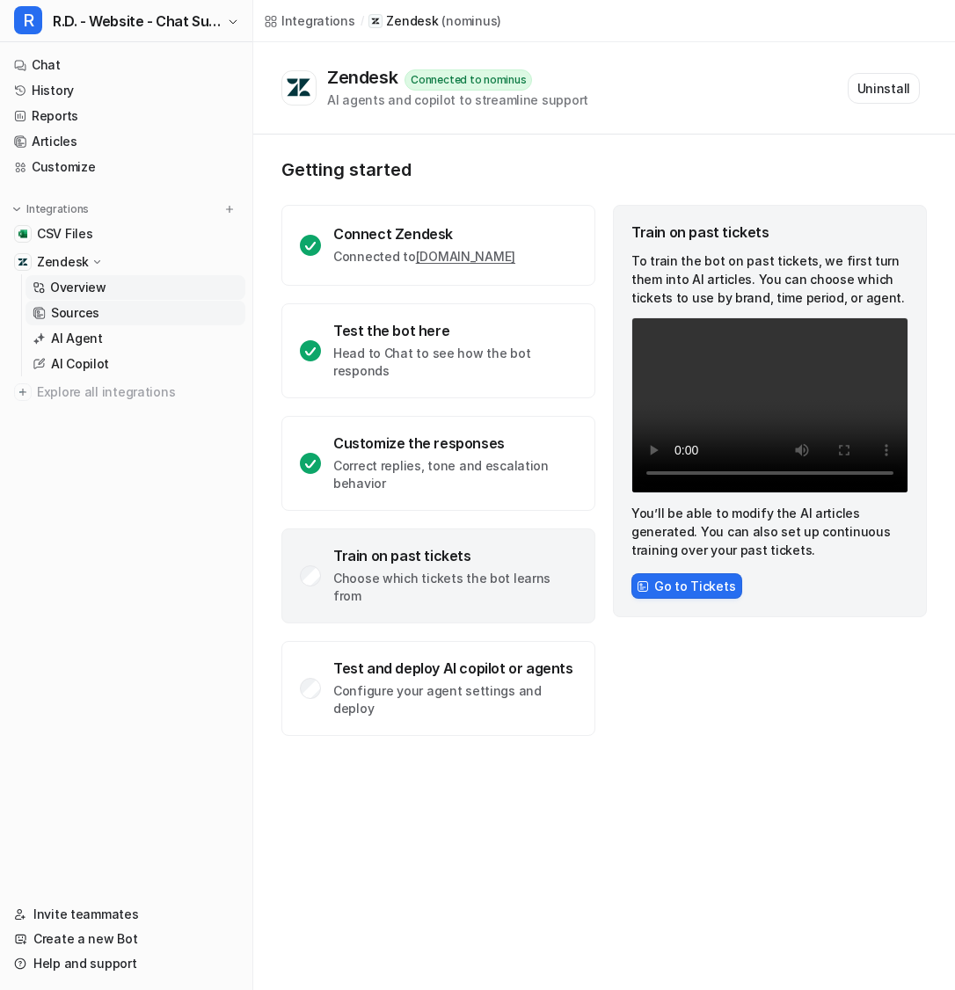
click at [103, 312] on link "Sources" at bounding box center [136, 313] width 220 height 25
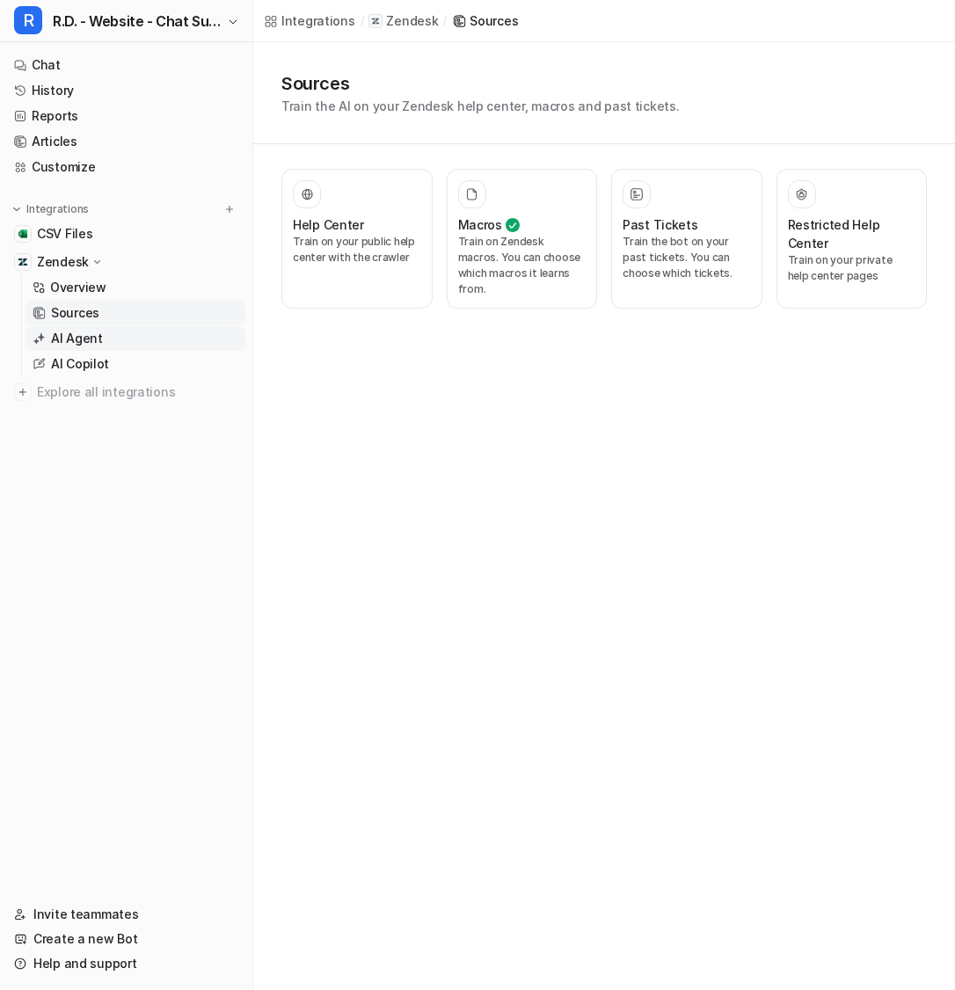
click at [138, 335] on link "AI Agent" at bounding box center [136, 338] width 220 height 25
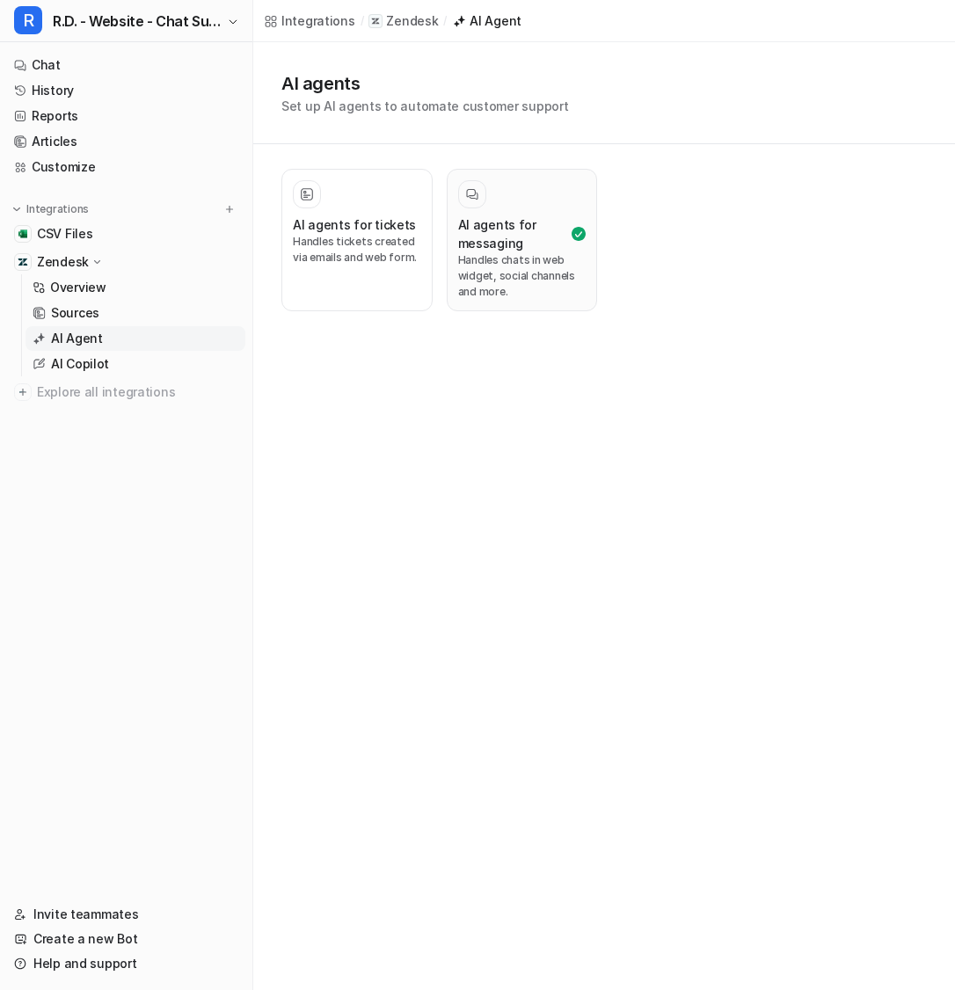
click at [485, 244] on h3 "AI agents for messaging" at bounding box center [513, 233] width 111 height 37
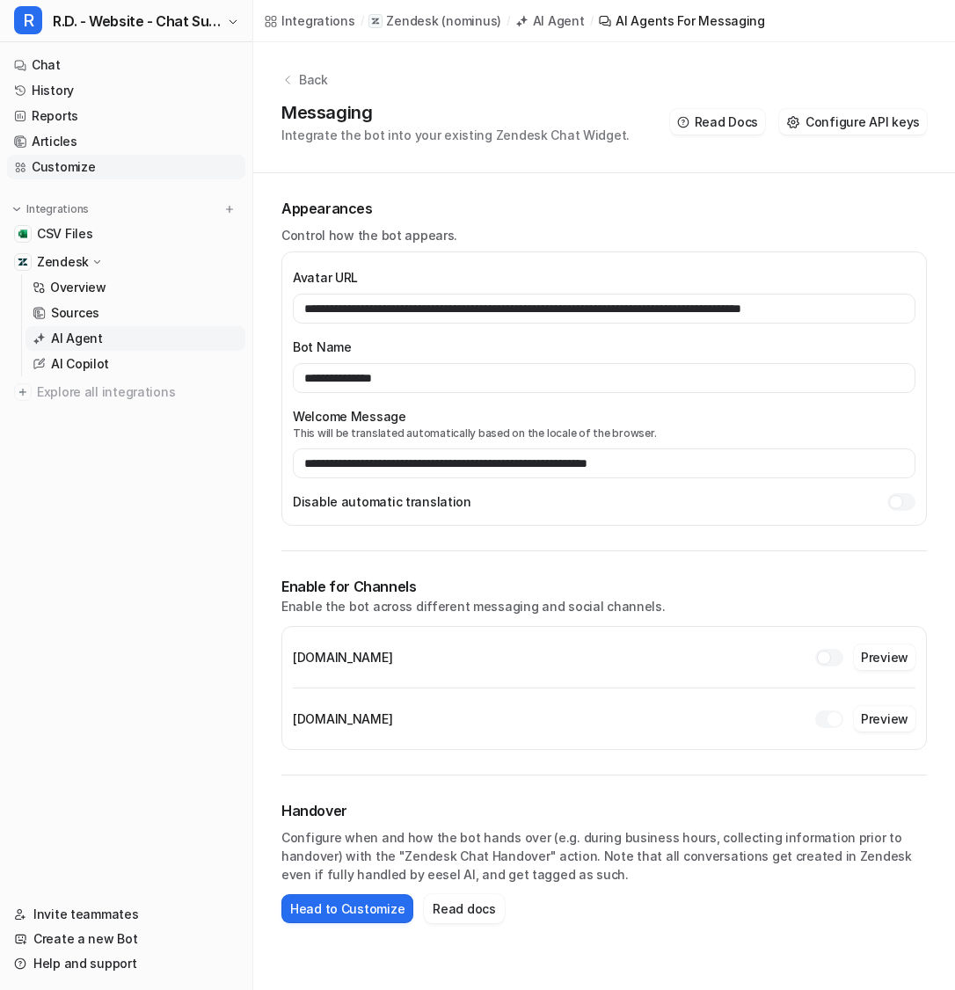
click at [135, 171] on link "Customize" at bounding box center [126, 167] width 238 height 25
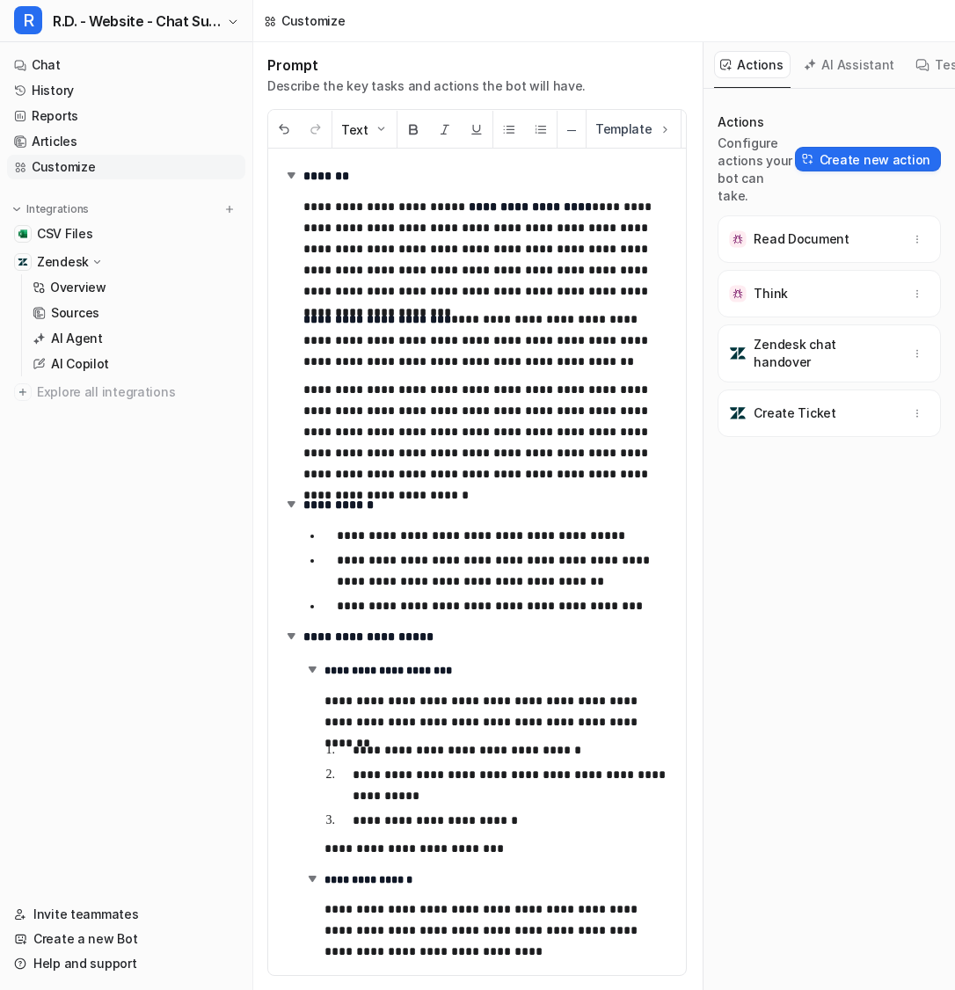
click at [519, 397] on p "**********" at bounding box center [487, 432] width 369 height 106
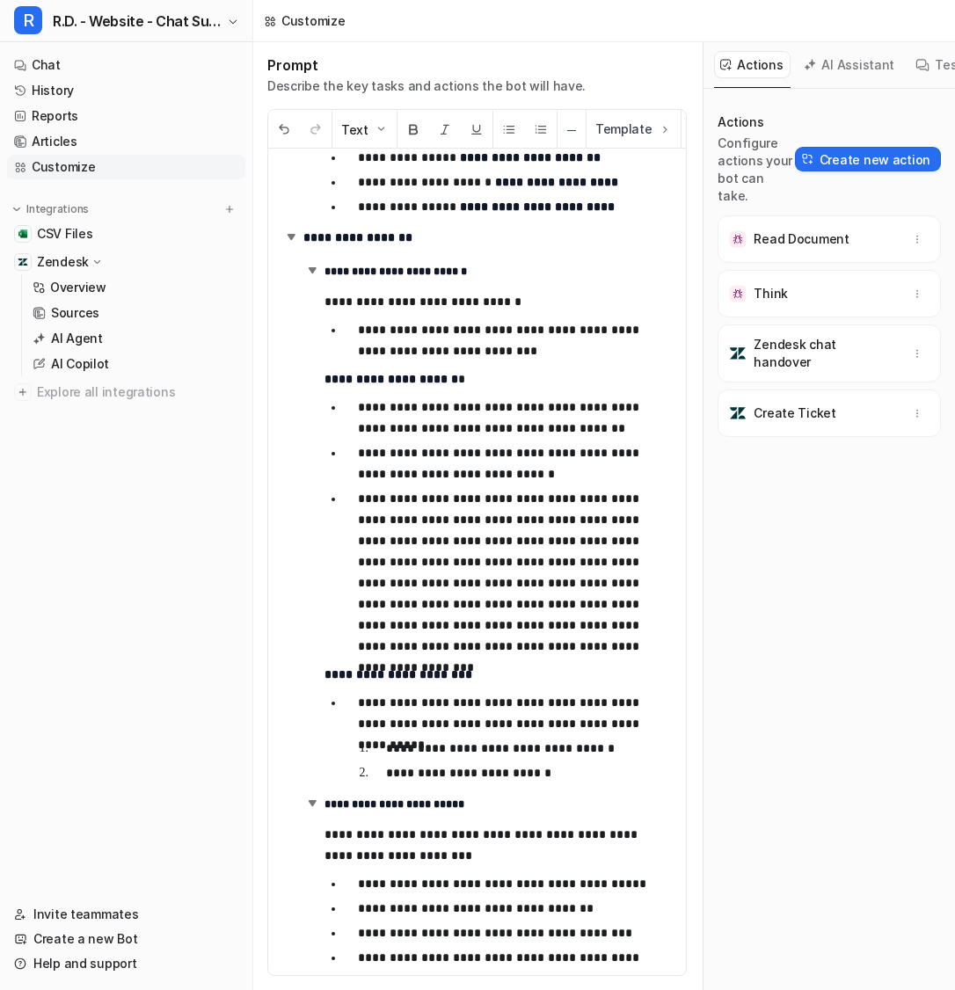
click at [856, 65] on button "AI Assistant" at bounding box center [850, 64] width 105 height 27
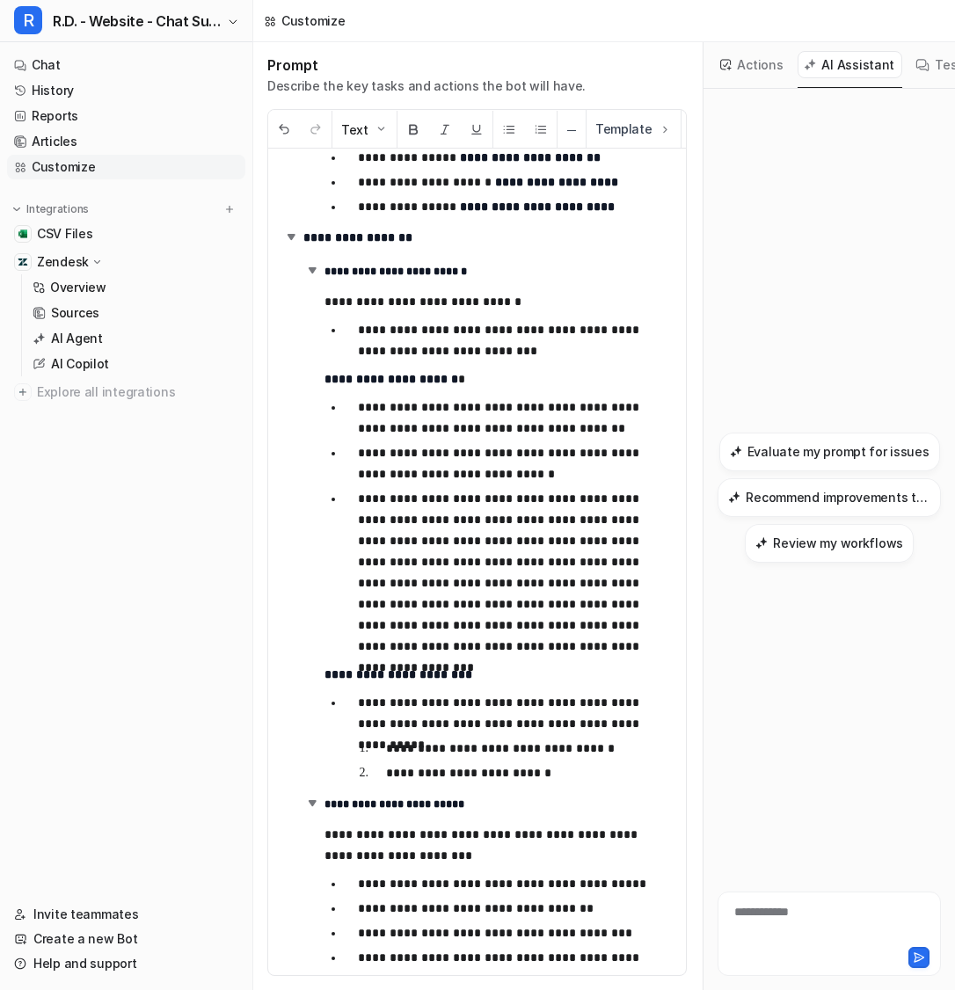
click at [750, 900] on div "**********" at bounding box center [829, 934] width 223 height 84
click at [755, 915] on div at bounding box center [829, 923] width 215 height 40
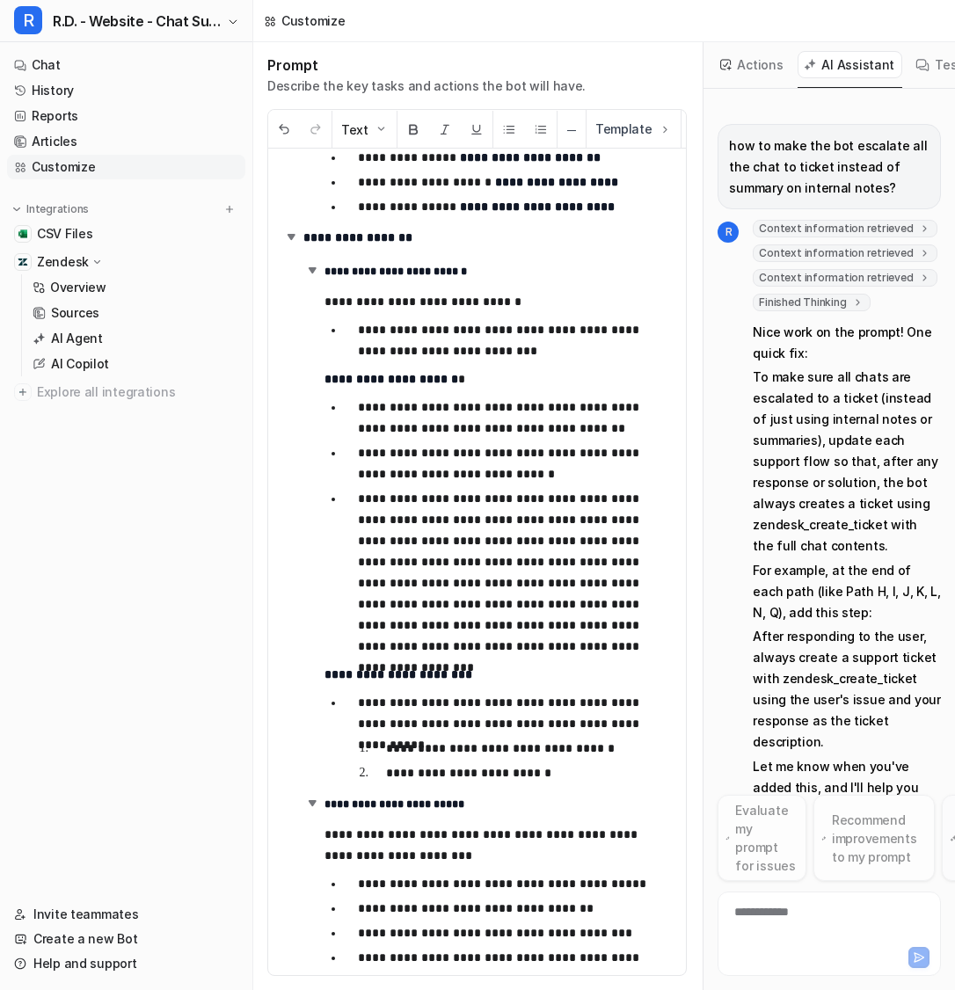
scroll to position [74, 0]
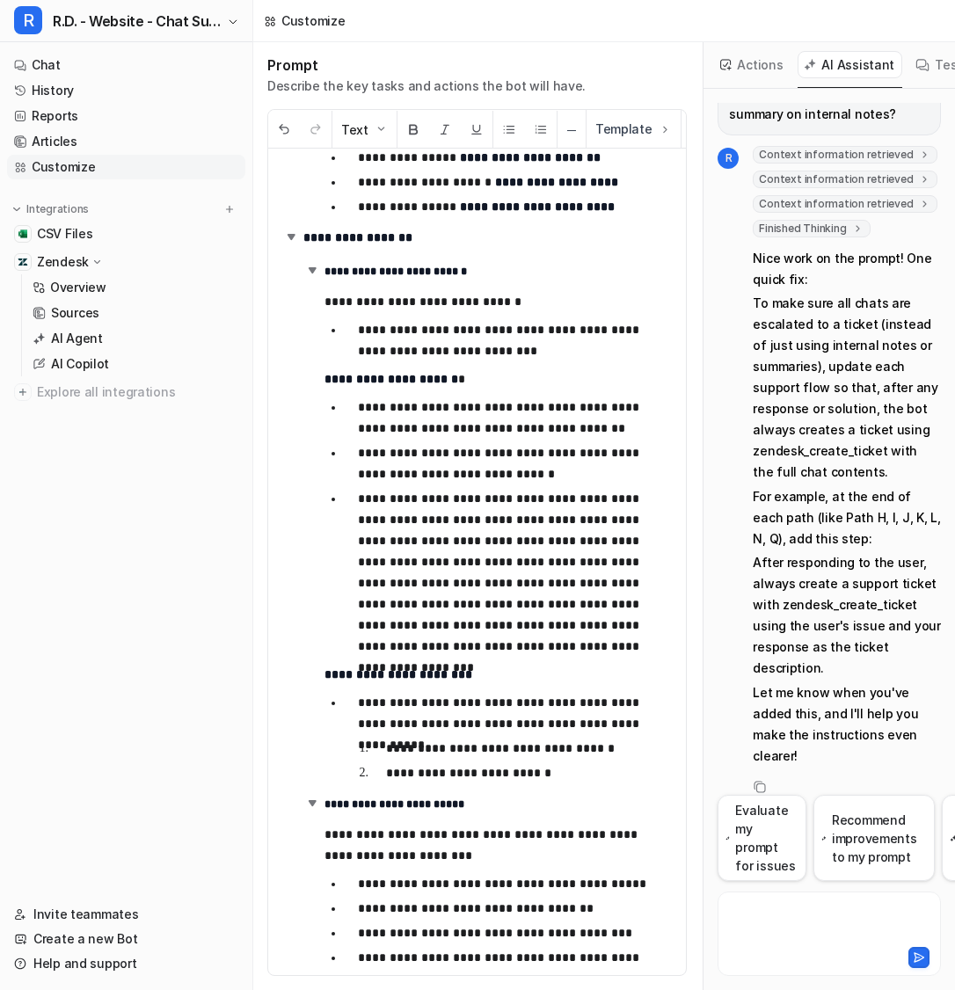
click at [822, 933] on div at bounding box center [829, 923] width 215 height 40
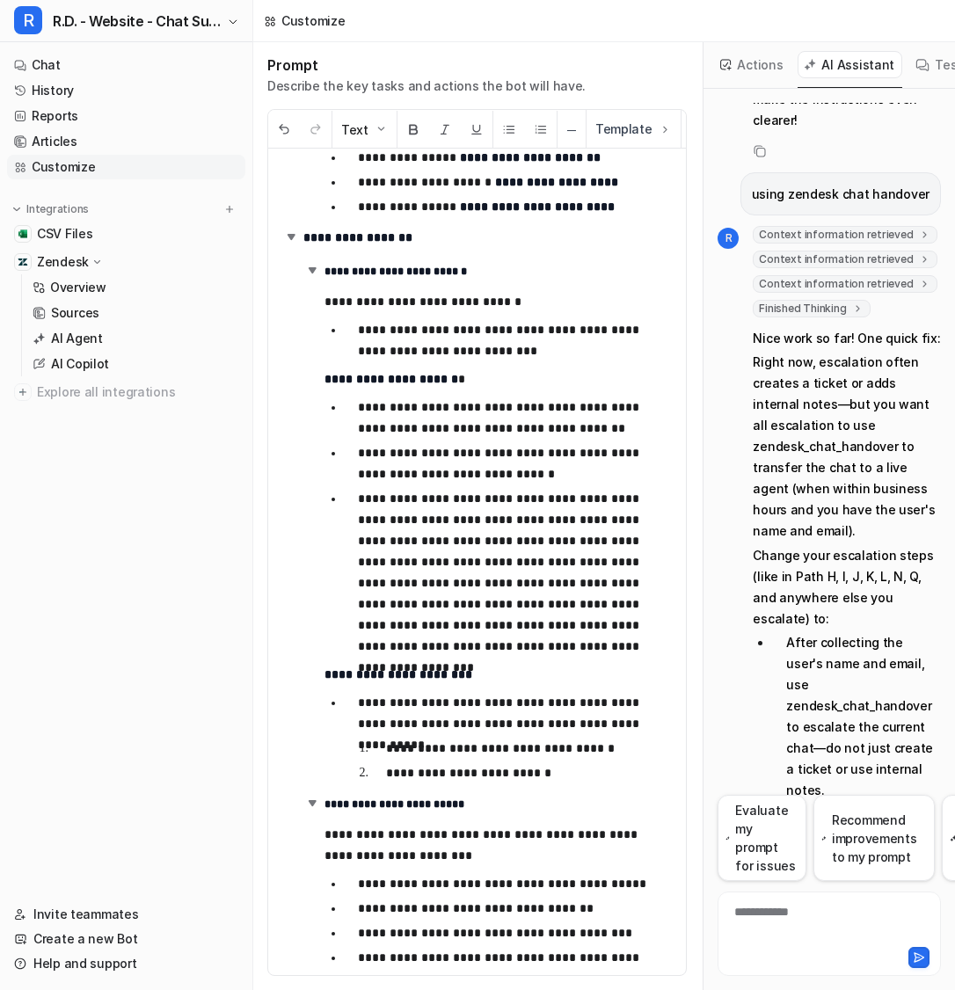
scroll to position [686, 0]
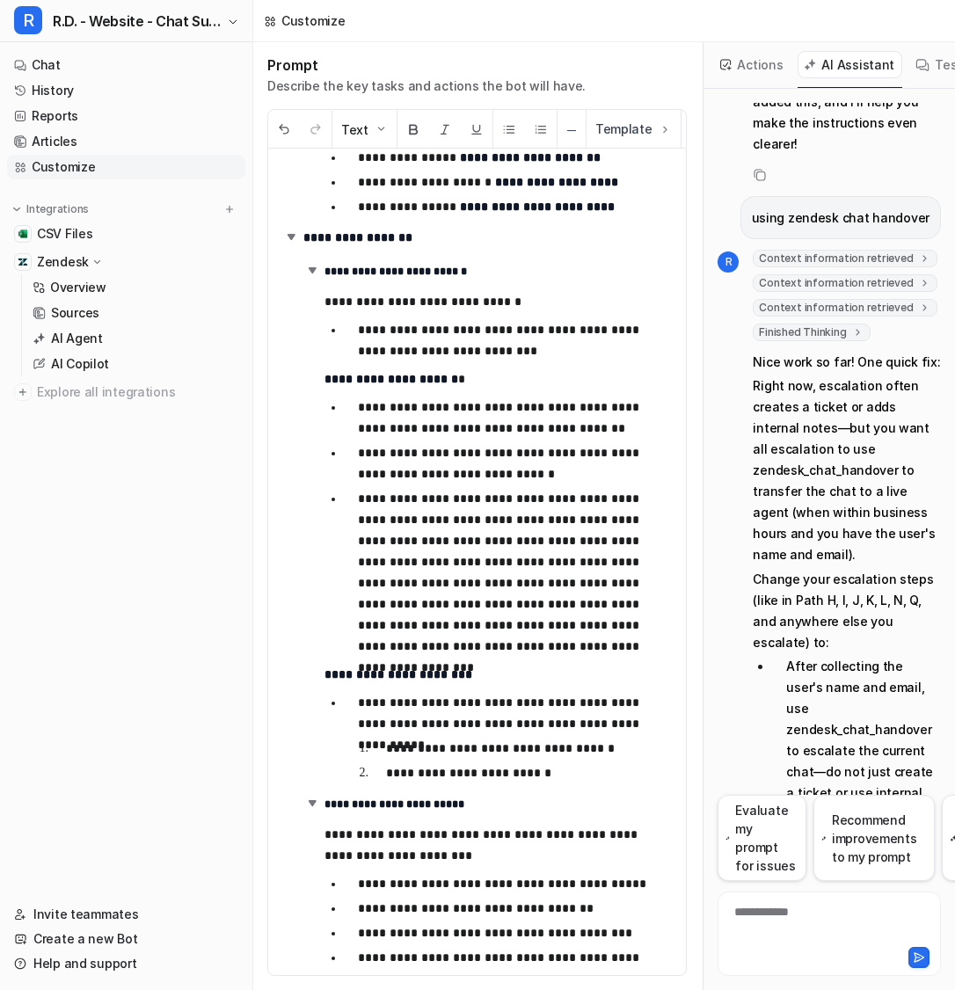
click at [773, 922] on div "**********" at bounding box center [829, 923] width 215 height 40
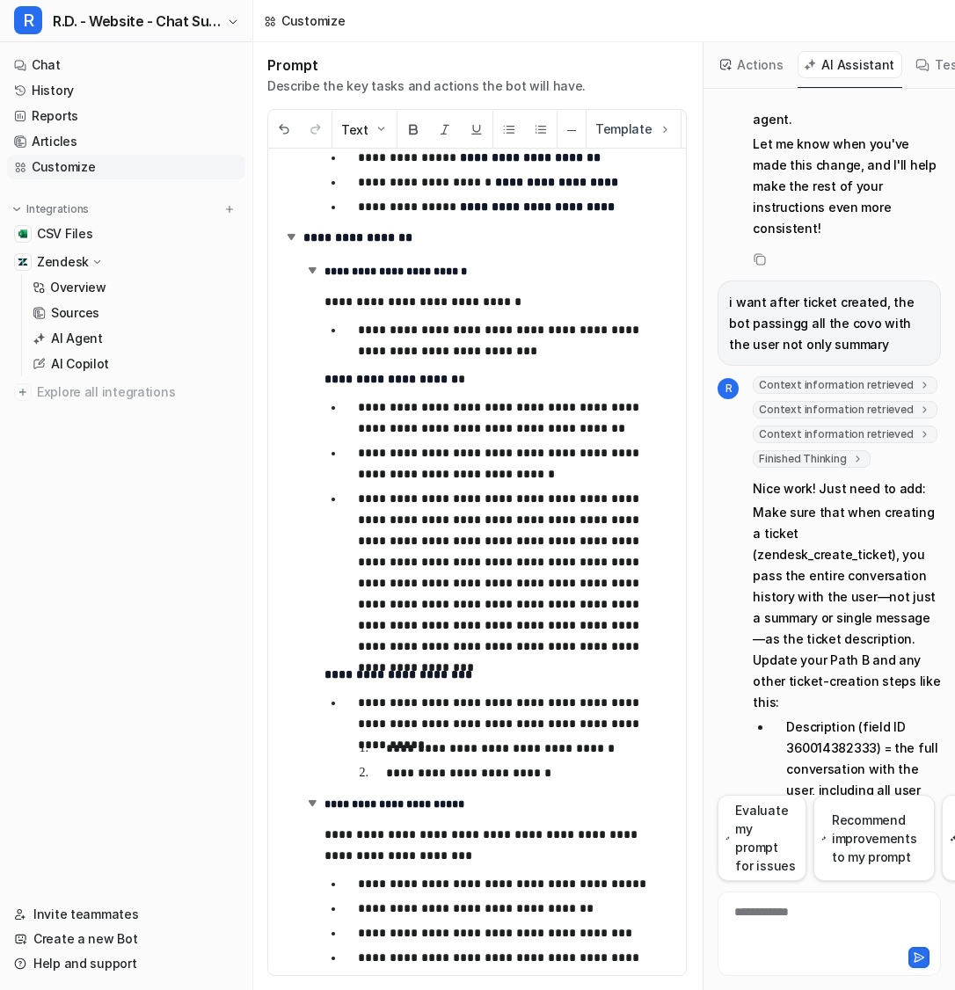
scroll to position [1614, 0]
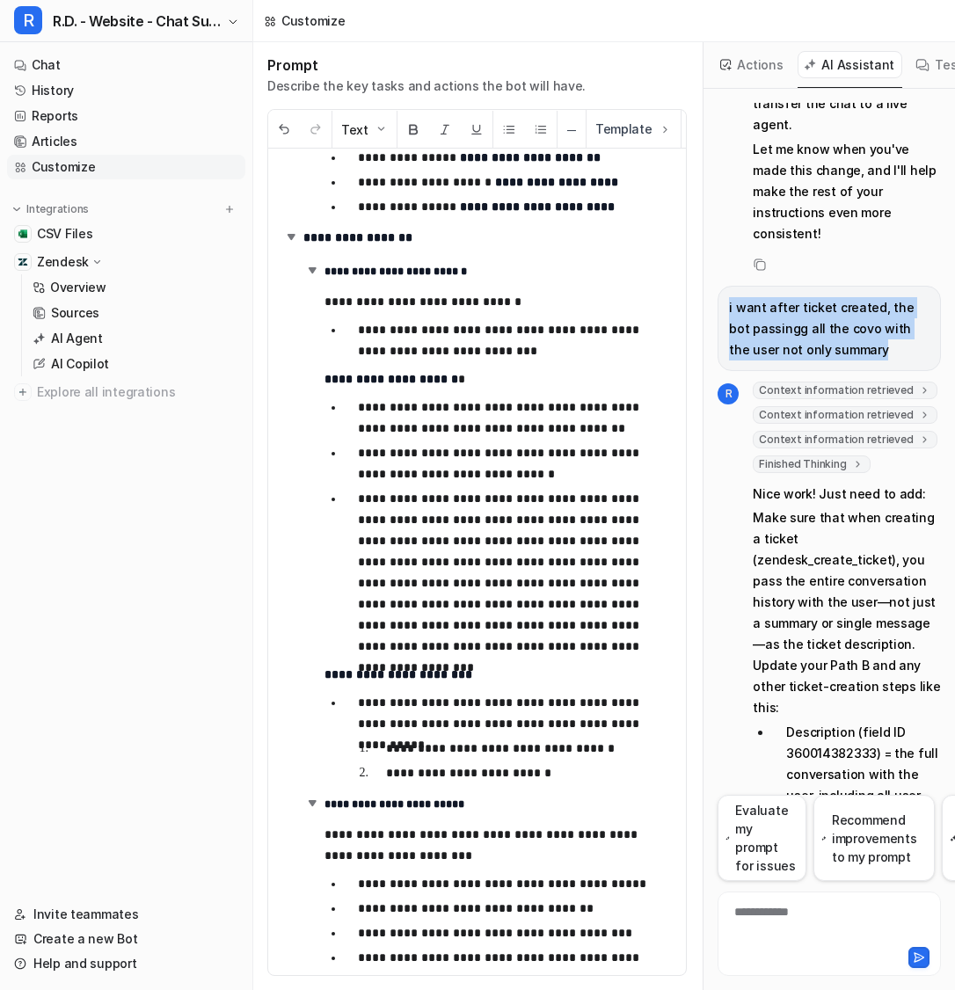
drag, startPoint x: 720, startPoint y: 178, endPoint x: 856, endPoint y: 219, distance: 141.6
click at [857, 286] on div "i want after ticket created, the bot passingg all the covo with the user not on…" at bounding box center [829, 328] width 223 height 85
copy p "i want after ticket created, the bot passingg all the covo with the user not on…"
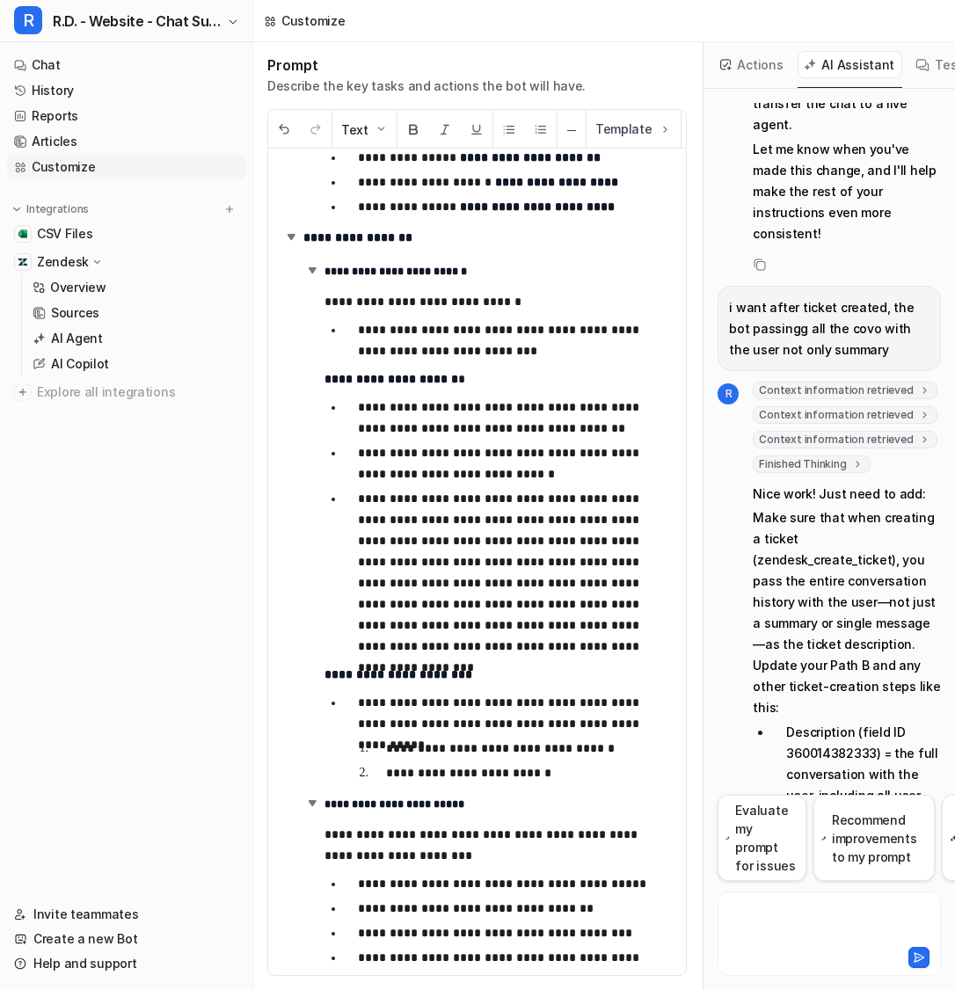
click at [828, 910] on div at bounding box center [829, 923] width 215 height 40
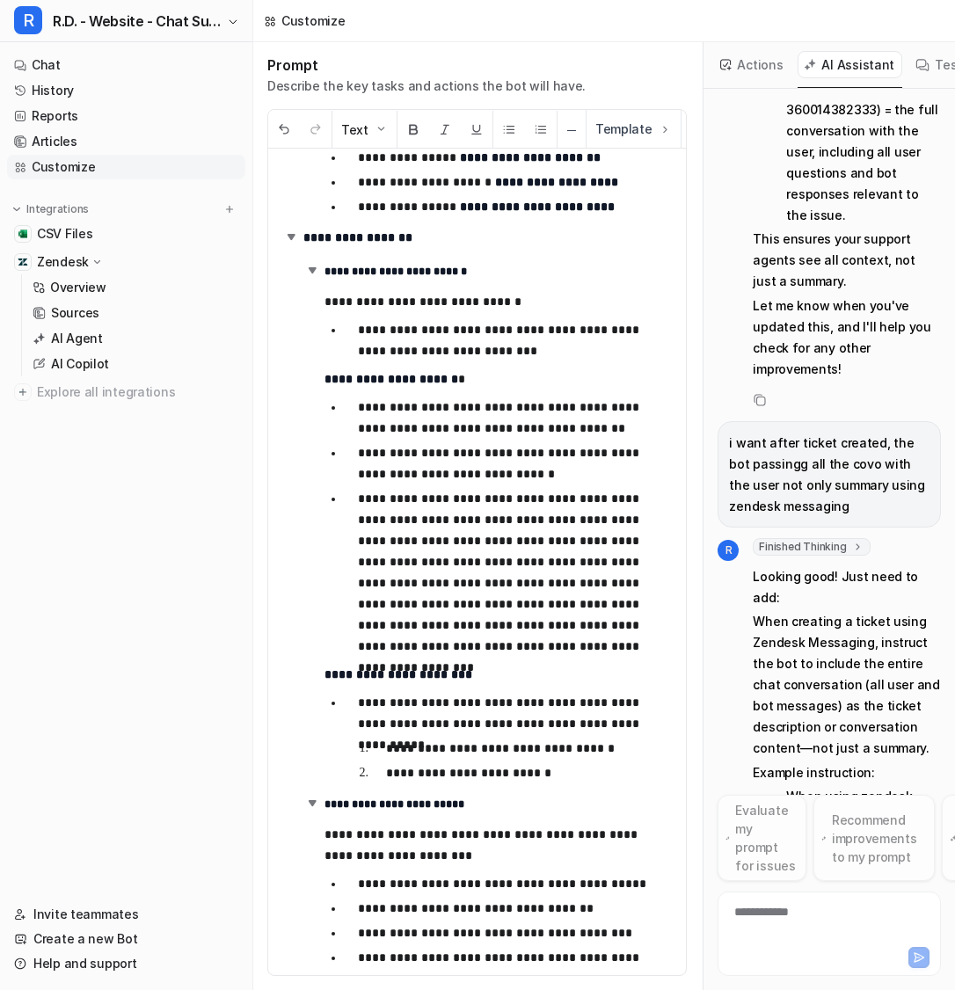
scroll to position [2300, 0]
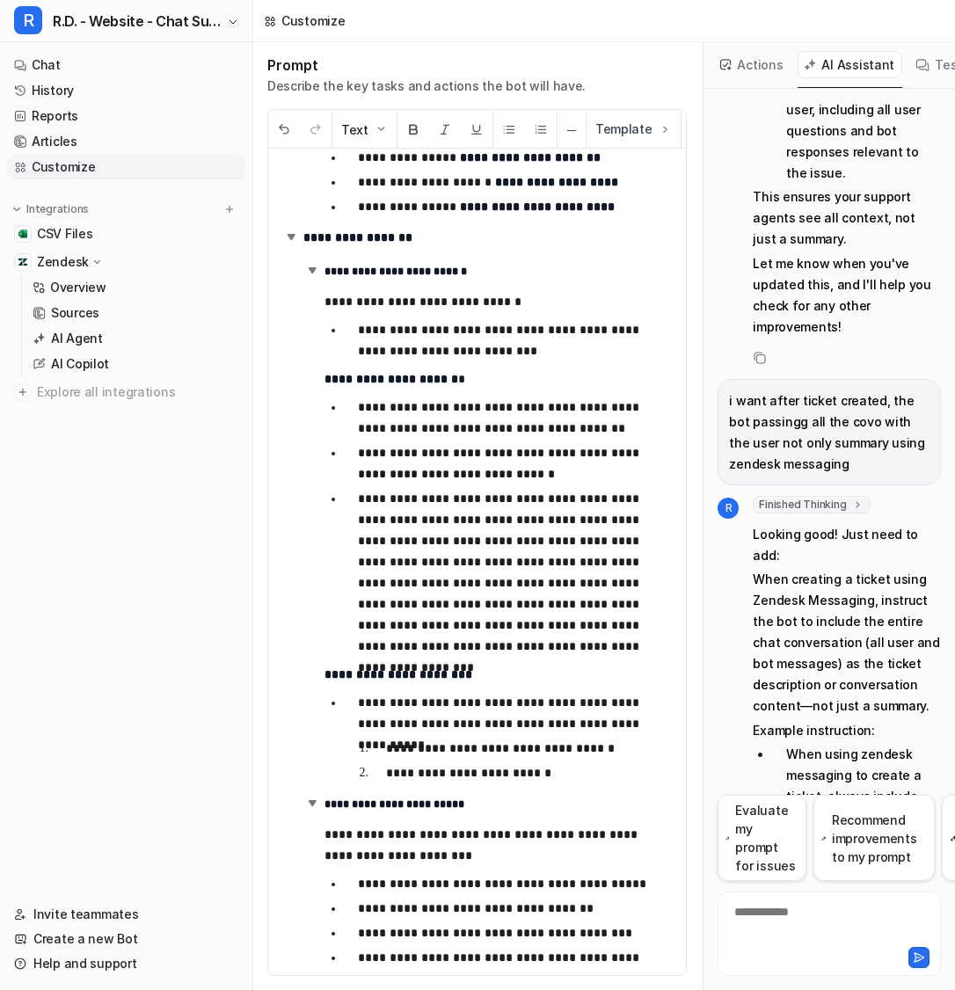
click at [526, 643] on p "**********" at bounding box center [515, 572] width 315 height 169
click at [405, 629] on p "**********" at bounding box center [515, 572] width 315 height 169
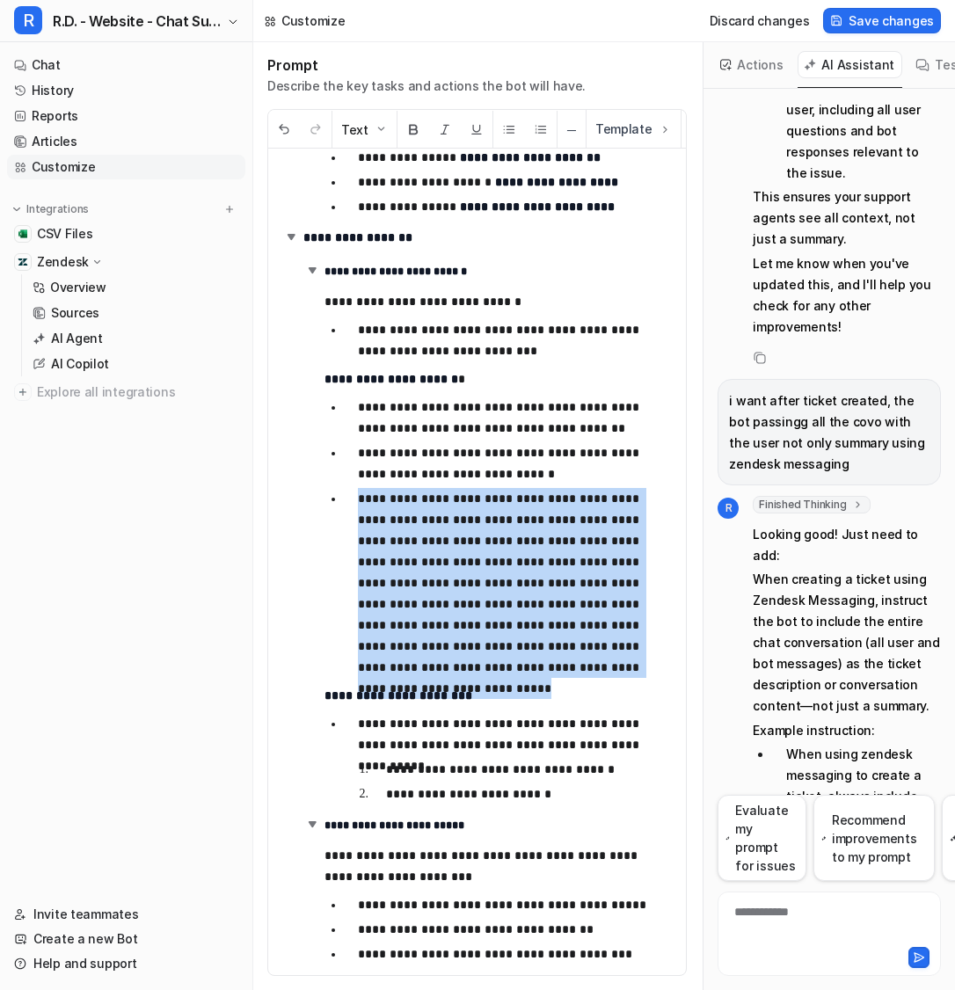
drag, startPoint x: 359, startPoint y: 497, endPoint x: 456, endPoint y: 665, distance: 194.3
click at [458, 667] on p "**********" at bounding box center [515, 583] width 315 height 190
copy p "**********"
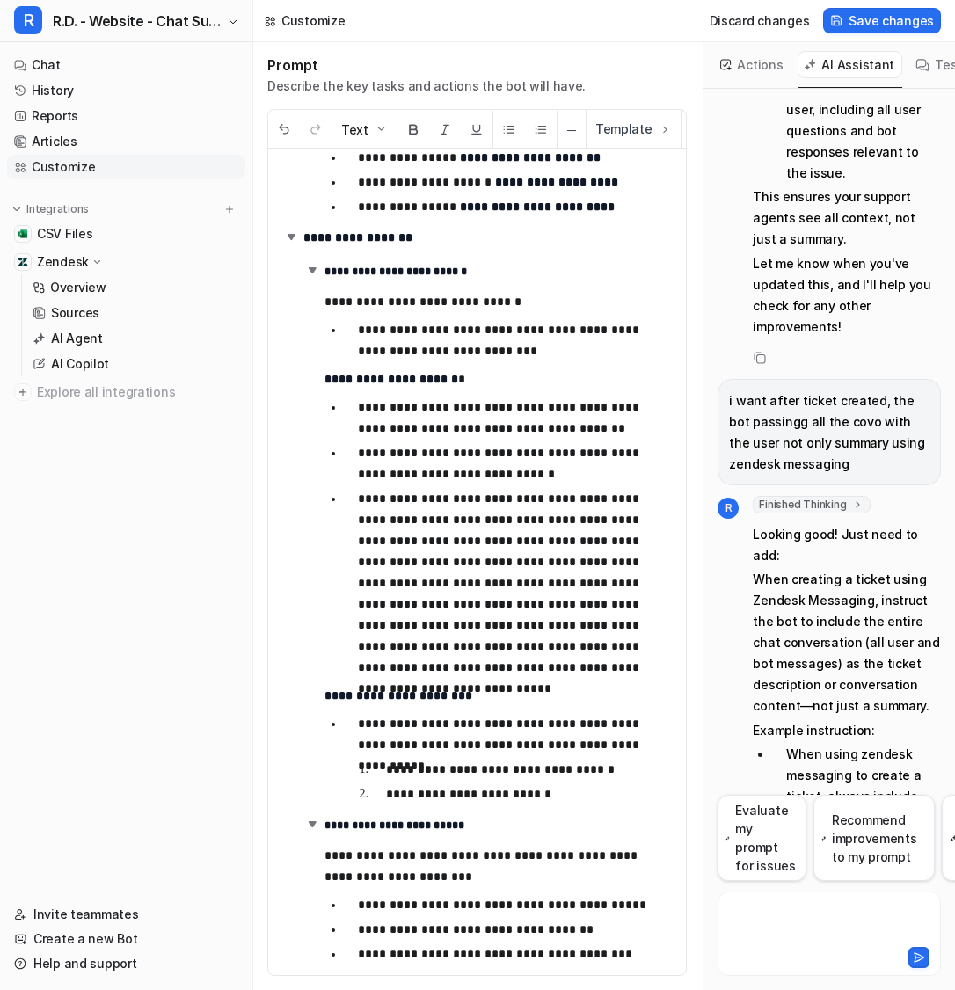
click at [791, 918] on div at bounding box center [829, 923] width 215 height 40
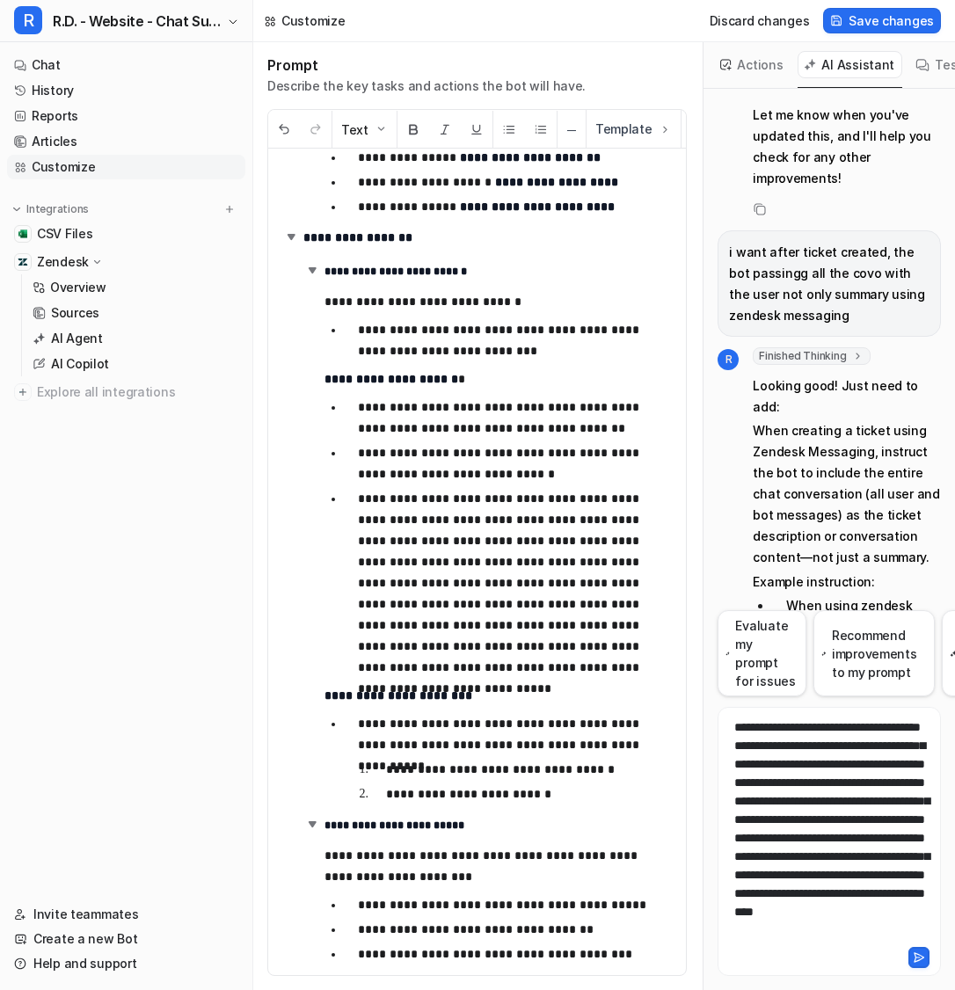
scroll to position [2453, 0]
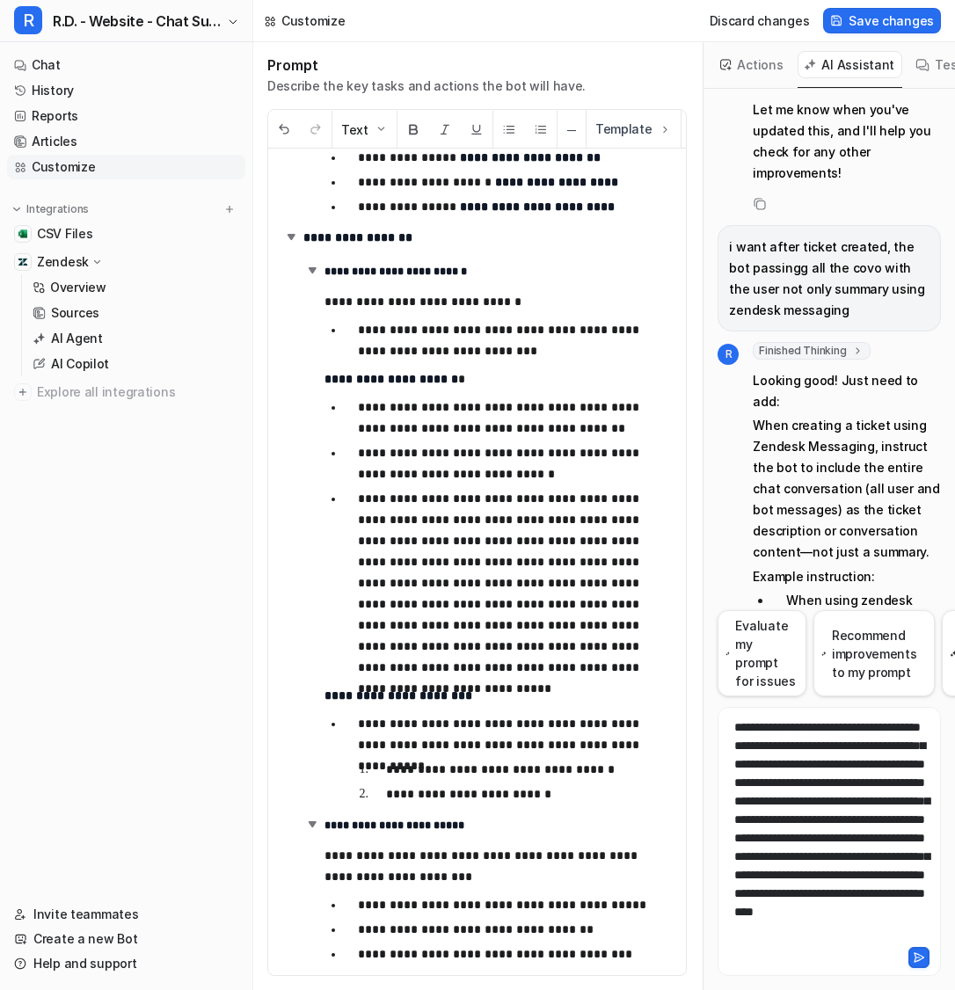
drag, startPoint x: 863, startPoint y: 472, endPoint x: 865, endPoint y: 518, distance: 45.8
click at [865, 590] on li "When using zendesk messaging to create a ticket, always include the full conver…" at bounding box center [856, 674] width 169 height 169
click at [917, 956] on icon at bounding box center [919, 957] width 12 height 12
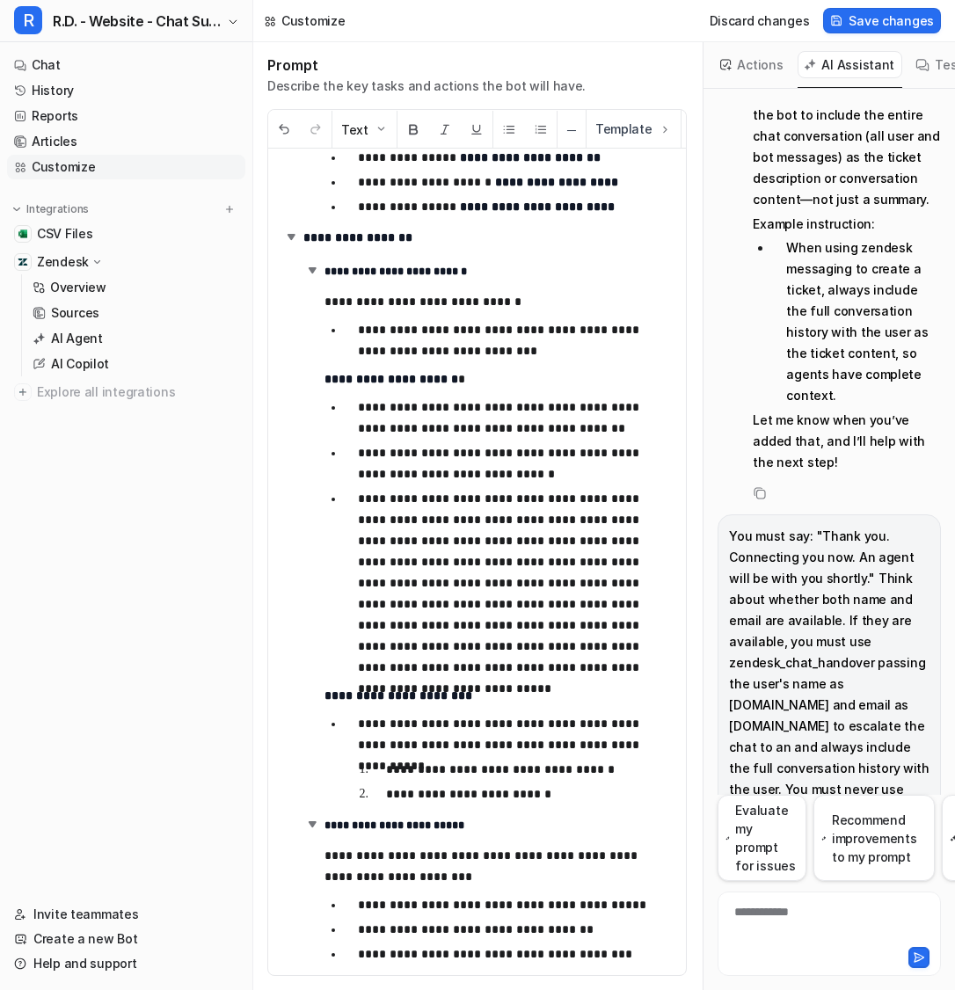
scroll to position [2804, 0]
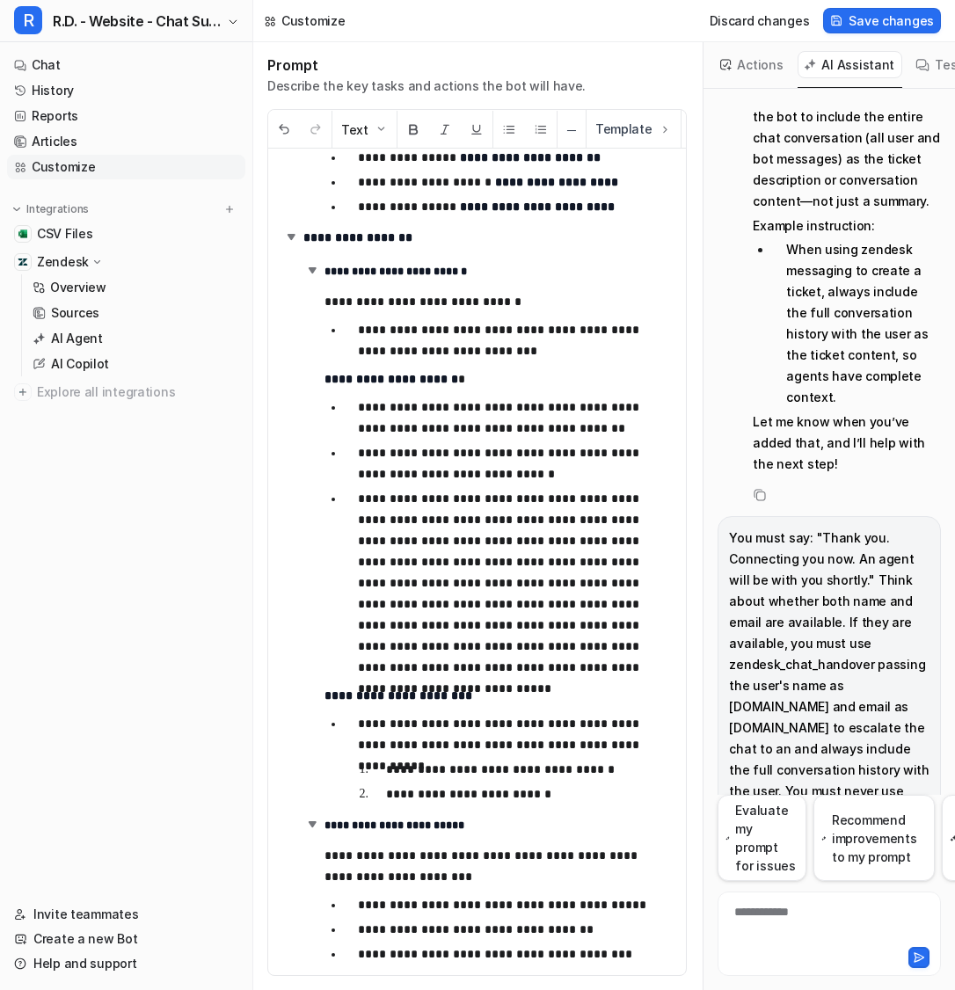
drag, startPoint x: 729, startPoint y: 301, endPoint x: 790, endPoint y: 595, distance: 300.8
click at [790, 595] on p "You must say: "Thank you. Connecting you now. An agent will be with you shortly…" at bounding box center [829, 686] width 200 height 317
drag, startPoint x: 805, startPoint y: 596, endPoint x: 740, endPoint y: 376, distance: 229.3
click at [740, 528] on p "You must say: "Thank you. Connecting you now. An agent will be with you shortly…" at bounding box center [829, 686] width 200 height 317
click at [465, 523] on p "**********" at bounding box center [515, 583] width 315 height 190
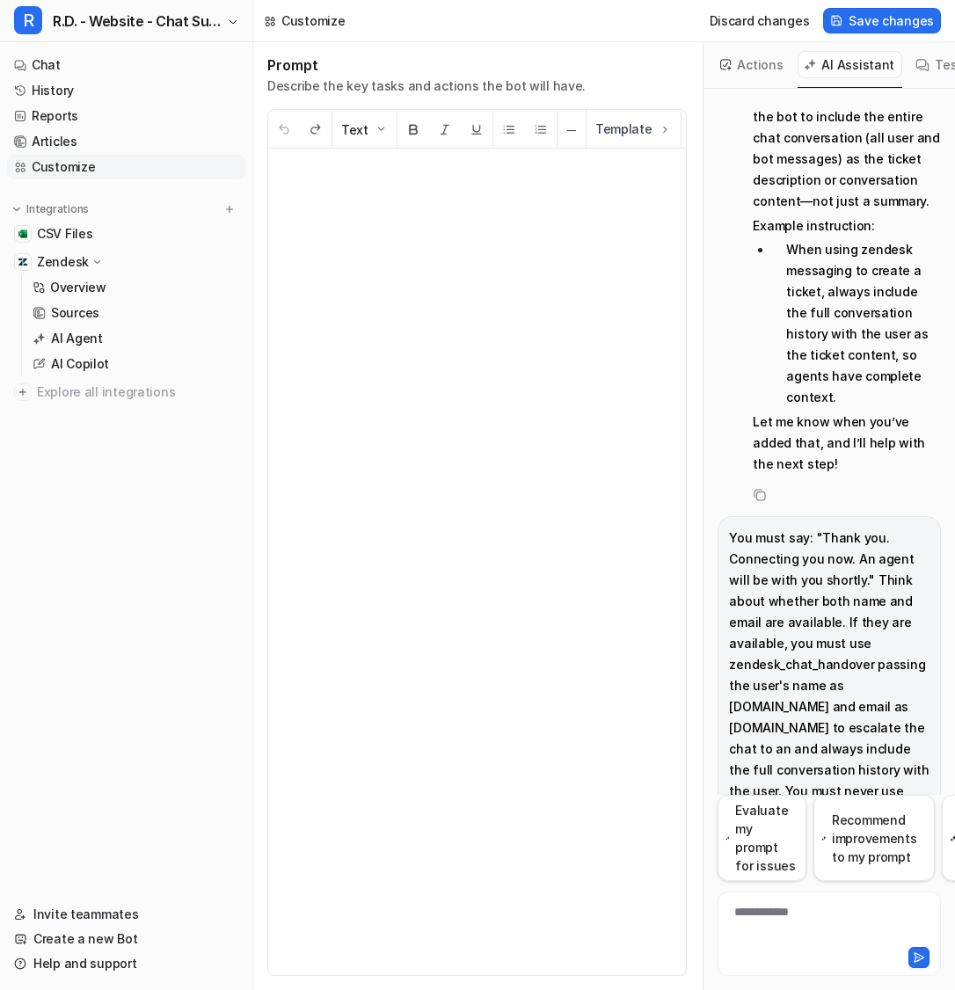
scroll to position [0, 0]
click at [309, 135] on button at bounding box center [316, 130] width 32 height 38
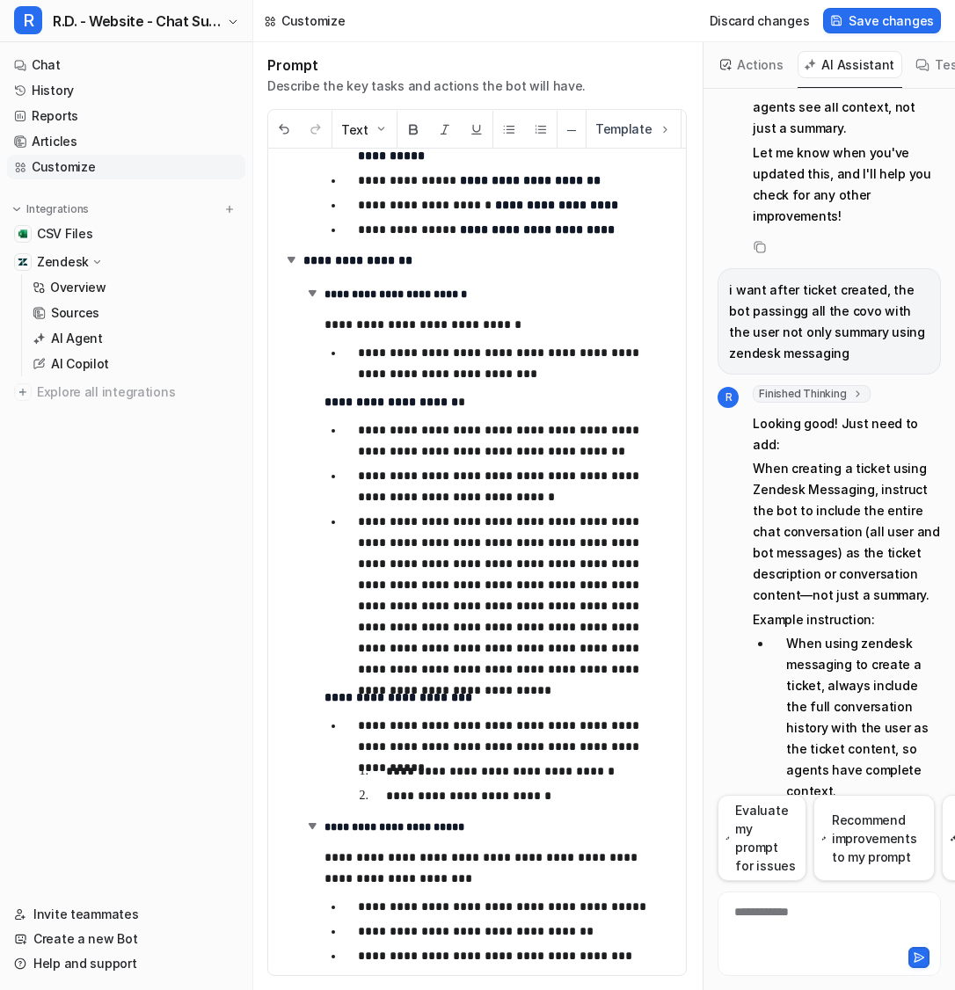
scroll to position [2422, 0]
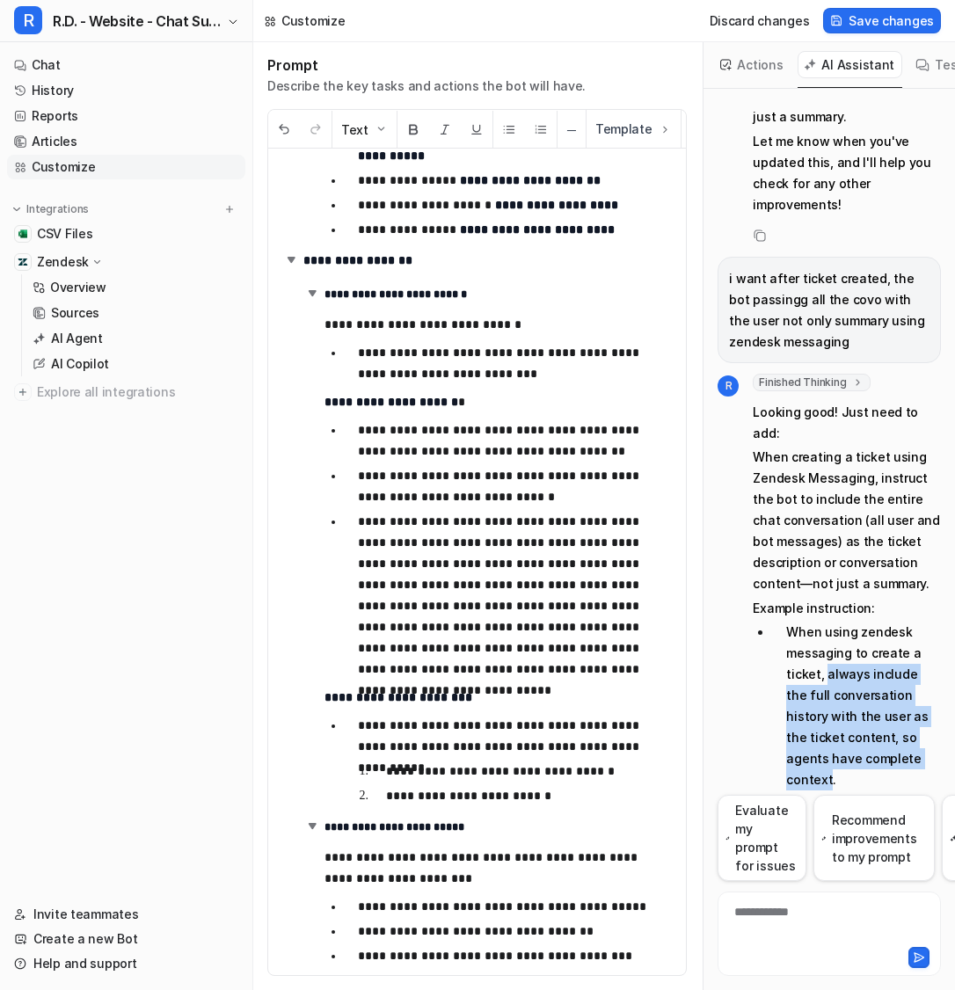
drag, startPoint x: 826, startPoint y: 460, endPoint x: 885, endPoint y: 545, distance: 103.7
click at [885, 622] on li "When using zendesk messaging to create a ticket, always include the full conver…" at bounding box center [856, 706] width 169 height 169
copy li "always include the full conversation history with the user as the ticket conten…"
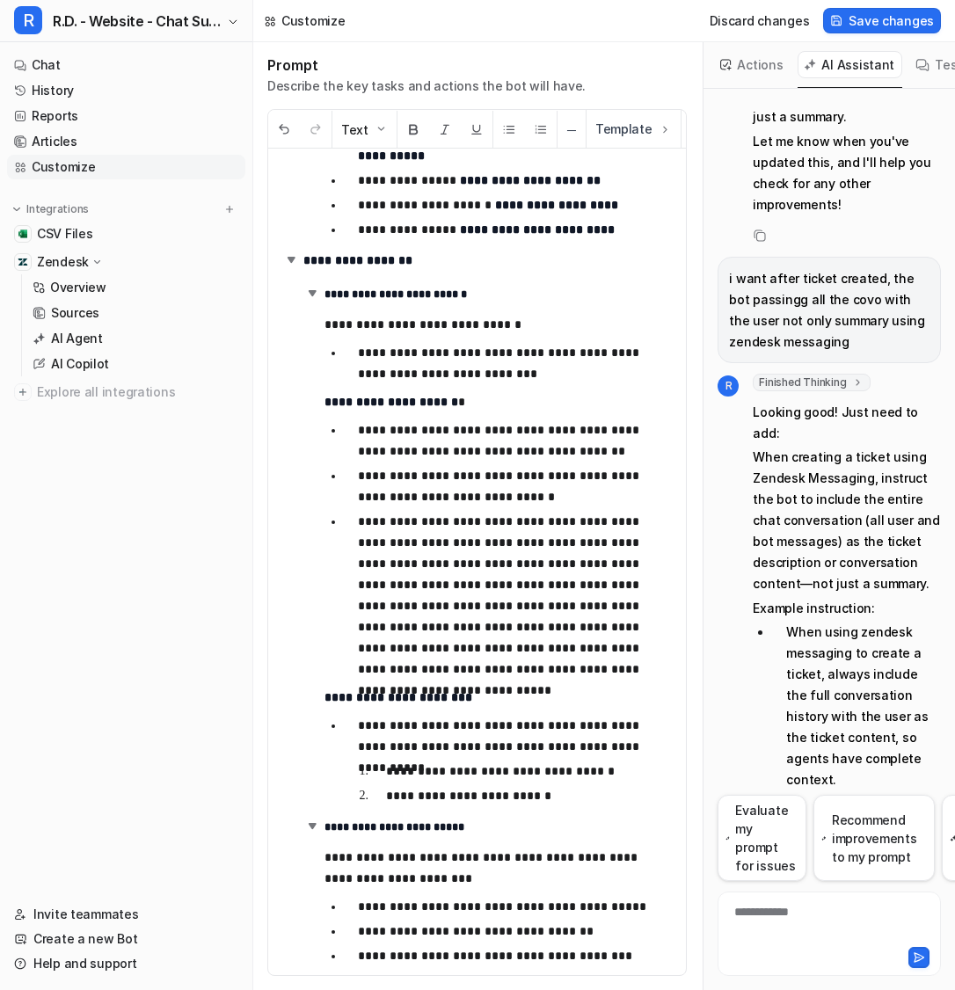
click at [528, 595] on p "**********" at bounding box center [515, 595] width 315 height 169
click at [573, 592] on p "**********" at bounding box center [515, 595] width 315 height 169
click at [578, 615] on p "**********" at bounding box center [515, 595] width 315 height 169
click at [489, 615] on p "**********" at bounding box center [515, 595] width 315 height 169
click at [492, 653] on p "**********" at bounding box center [515, 595] width 315 height 169
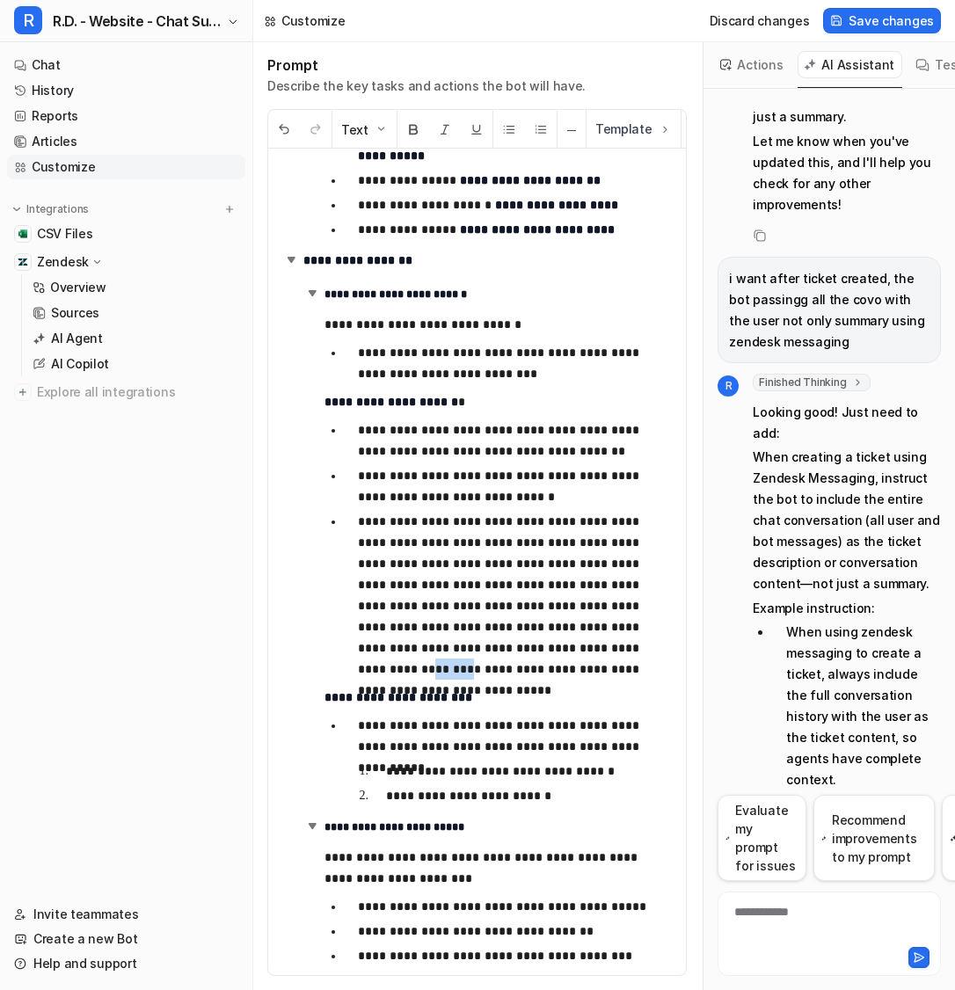
drag, startPoint x: 472, startPoint y: 654, endPoint x: 436, endPoint y: 652, distance: 36.1
click at [436, 652] on p "**********" at bounding box center [515, 595] width 315 height 169
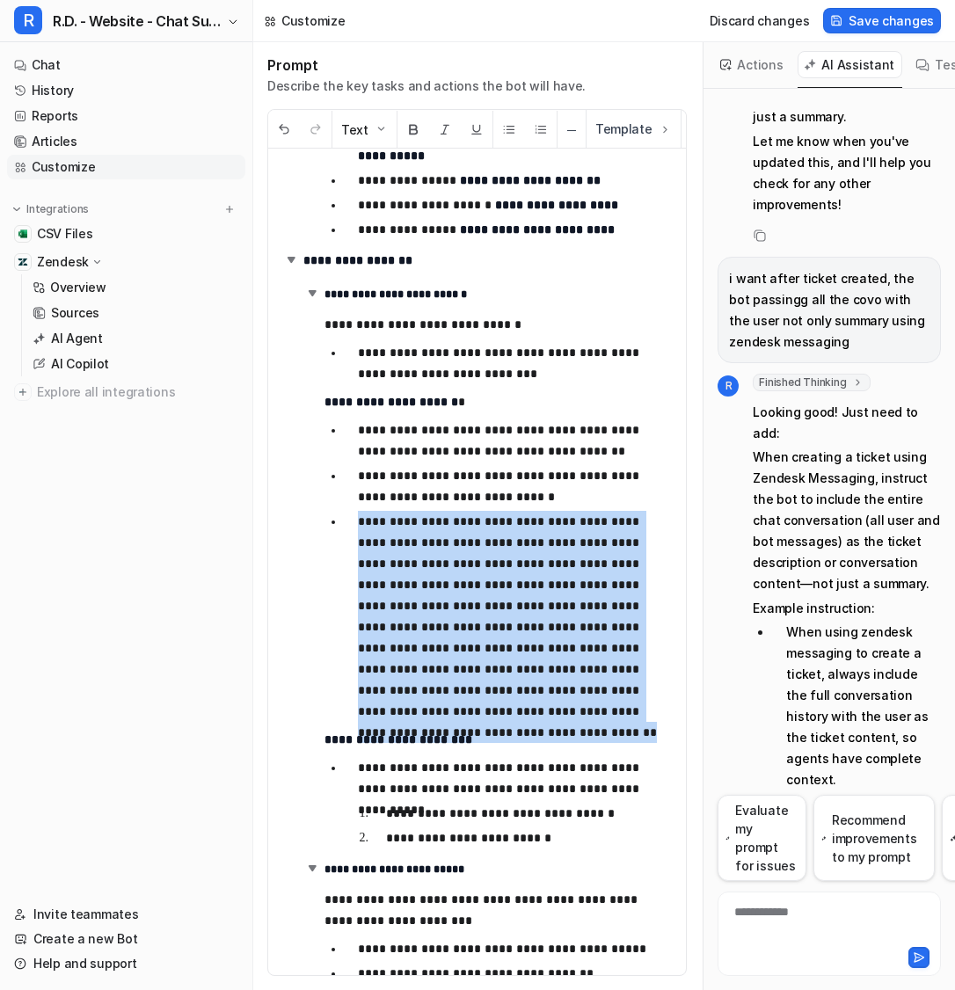
drag, startPoint x: 590, startPoint y: 709, endPoint x: 352, endPoint y: 531, distance: 297.2
click at [351, 531] on li "**********" at bounding box center [508, 616] width 329 height 211
copy p "**********"
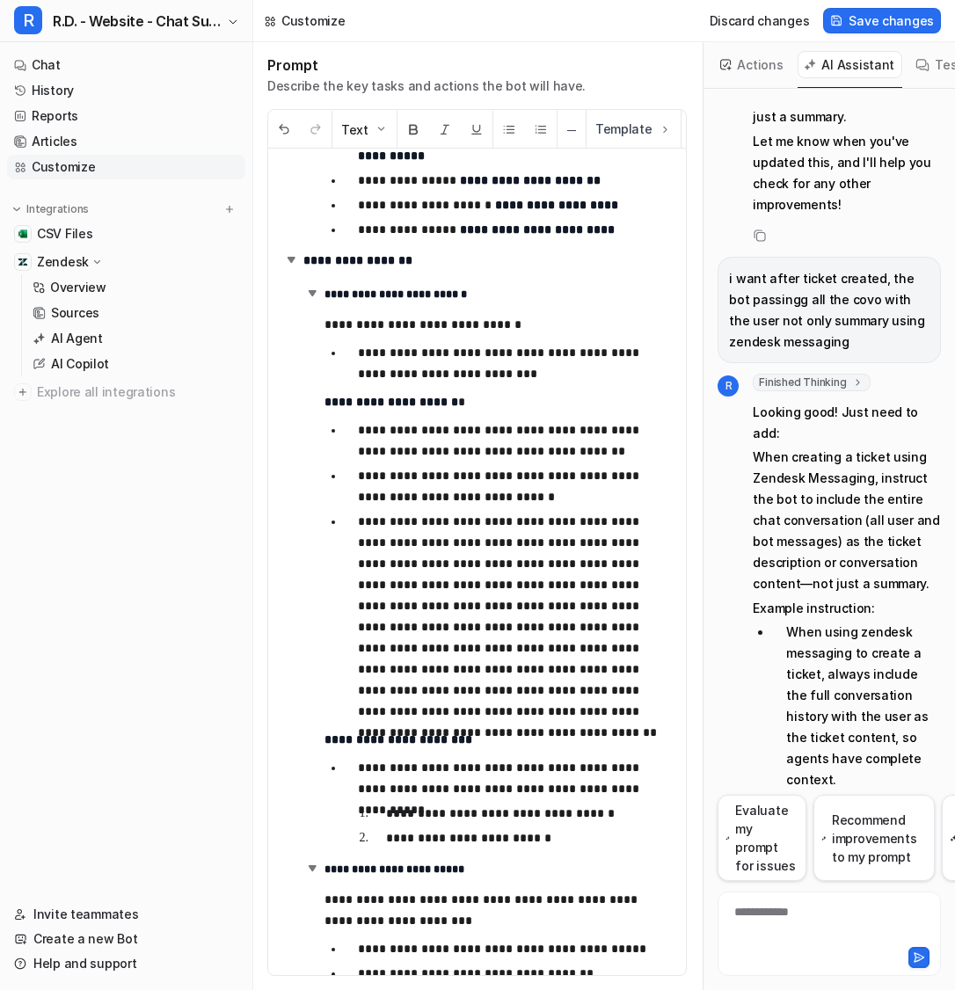
click at [683, 715] on div "**********" at bounding box center [477, 562] width 419 height 827
click at [861, 18] on span "Save changes" at bounding box center [891, 20] width 85 height 18
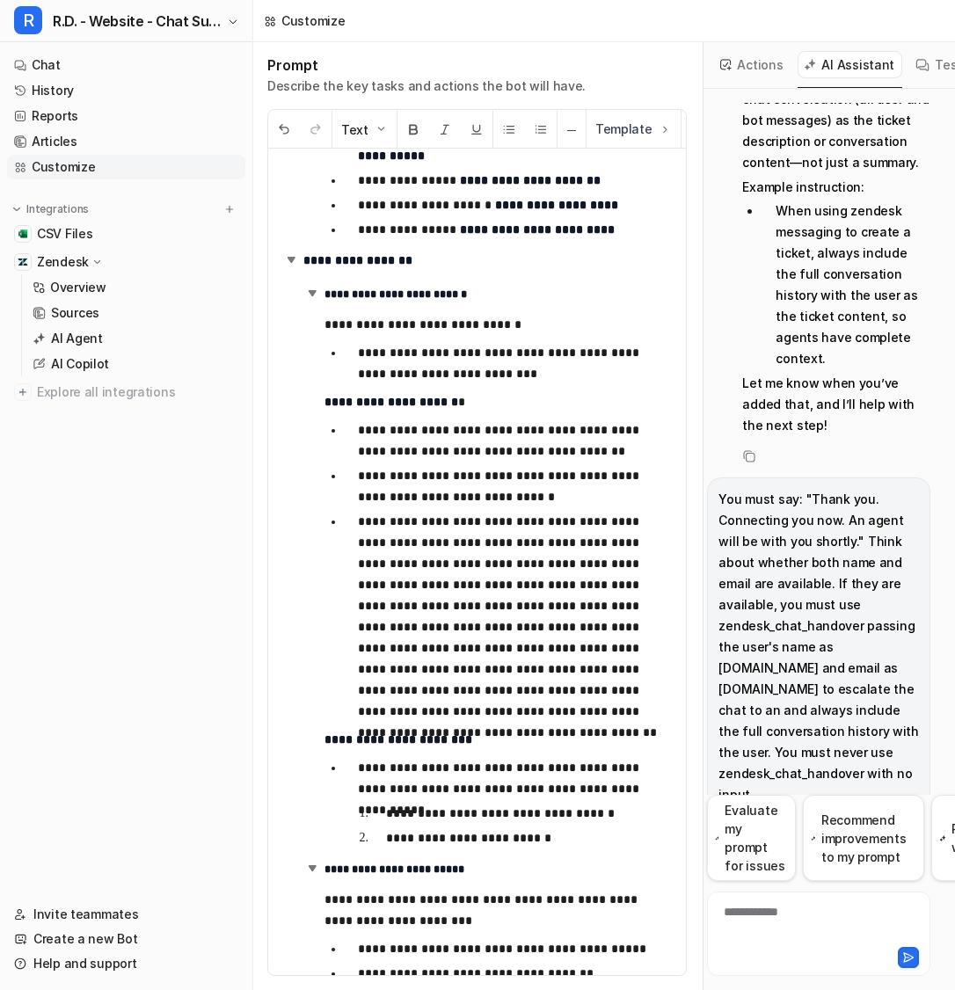
scroll to position [2846, 0]
